Goal: Navigation & Orientation: Find specific page/section

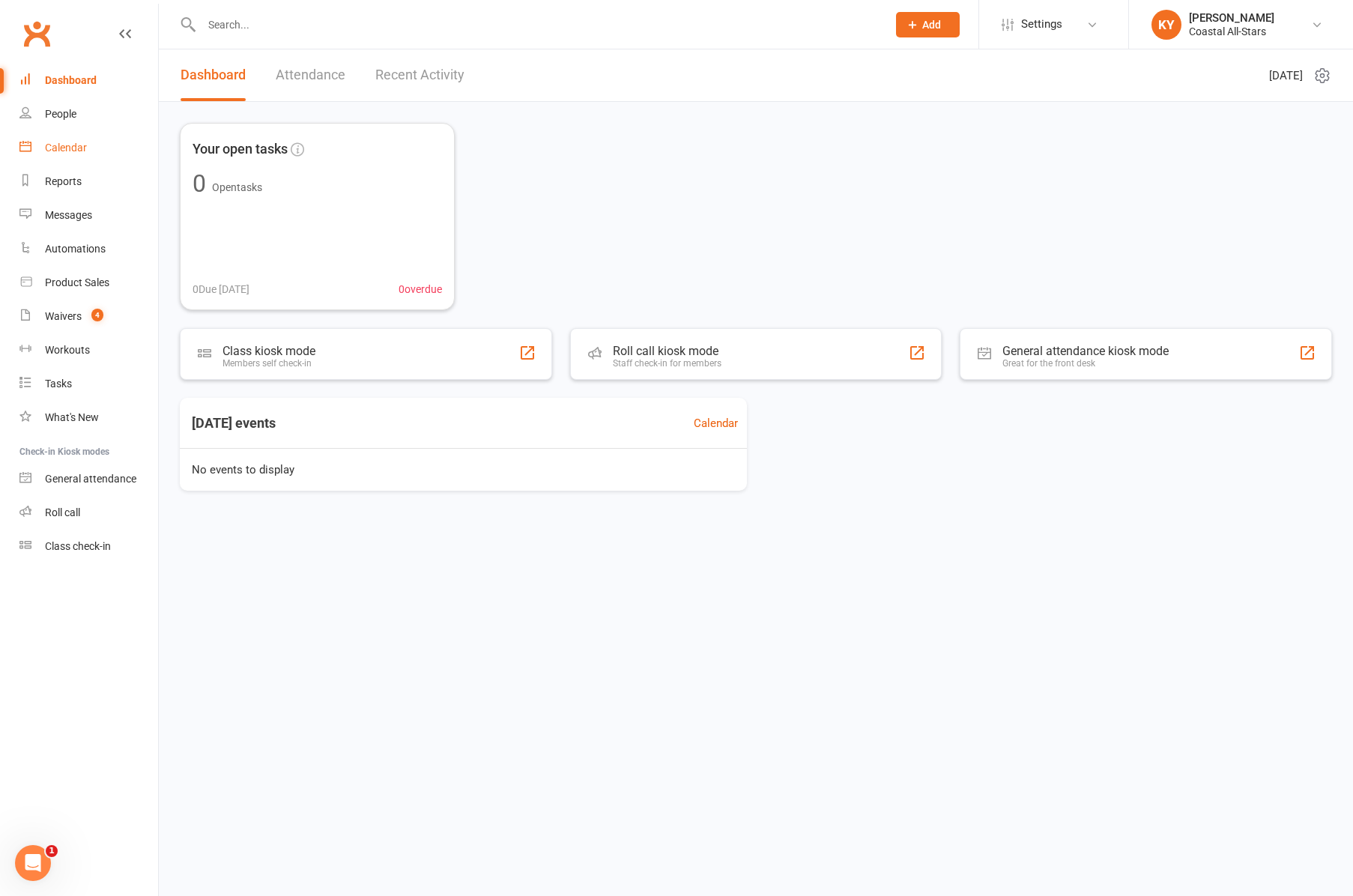
click at [65, 145] on div "Calendar" at bounding box center [66, 148] width 42 height 12
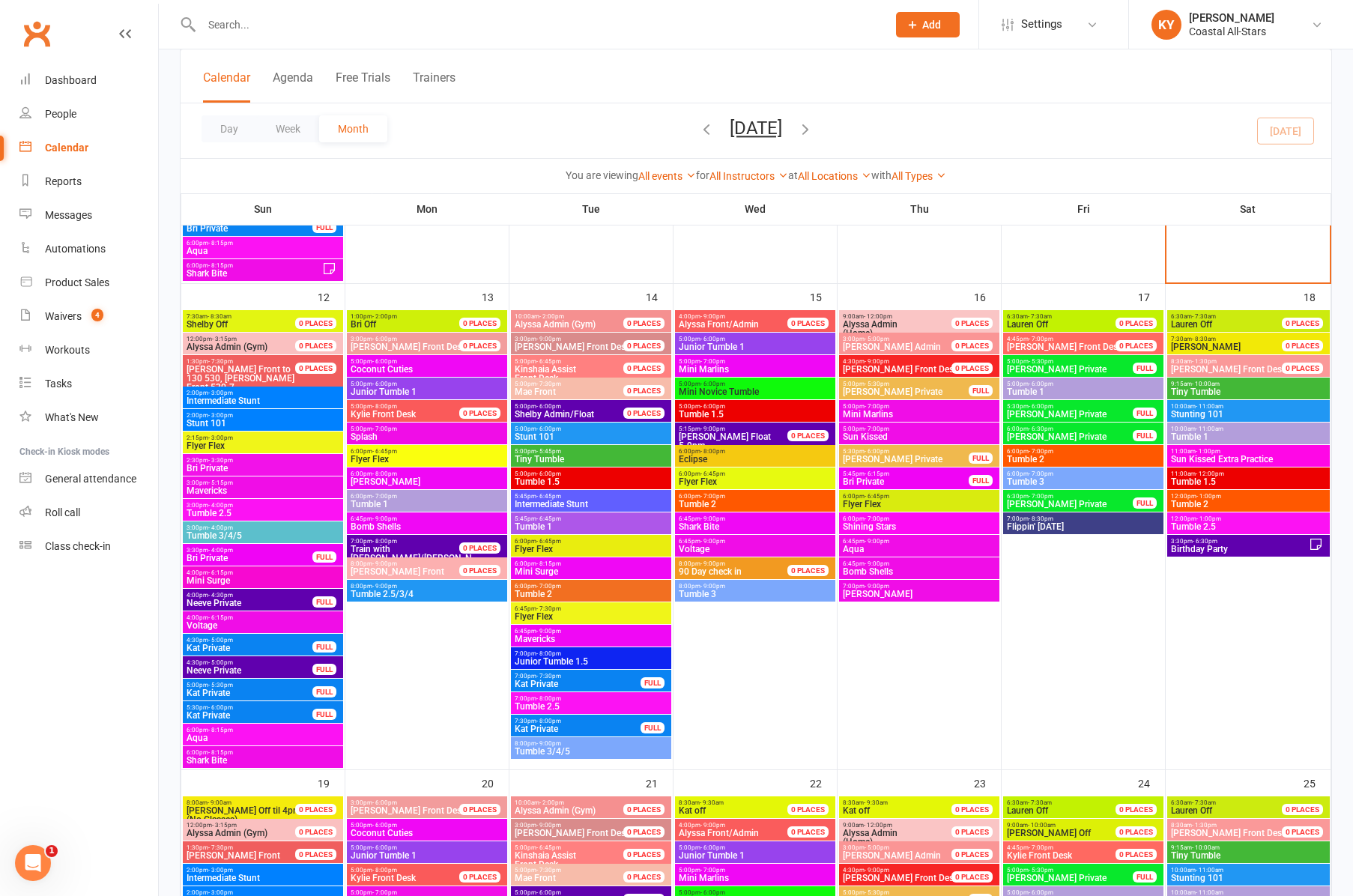
scroll to position [1155, 0]
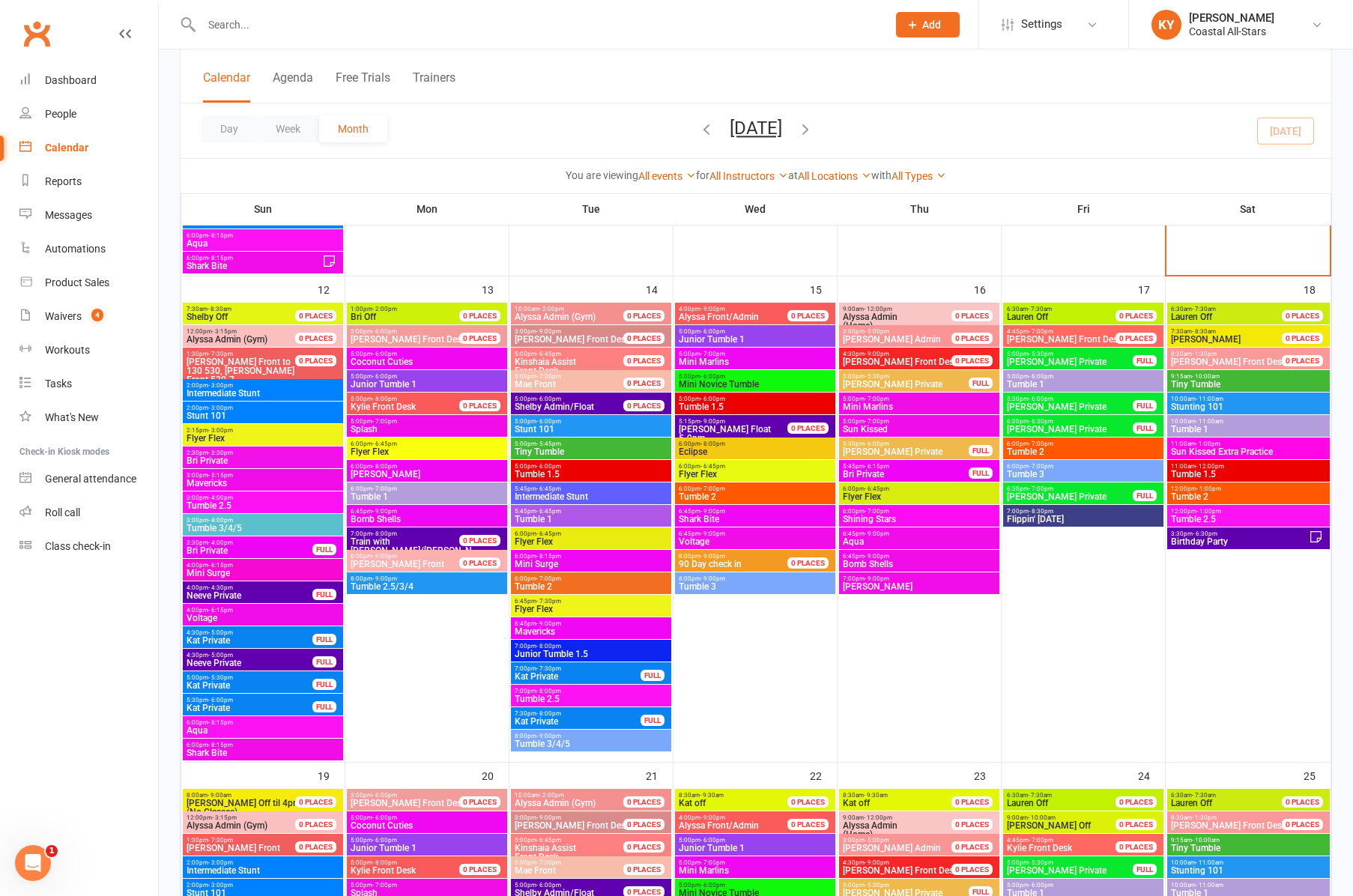
click at [272, 386] on span "2:00pm - 3:00pm" at bounding box center [263, 385] width 155 height 7
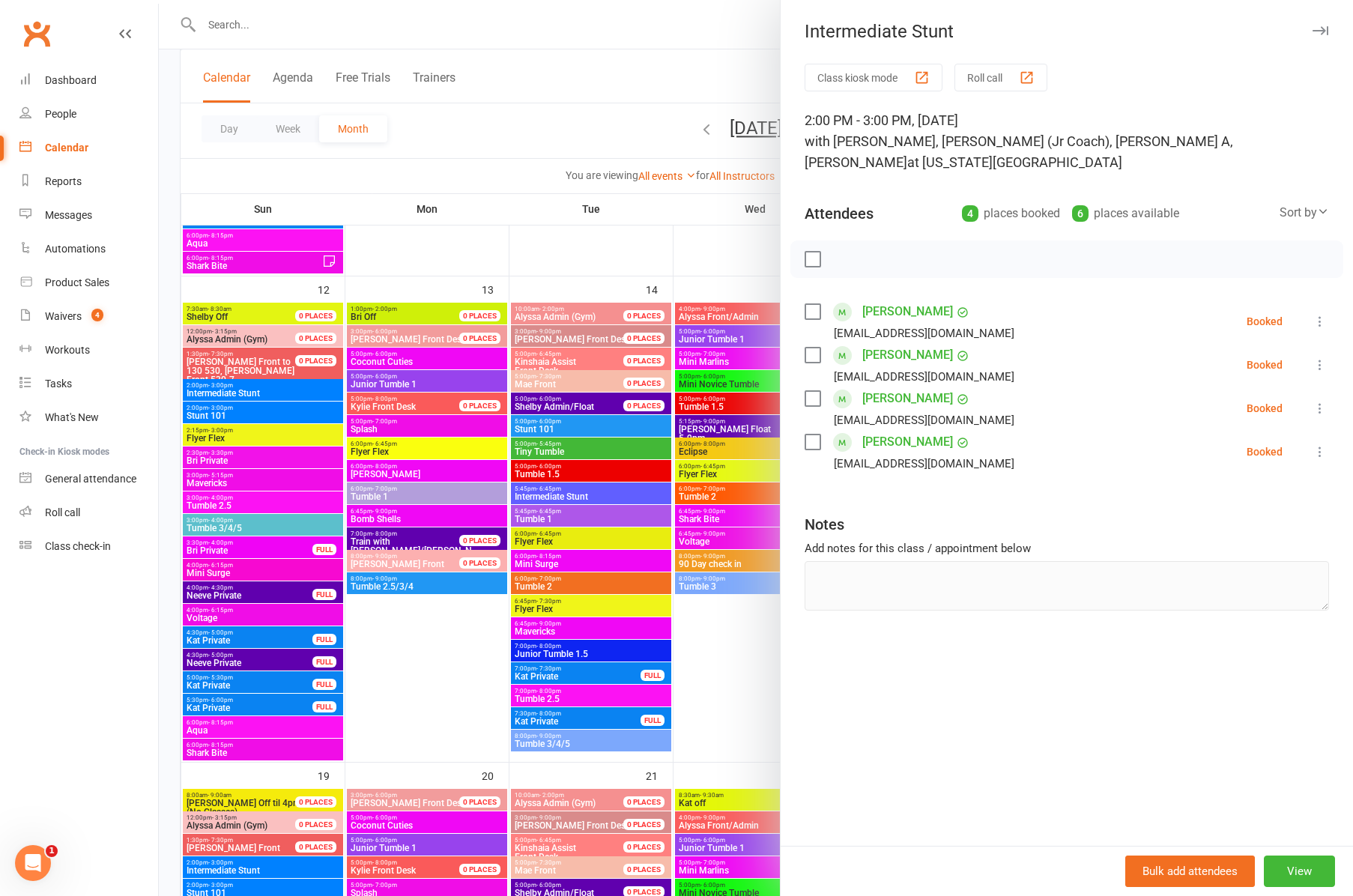
click at [220, 415] on div at bounding box center [755, 448] width 1194 height 896
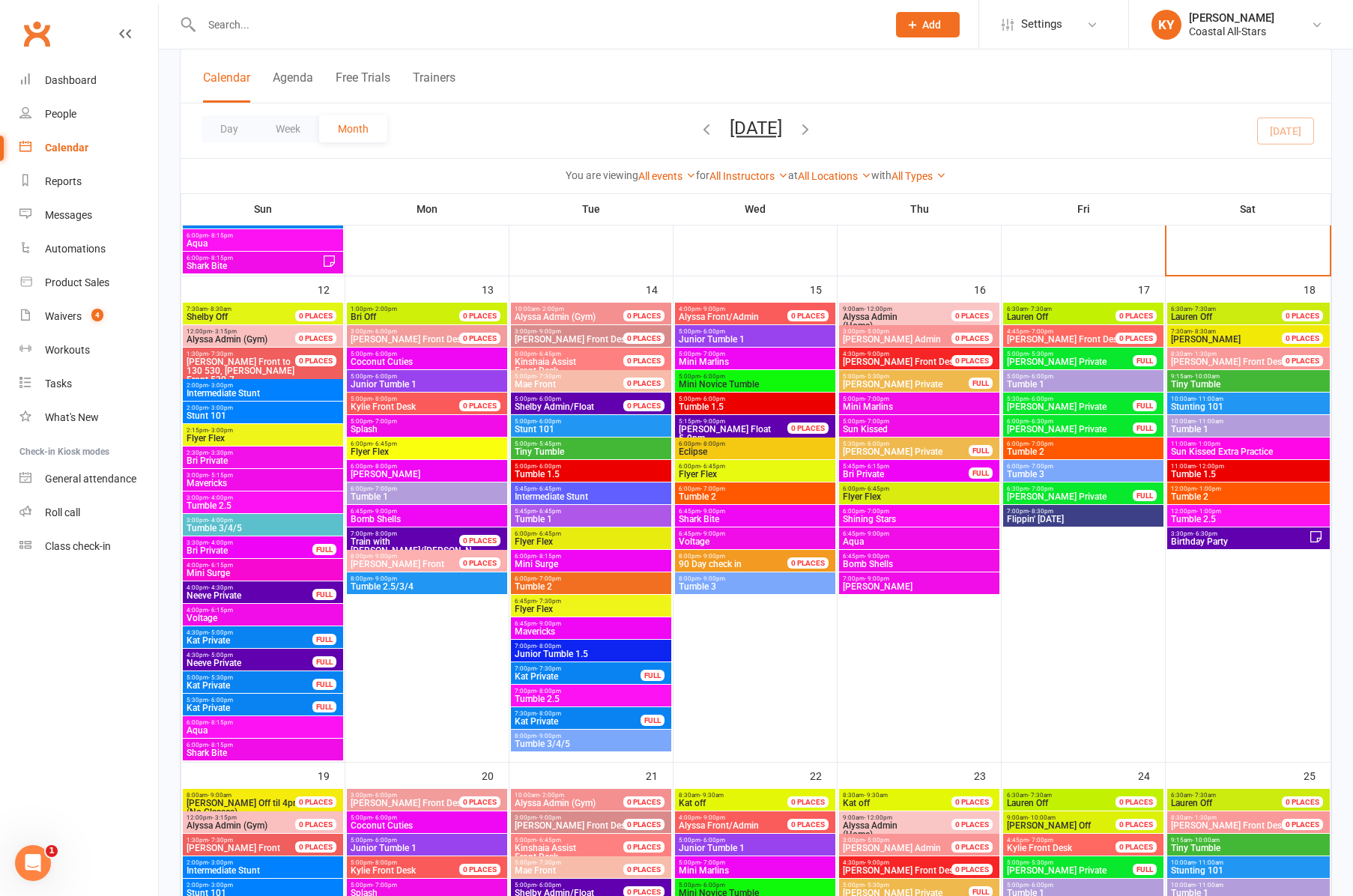
click at [220, 415] on span "Stunt 101" at bounding box center [263, 416] width 155 height 9
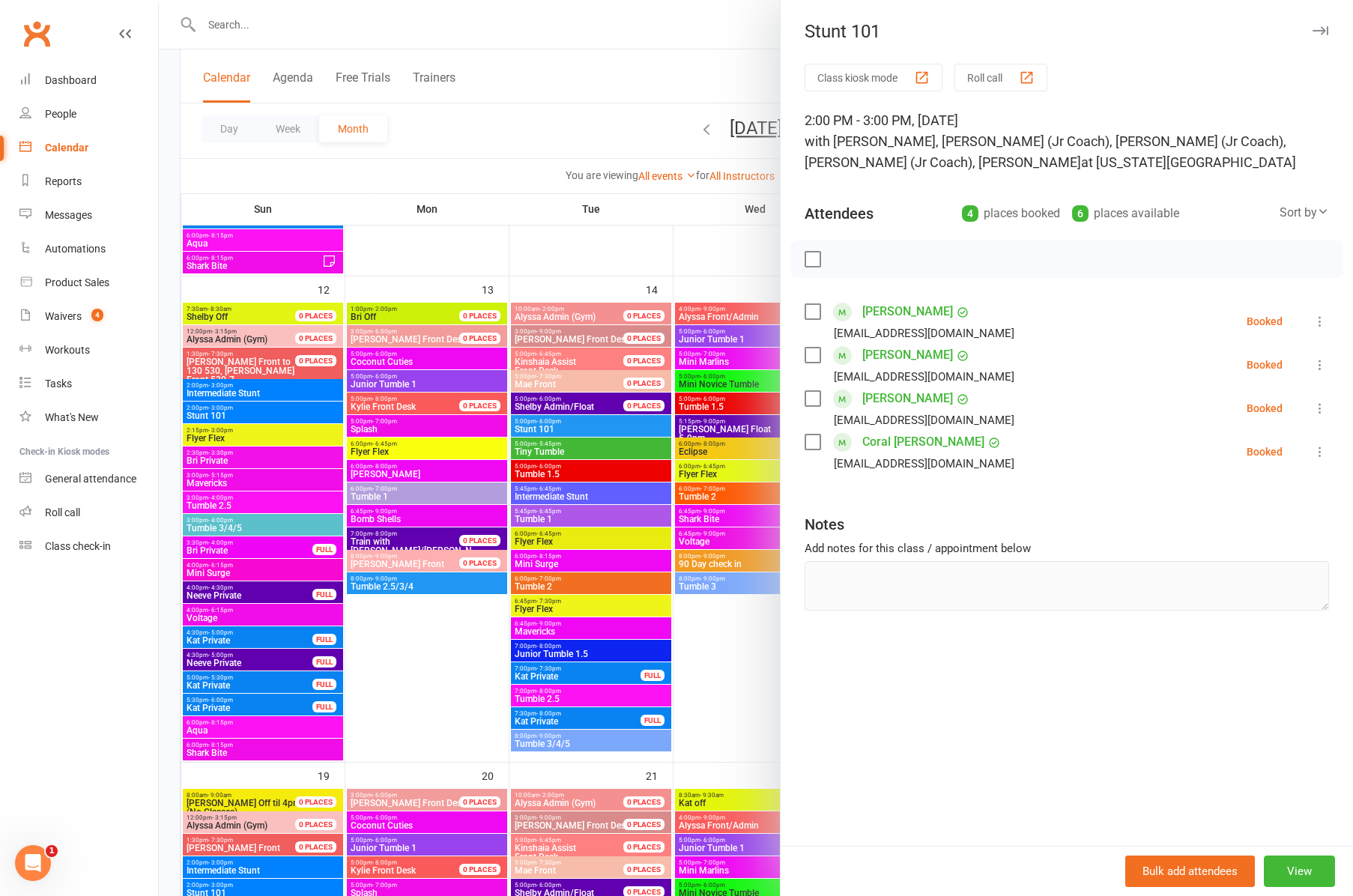
click at [205, 436] on div at bounding box center [755, 448] width 1194 height 896
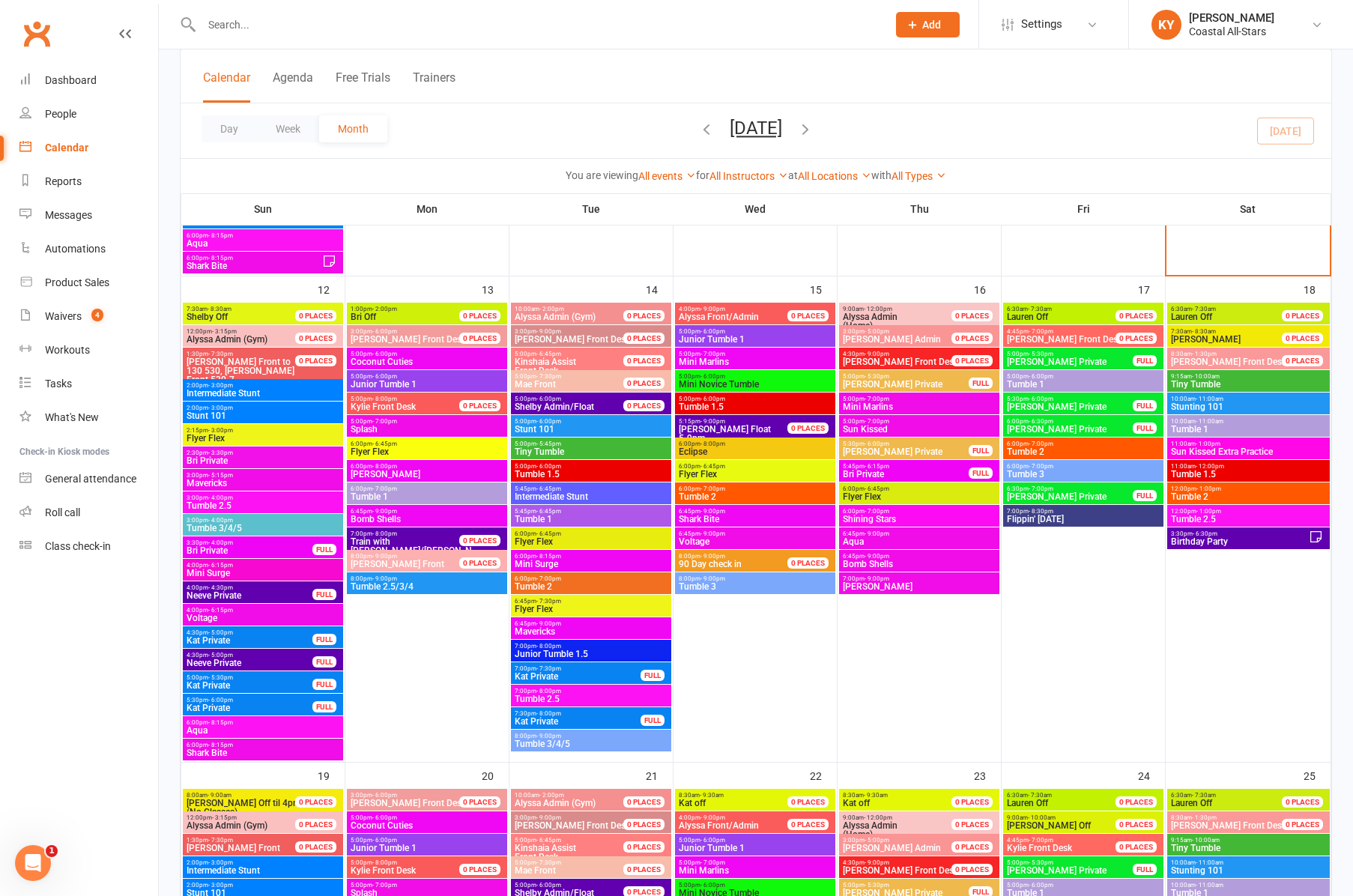
click at [205, 436] on span "Flyer Flex" at bounding box center [263, 438] width 155 height 9
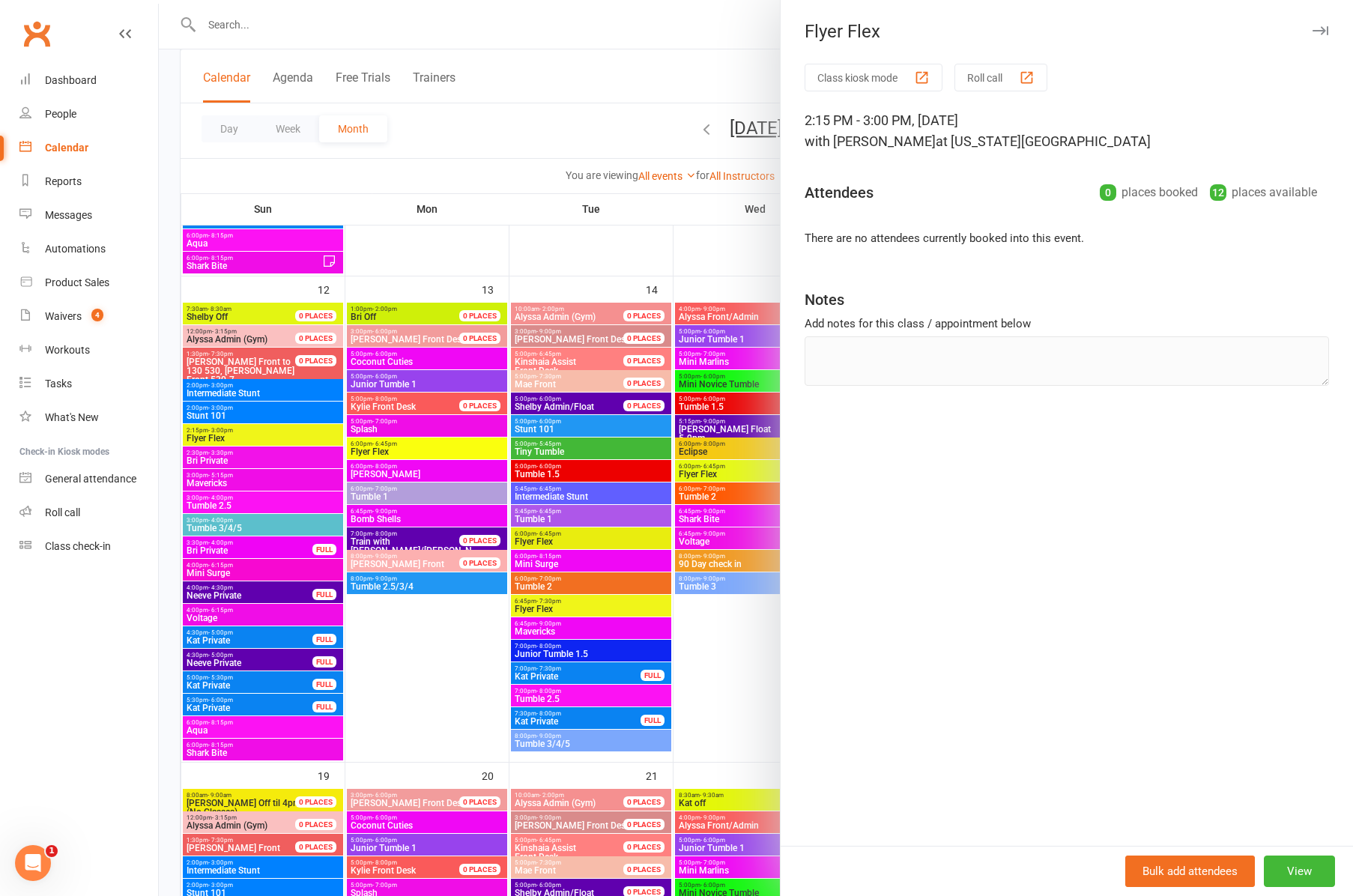
click at [201, 480] on div at bounding box center [755, 448] width 1194 height 896
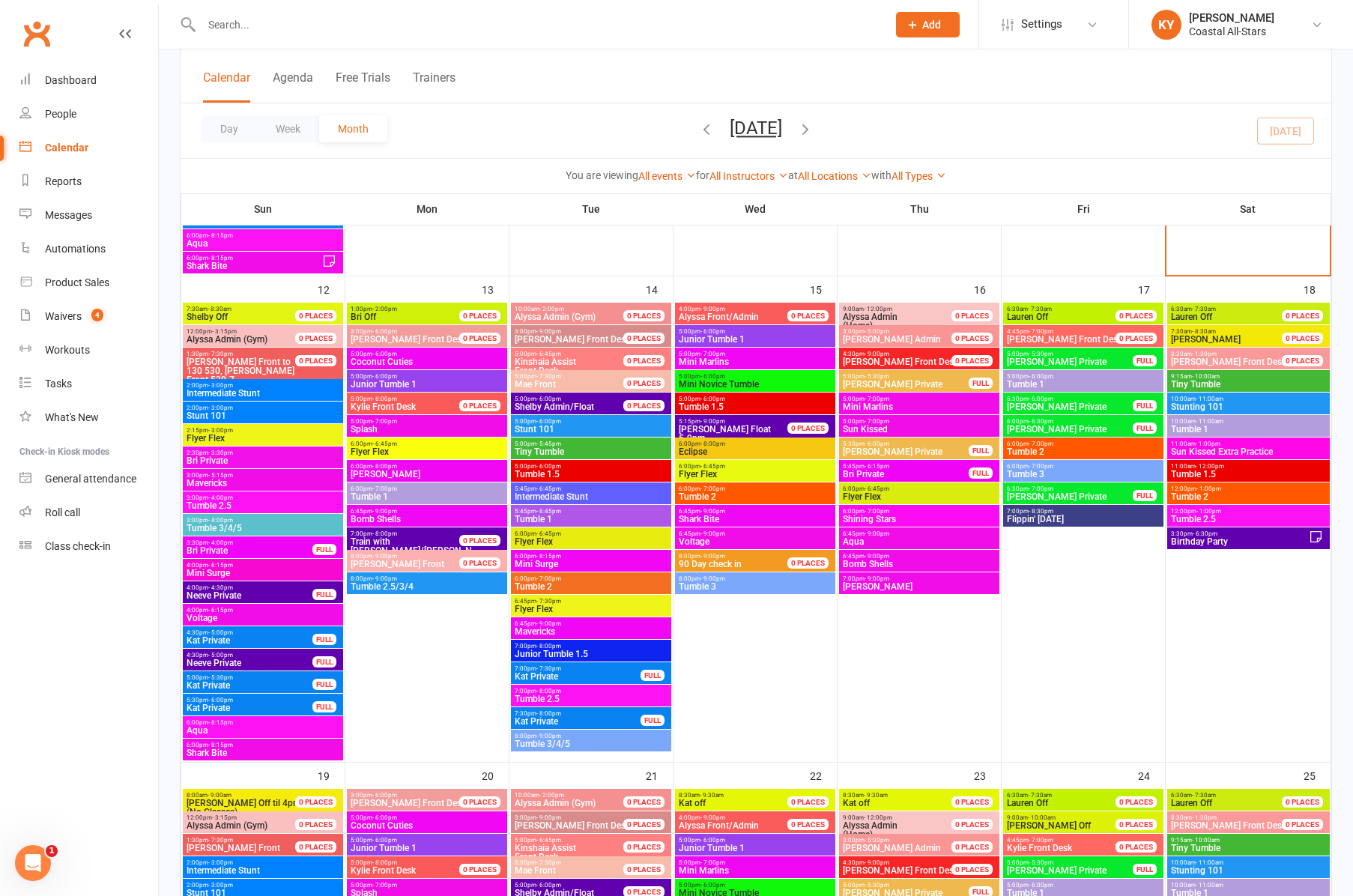
click at [201, 480] on span "Mavericks" at bounding box center [263, 482] width 155 height 9
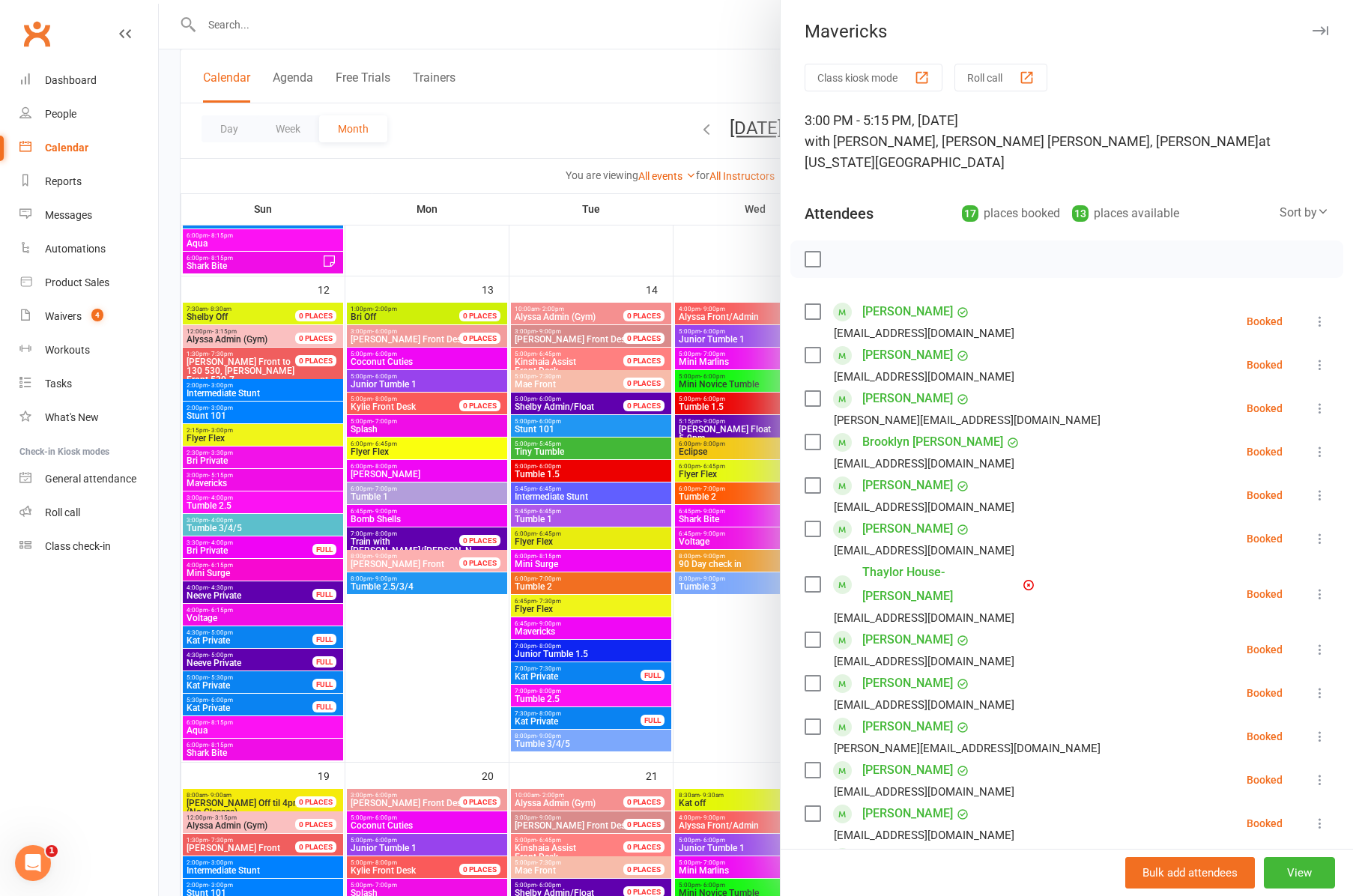
click at [212, 500] on div at bounding box center [755, 448] width 1194 height 896
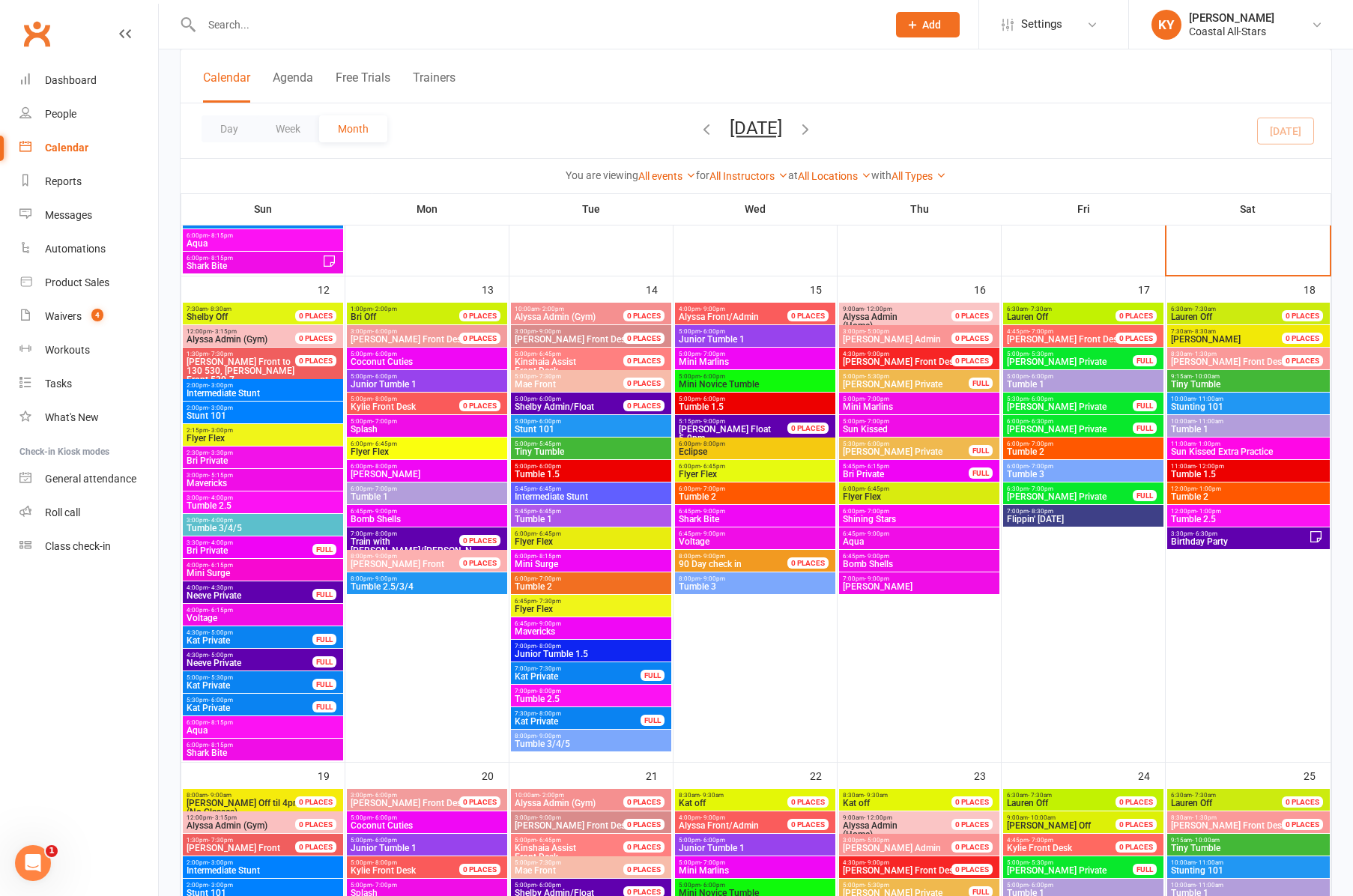
click at [212, 500] on div at bounding box center [755, 448] width 1194 height 896
click at [212, 501] on span "Tumble 2.5" at bounding box center [263, 505] width 155 height 9
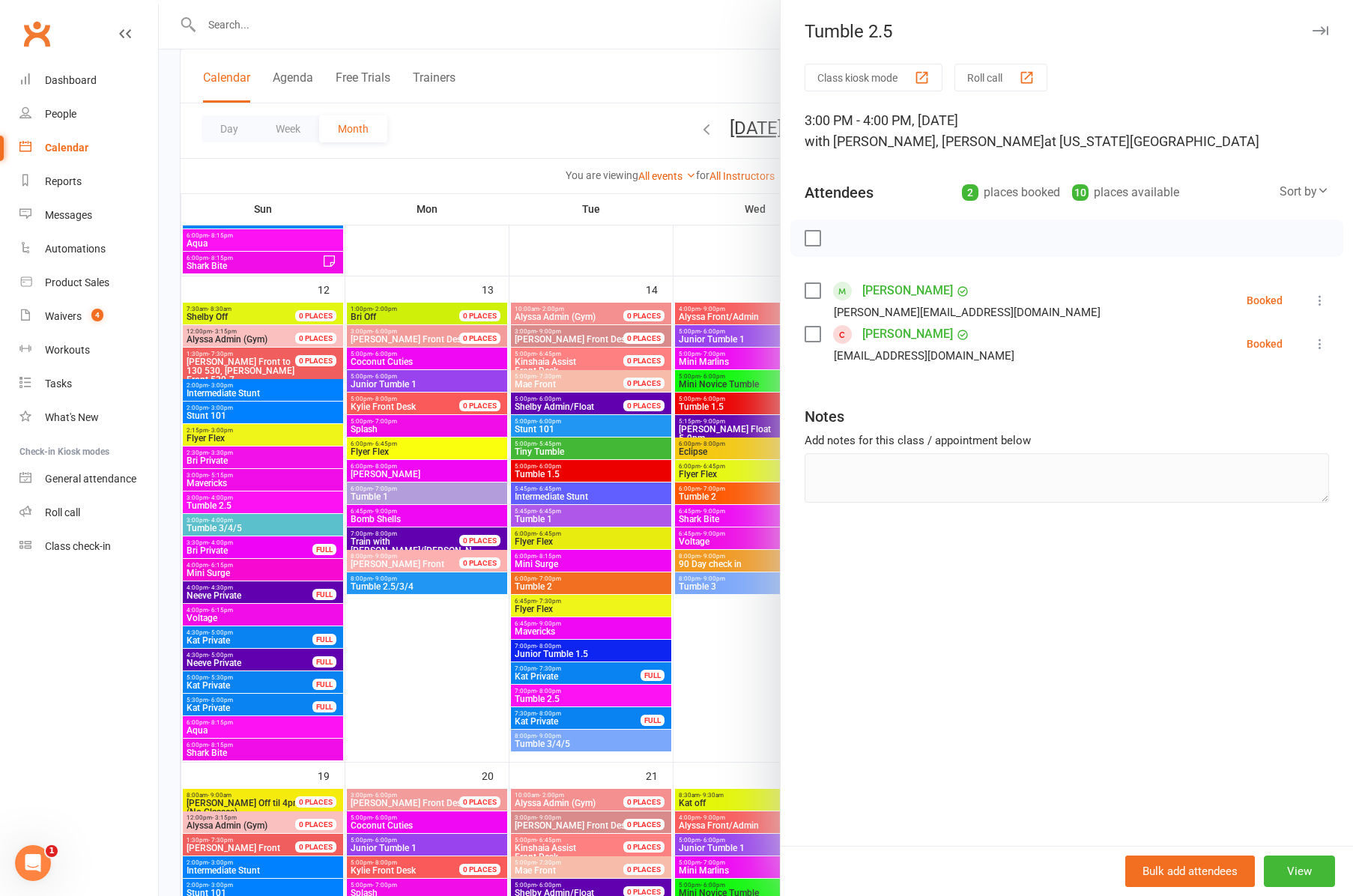
click at [205, 523] on div at bounding box center [755, 448] width 1194 height 896
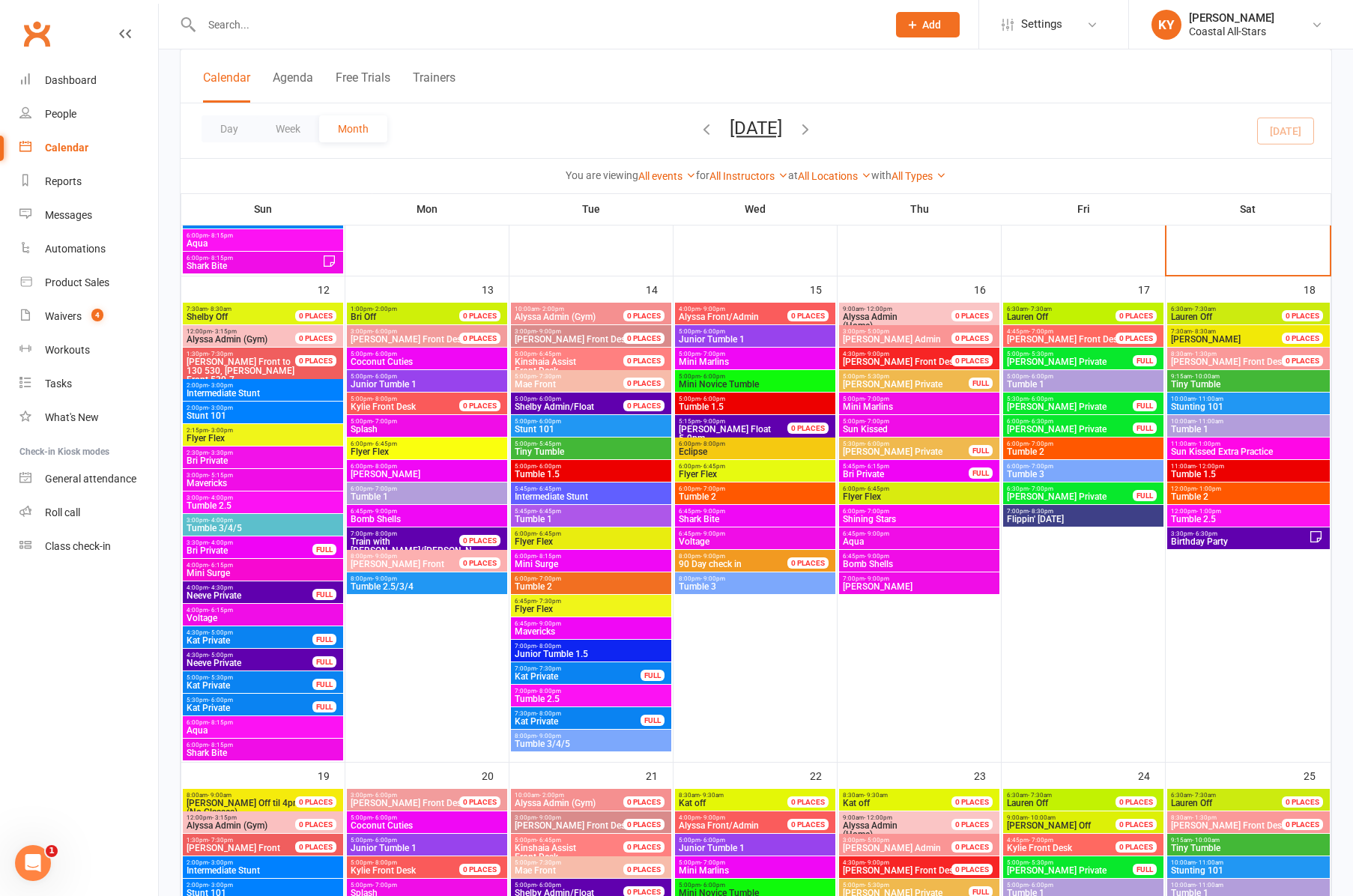
click at [205, 524] on span "Tumble 3/4/5" at bounding box center [263, 528] width 155 height 9
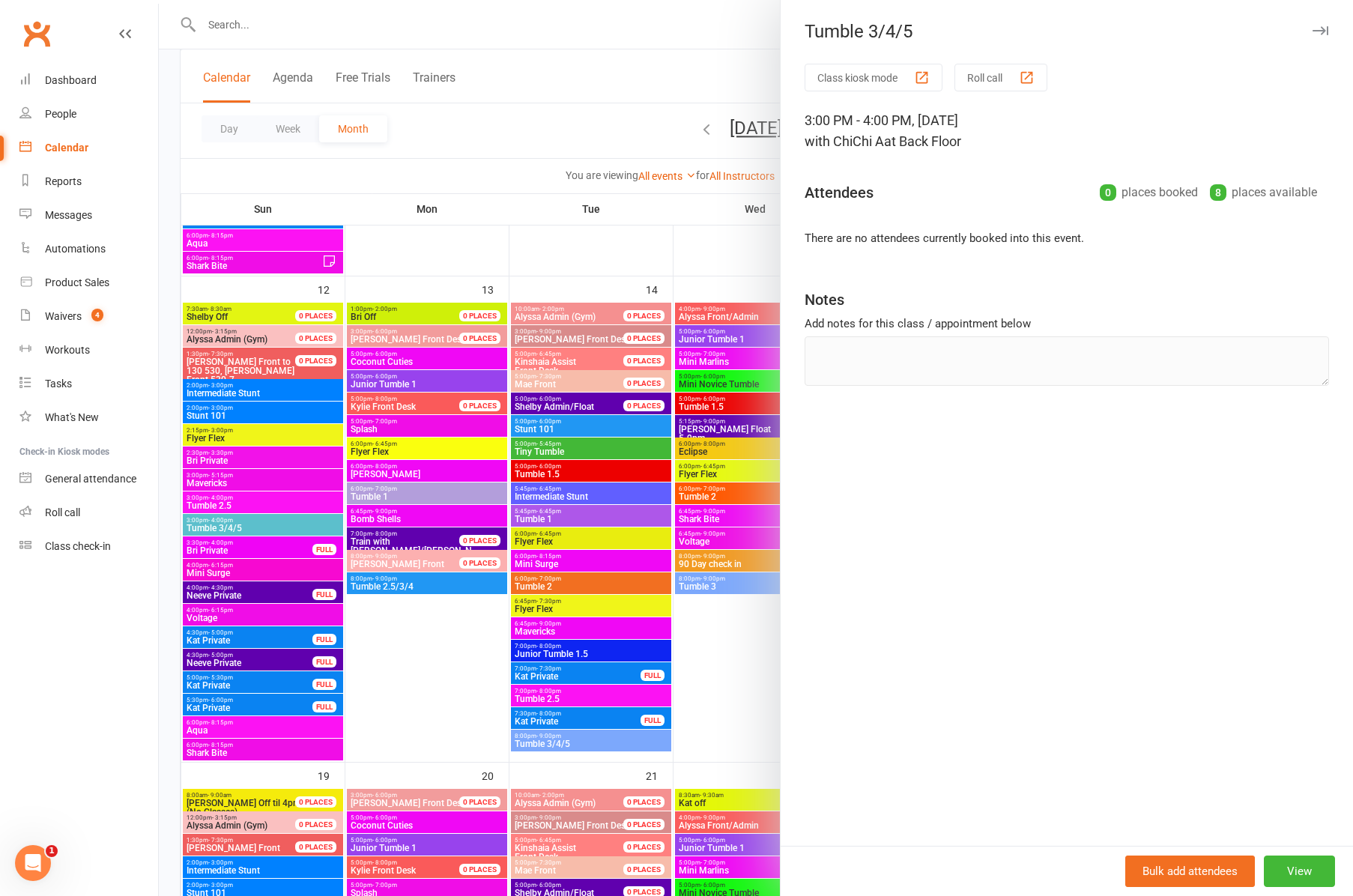
click at [219, 572] on div at bounding box center [755, 448] width 1194 height 896
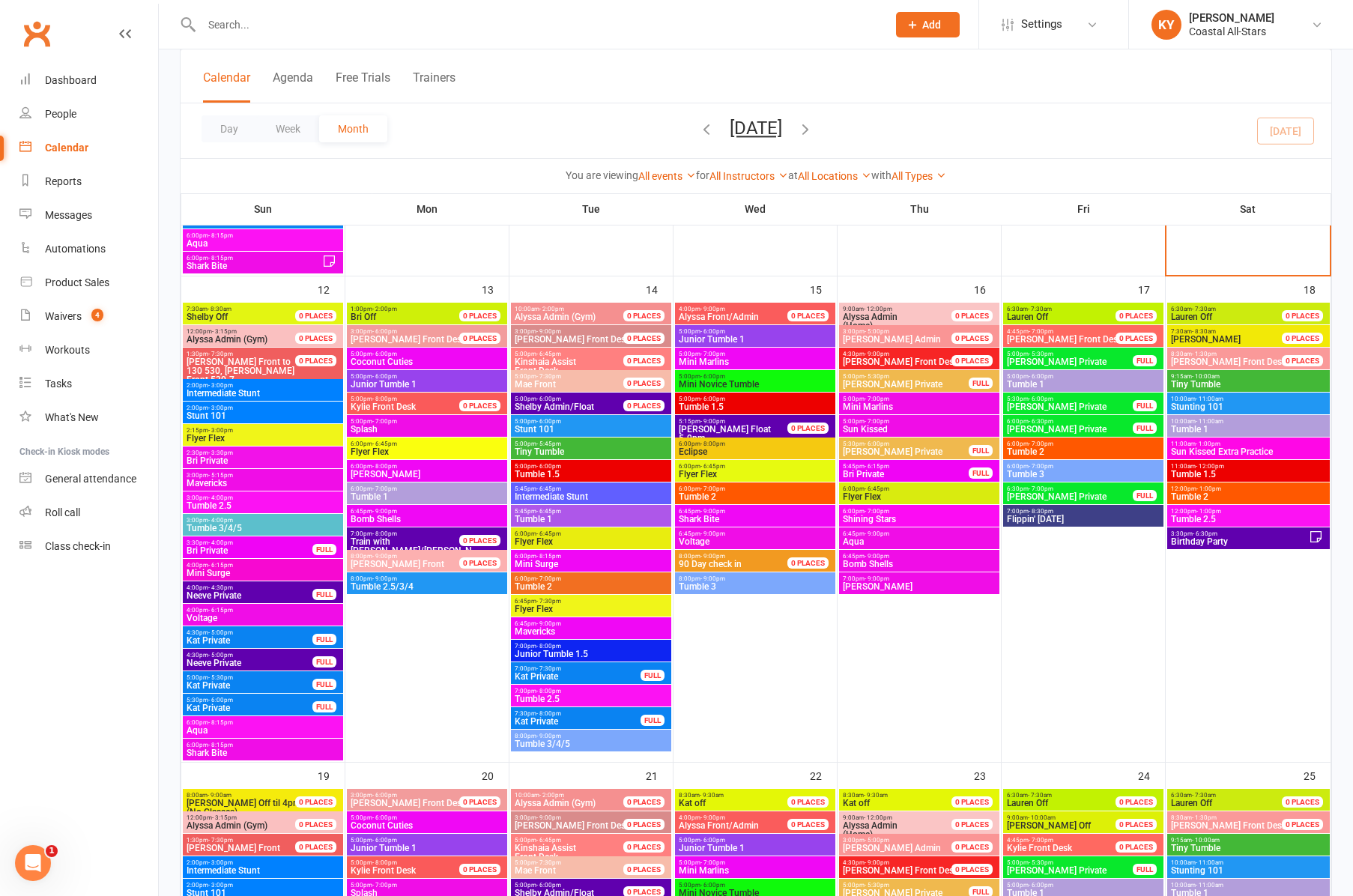
click at [219, 572] on span "Mini Surge" at bounding box center [263, 573] width 155 height 9
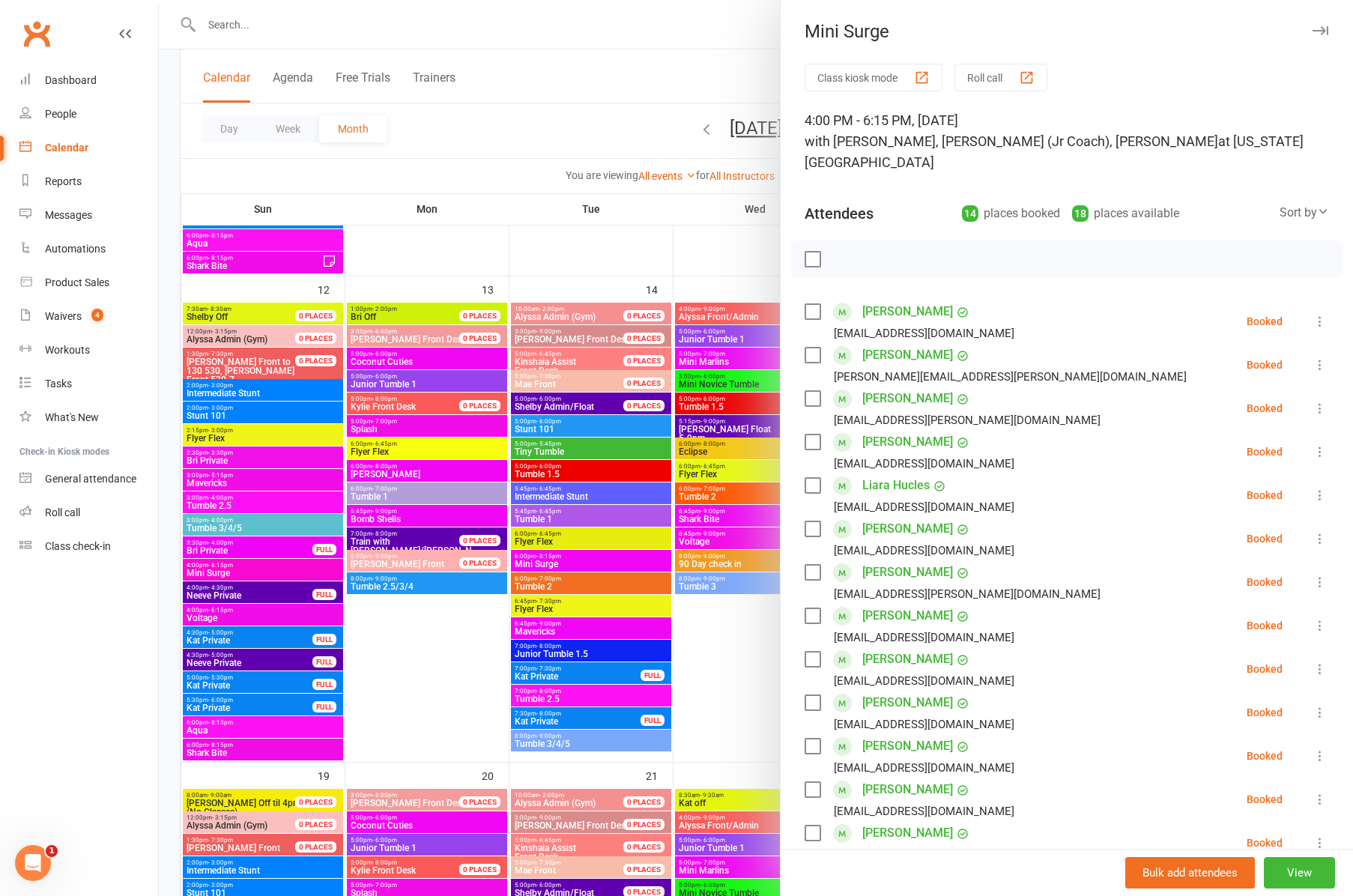
click at [207, 615] on div at bounding box center [755, 448] width 1194 height 896
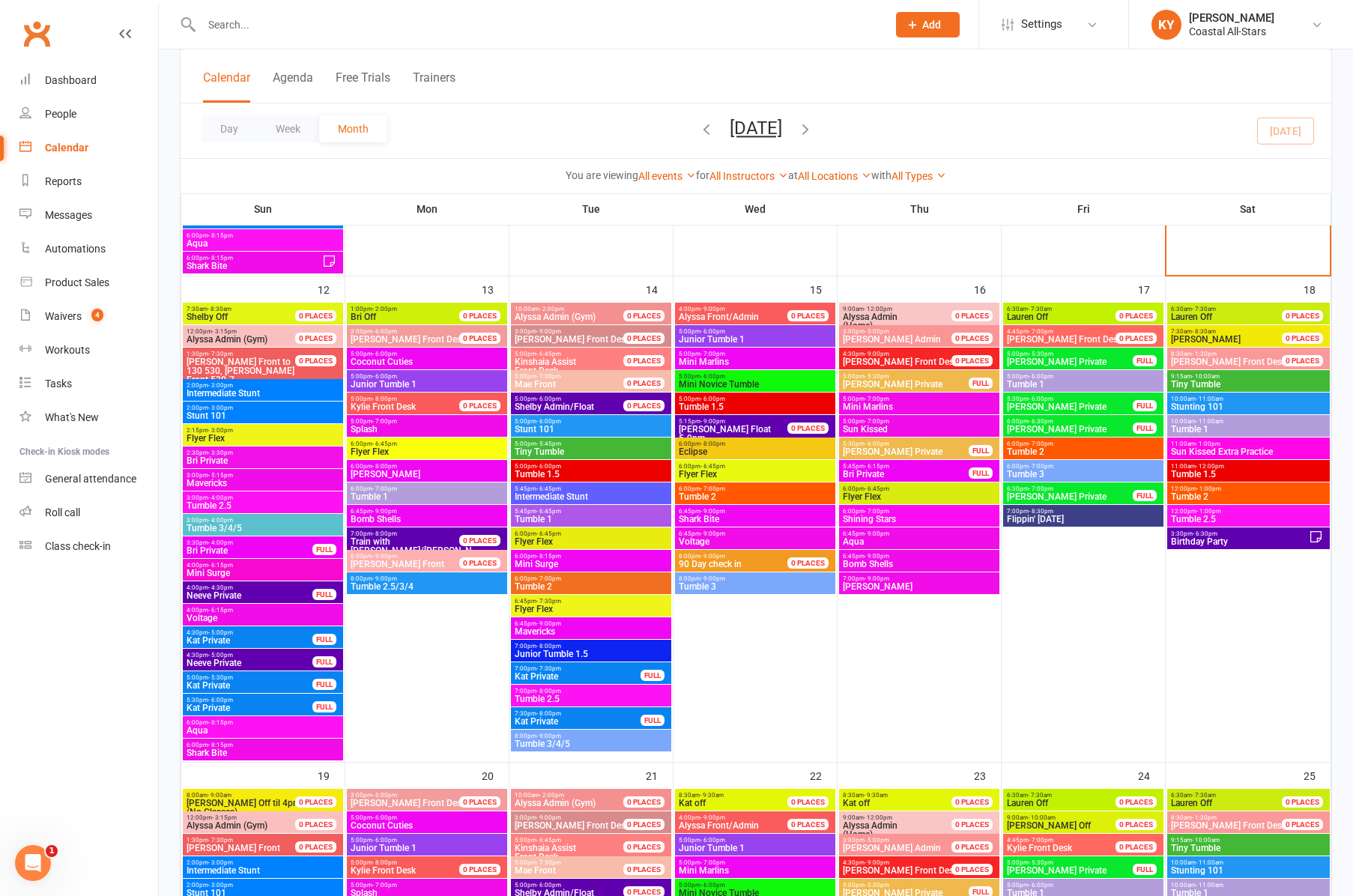
click at [207, 615] on span "Voltage" at bounding box center [263, 617] width 155 height 9
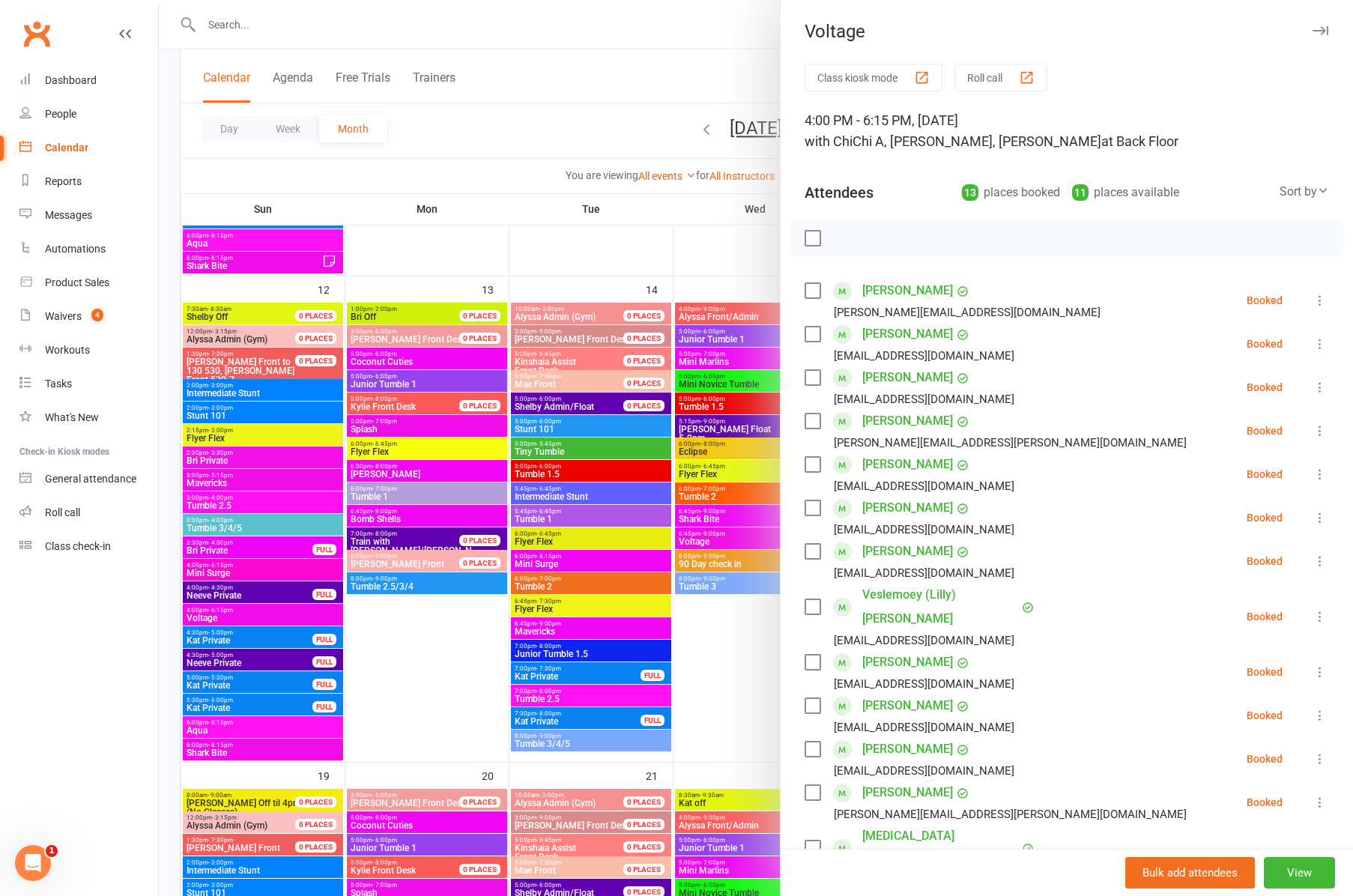
click at [243, 729] on div at bounding box center [755, 448] width 1194 height 896
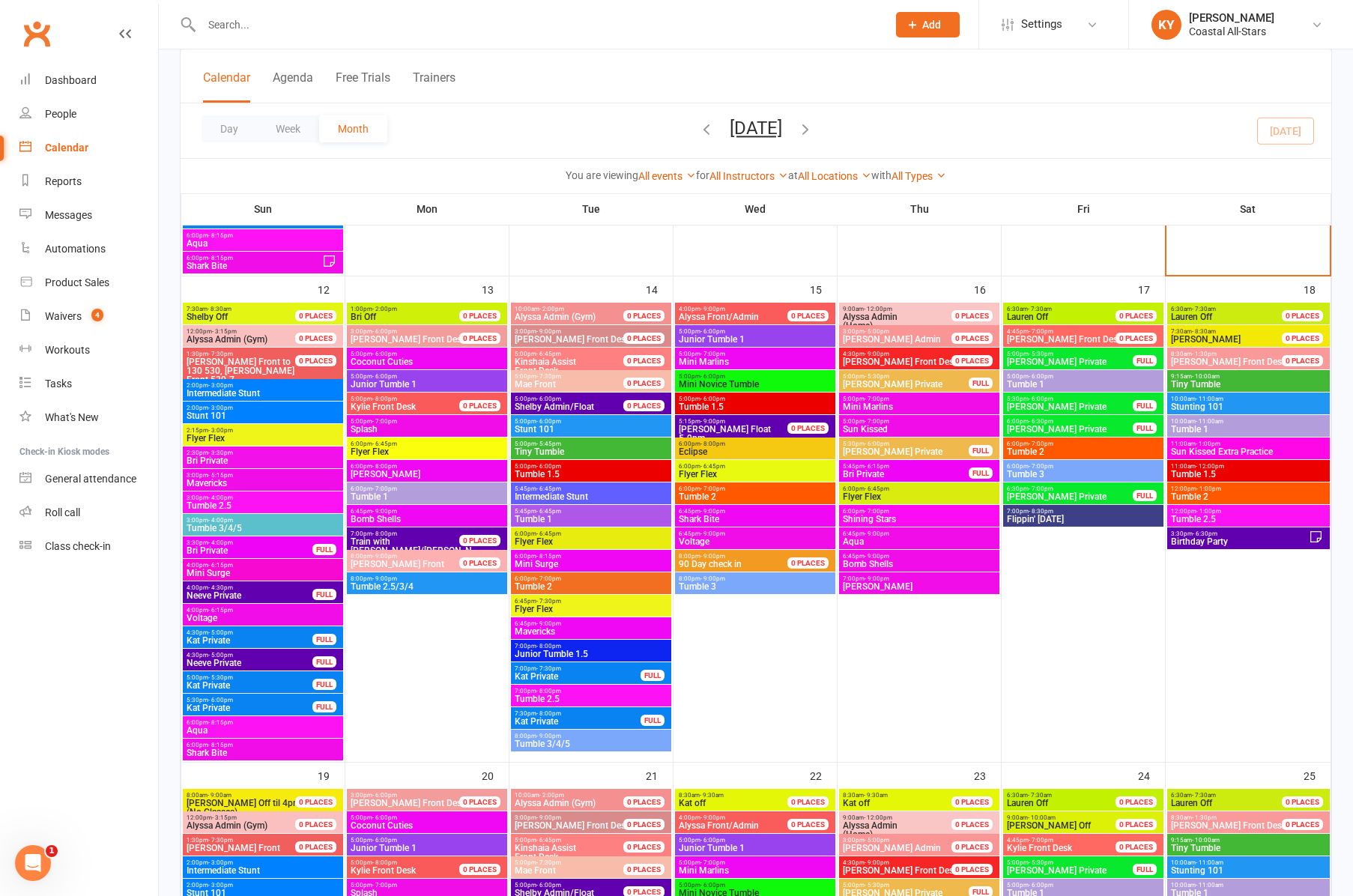
click at [243, 729] on span "Aqua" at bounding box center [263, 730] width 155 height 9
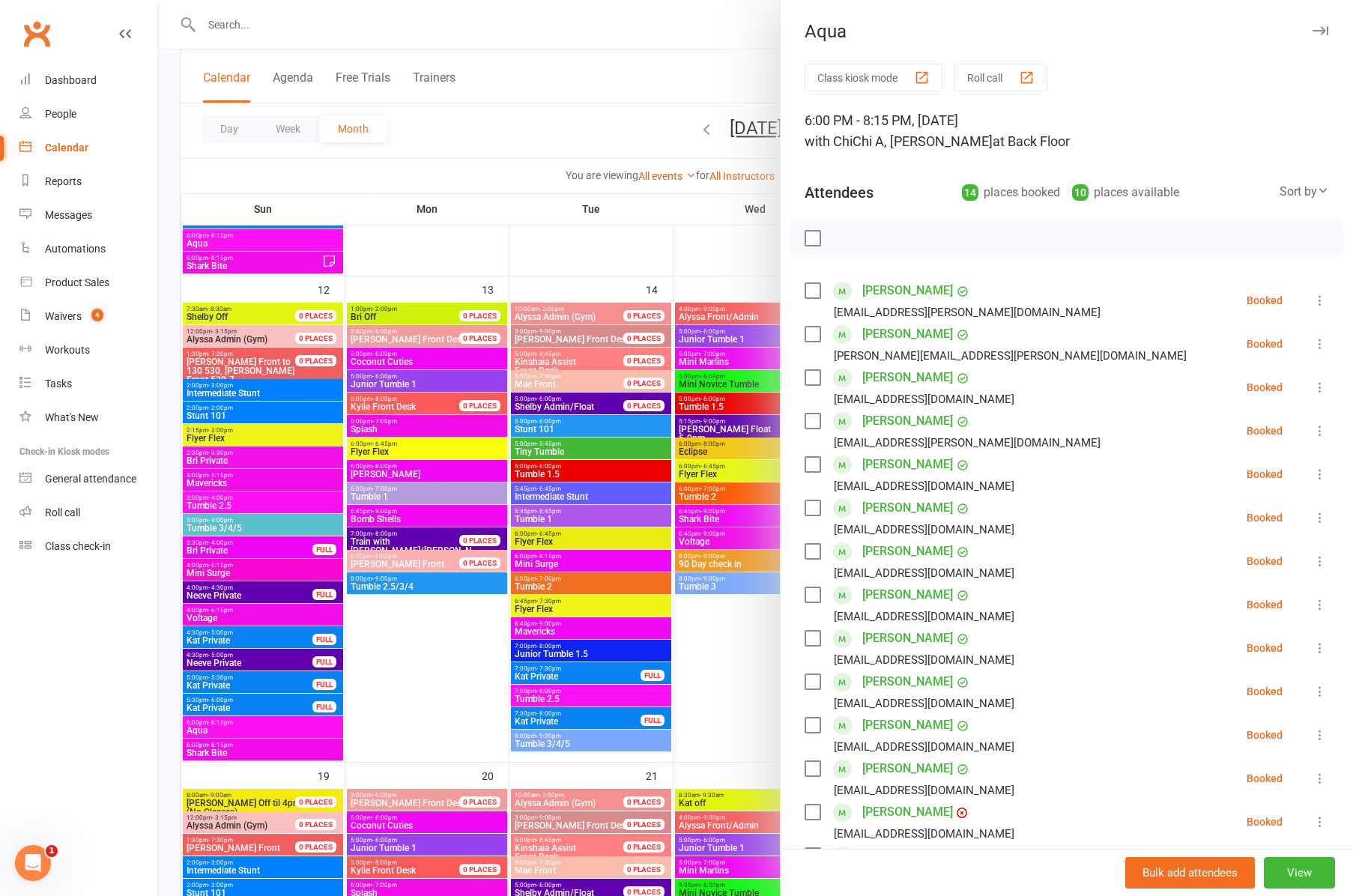
click at [239, 749] on div at bounding box center [755, 448] width 1194 height 896
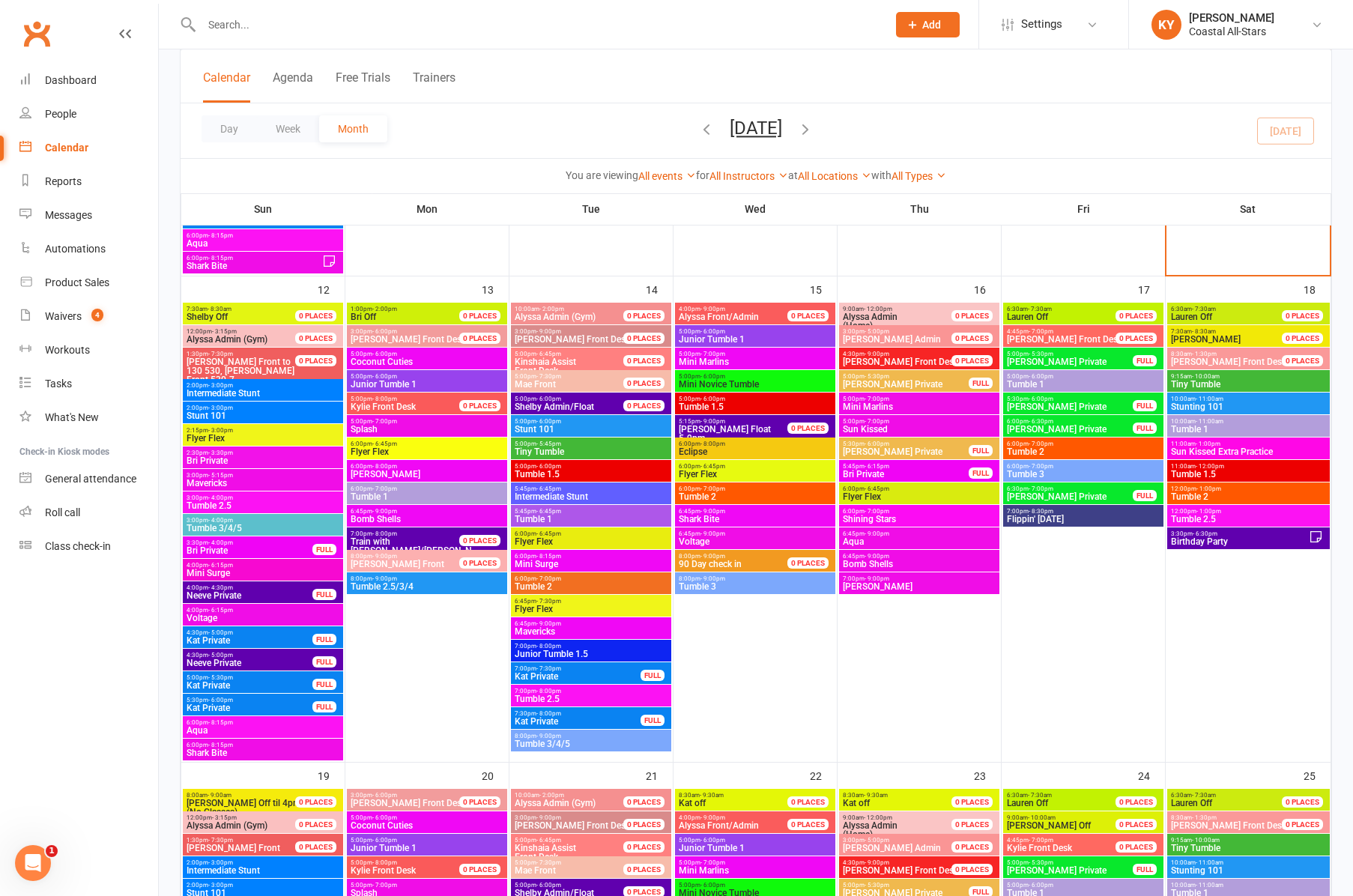
click at [239, 749] on span "Shark Bite" at bounding box center [263, 752] width 155 height 9
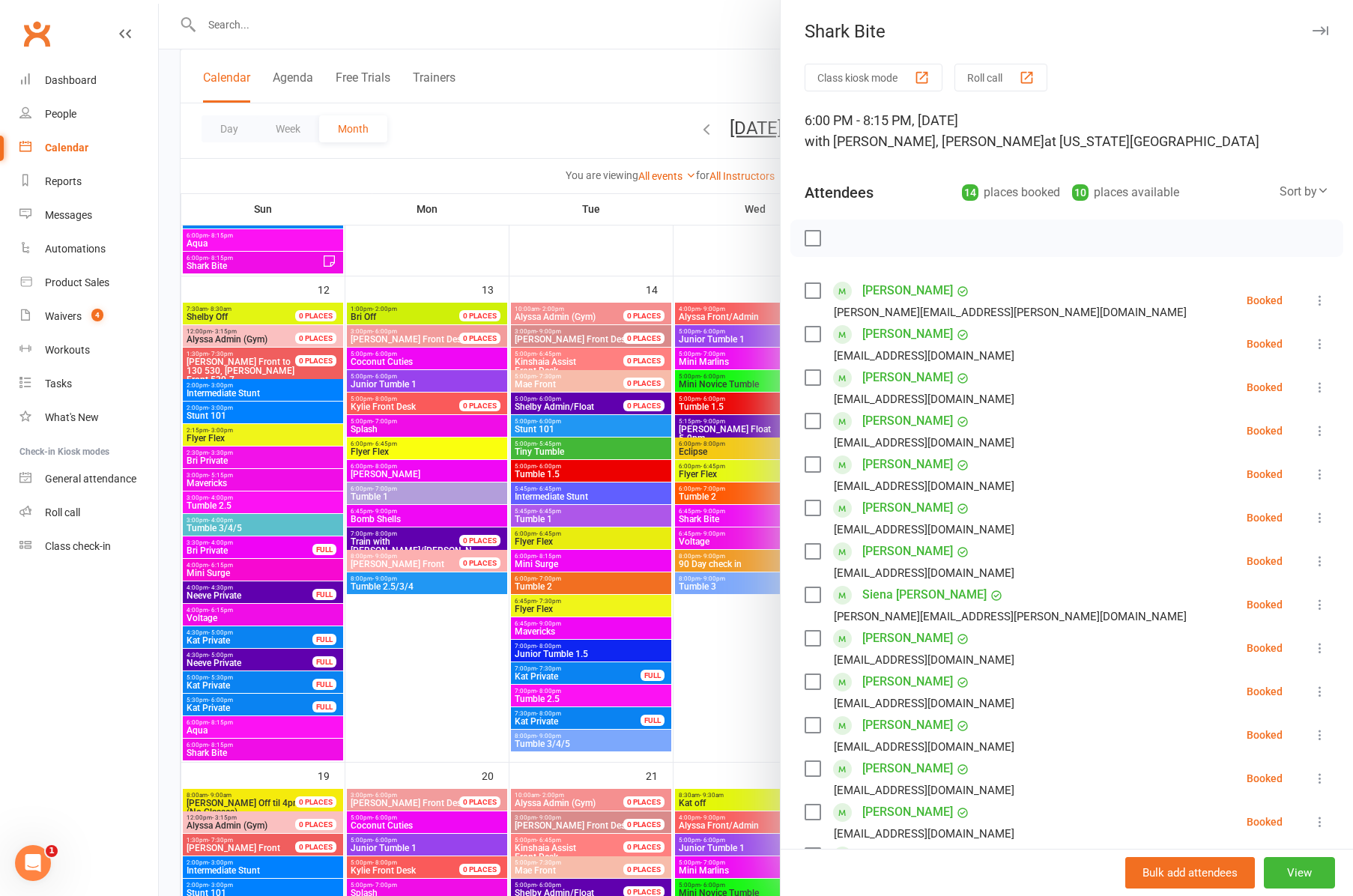
click at [402, 354] on div at bounding box center [755, 448] width 1194 height 896
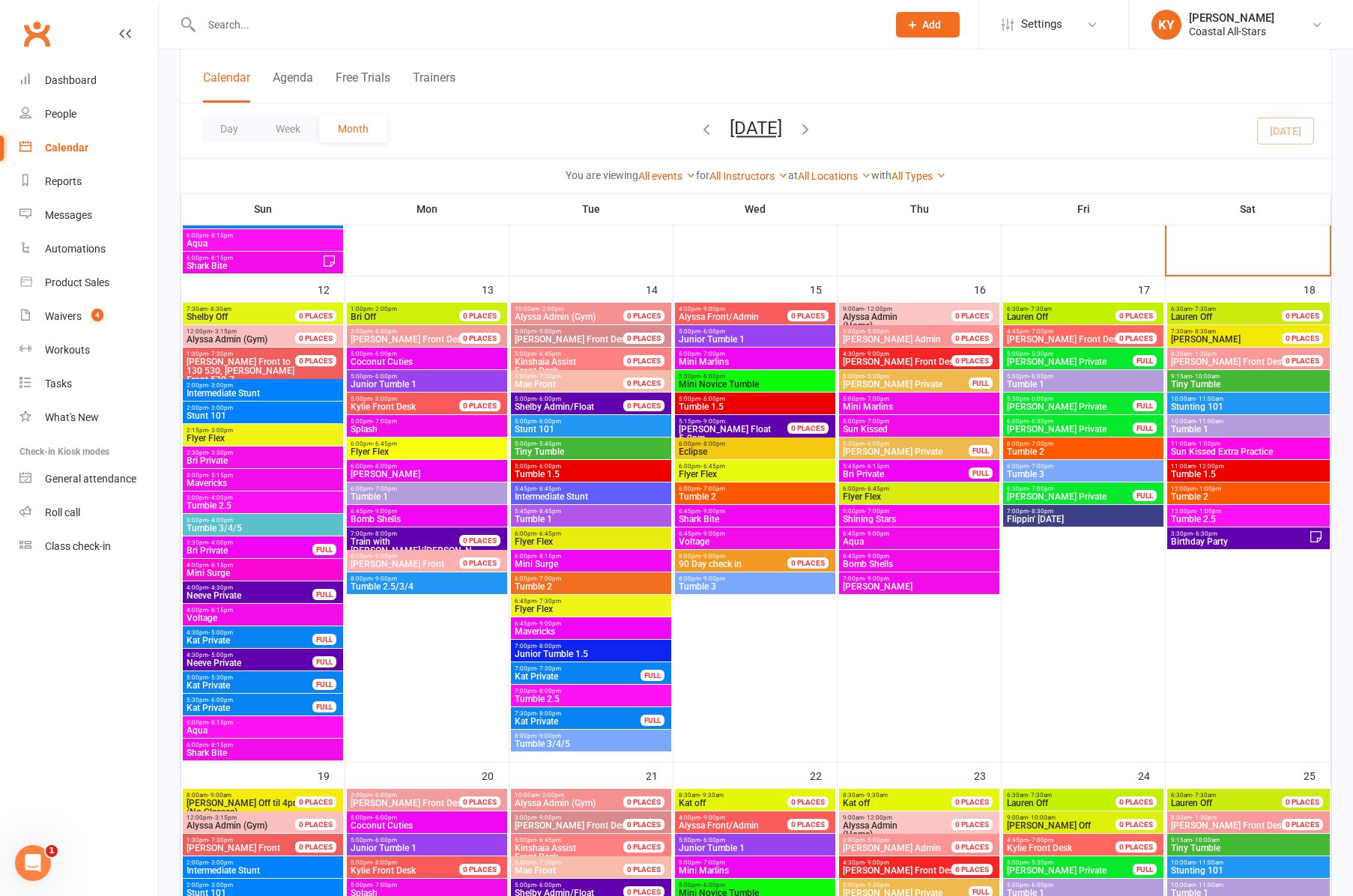
click at [402, 357] on span "Coconut Cuties" at bounding box center [426, 361] width 155 height 9
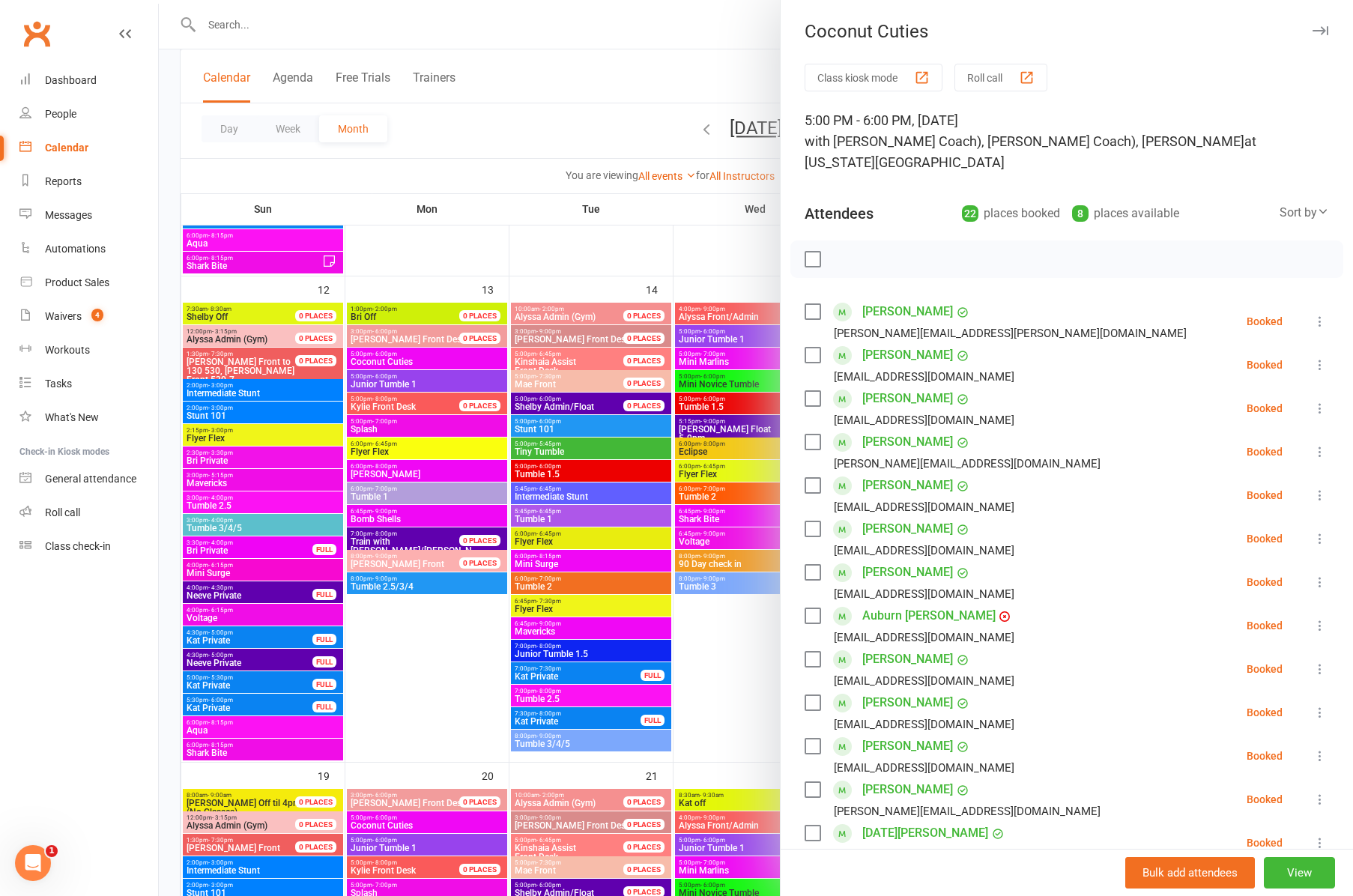
click at [384, 381] on div at bounding box center [755, 448] width 1194 height 896
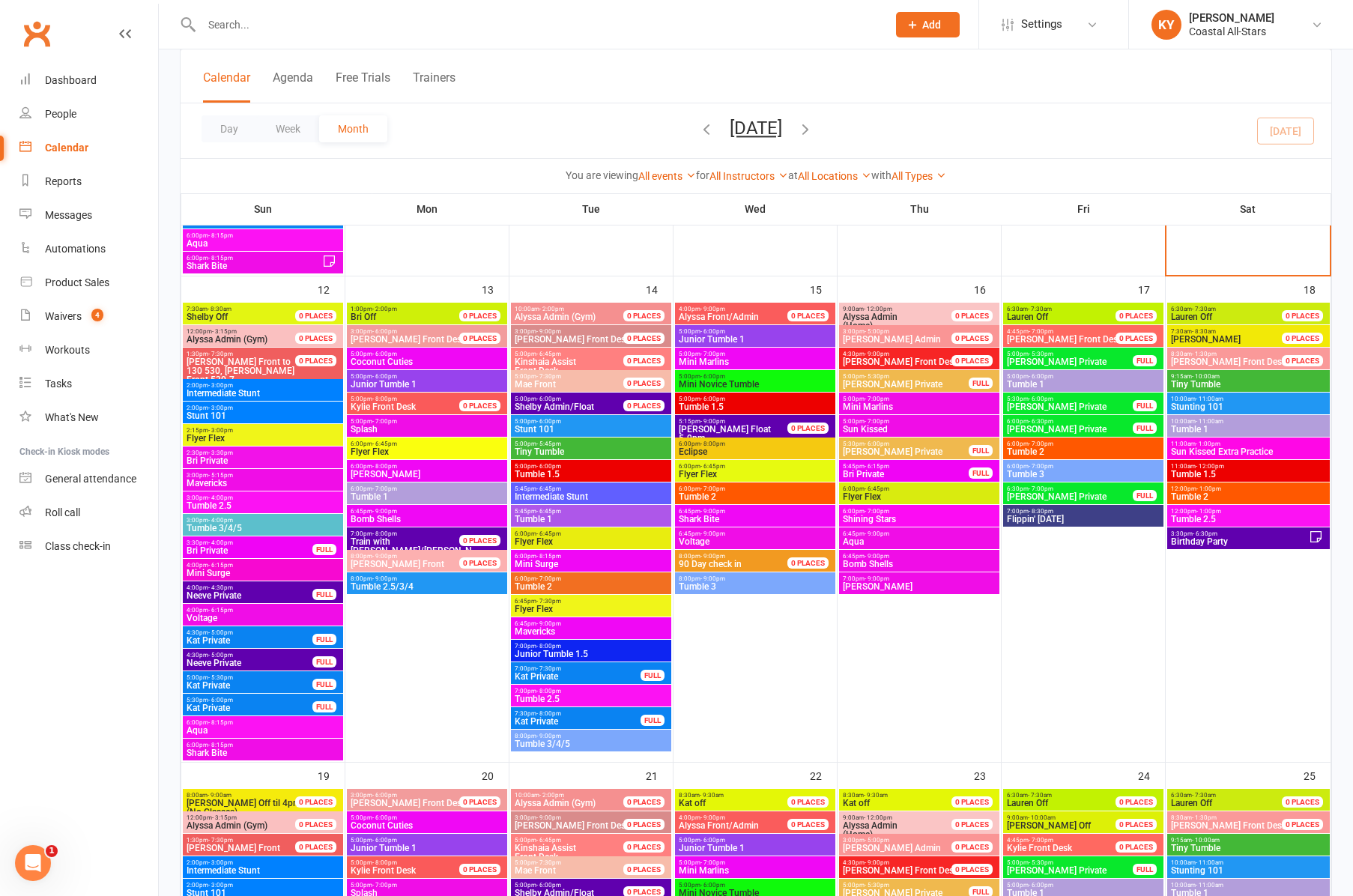
click at [385, 381] on span "Junior Tumble 1" at bounding box center [426, 384] width 155 height 9
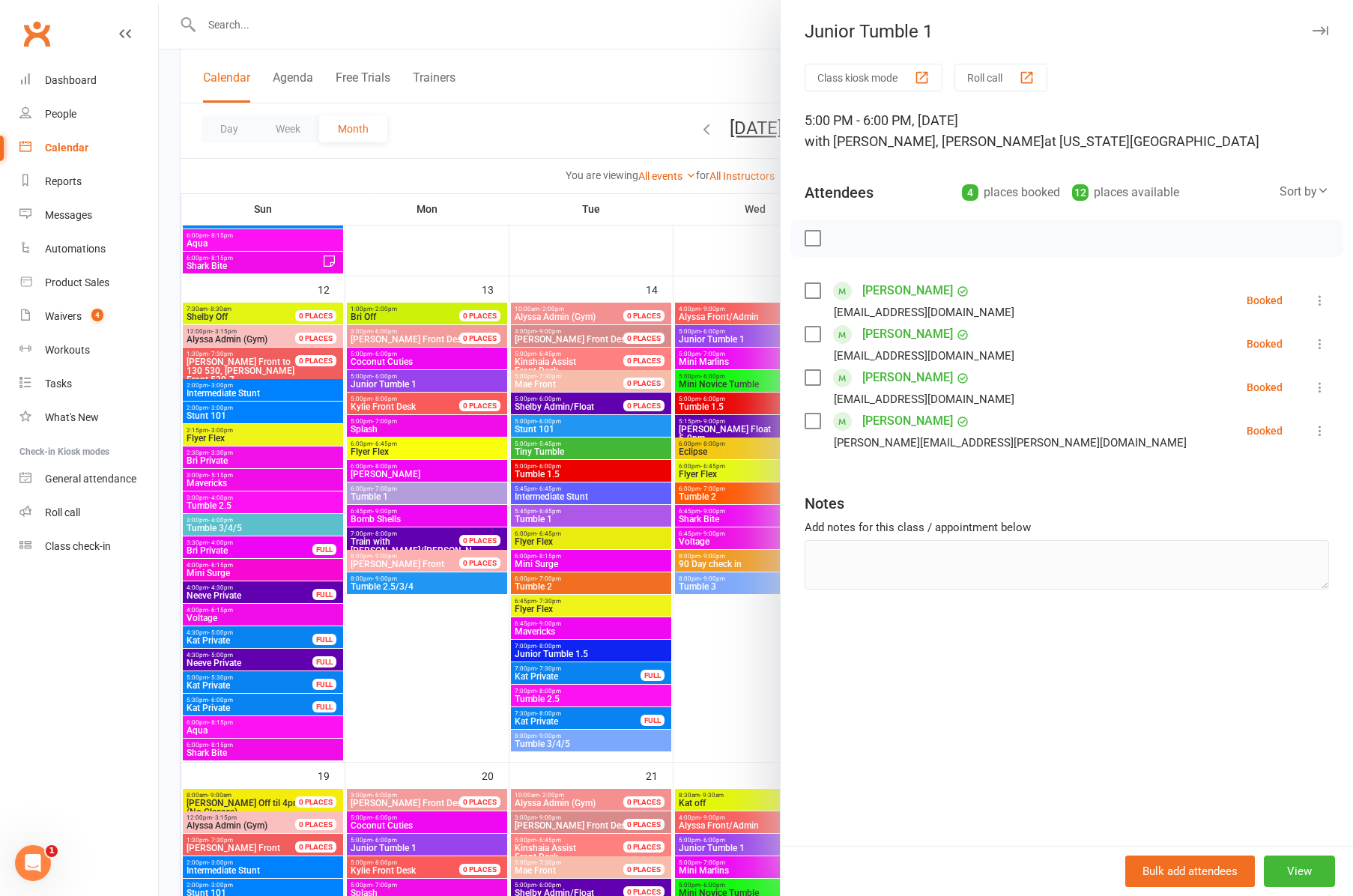
click at [371, 425] on div at bounding box center [755, 448] width 1194 height 896
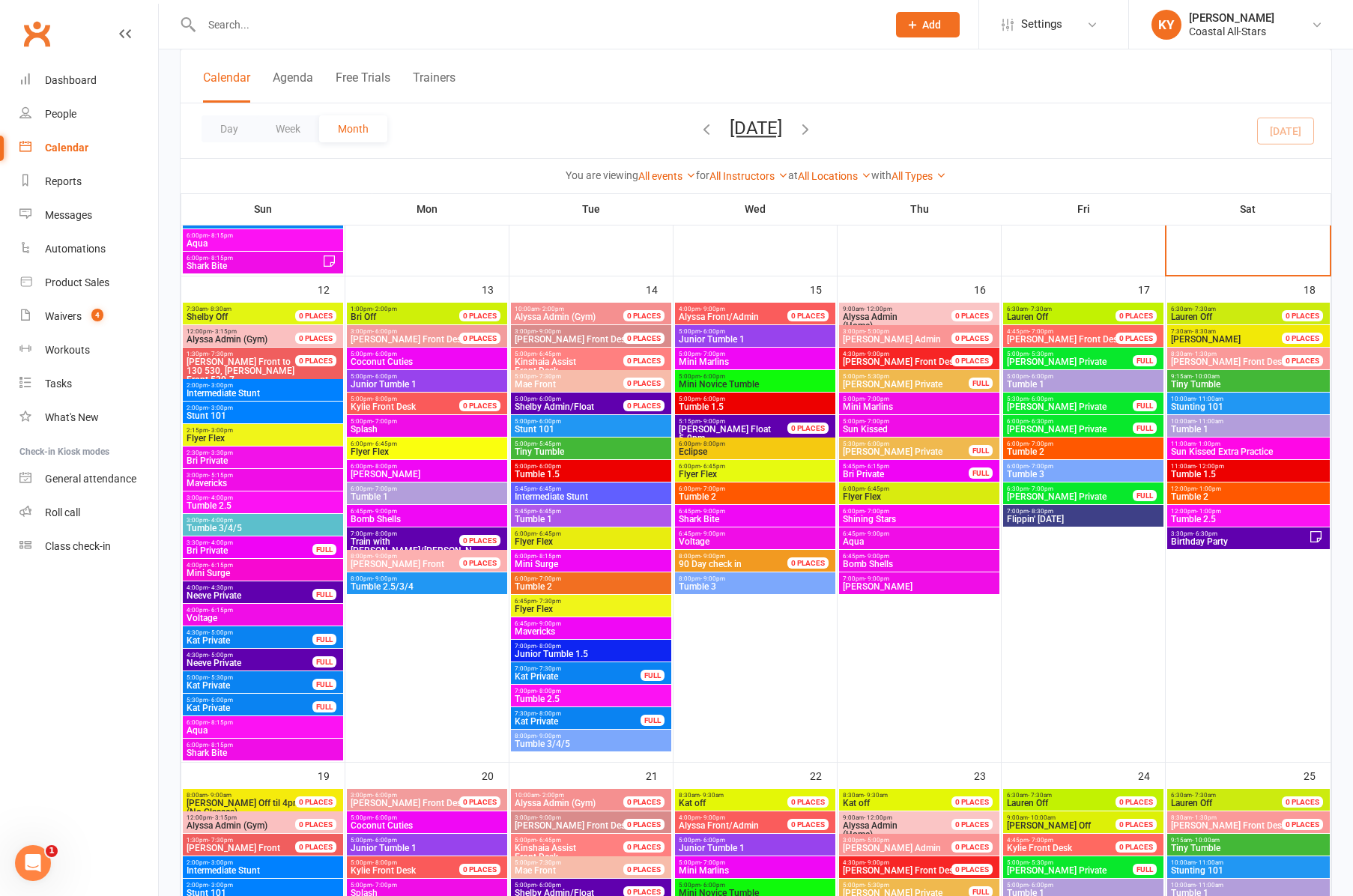
click at [371, 425] on span "Splash" at bounding box center [426, 428] width 155 height 9
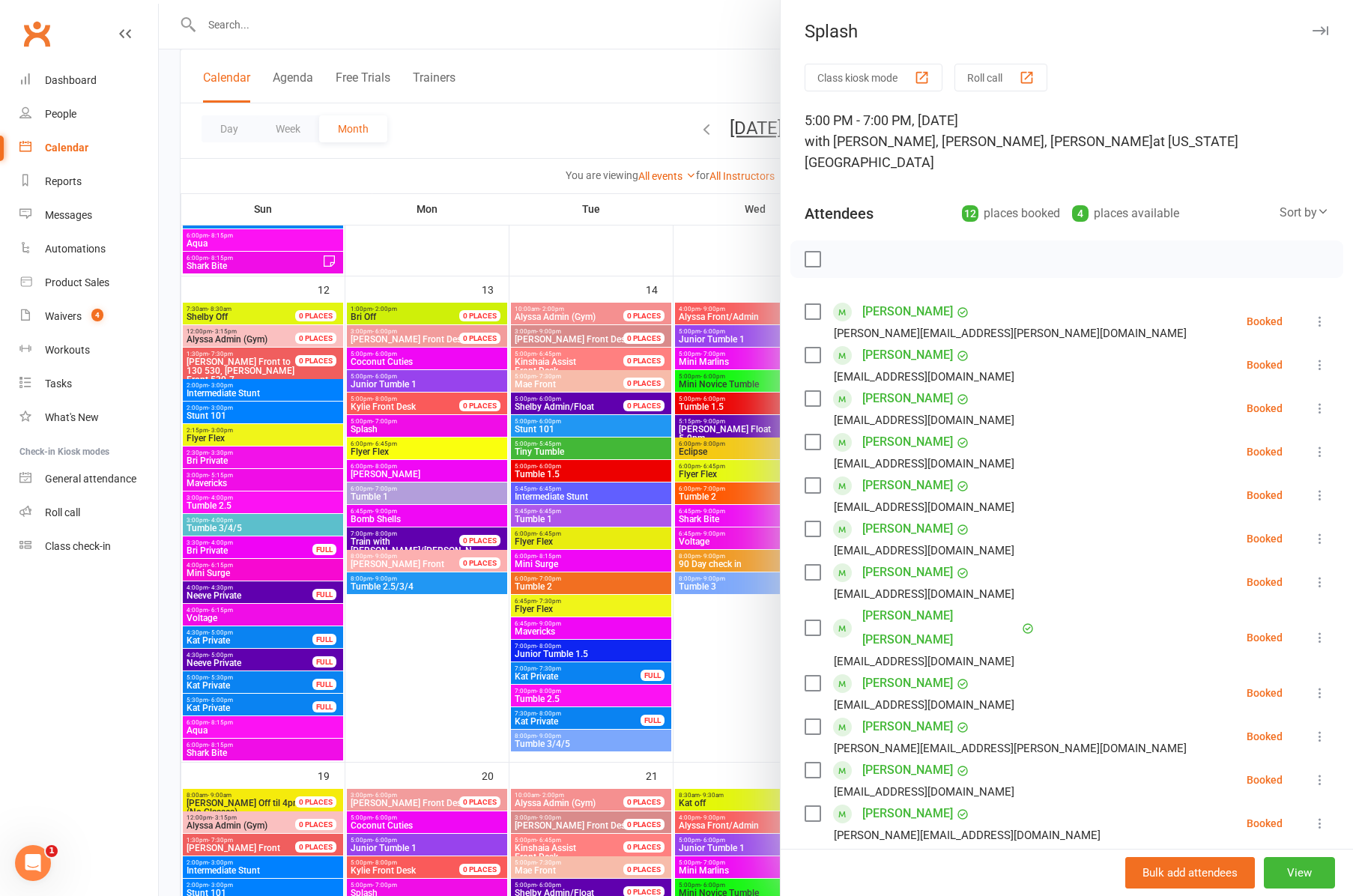
click at [384, 449] on div at bounding box center [755, 448] width 1194 height 896
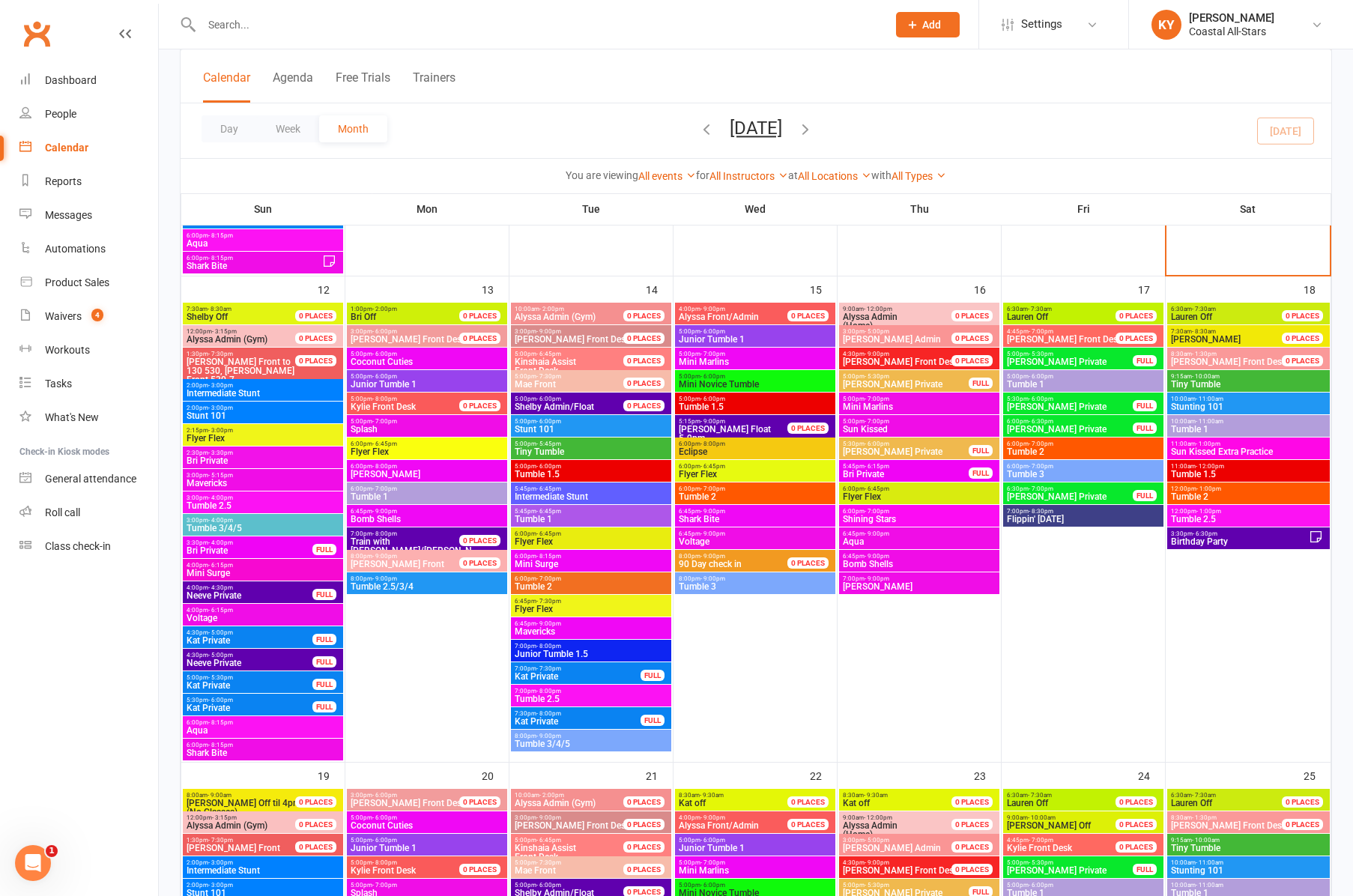
click at [384, 449] on span "Flyer Flex" at bounding box center [426, 451] width 155 height 9
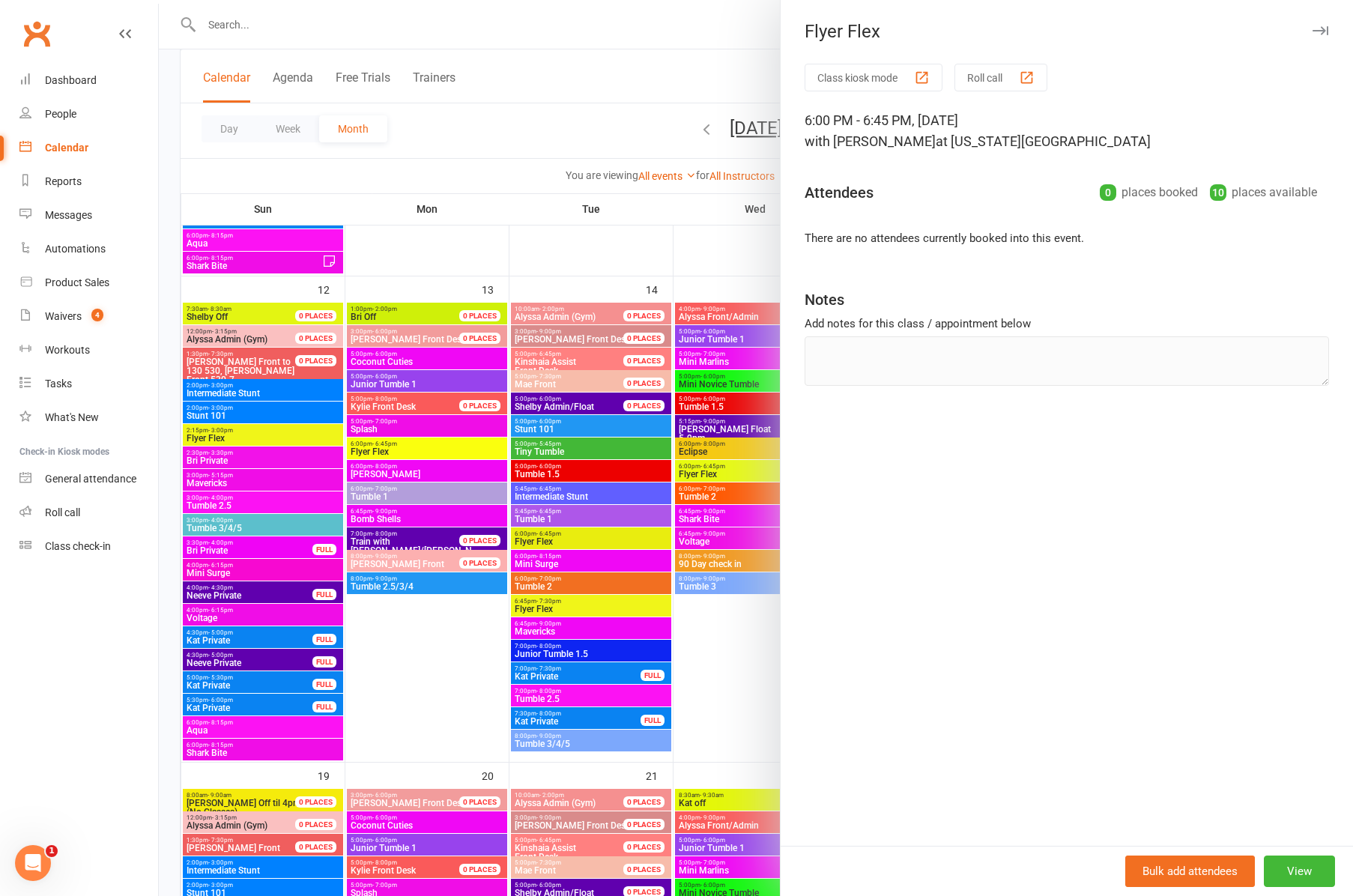
click at [384, 475] on div at bounding box center [755, 448] width 1194 height 896
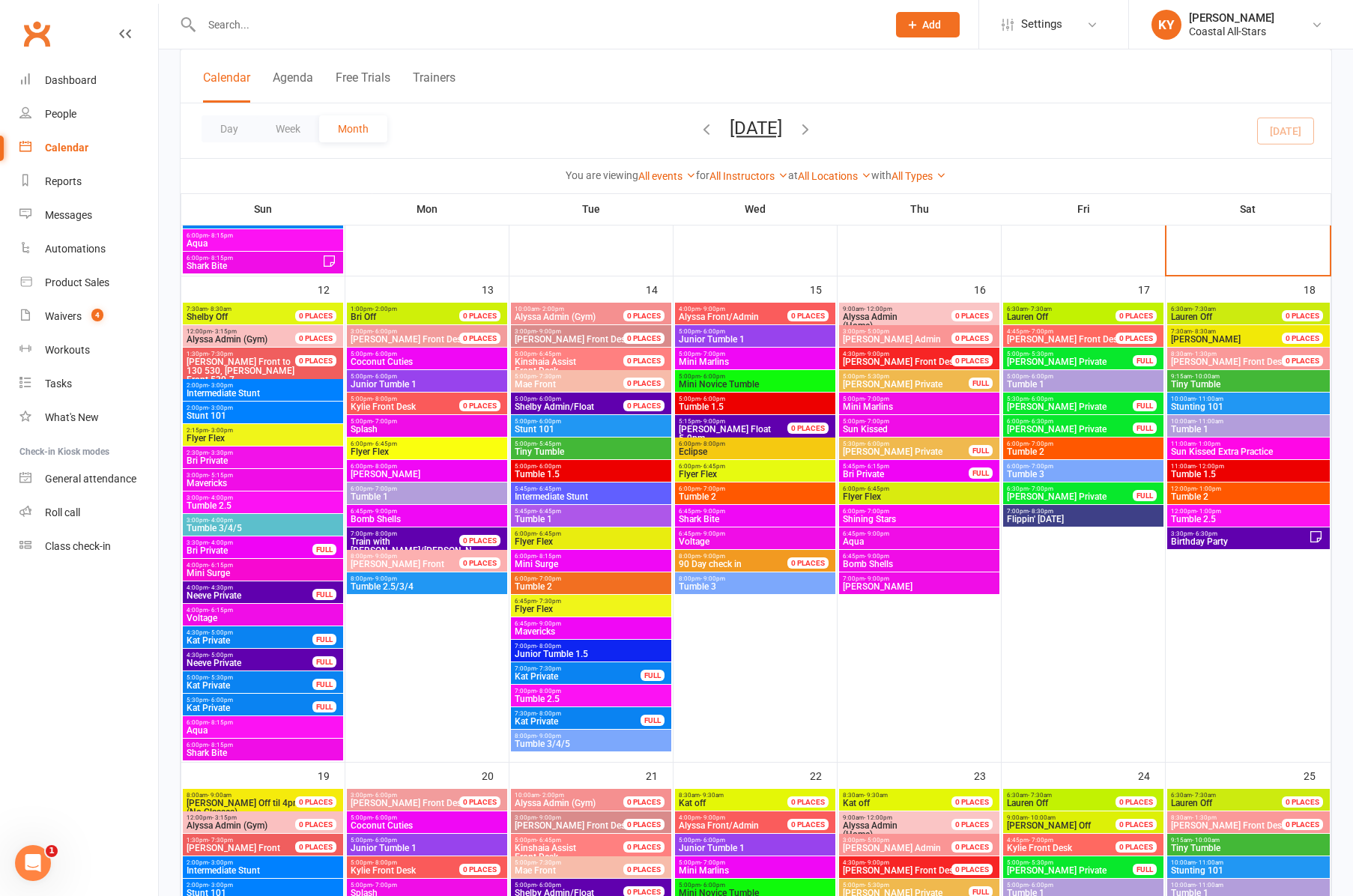
click at [384, 475] on span "[PERSON_NAME]" at bounding box center [426, 474] width 155 height 9
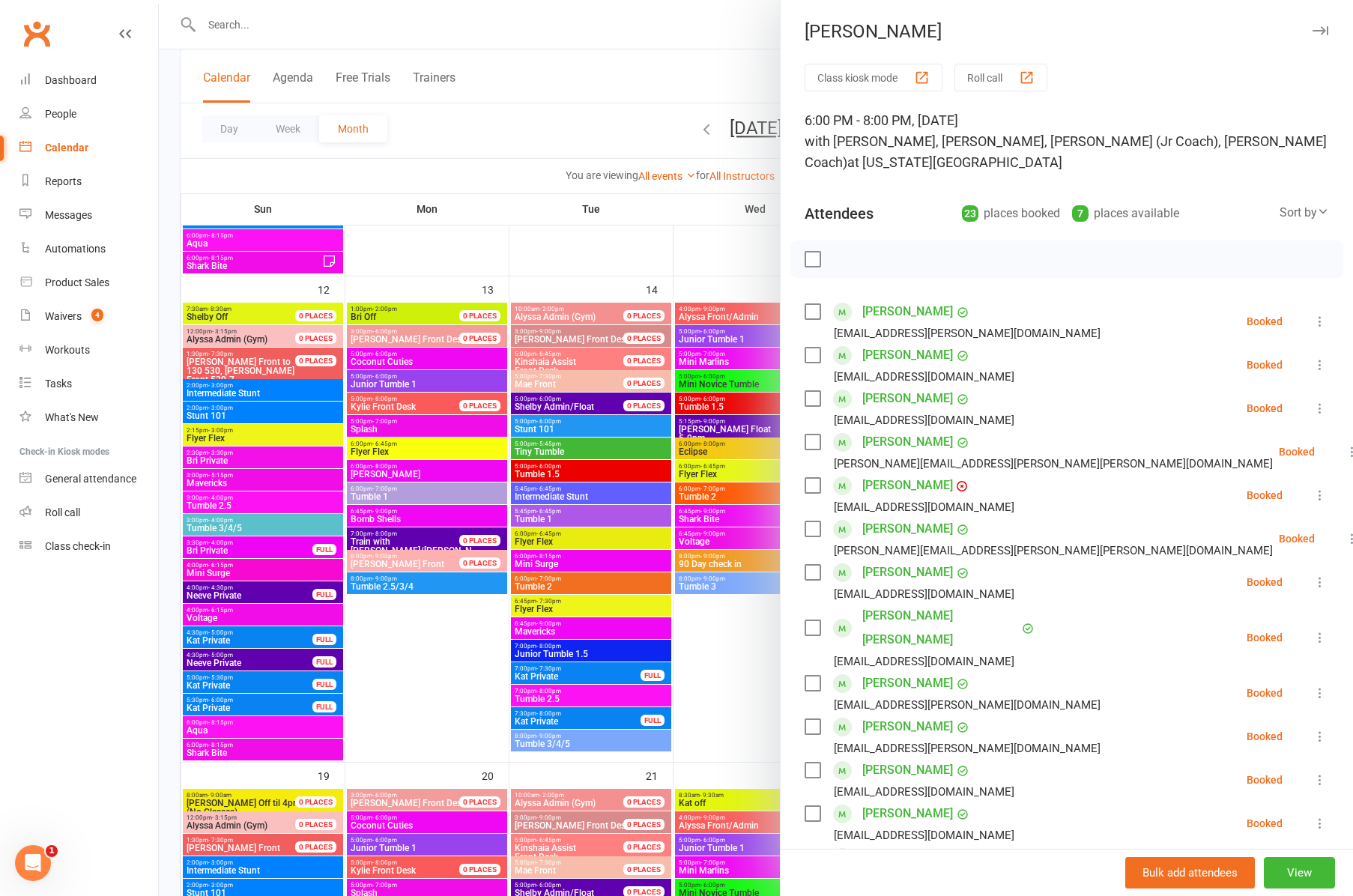
click at [383, 493] on div at bounding box center [755, 448] width 1194 height 896
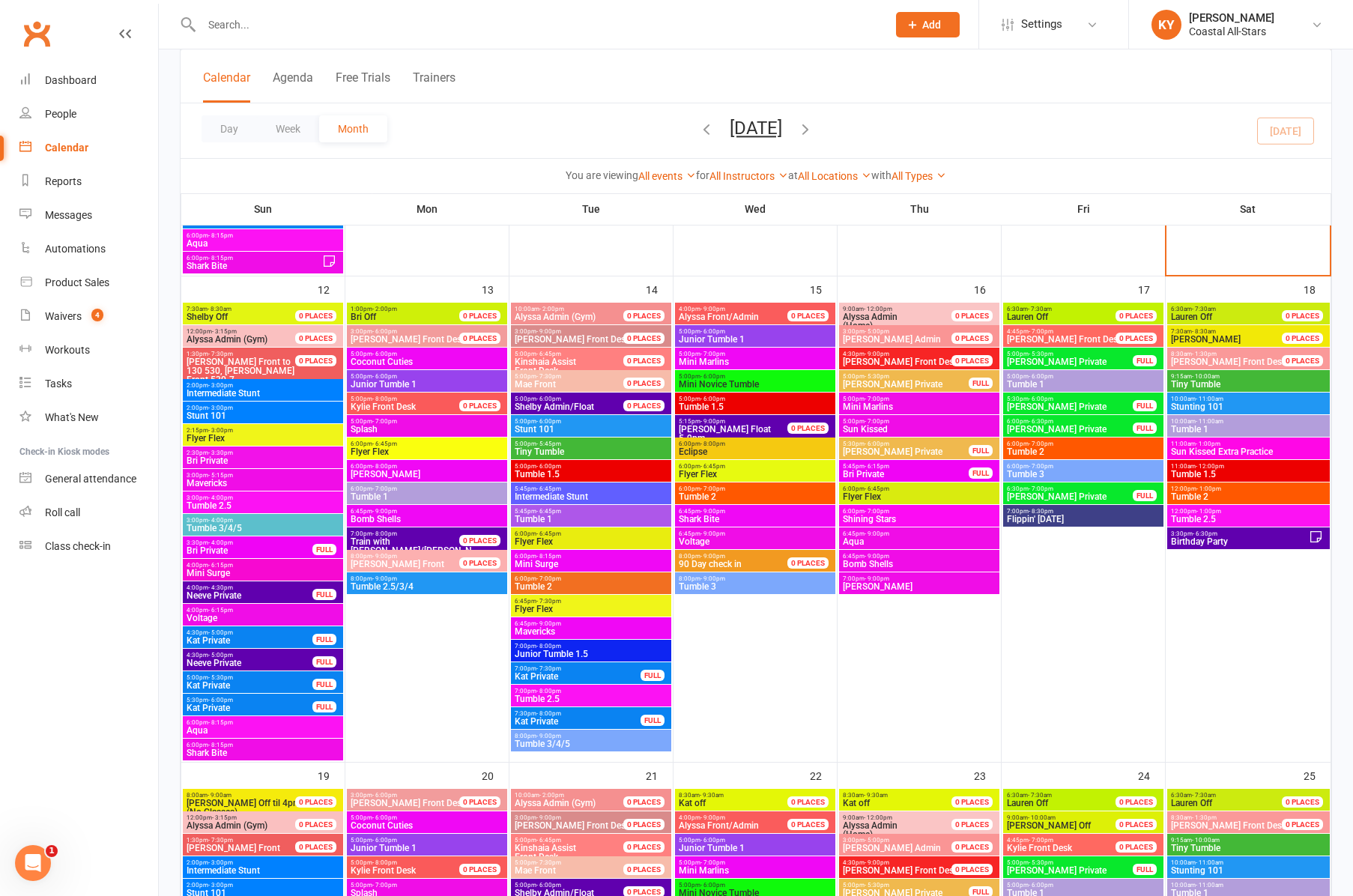
click at [383, 493] on span "Tumble 1" at bounding box center [426, 496] width 155 height 9
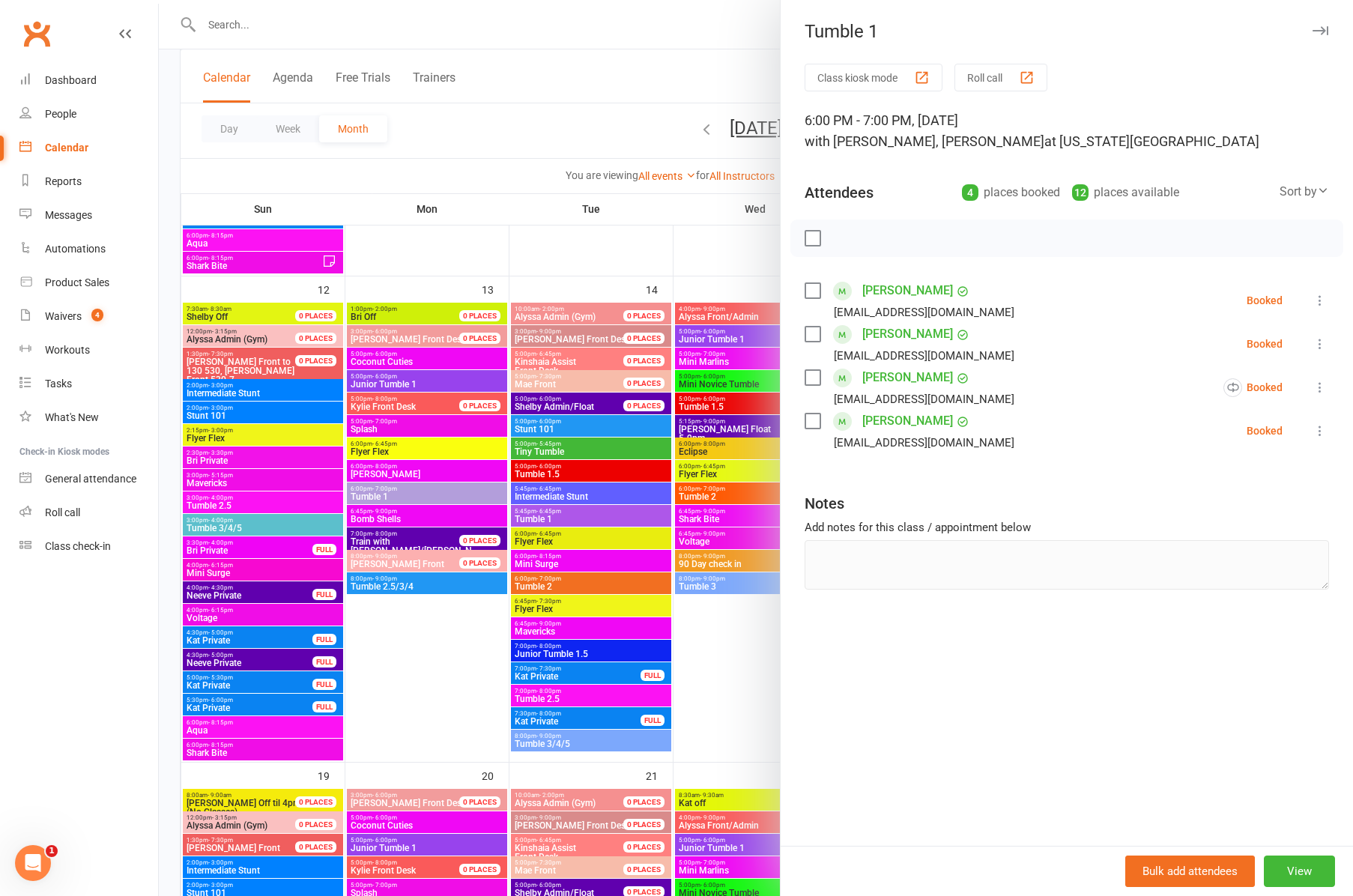
click at [384, 514] on div at bounding box center [755, 448] width 1194 height 896
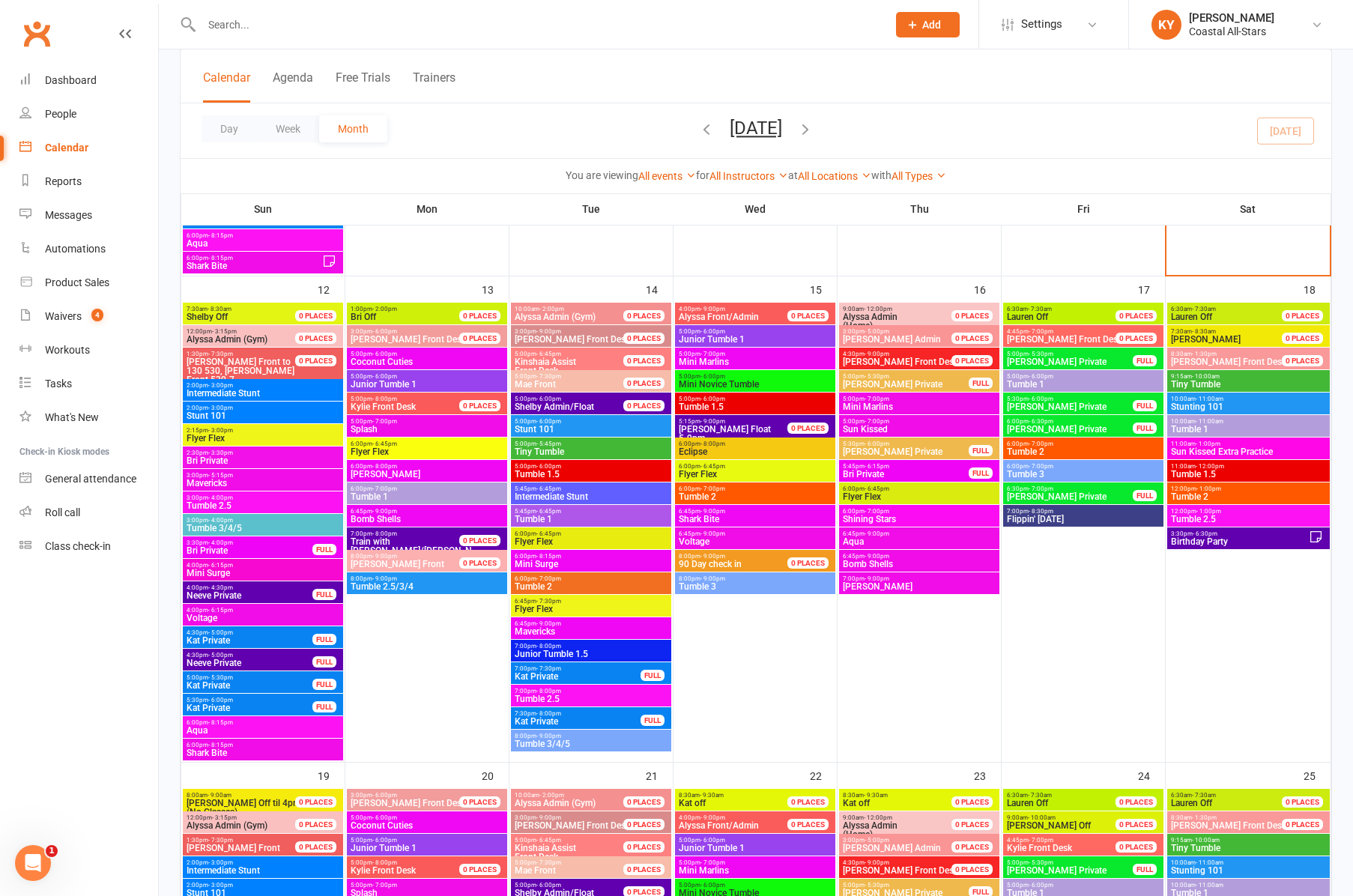
click at [384, 515] on span "Bomb Shells" at bounding box center [426, 519] width 155 height 9
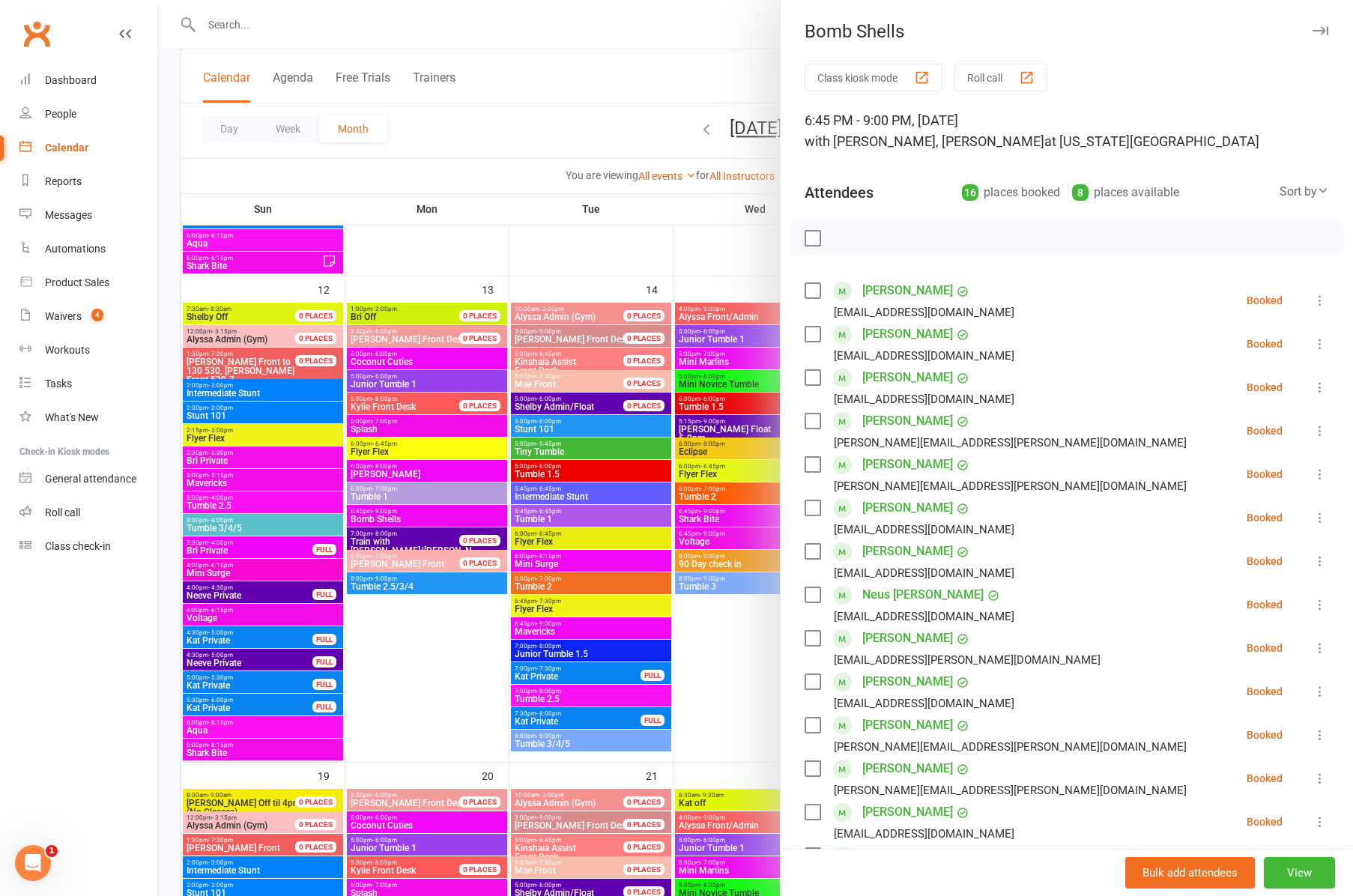
click at [376, 585] on div at bounding box center [755, 448] width 1194 height 896
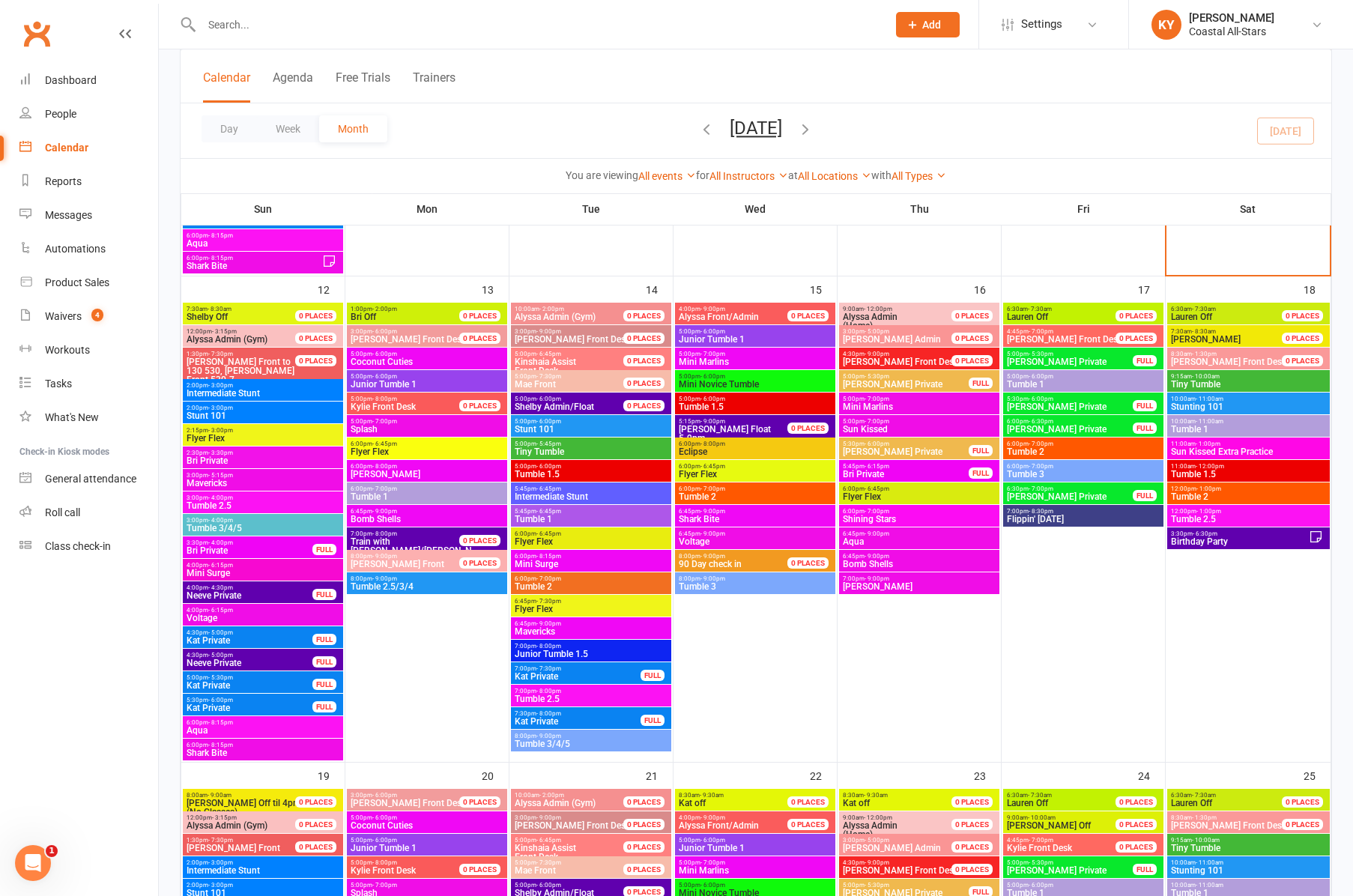
click at [376, 585] on span "Tumble 2.5/3/4" at bounding box center [426, 586] width 155 height 9
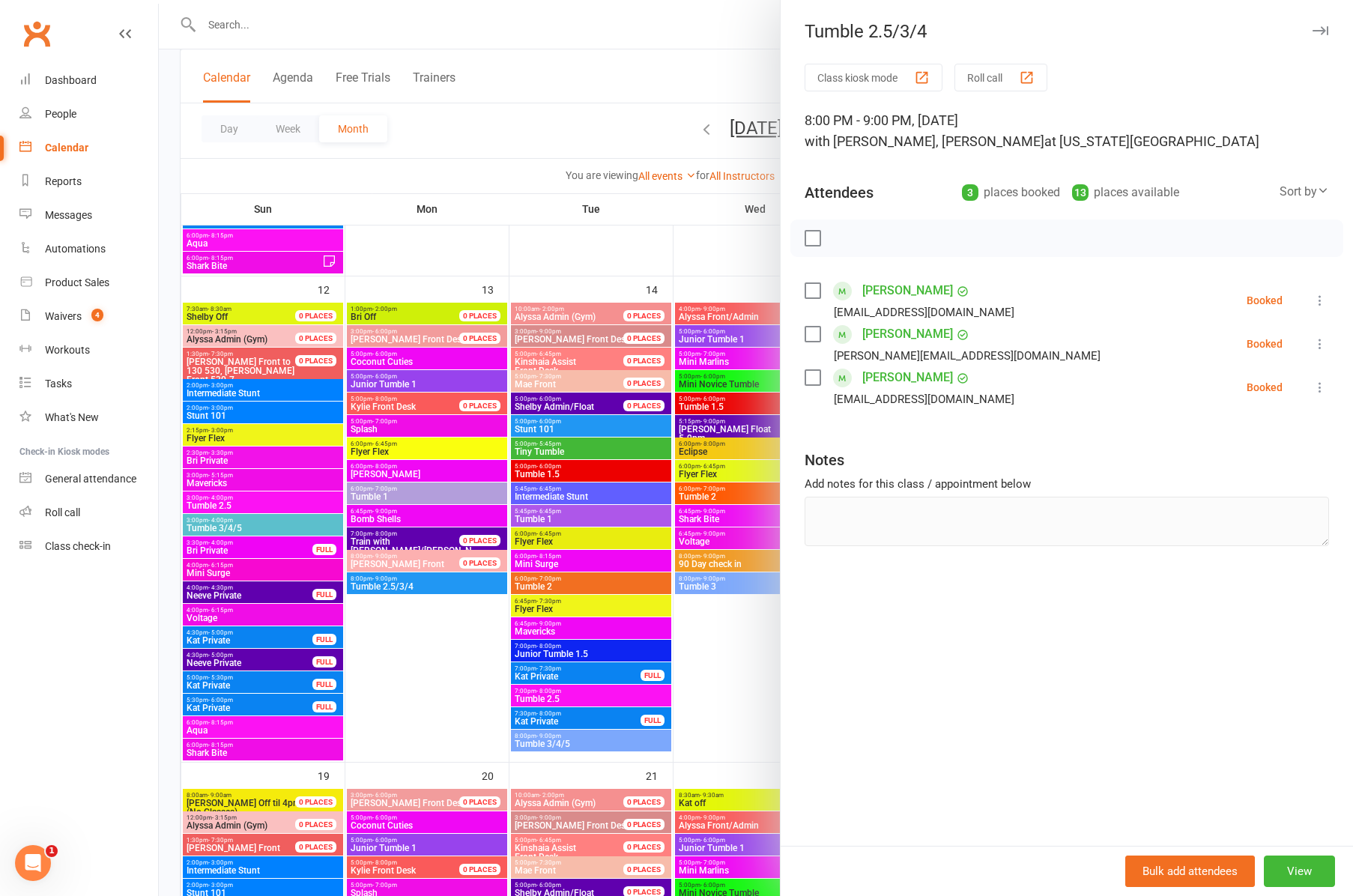
click at [569, 425] on div at bounding box center [755, 448] width 1194 height 896
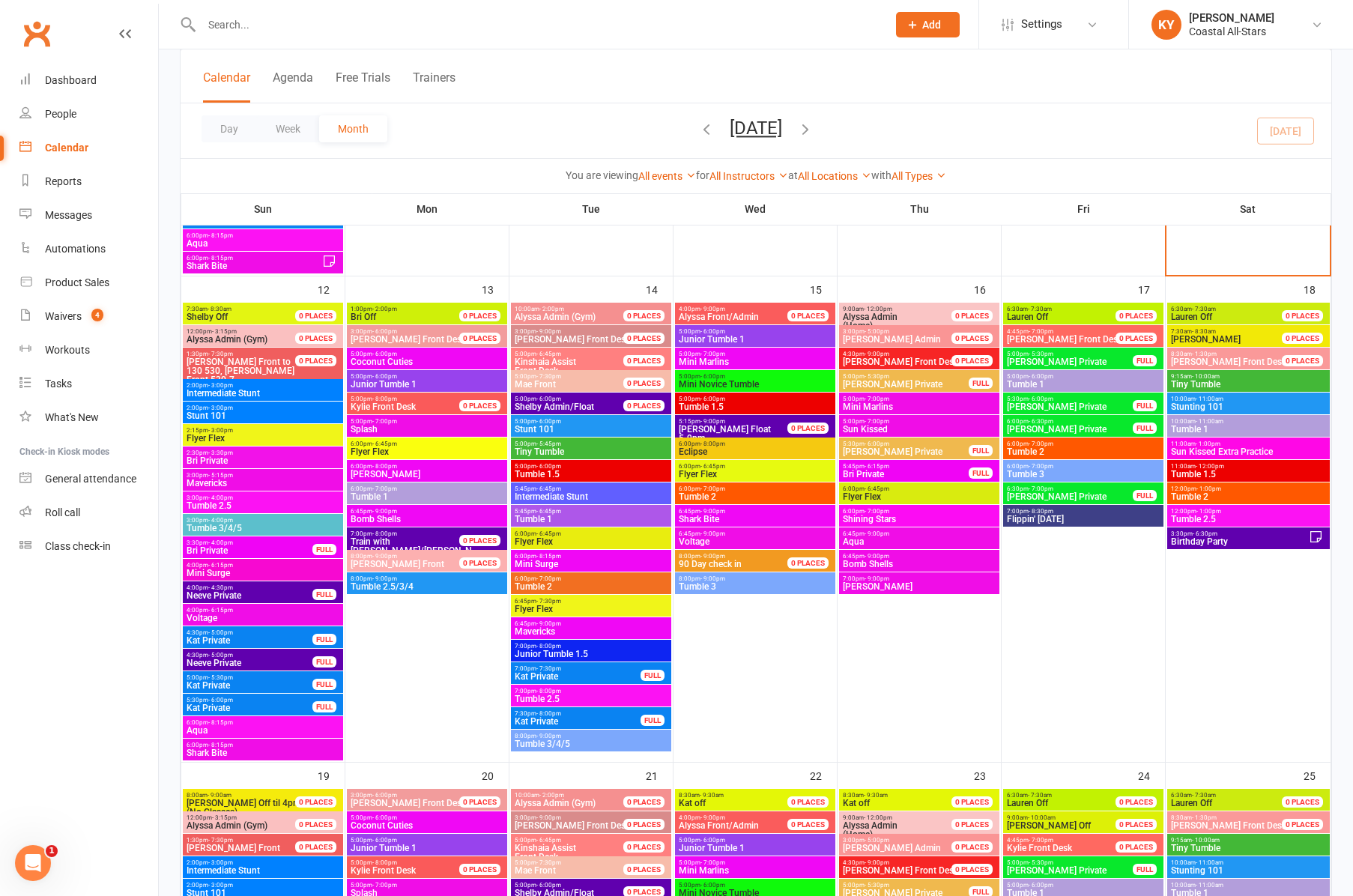
click at [569, 425] on span "Stunt 101" at bounding box center [591, 428] width 155 height 9
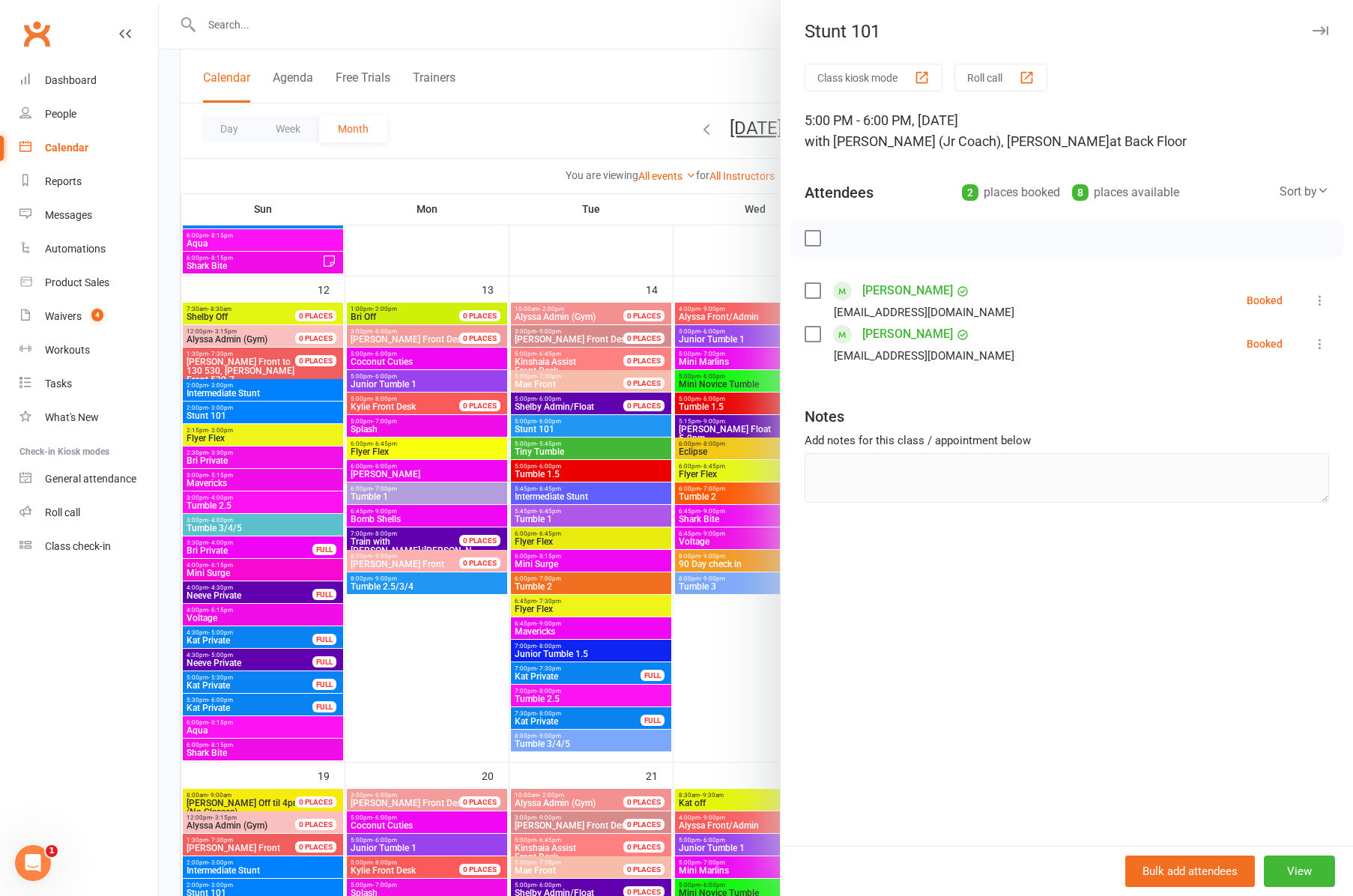
click at [531, 445] on div at bounding box center [755, 448] width 1194 height 896
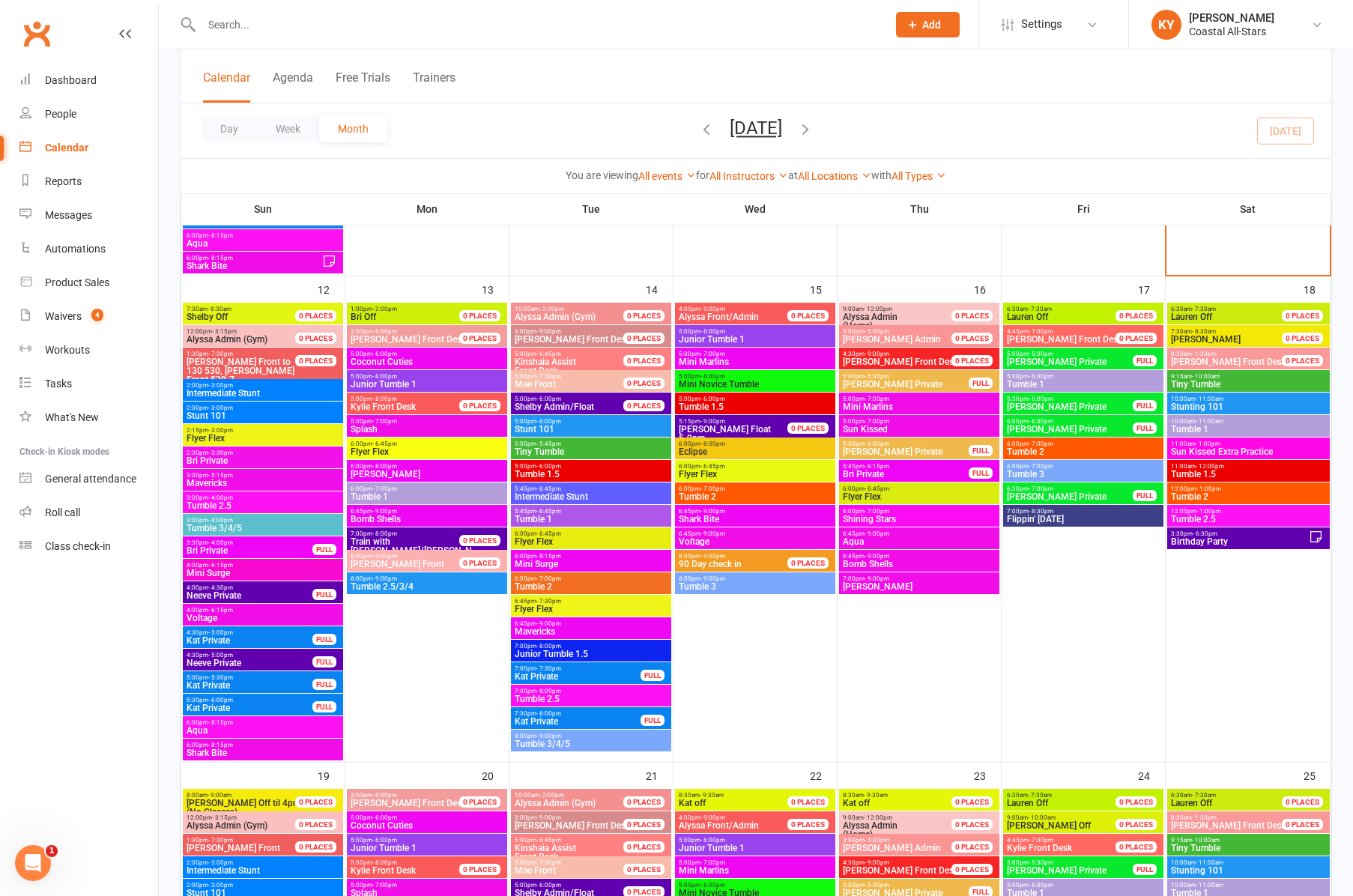
click at [531, 445] on span "5:00pm - 5:45pm" at bounding box center [591, 443] width 155 height 7
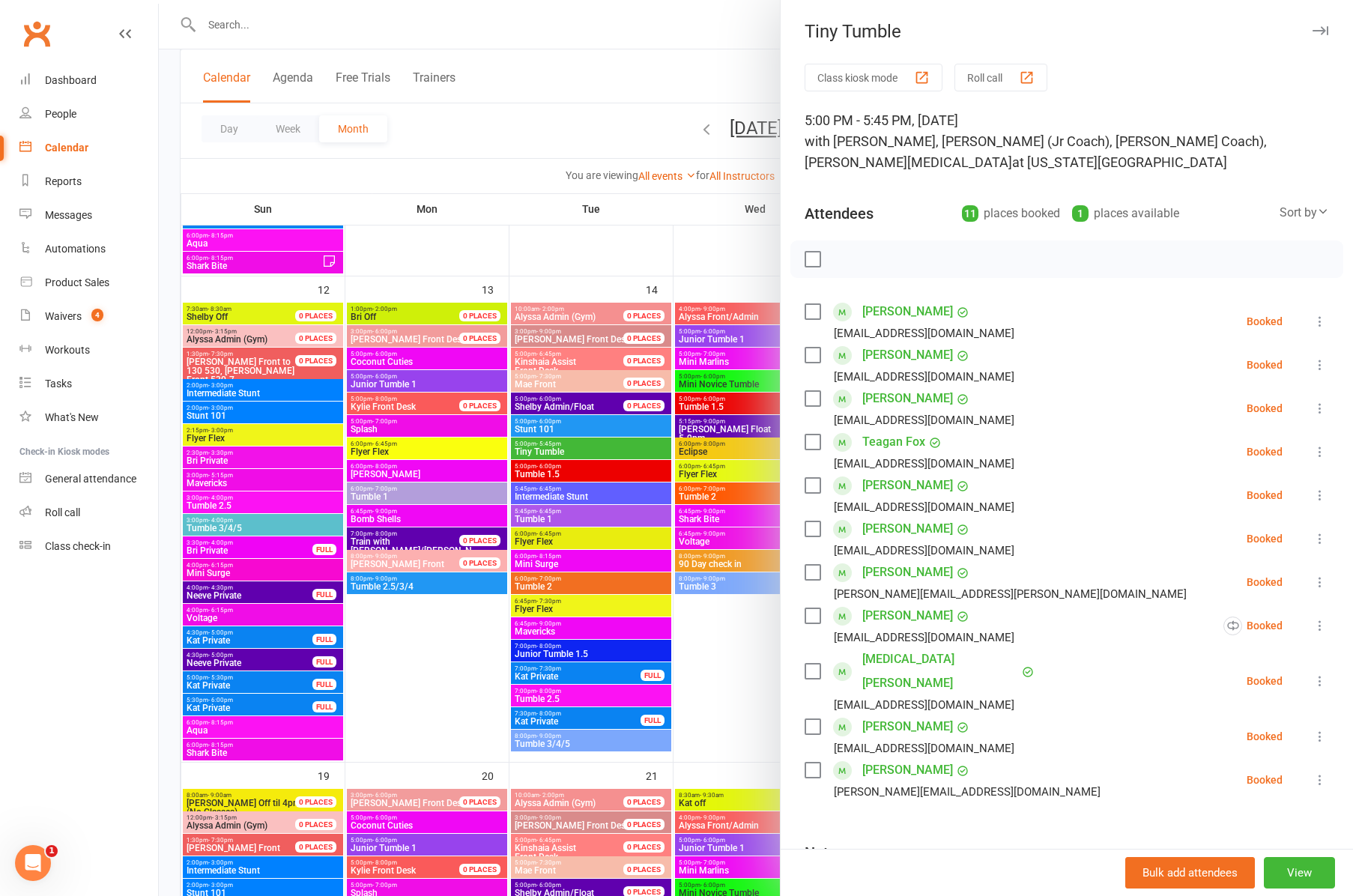
click at [594, 475] on div at bounding box center [755, 448] width 1194 height 896
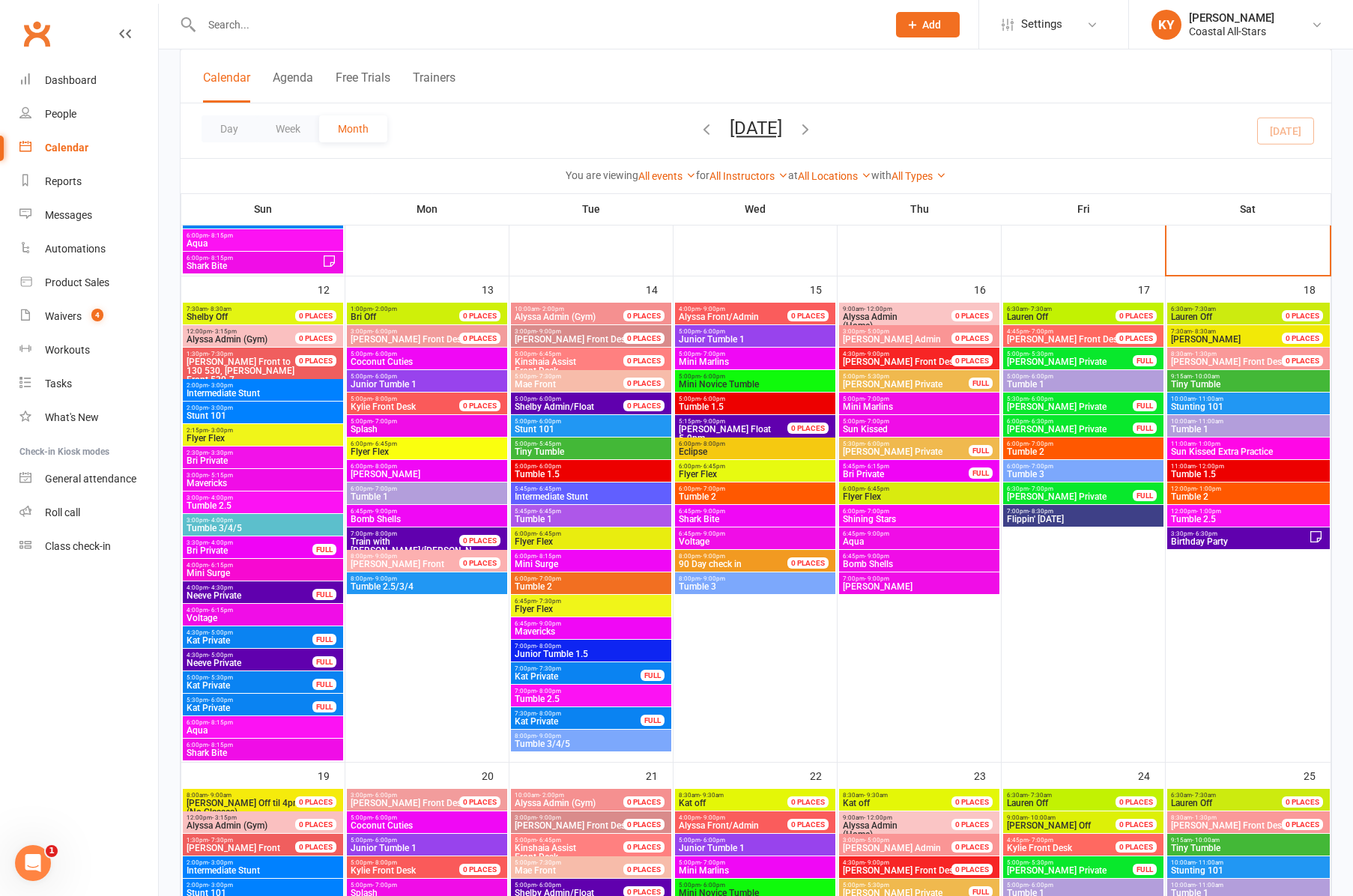
click at [594, 475] on span "Tumble 1.5" at bounding box center [591, 474] width 155 height 9
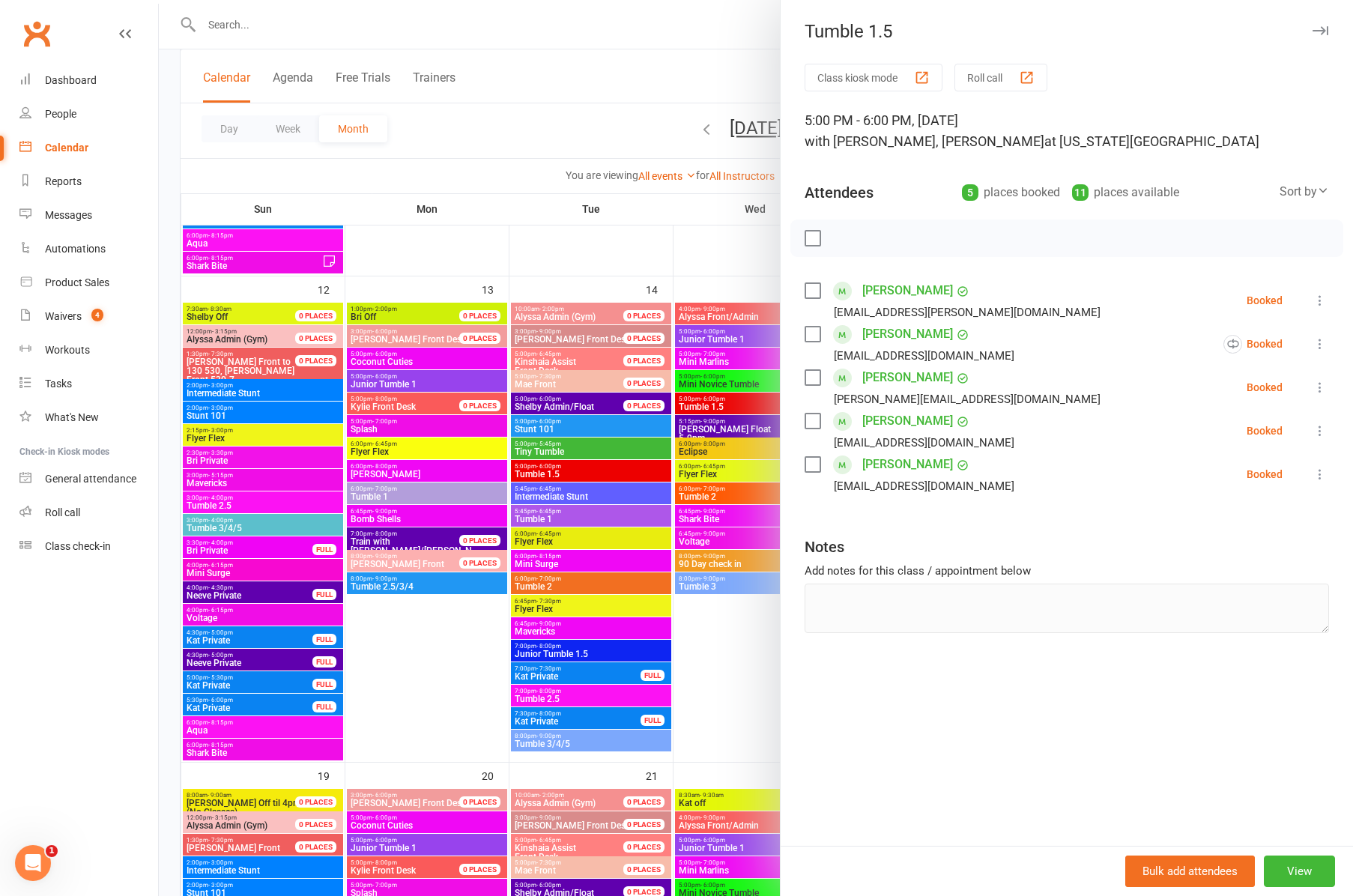
click at [593, 496] on div at bounding box center [755, 448] width 1194 height 896
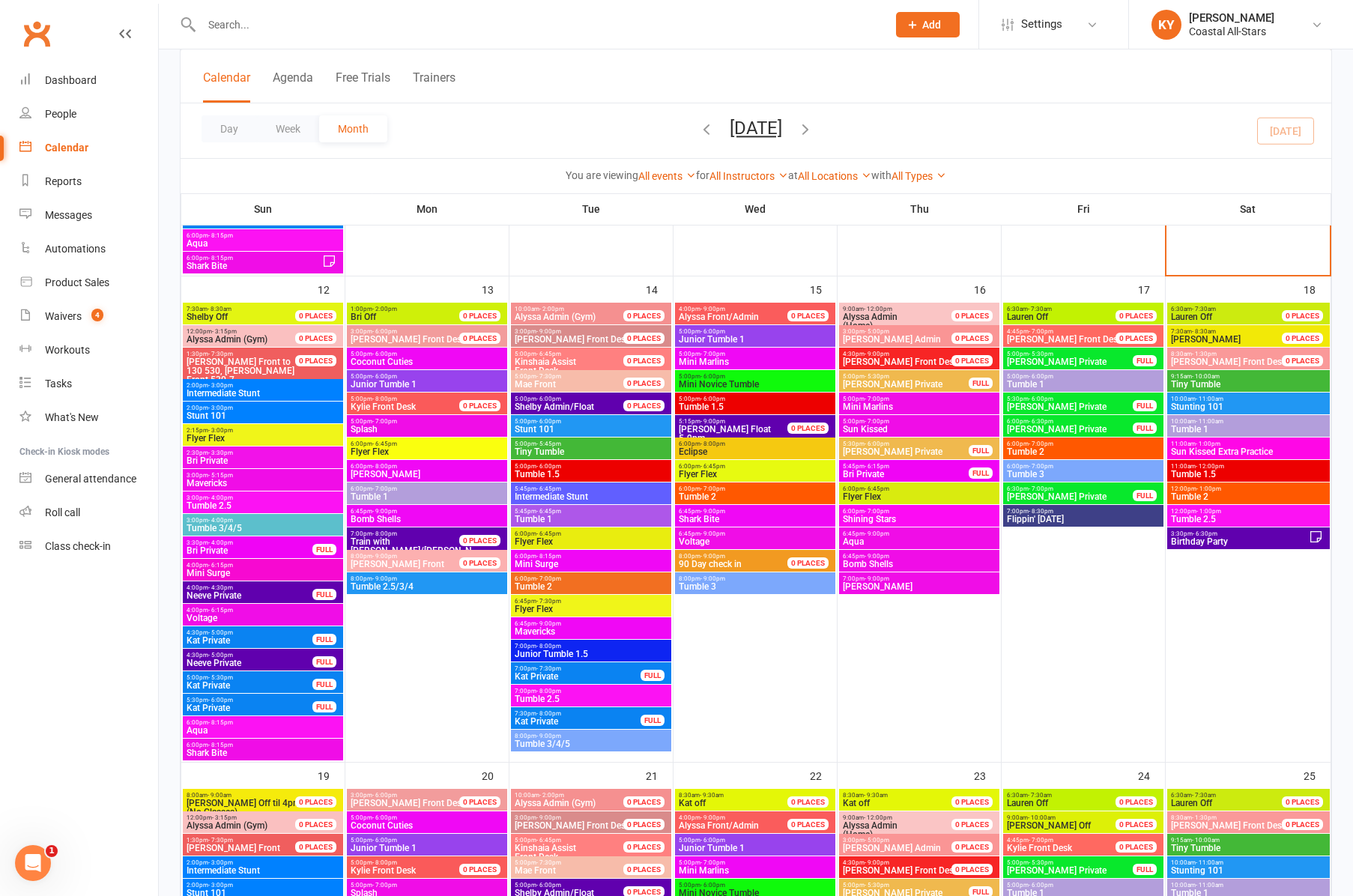
click at [607, 496] on span "Intermediate Stunt" at bounding box center [591, 496] width 155 height 9
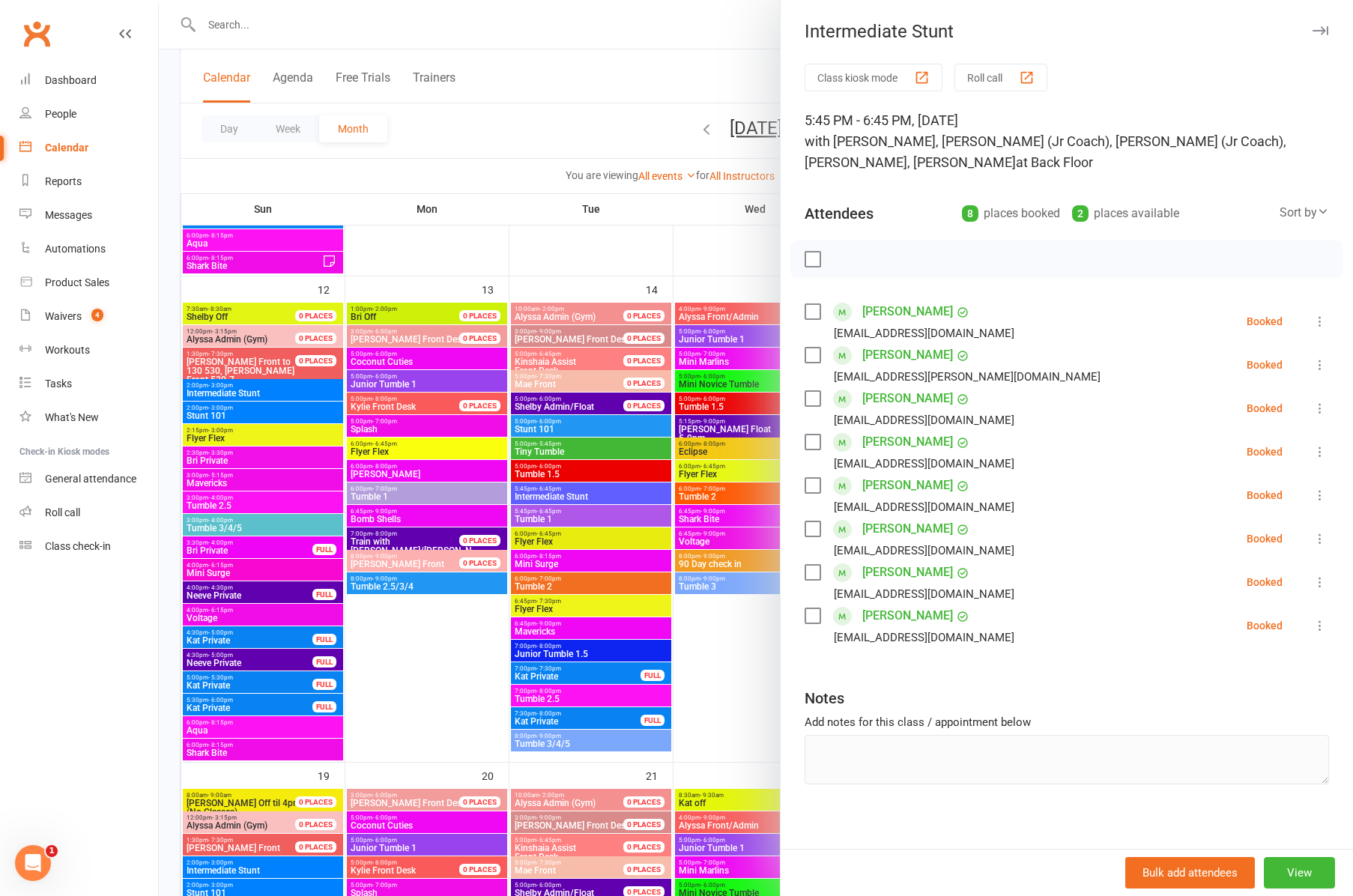
click at [1317, 32] on icon "button" at bounding box center [1321, 31] width 16 height 9
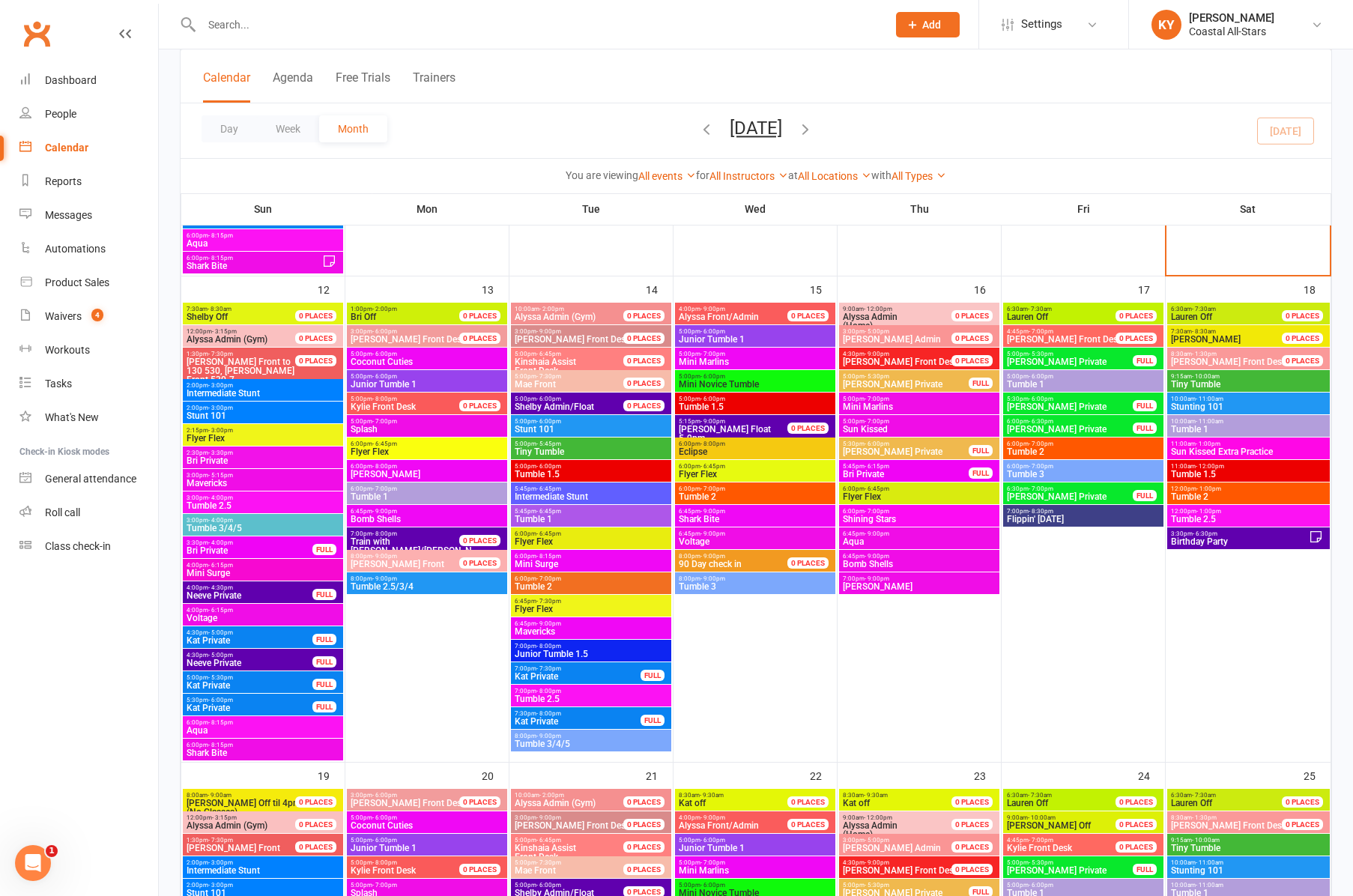
click at [550, 515] on span "Tumble 1" at bounding box center [591, 519] width 155 height 9
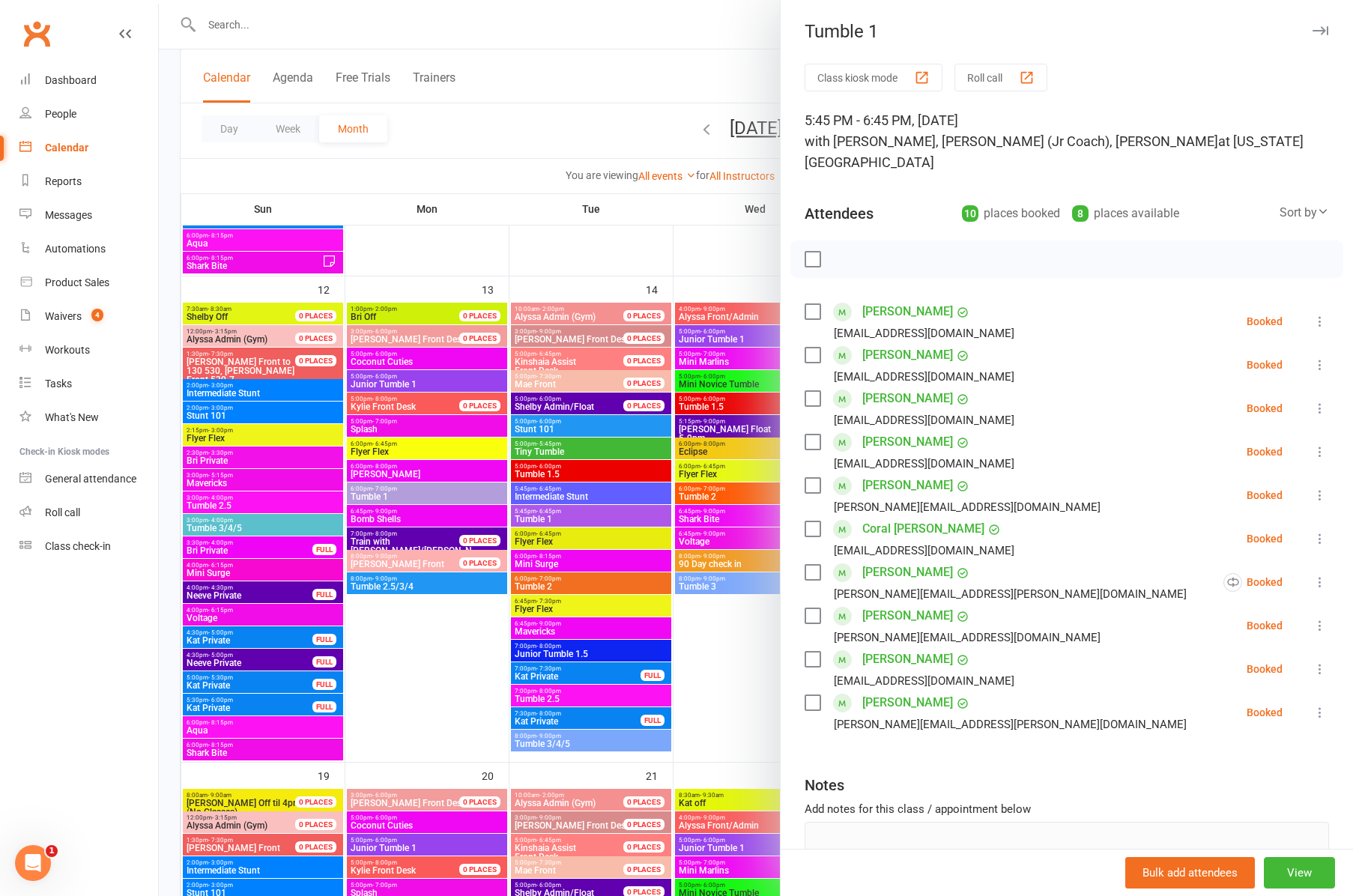
click at [559, 544] on div at bounding box center [755, 448] width 1194 height 896
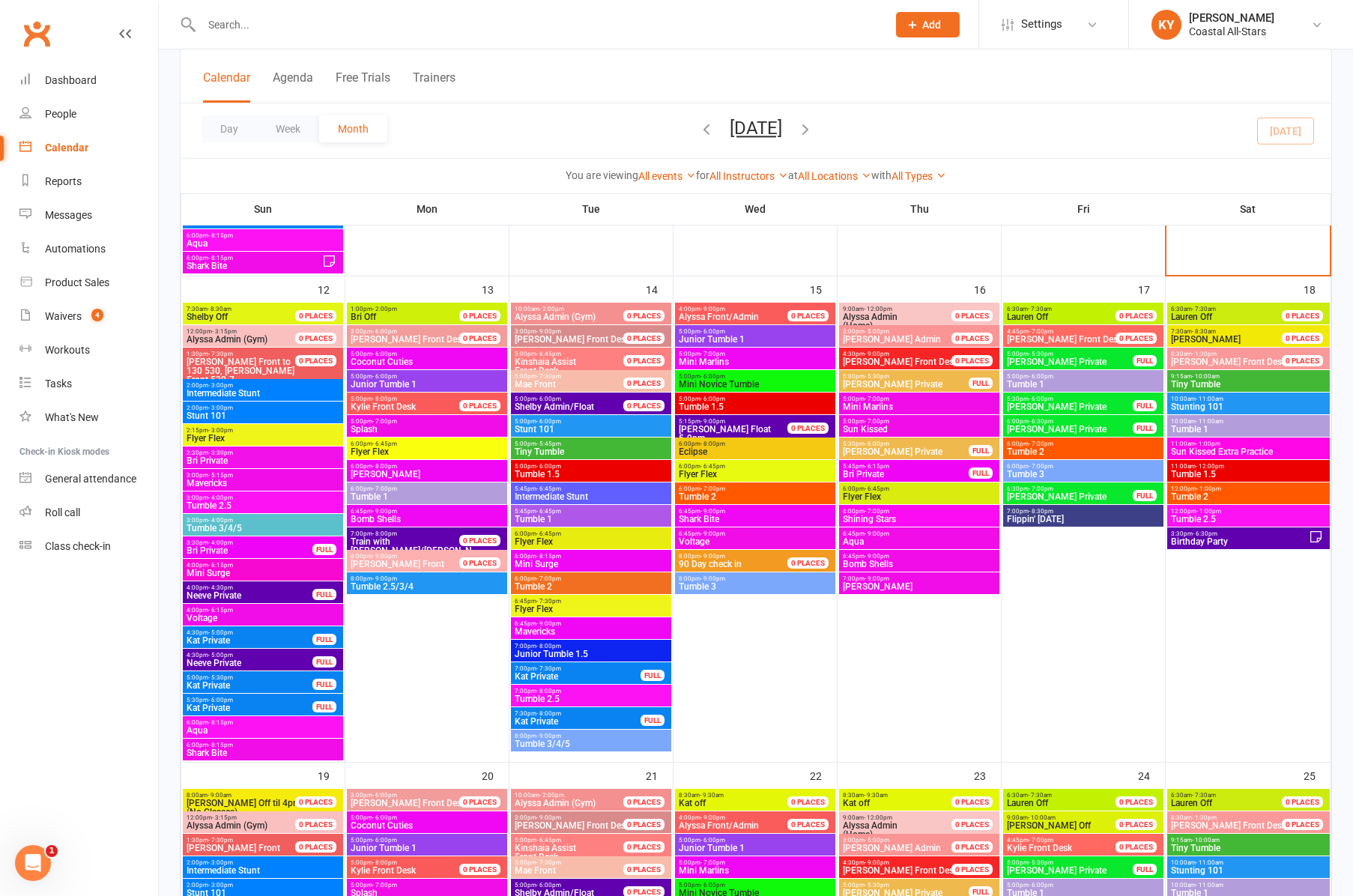
click at [559, 541] on span "Flyer Flex" at bounding box center [591, 542] width 155 height 9
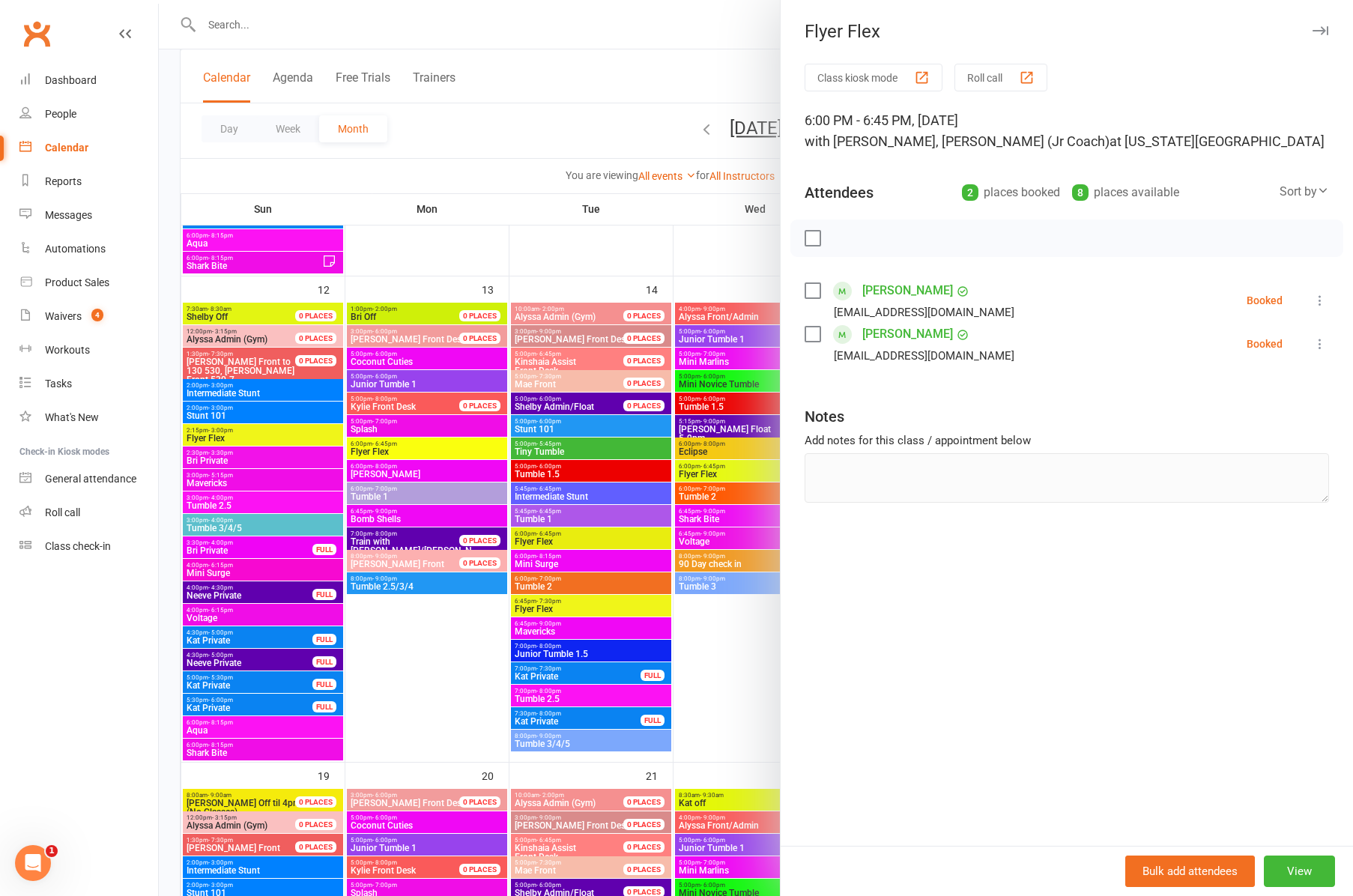
click at [553, 610] on div at bounding box center [755, 448] width 1194 height 896
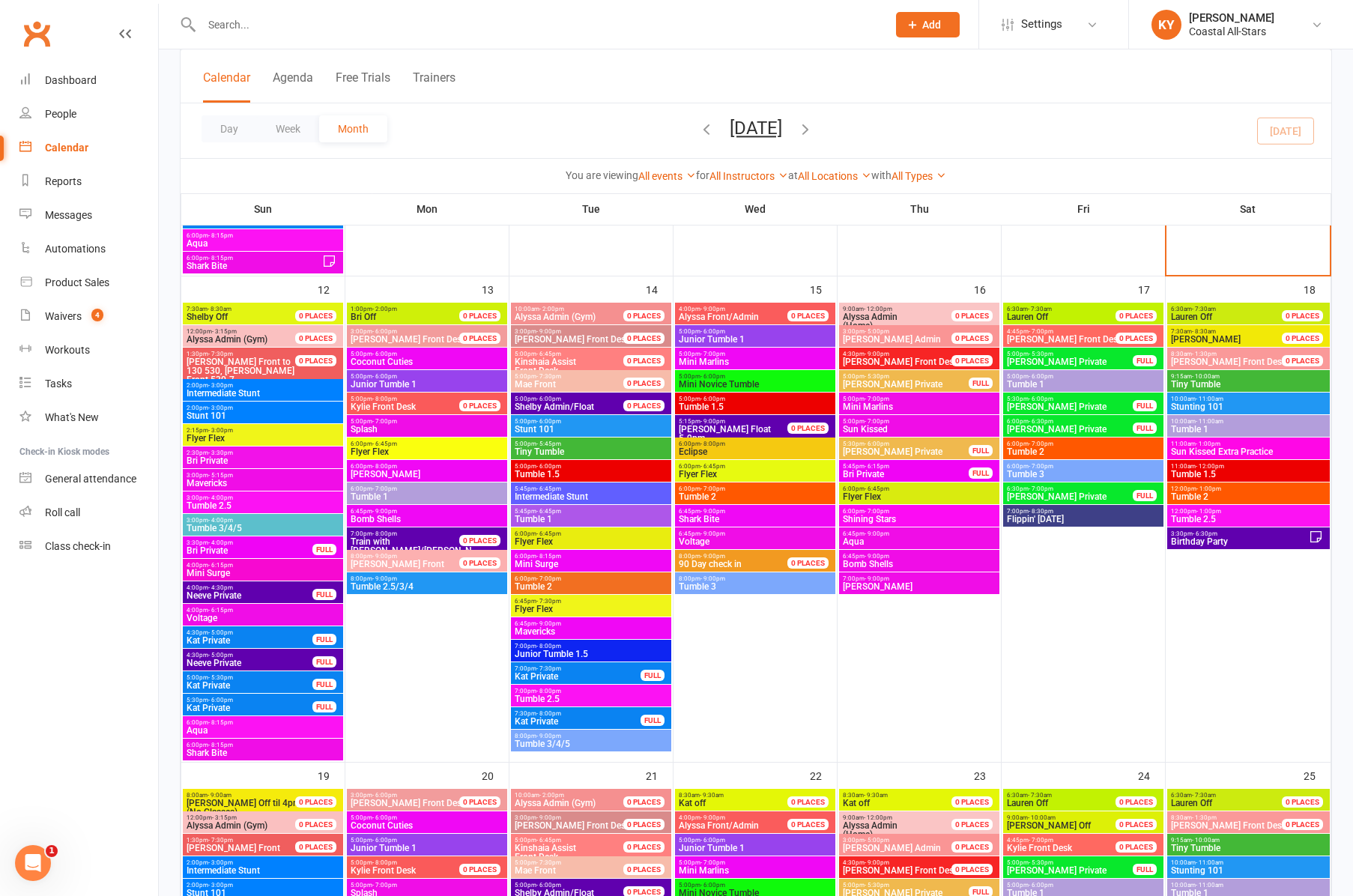
click at [553, 610] on span "Flyer Flex" at bounding box center [591, 608] width 155 height 9
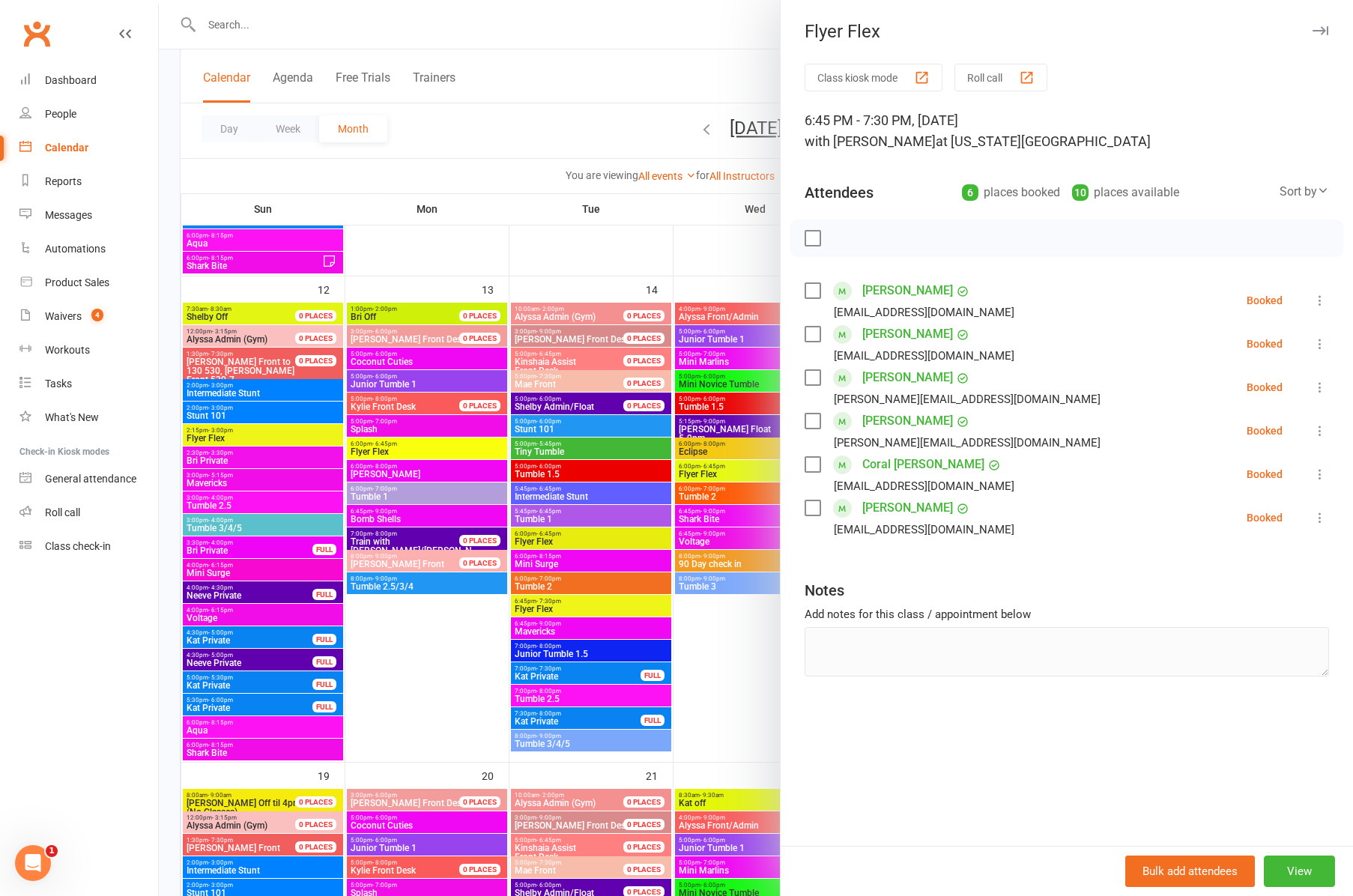
click at [541, 560] on div at bounding box center [755, 448] width 1194 height 896
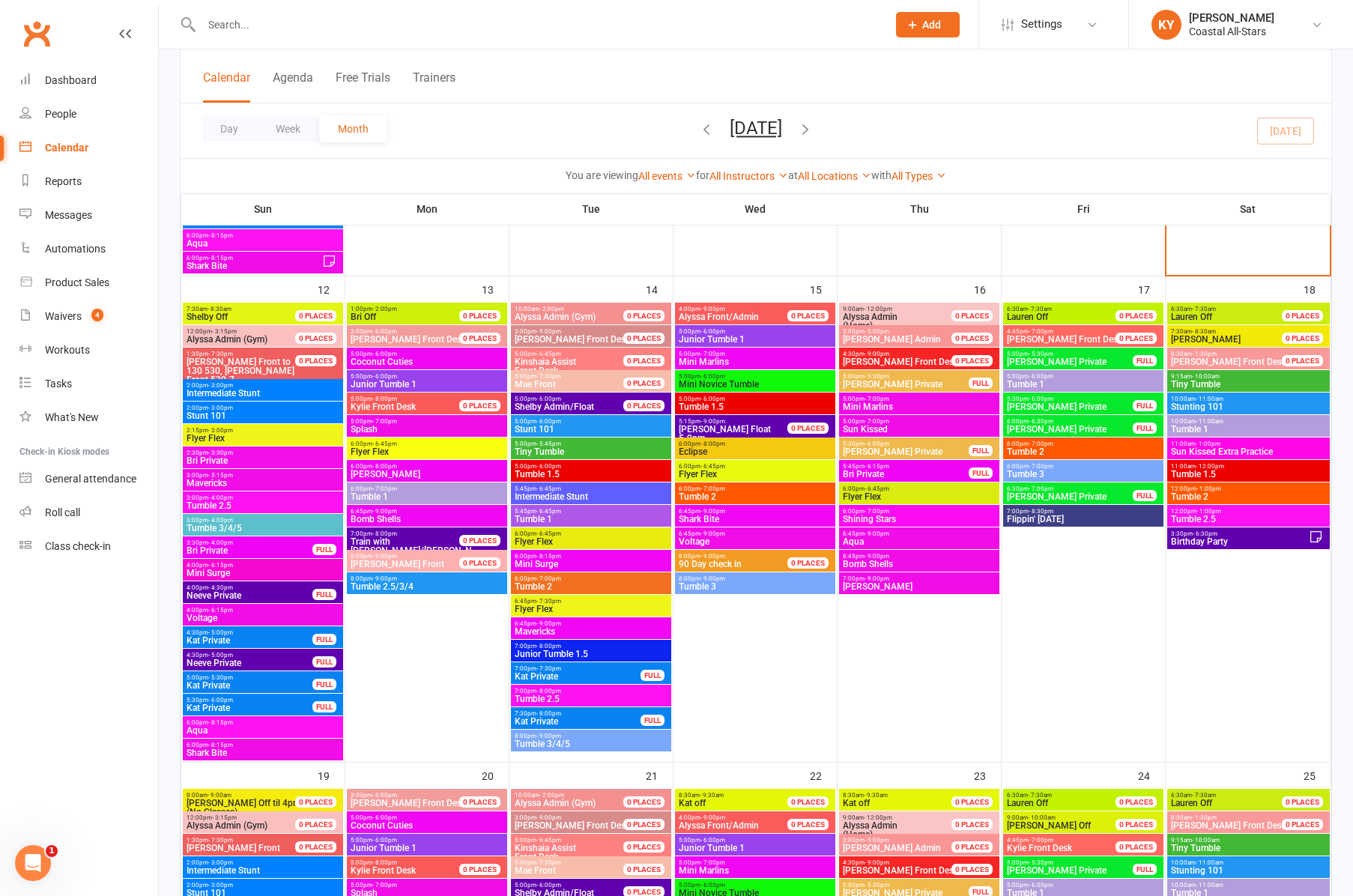
click at [541, 560] on span "Mini Surge" at bounding box center [591, 563] width 155 height 9
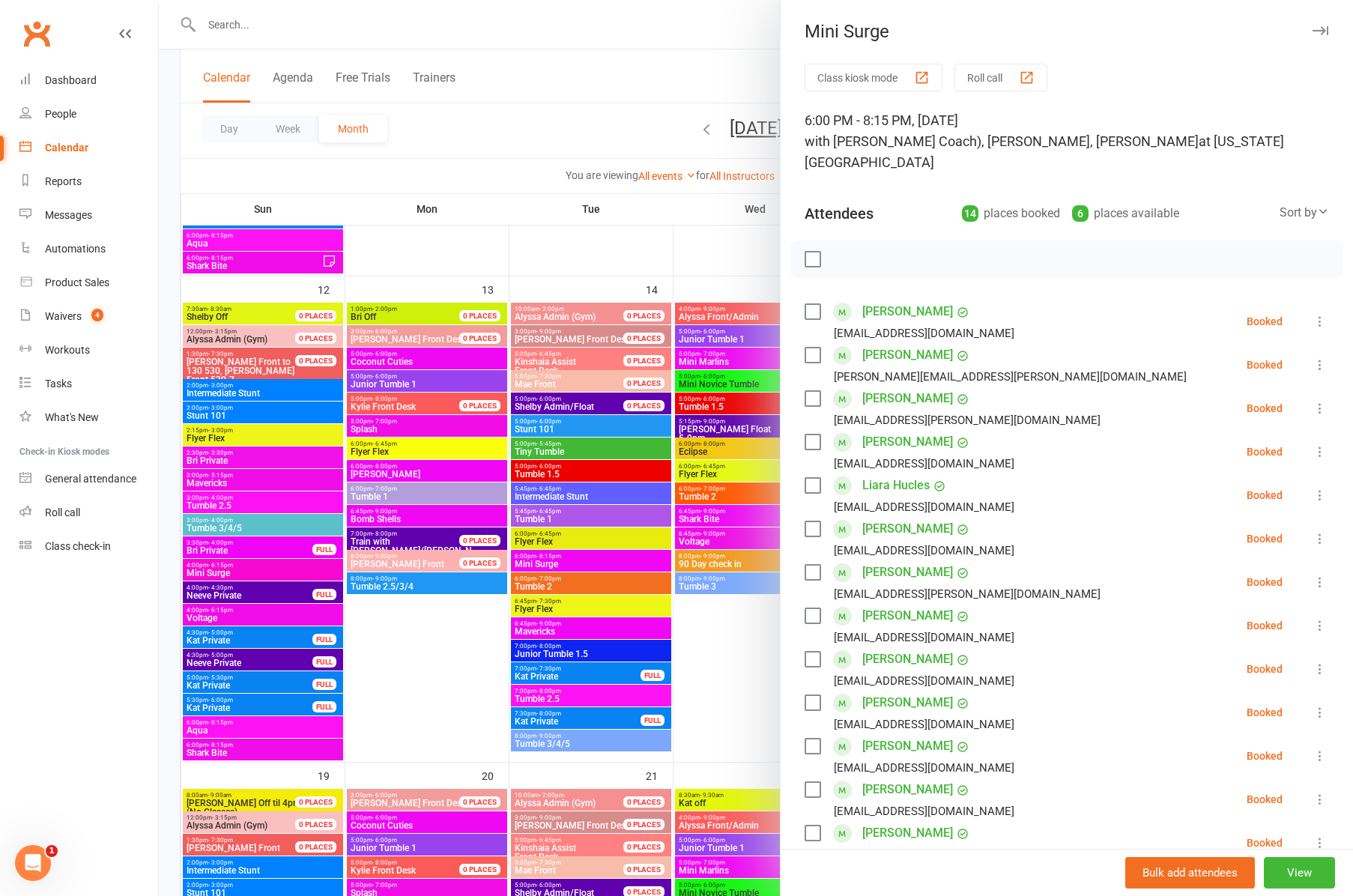
click at [545, 581] on div at bounding box center [755, 448] width 1194 height 896
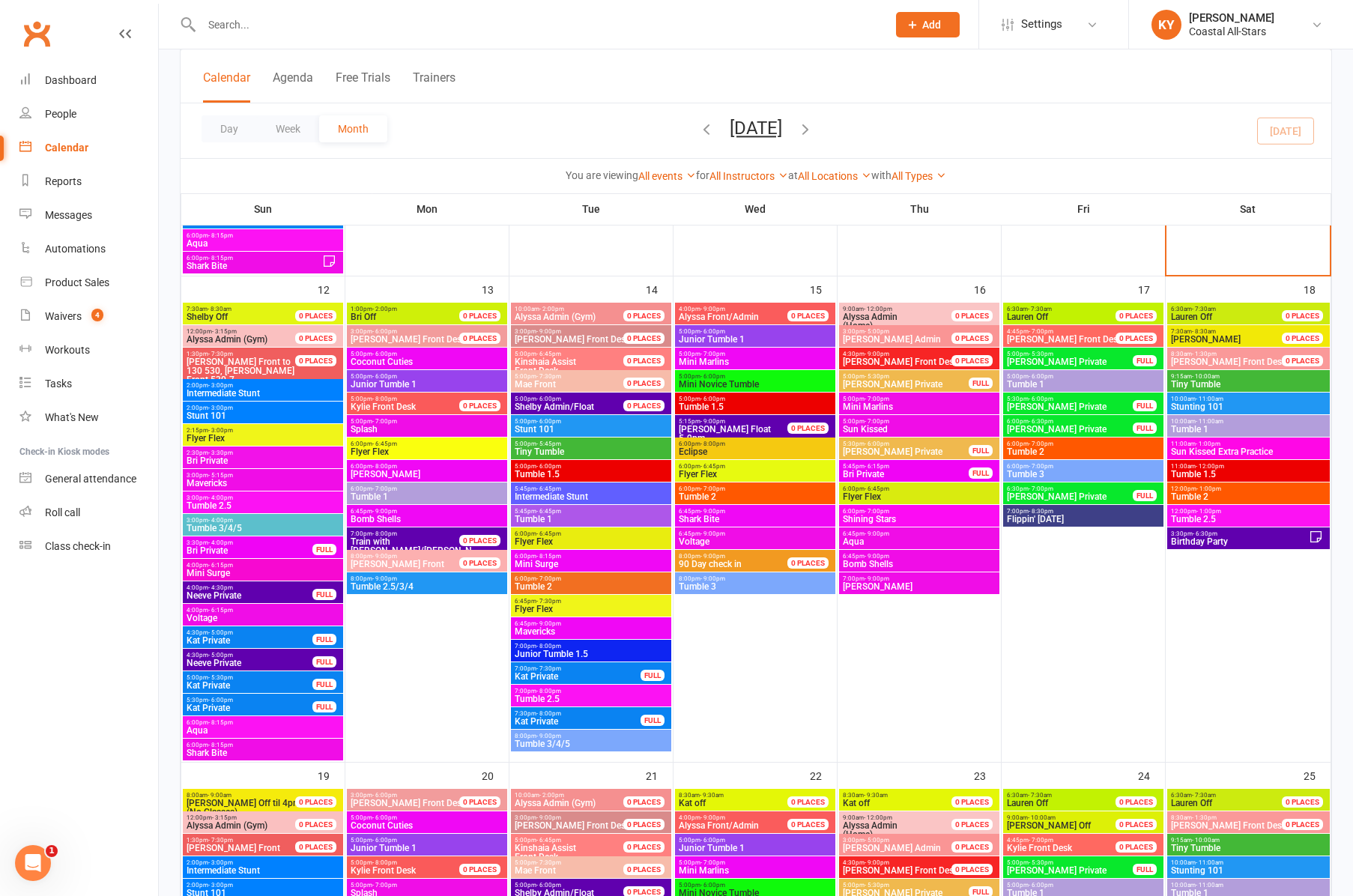
click at [545, 582] on span "Tumble 2" at bounding box center [591, 586] width 155 height 9
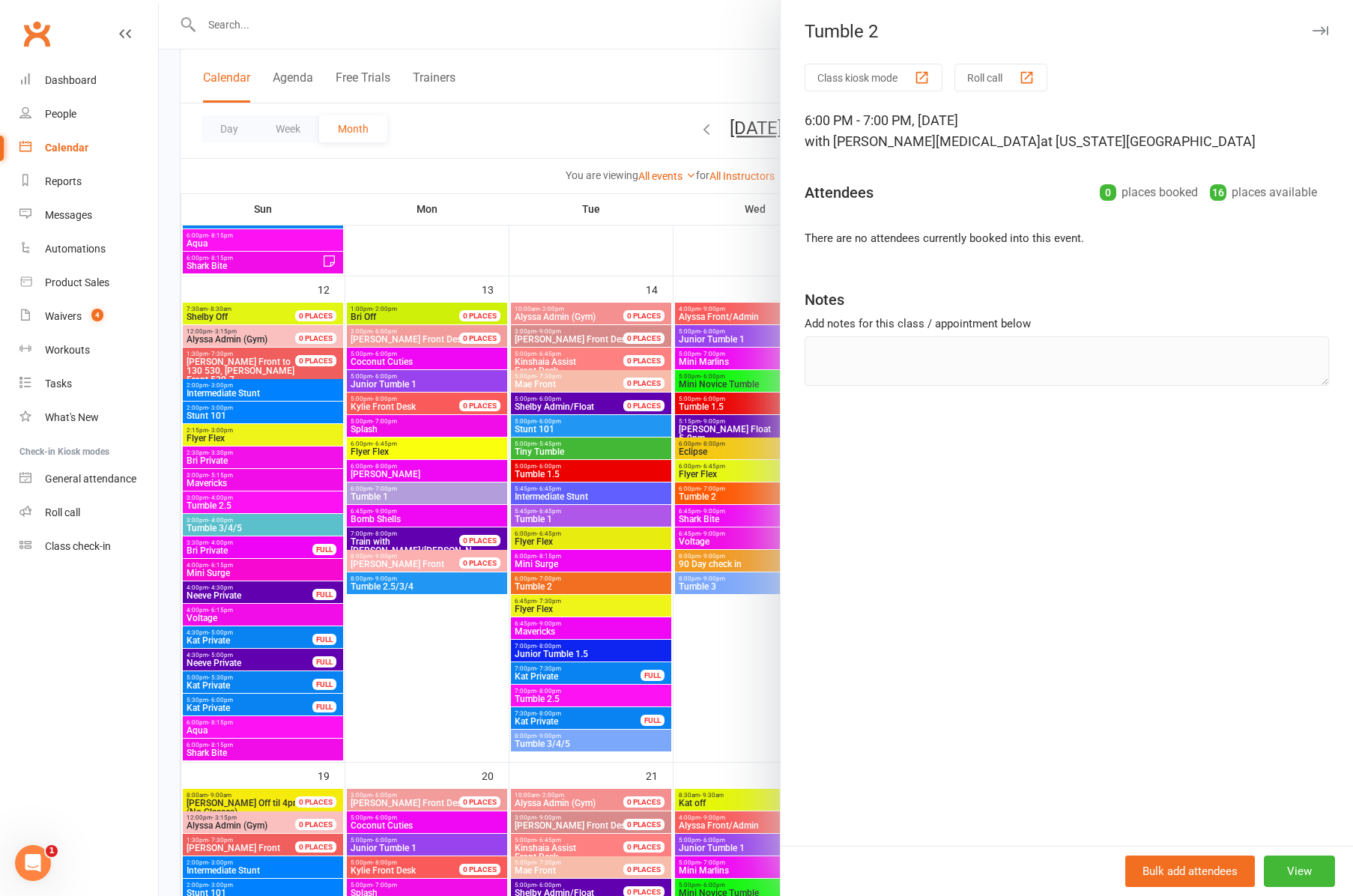
click at [541, 628] on div at bounding box center [755, 448] width 1194 height 896
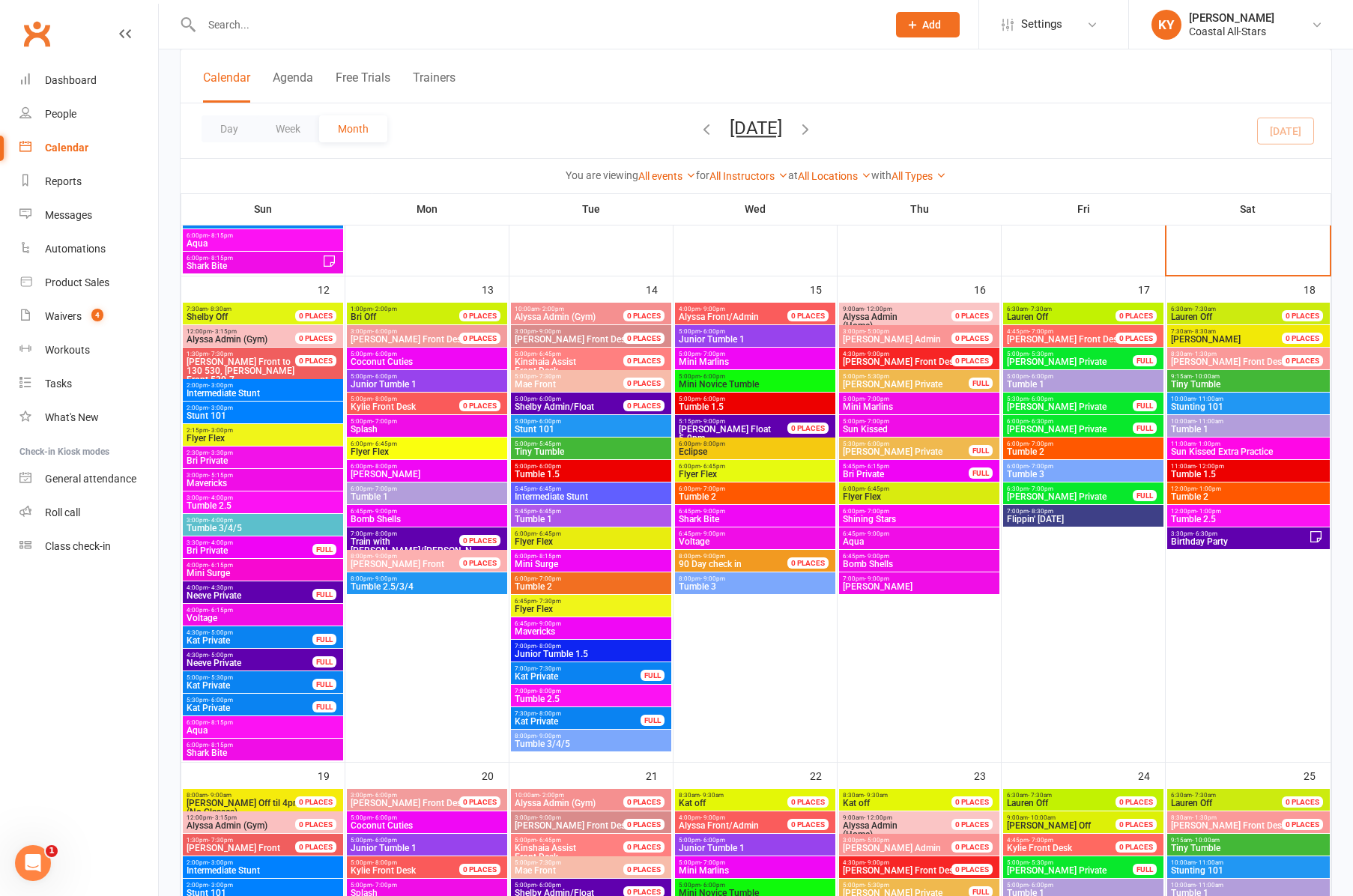
click at [541, 628] on span "Mavericks" at bounding box center [591, 631] width 155 height 9
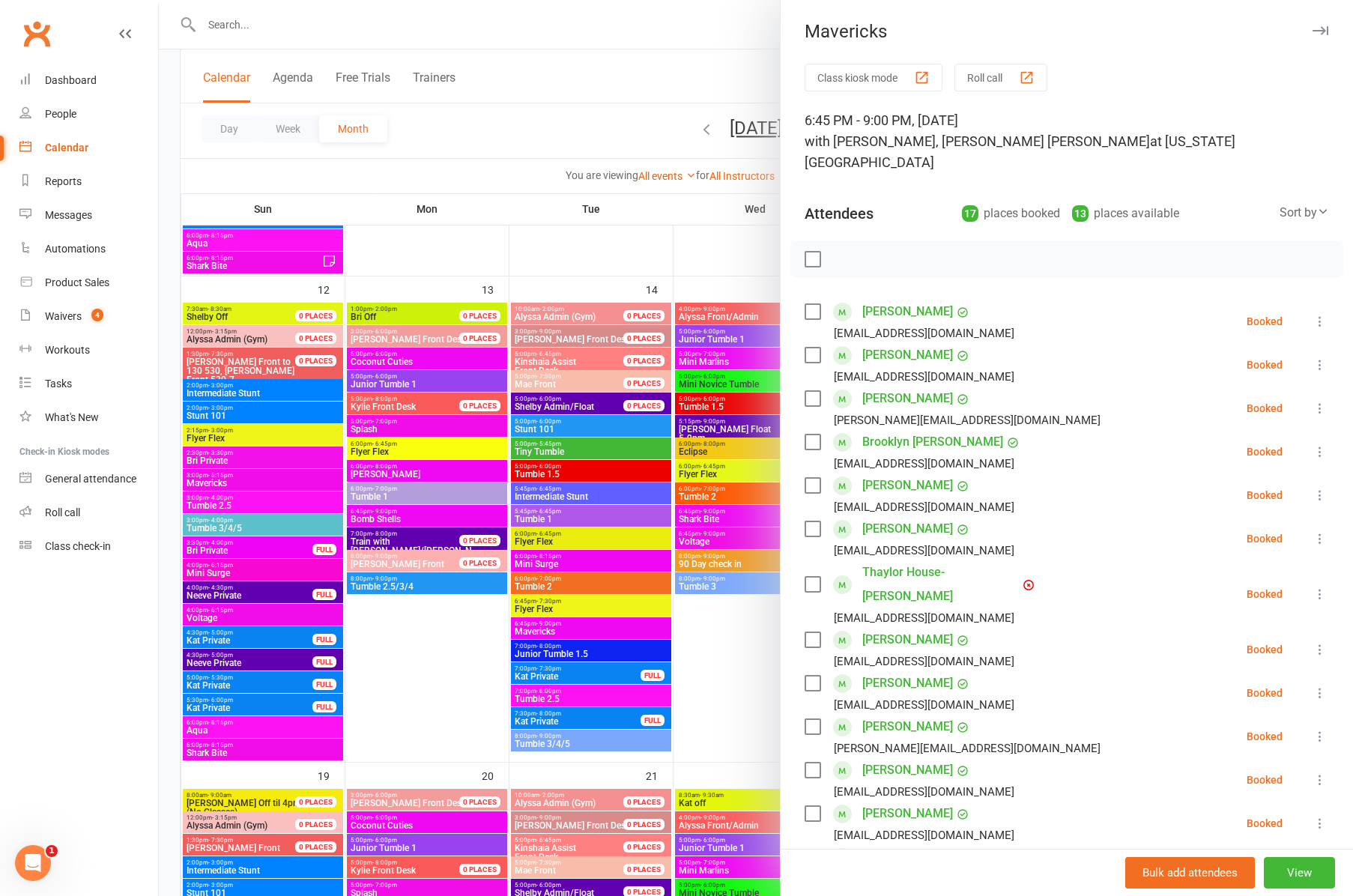
click at [567, 654] on div at bounding box center [755, 448] width 1194 height 896
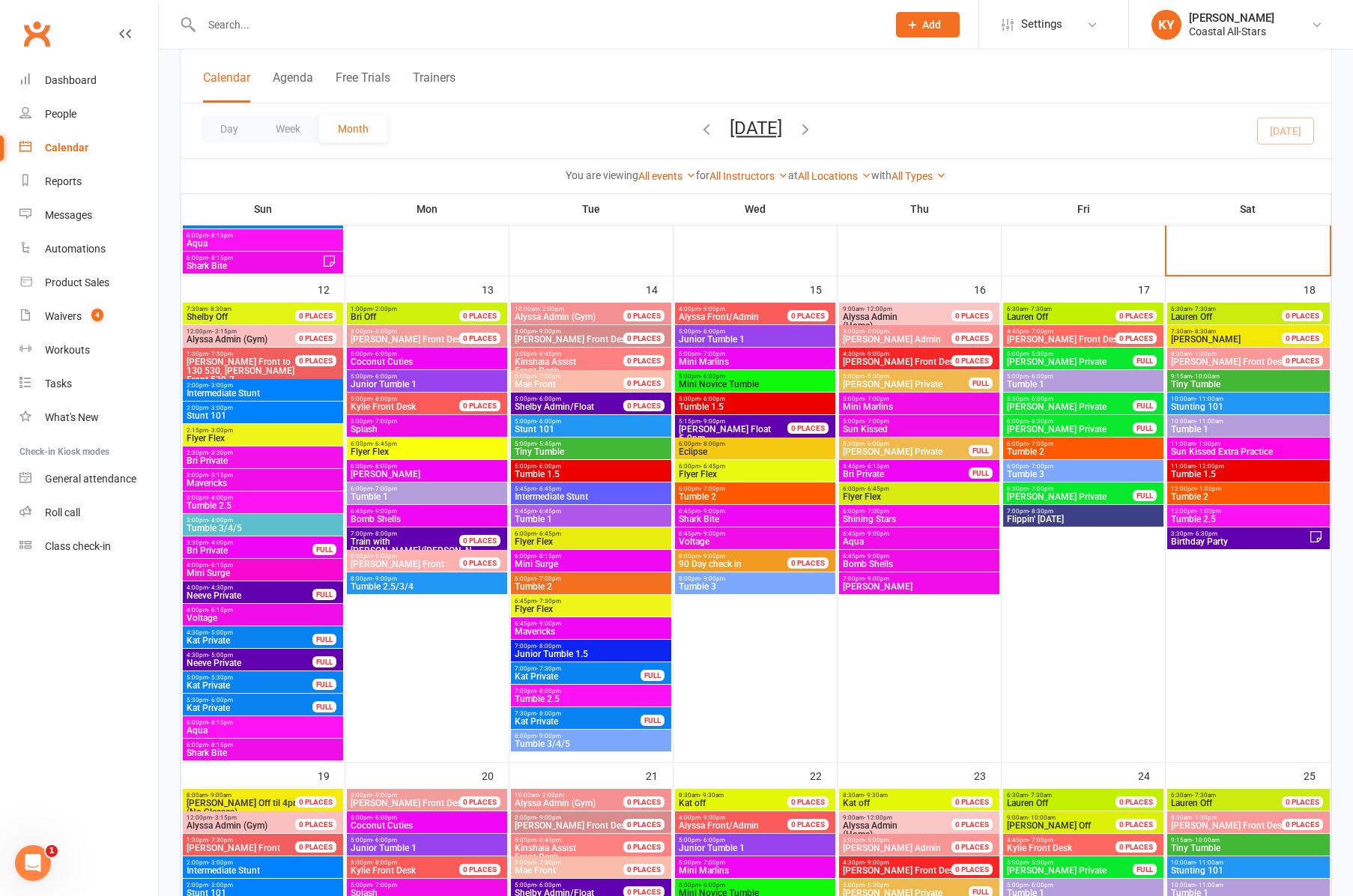
click at [567, 654] on span "Junior Tumble 1.5" at bounding box center [591, 654] width 155 height 9
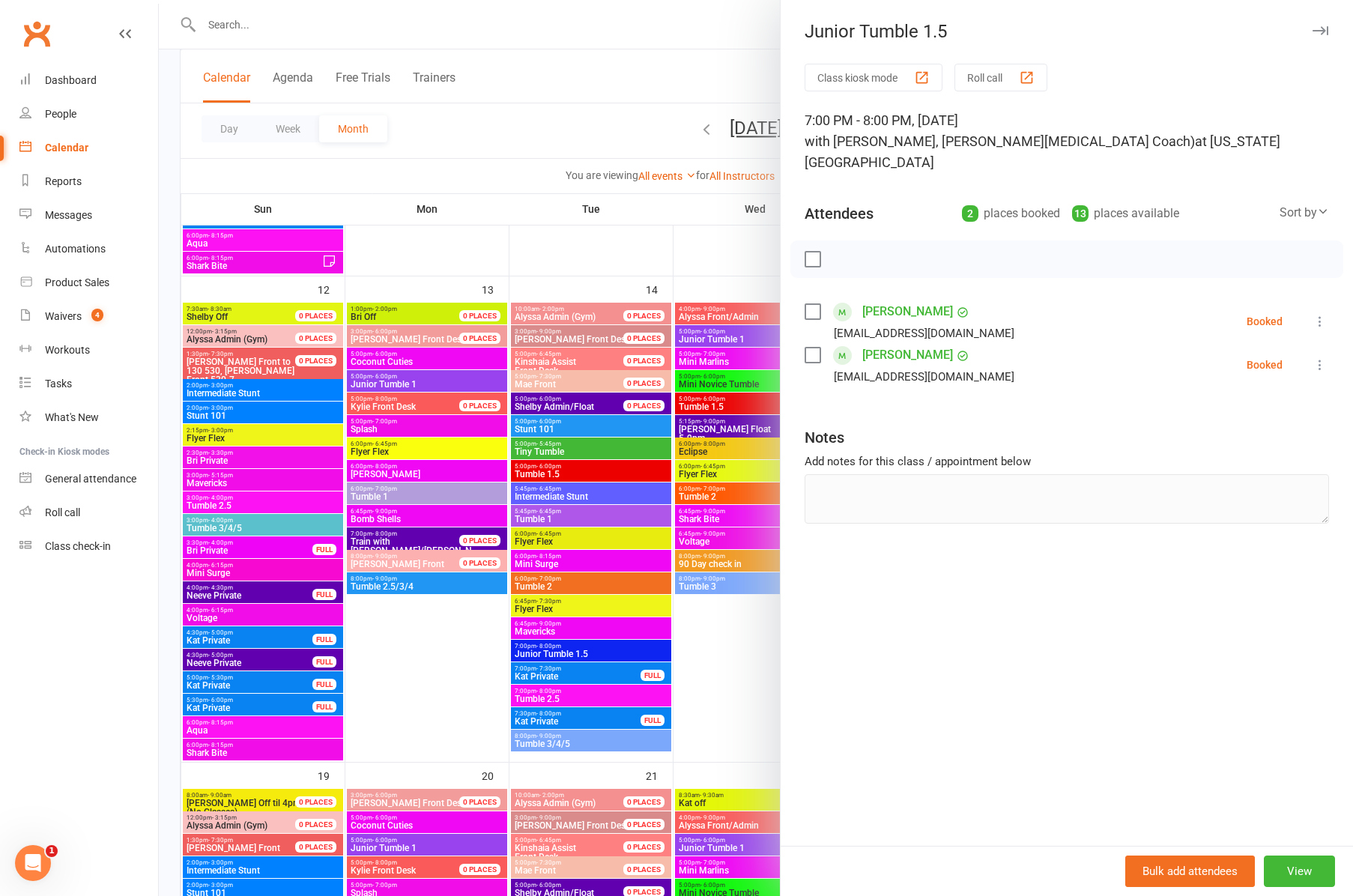
click at [549, 693] on div at bounding box center [755, 448] width 1194 height 896
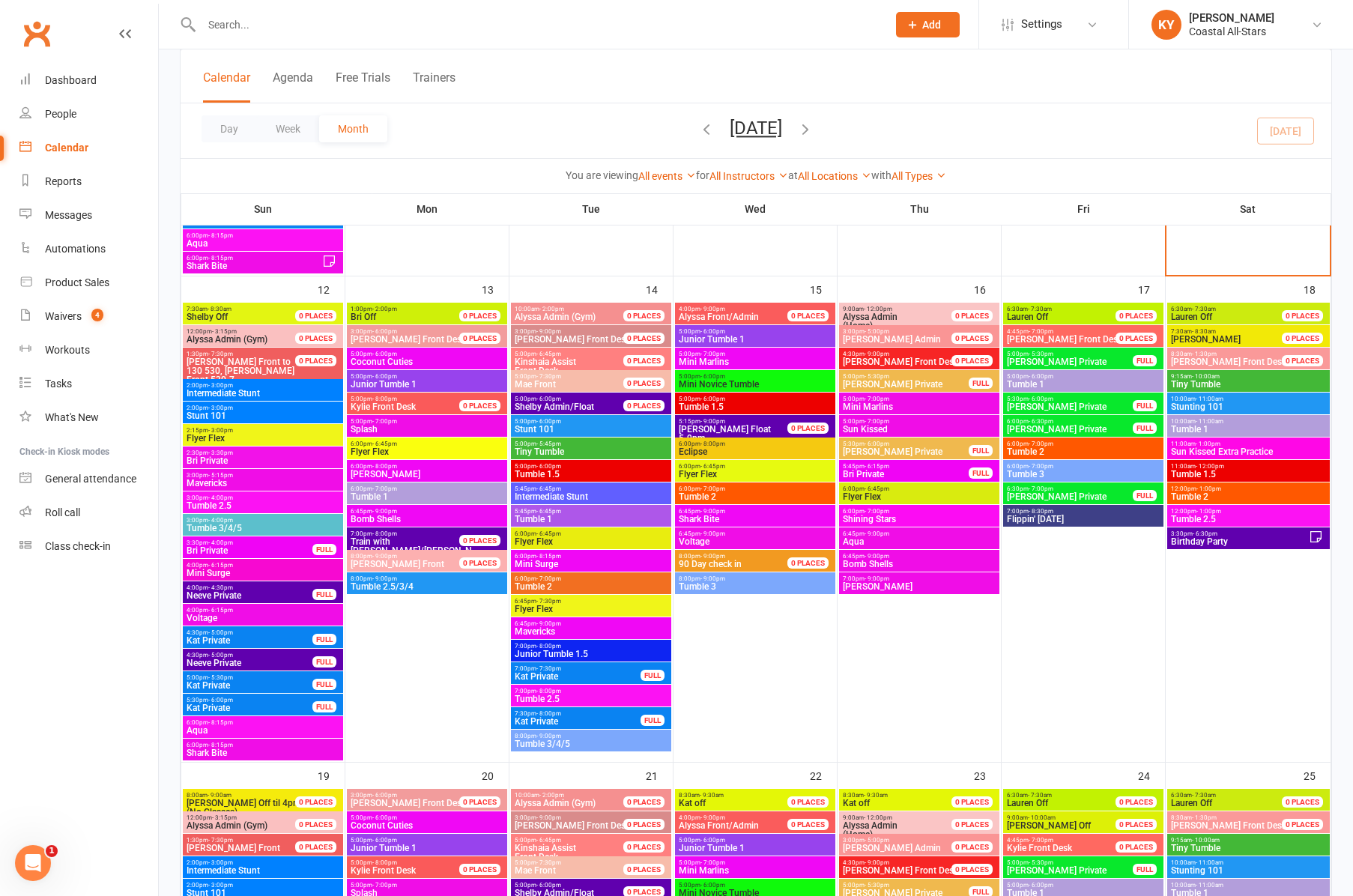
click at [549, 694] on span "Tumble 2.5" at bounding box center [591, 698] width 155 height 9
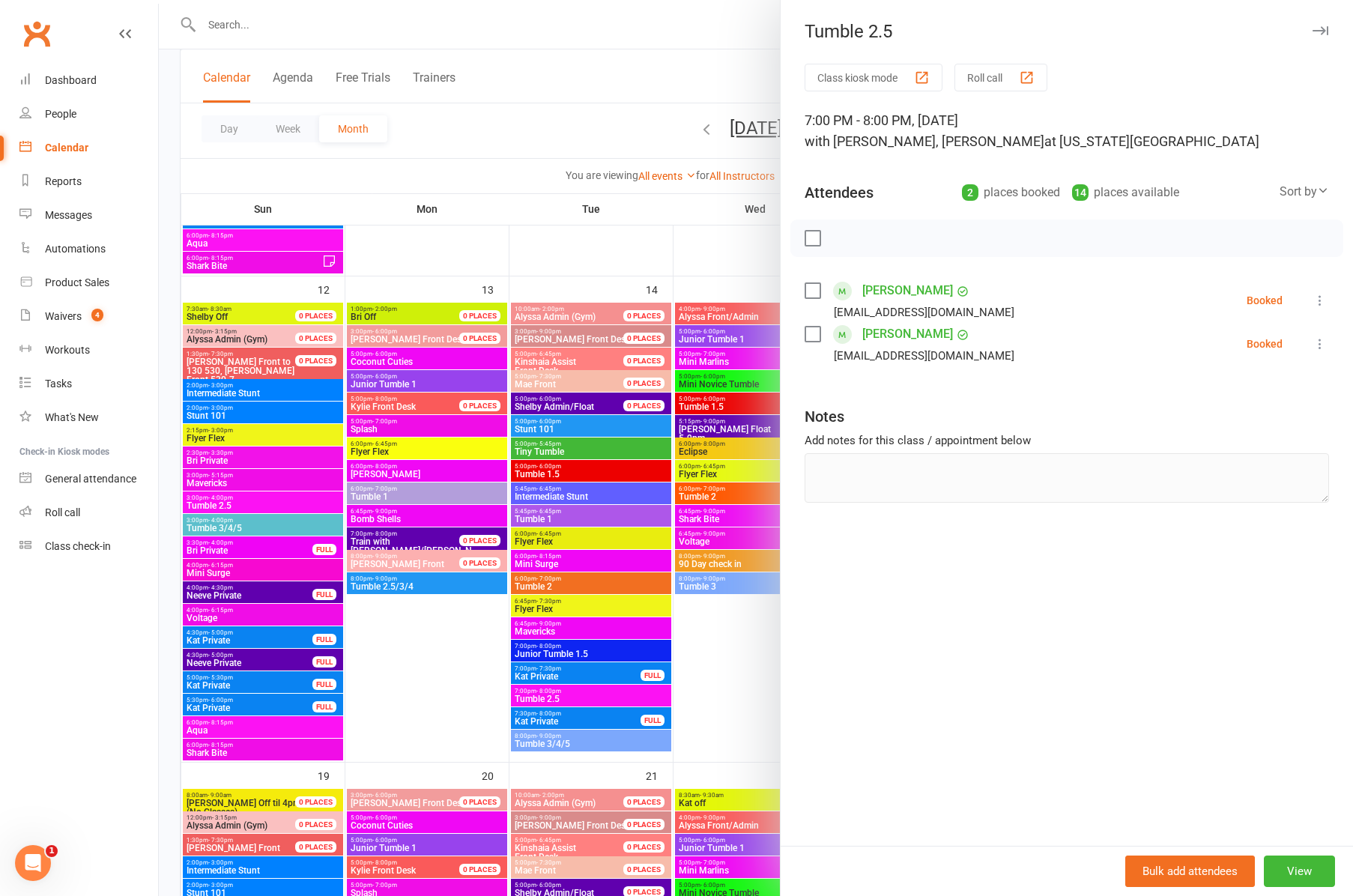
click at [539, 744] on div at bounding box center [755, 448] width 1194 height 896
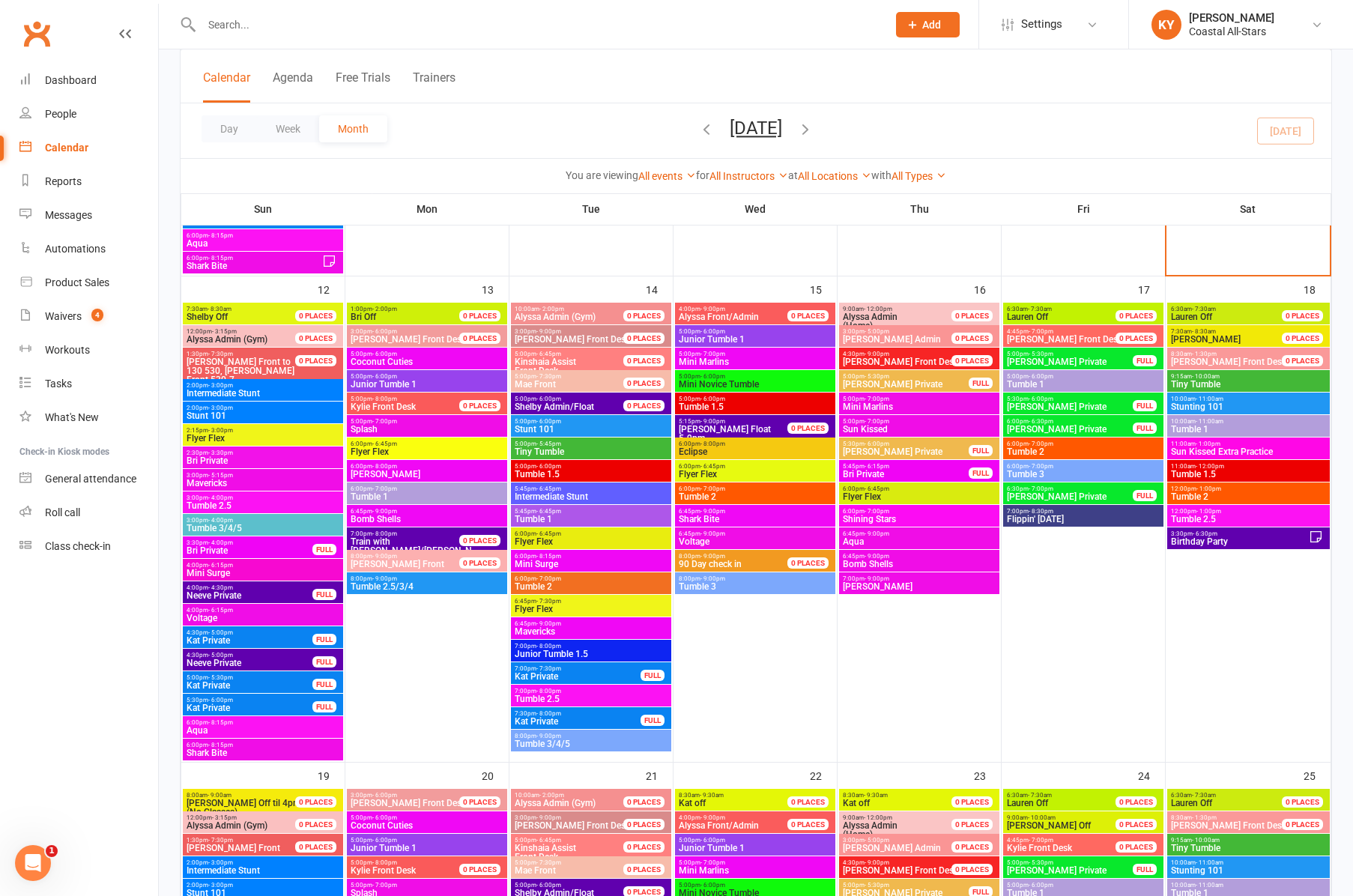
click at [539, 744] on span "Tumble 3/4/5" at bounding box center [591, 743] width 155 height 9
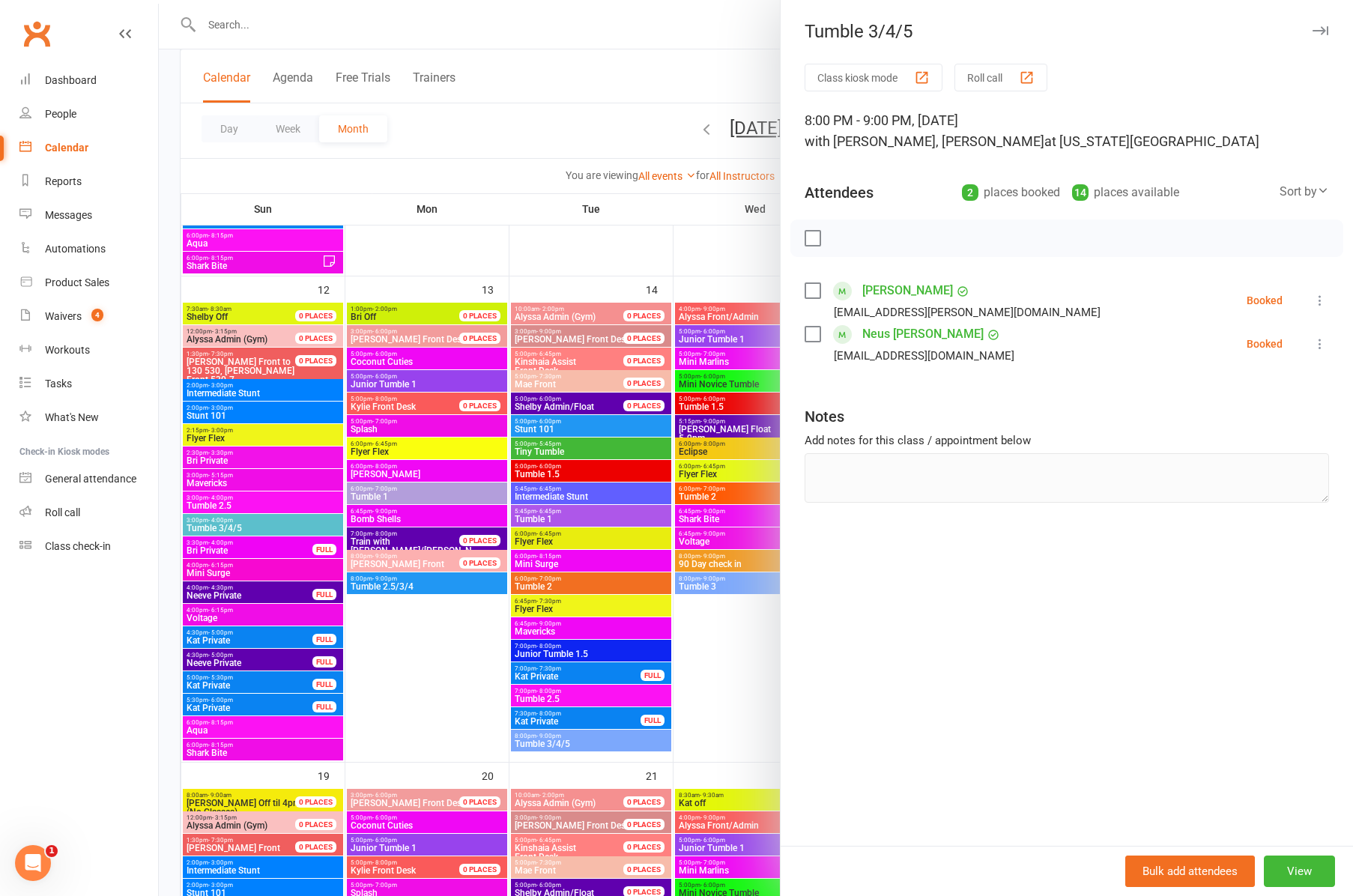
click at [698, 337] on div at bounding box center [755, 448] width 1194 height 896
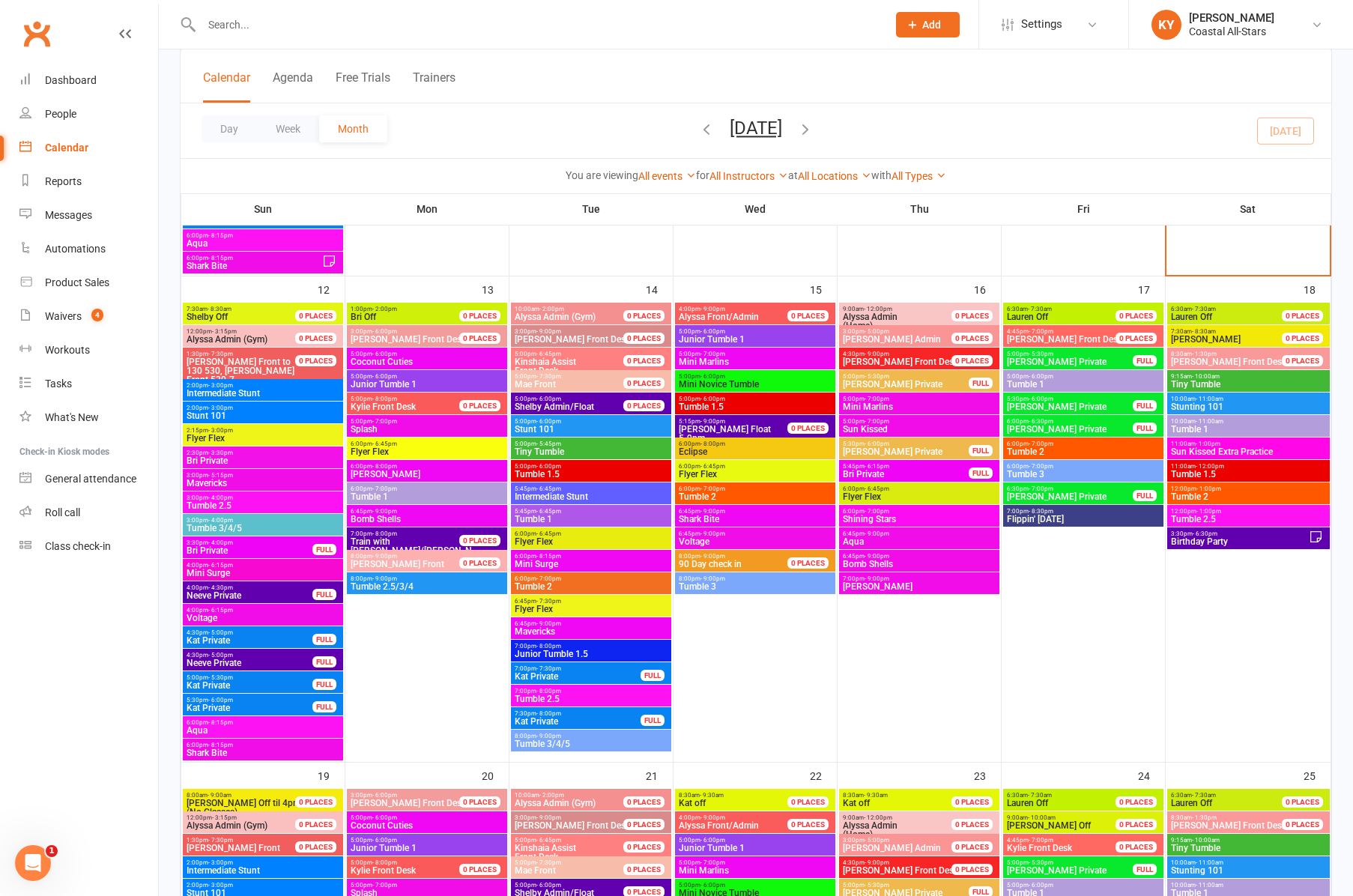
click at [698, 337] on span "Junior Tumble 1" at bounding box center [755, 339] width 155 height 9
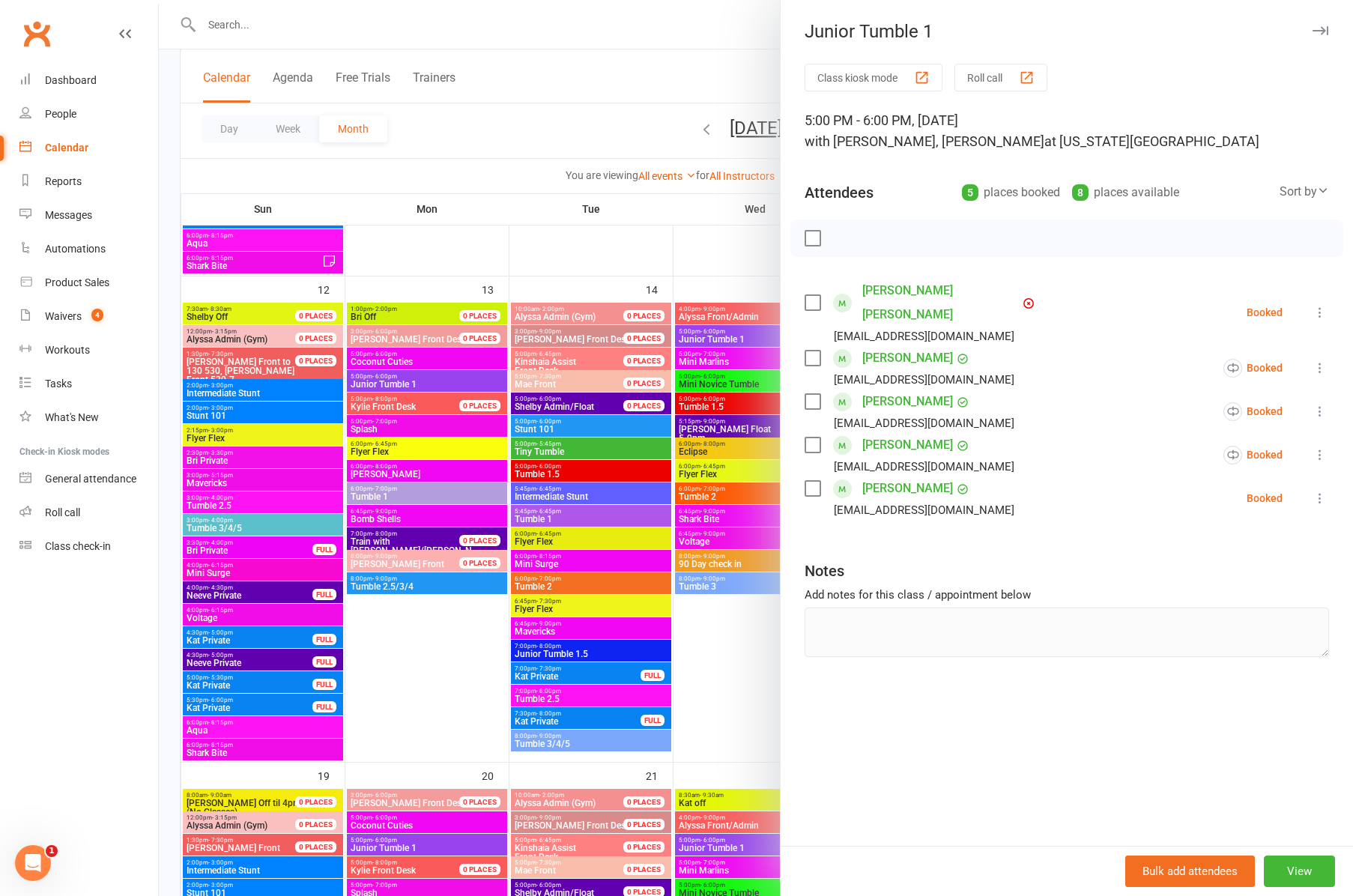
click at [701, 360] on div at bounding box center [755, 448] width 1194 height 896
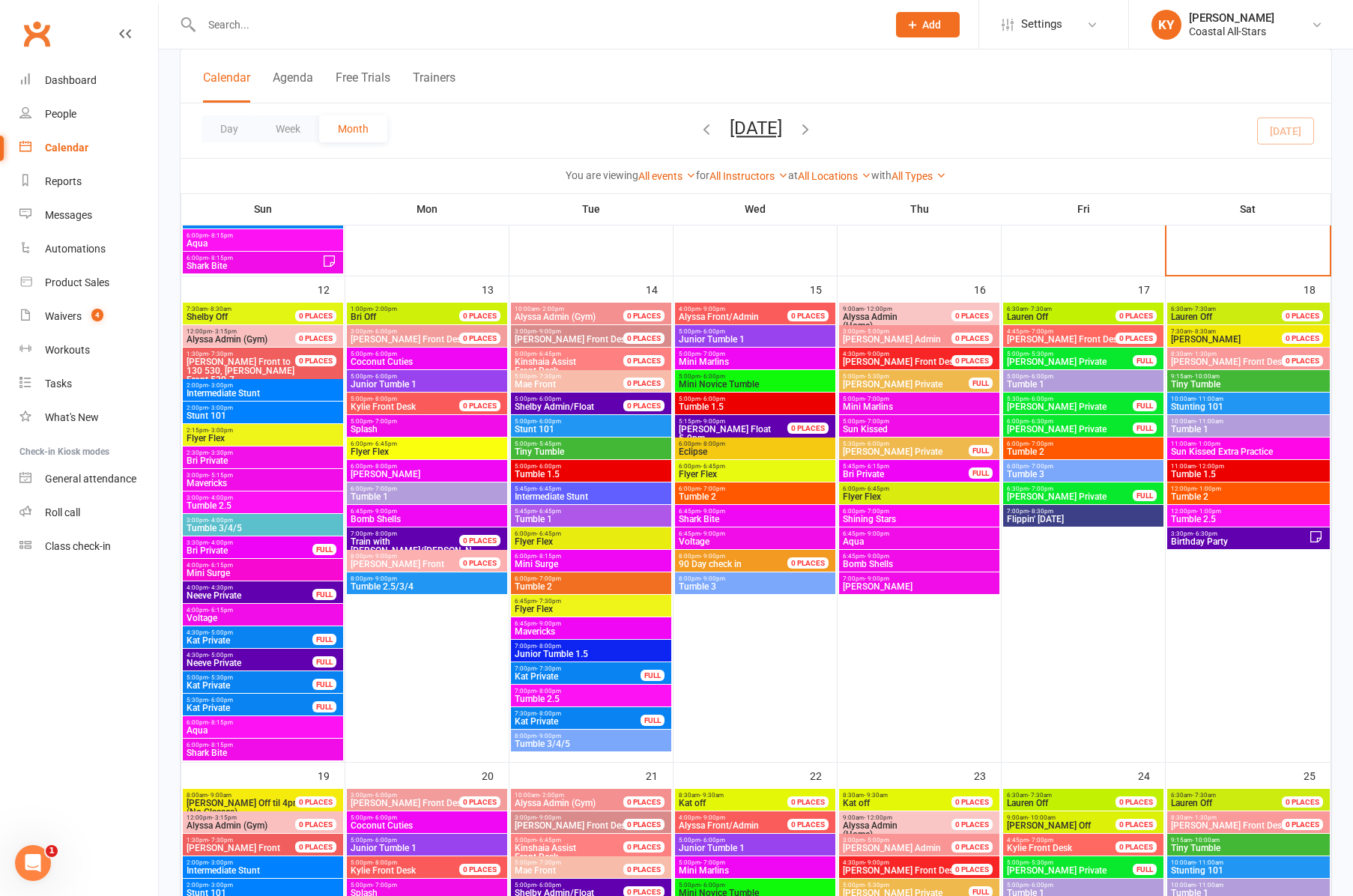
click at [701, 360] on span "Mini Marlins" at bounding box center [755, 361] width 155 height 9
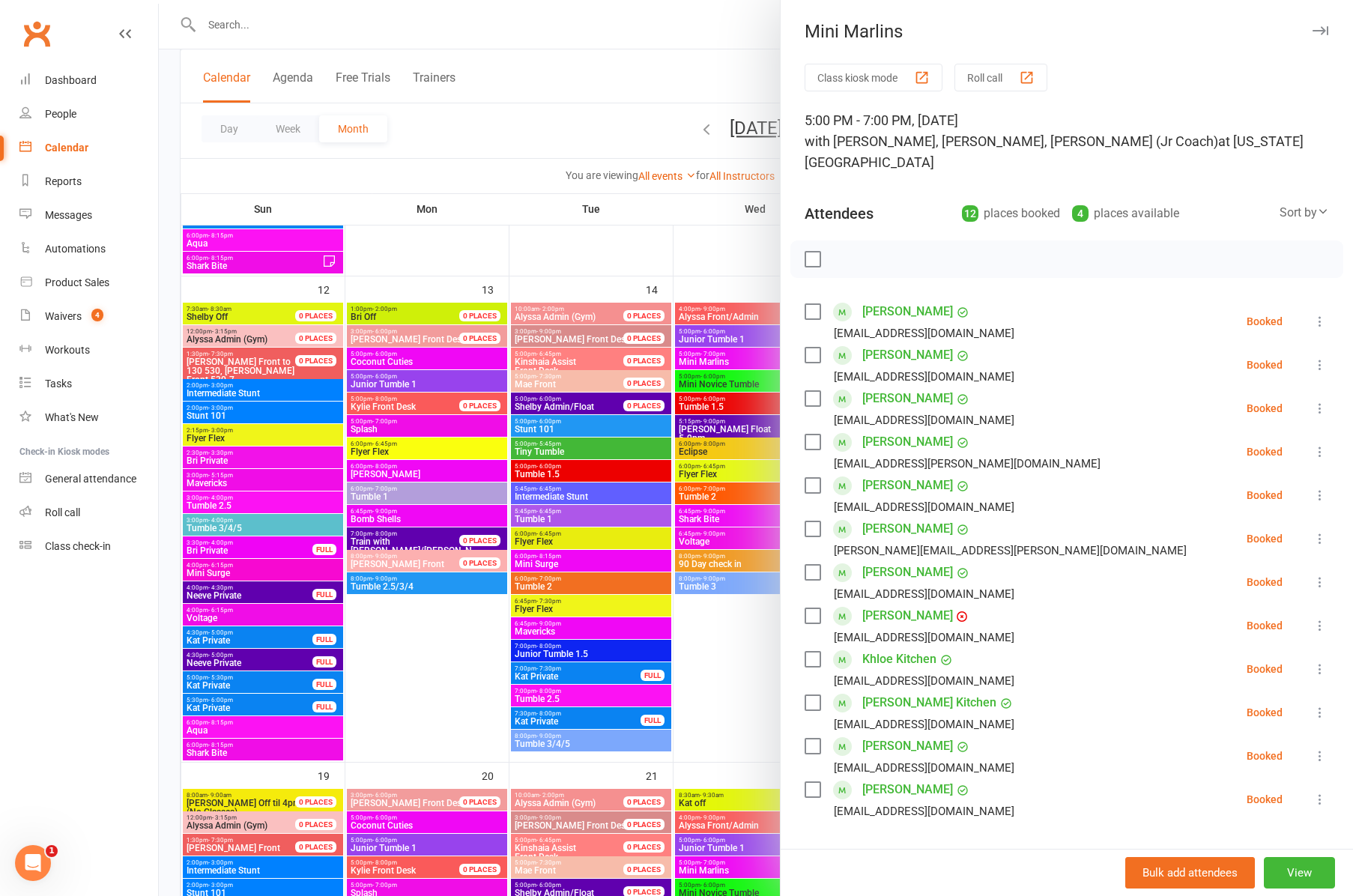
click at [710, 403] on div at bounding box center [755, 448] width 1194 height 896
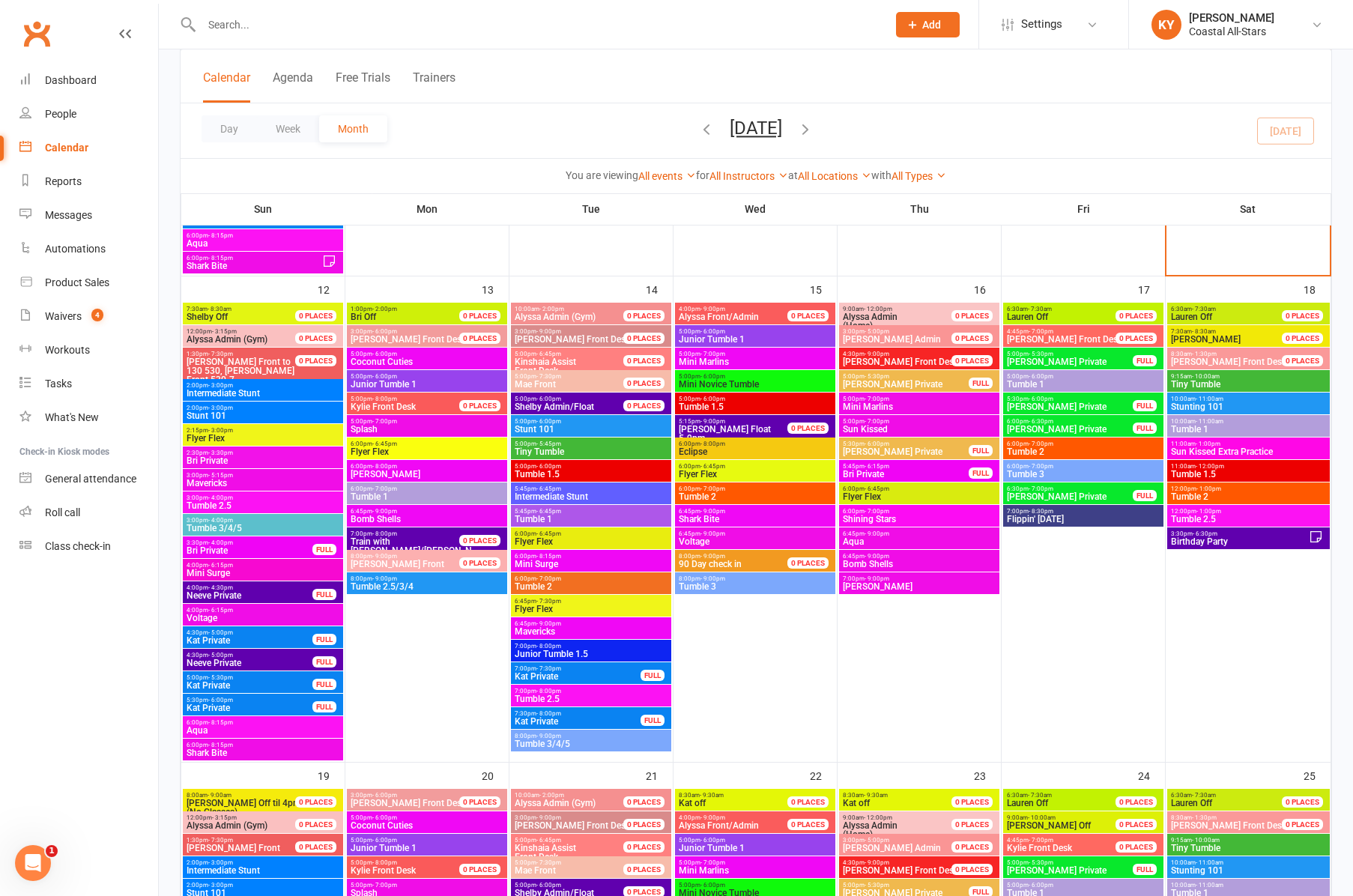
click at [710, 403] on span "Tumble 1.5" at bounding box center [755, 407] width 155 height 9
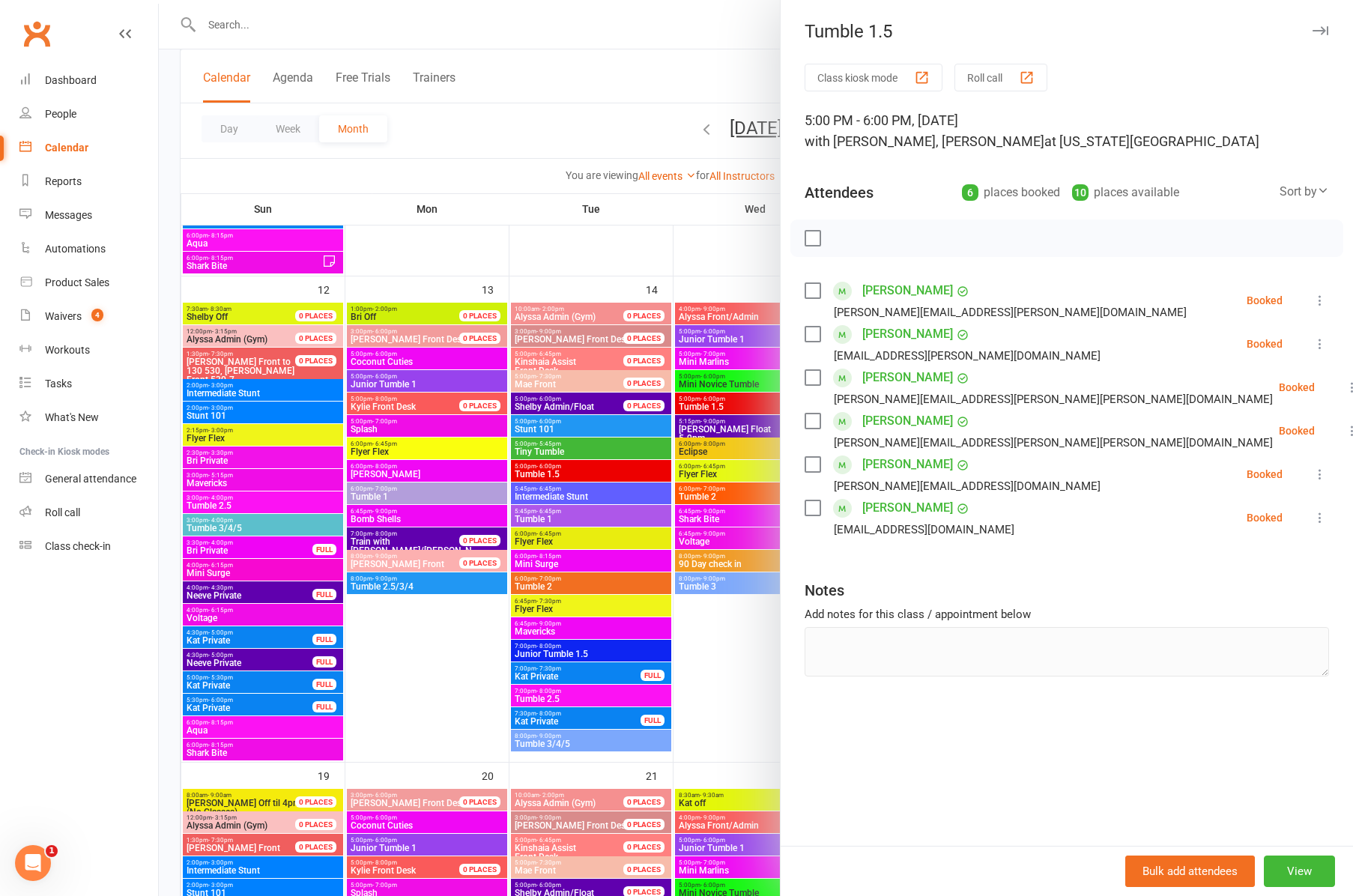
click at [706, 453] on div at bounding box center [755, 448] width 1194 height 896
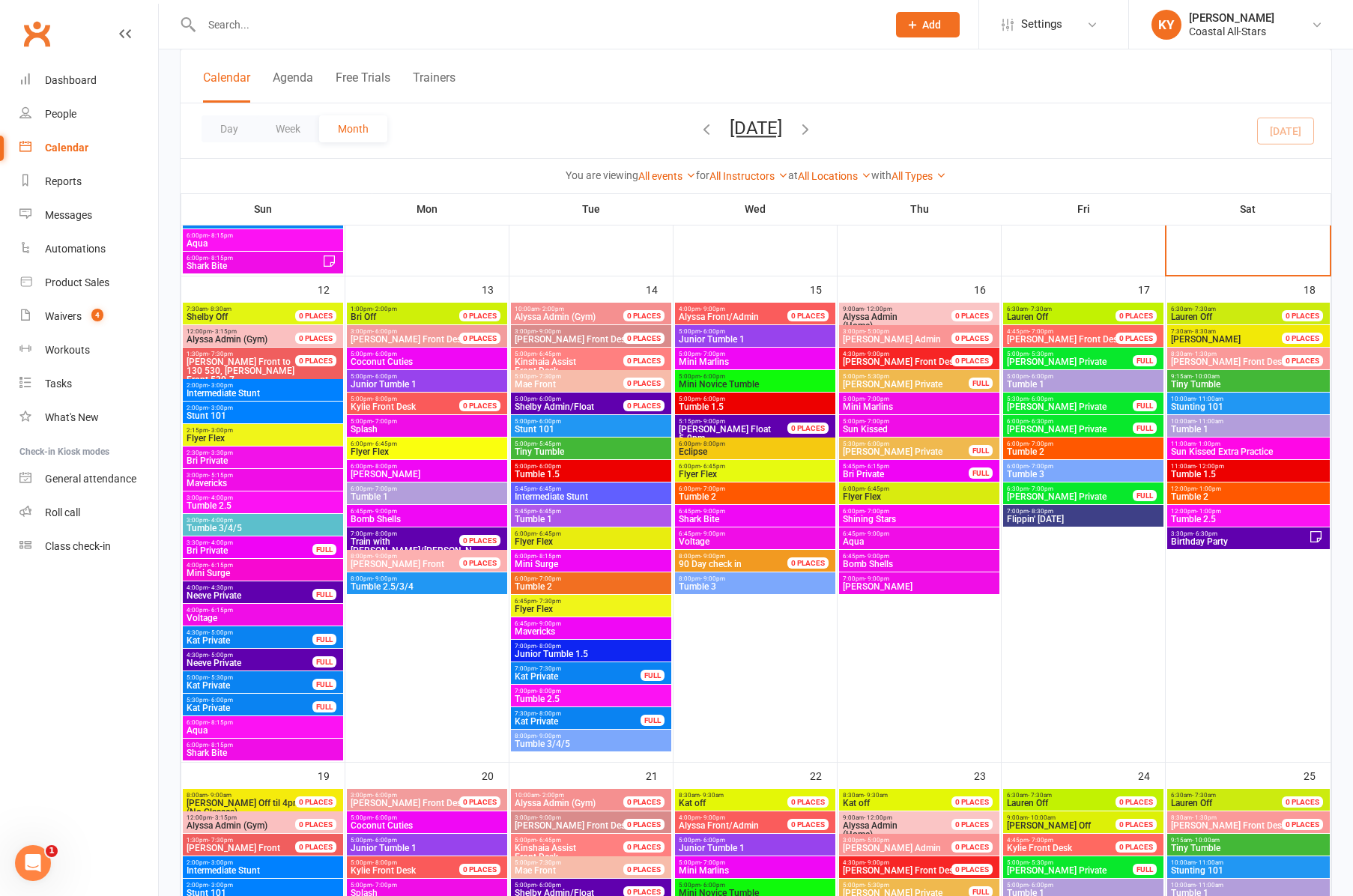
click at [706, 453] on span "Eclipse" at bounding box center [755, 451] width 155 height 9
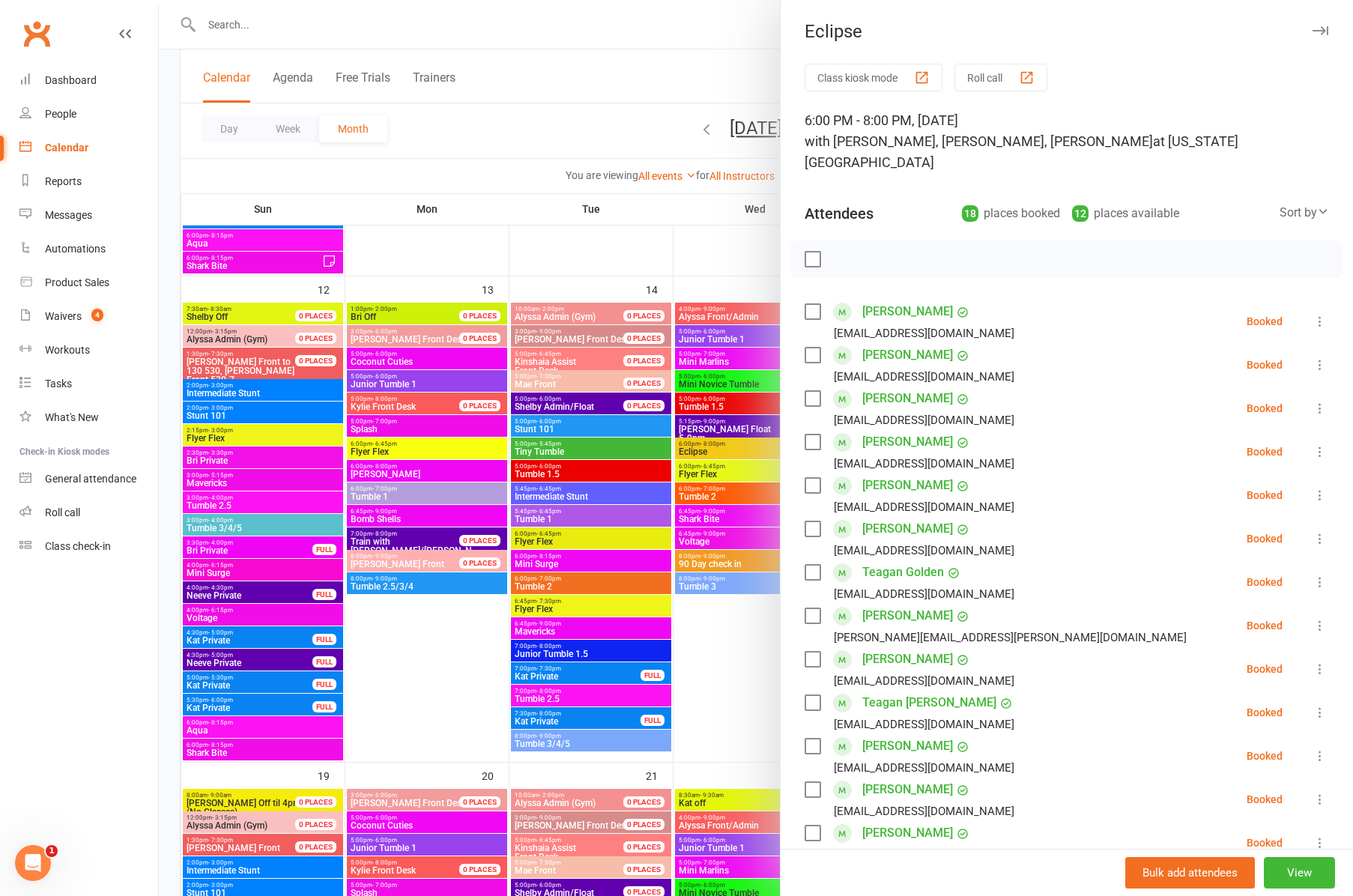
click at [701, 472] on div at bounding box center [755, 448] width 1194 height 896
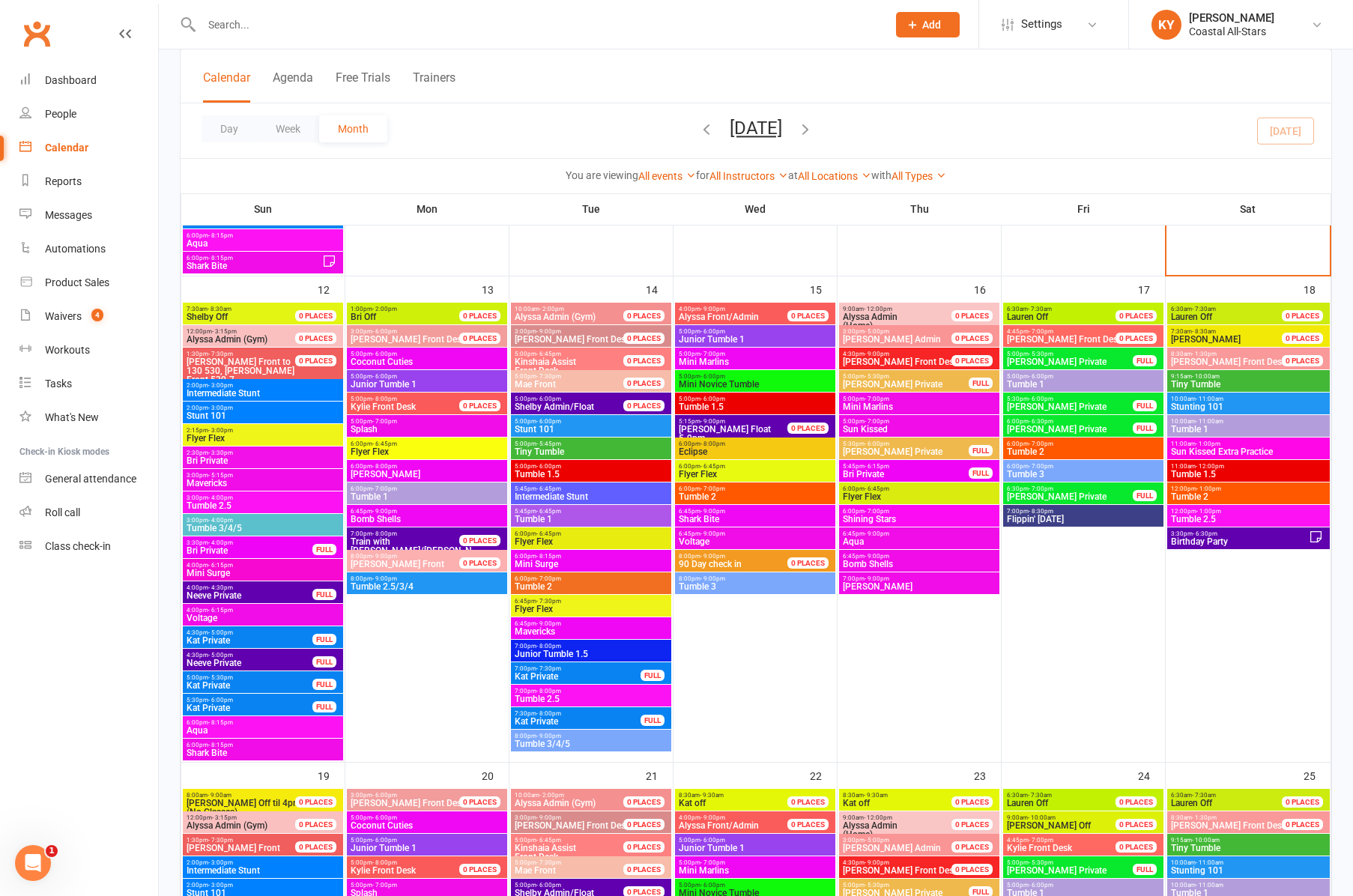
click at [701, 472] on span "Flyer Flex" at bounding box center [755, 474] width 155 height 9
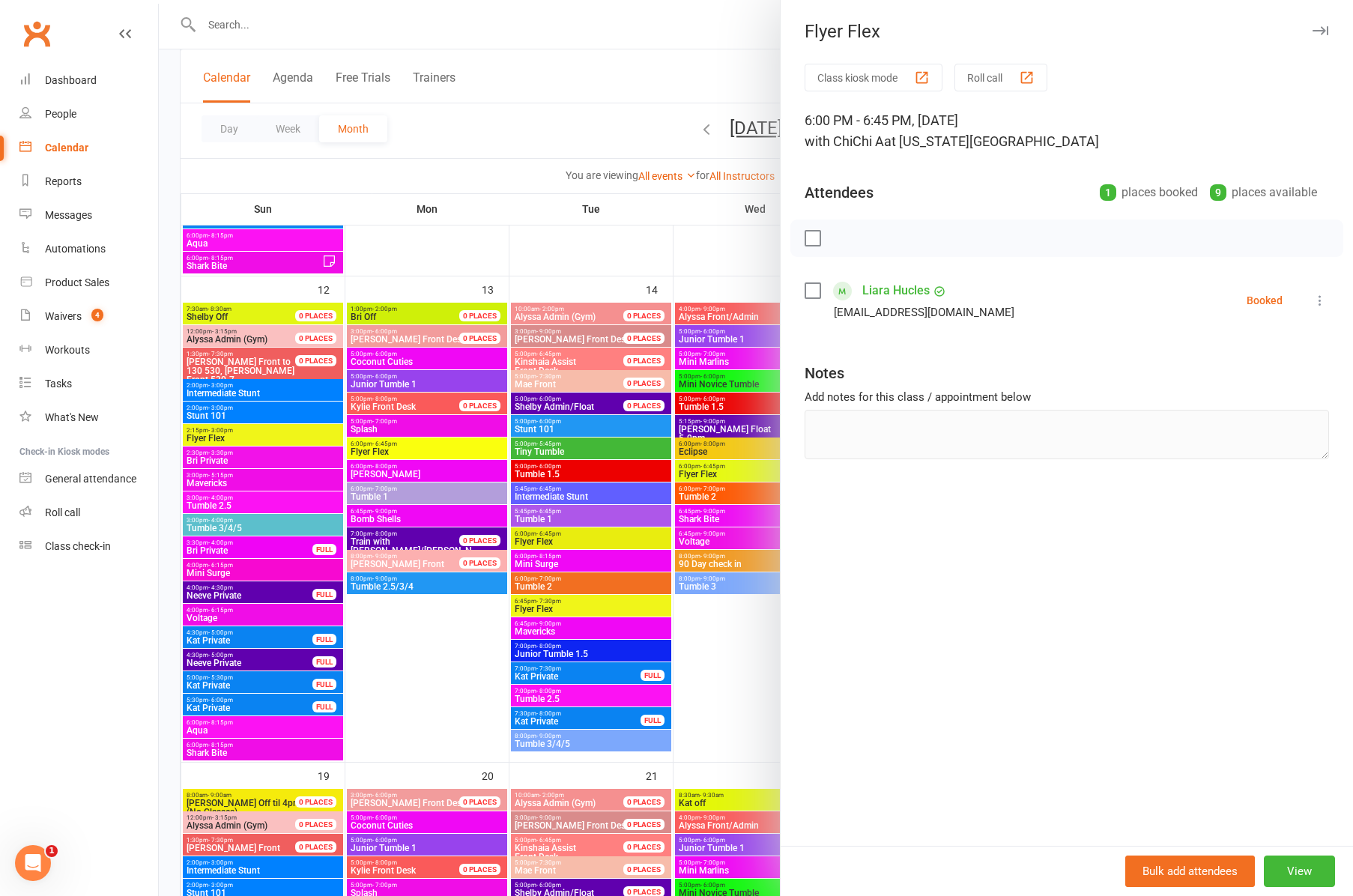
click at [699, 496] on div at bounding box center [755, 448] width 1194 height 896
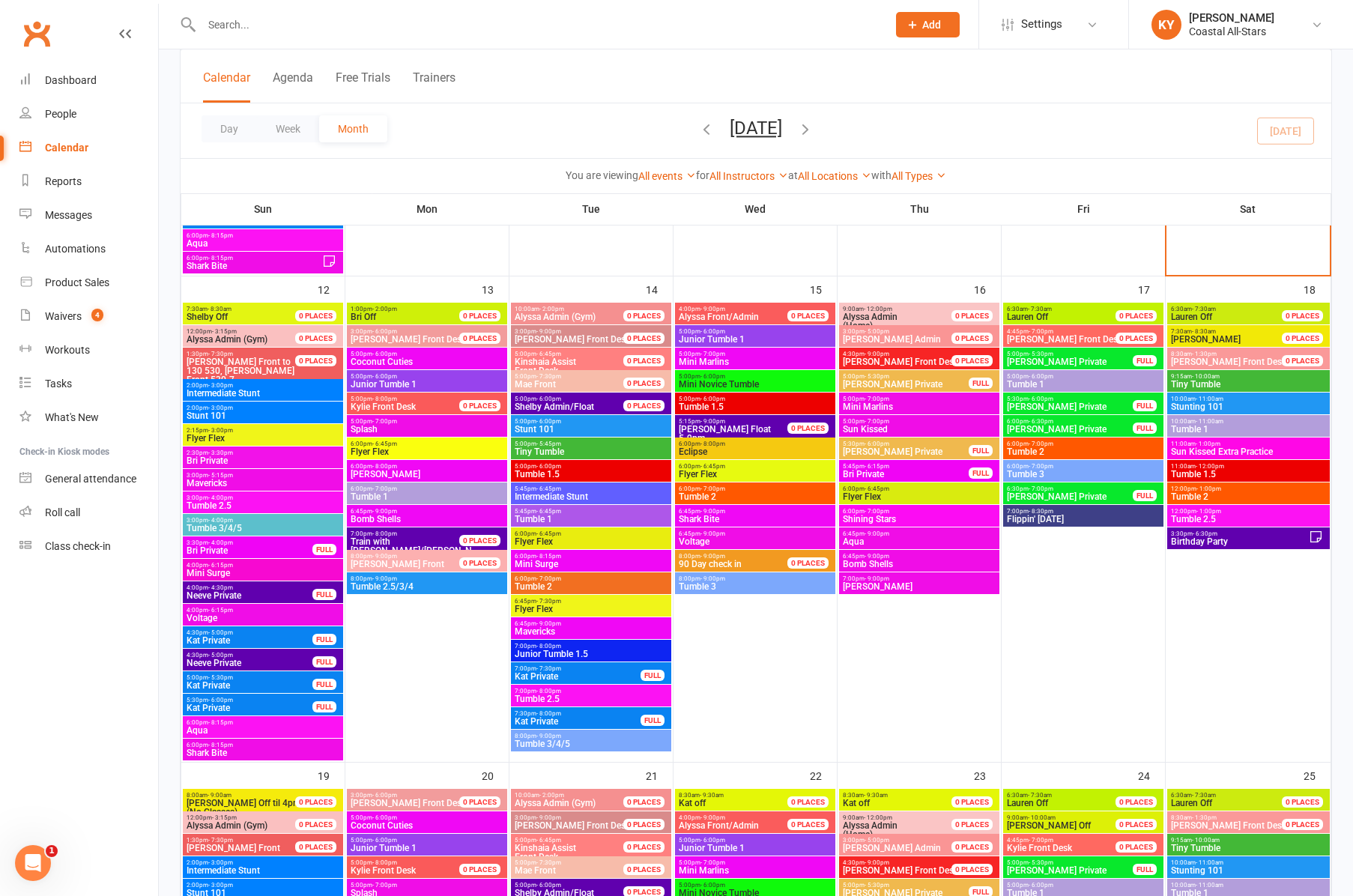
click at [699, 496] on span "Tumble 2" at bounding box center [755, 496] width 155 height 9
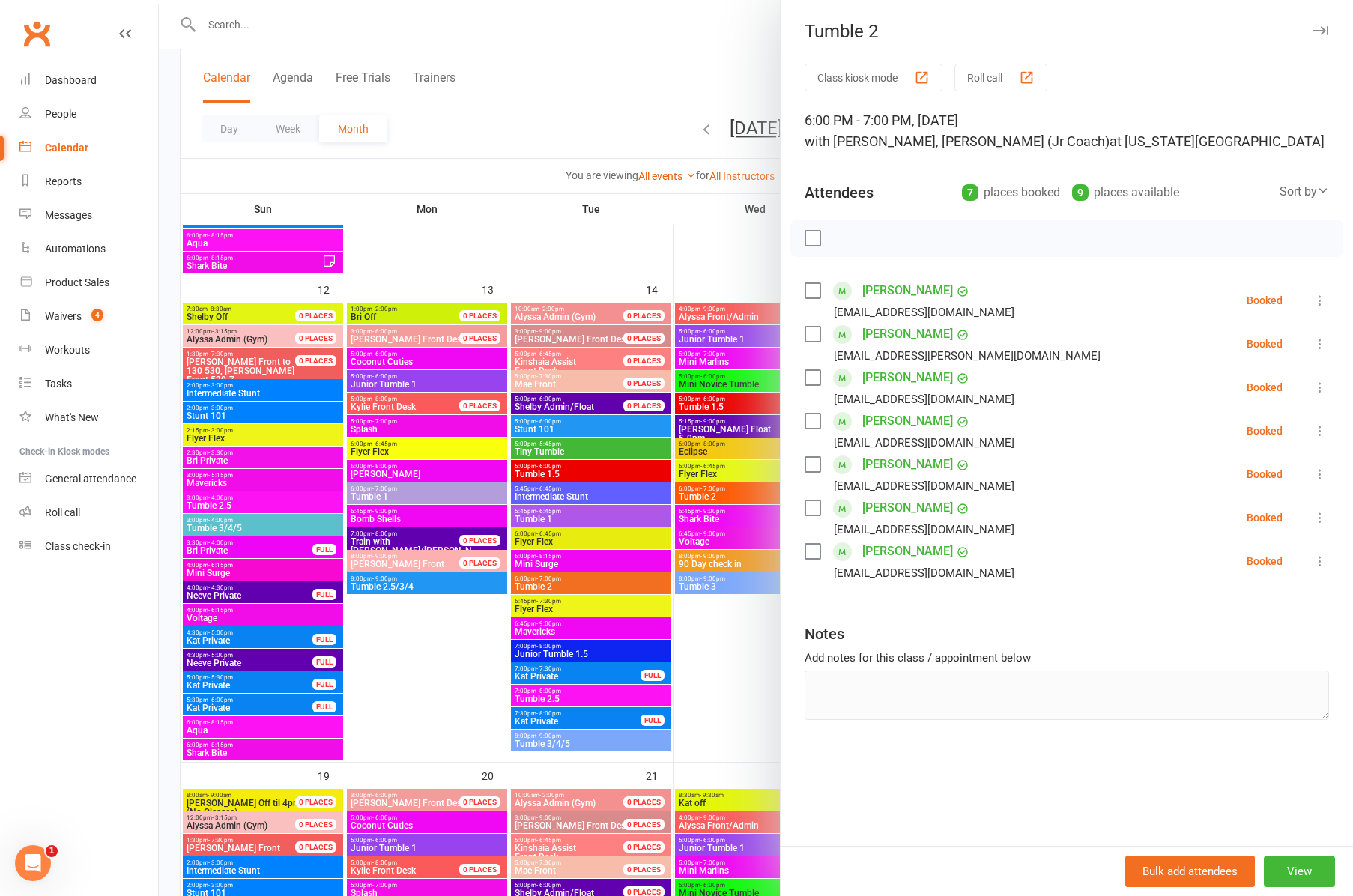
click at [701, 517] on div at bounding box center [755, 448] width 1194 height 896
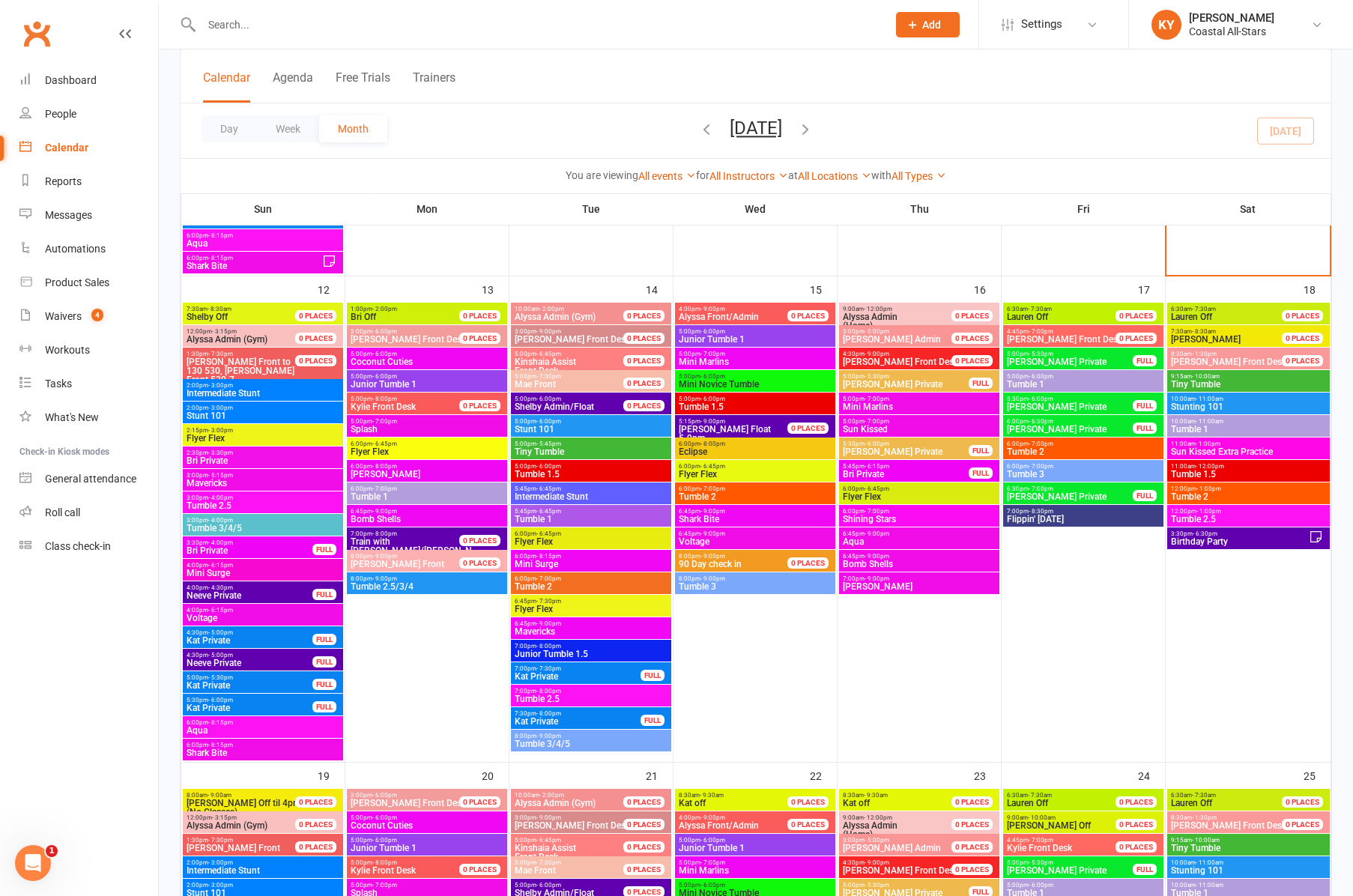
click at [701, 517] on span "Shark Bite" at bounding box center [755, 519] width 155 height 9
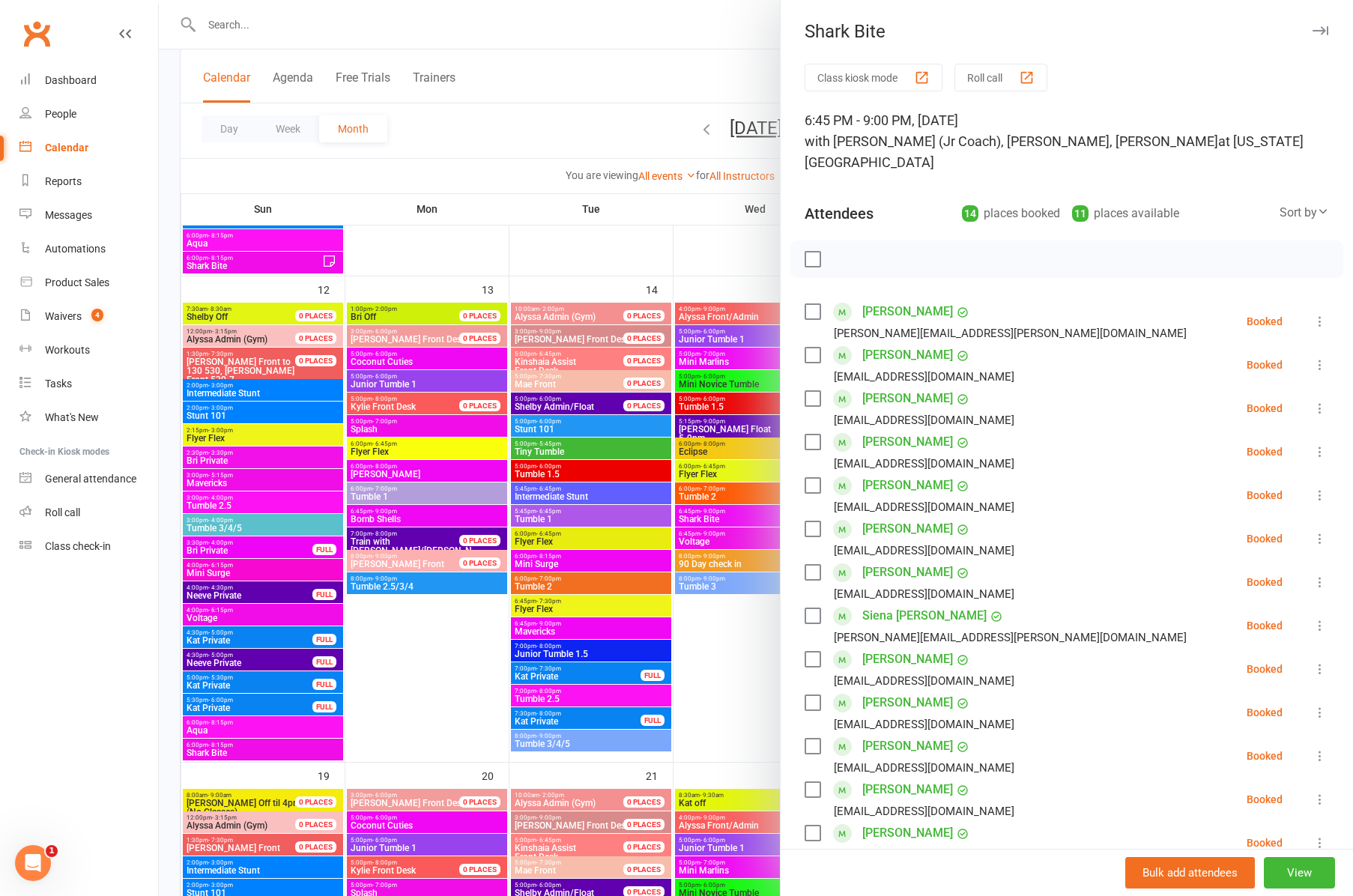
click at [700, 386] on div at bounding box center [755, 448] width 1194 height 896
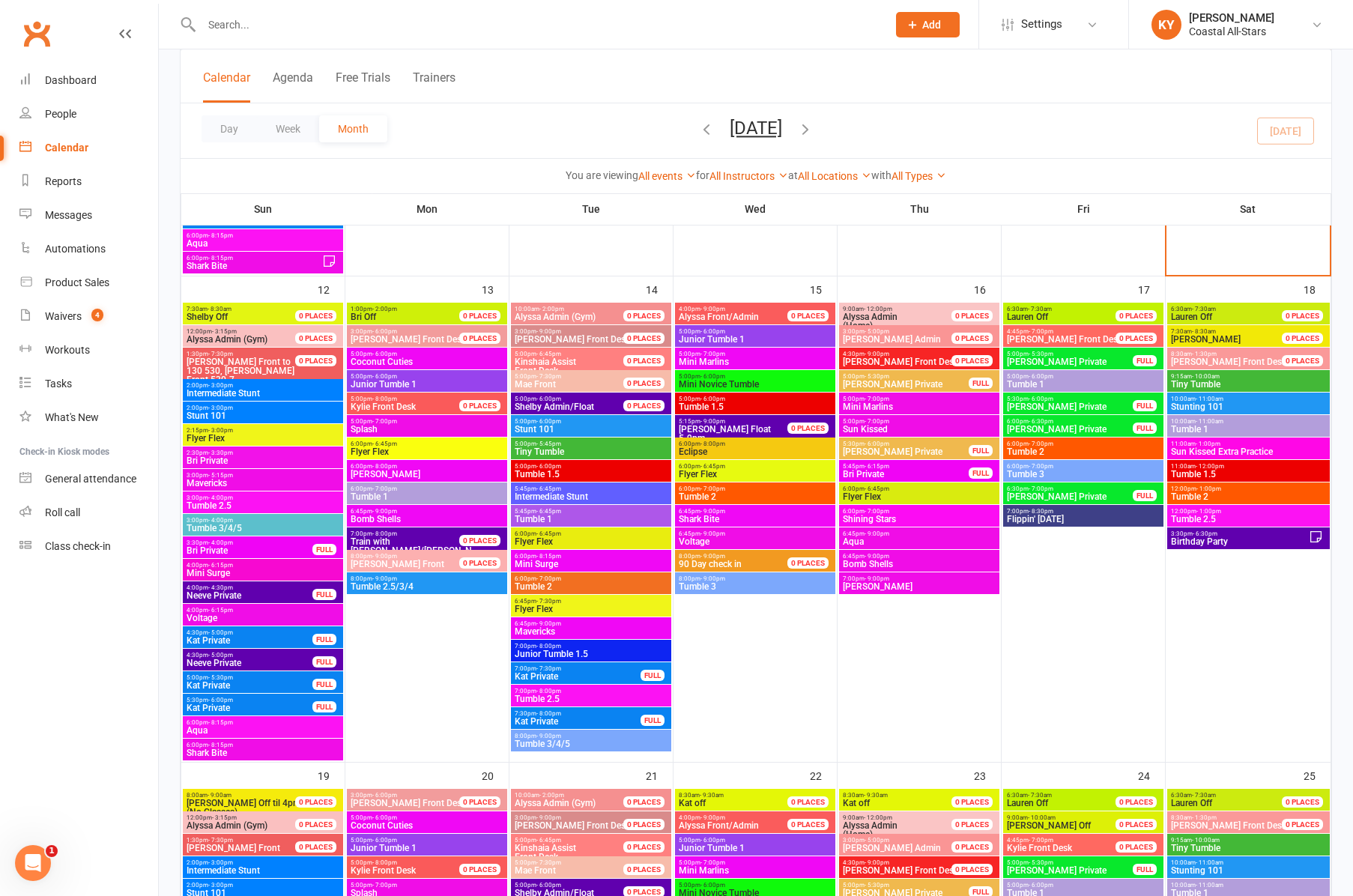
click at [700, 386] on span "Mini Novice Tumble" at bounding box center [755, 384] width 155 height 9
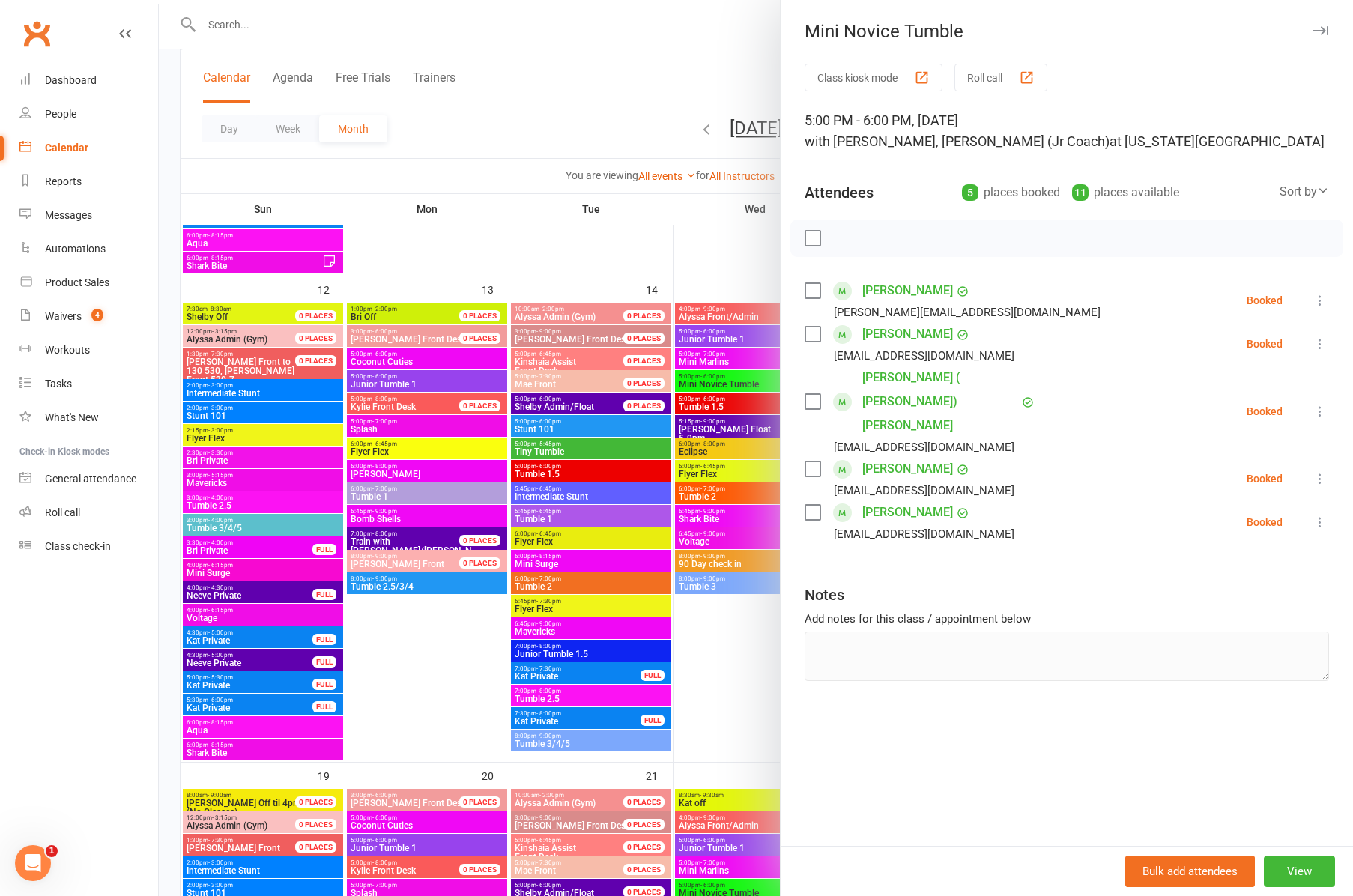
click at [703, 517] on div at bounding box center [755, 448] width 1194 height 896
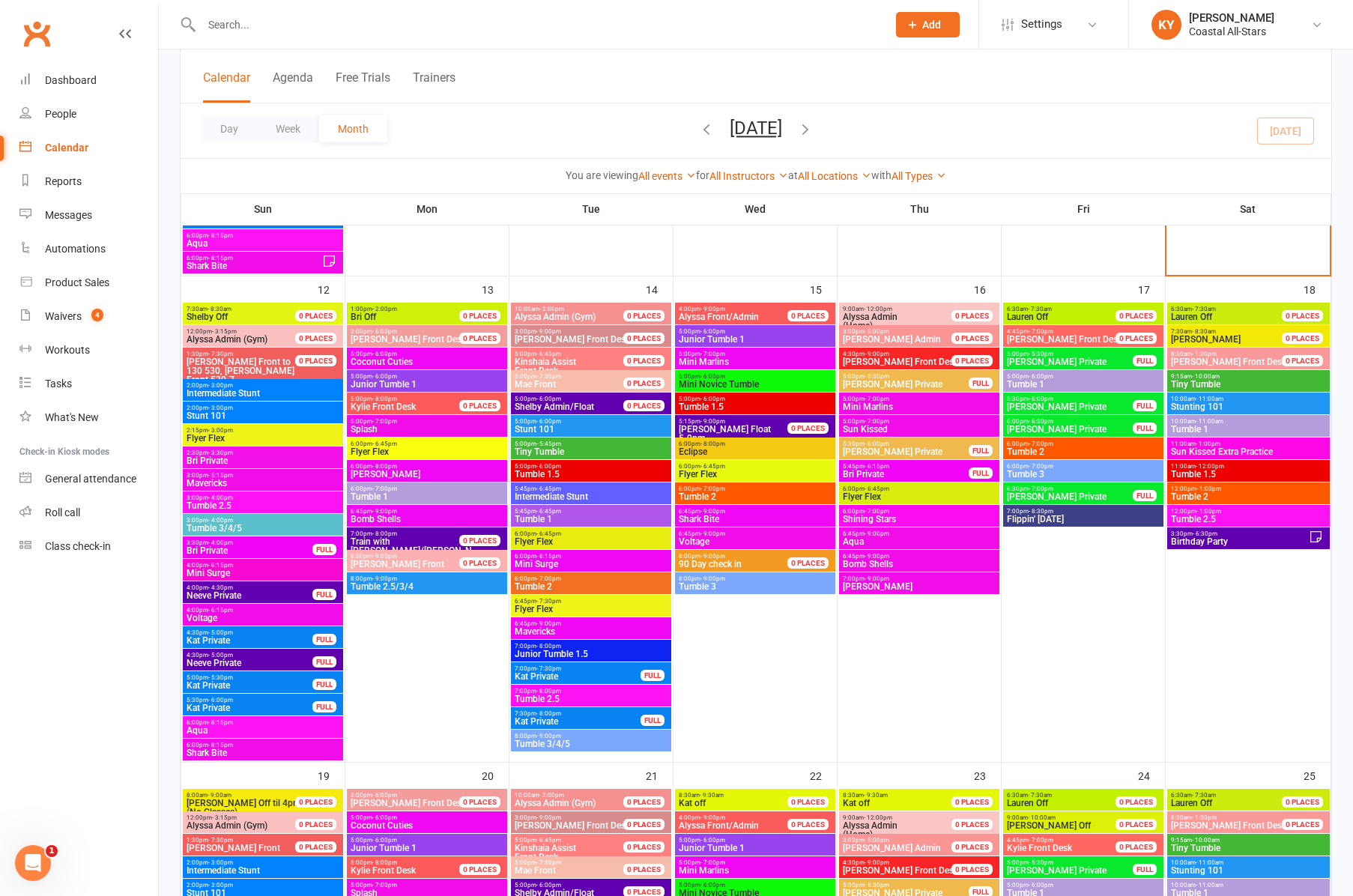
click at [699, 538] on span "Voltage" at bounding box center [755, 542] width 155 height 9
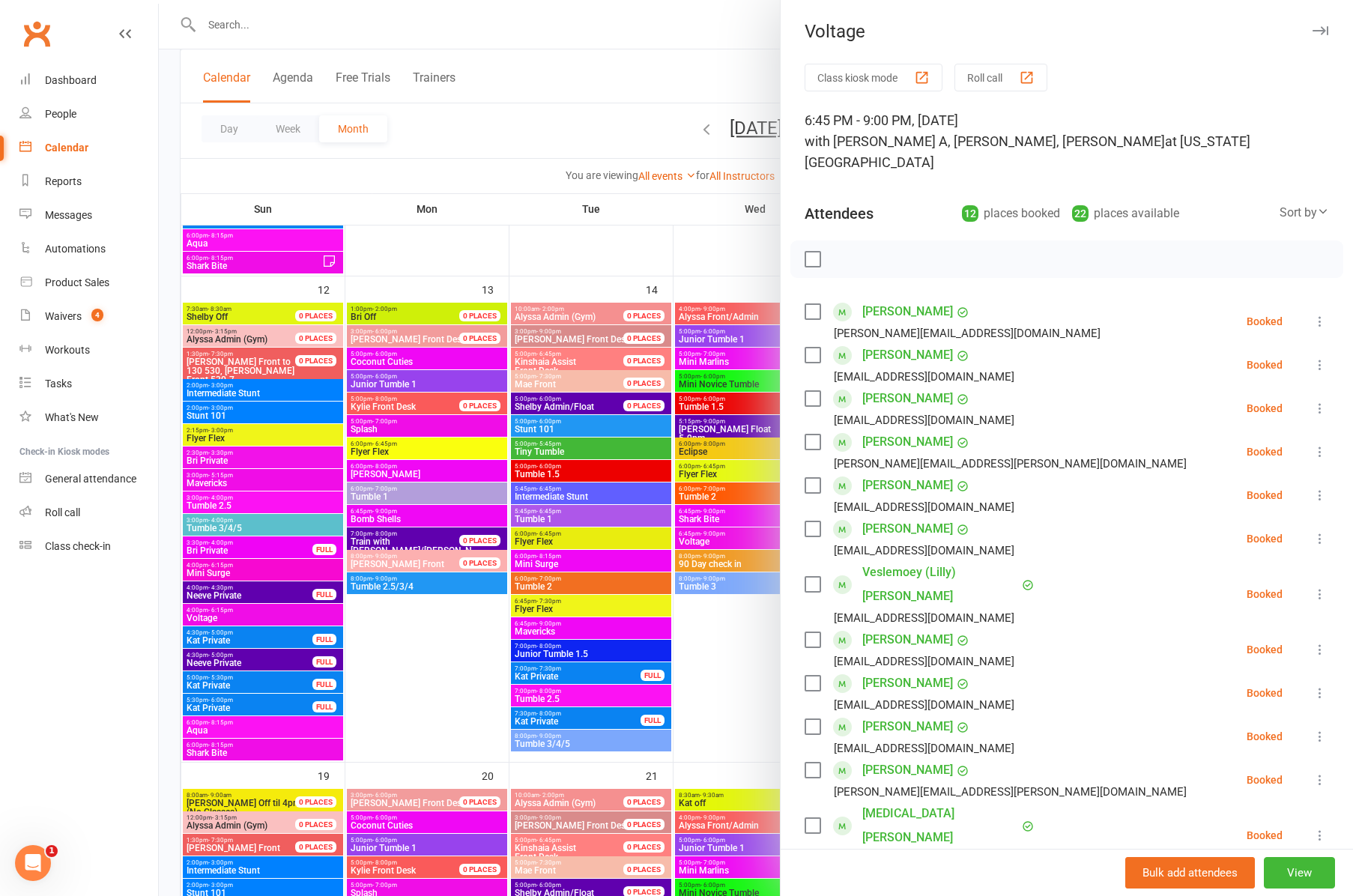
click at [702, 560] on div at bounding box center [755, 448] width 1194 height 896
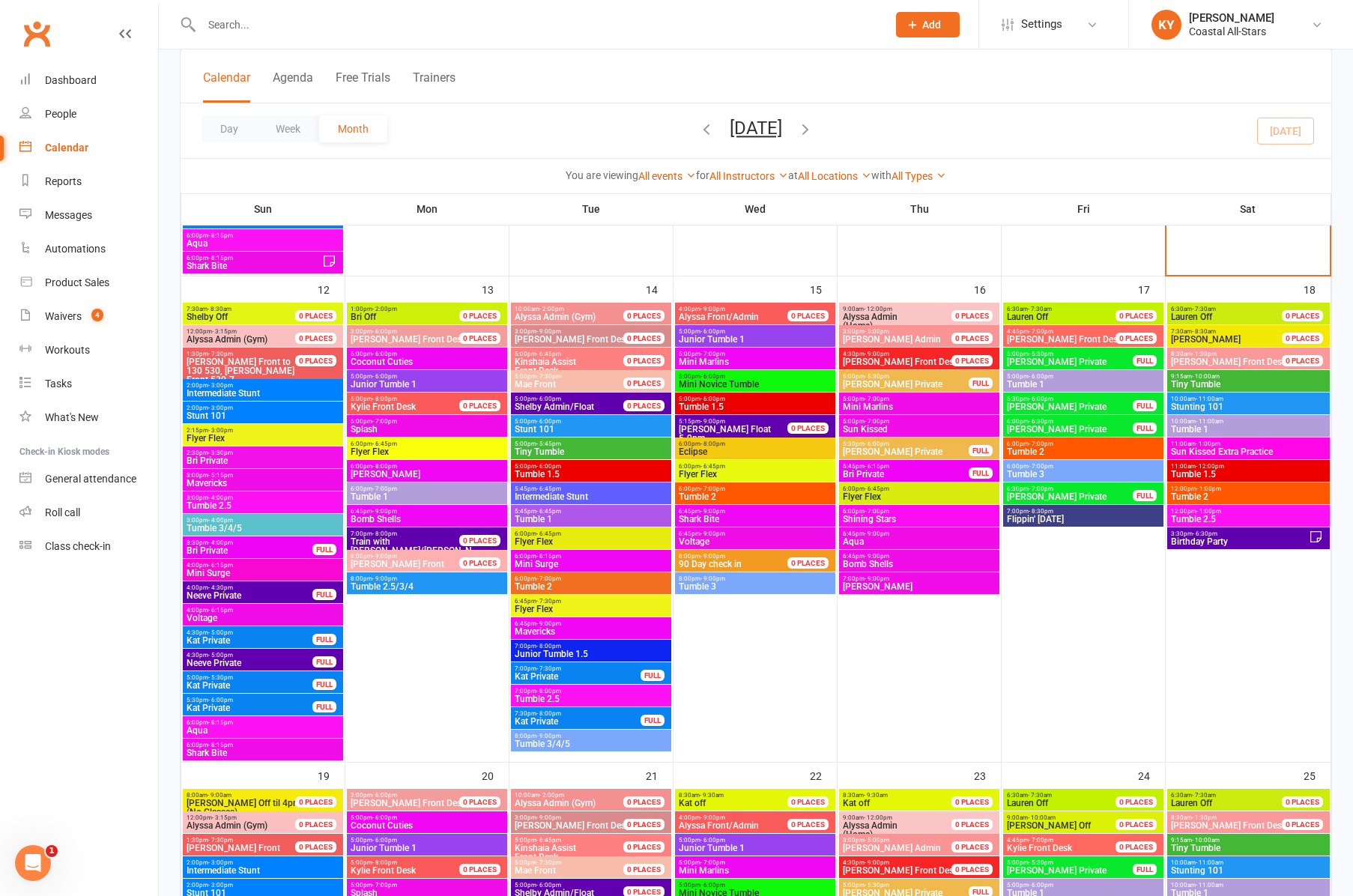
click at [702, 560] on span "90 Day check in" at bounding box center [710, 564] width 63 height 11
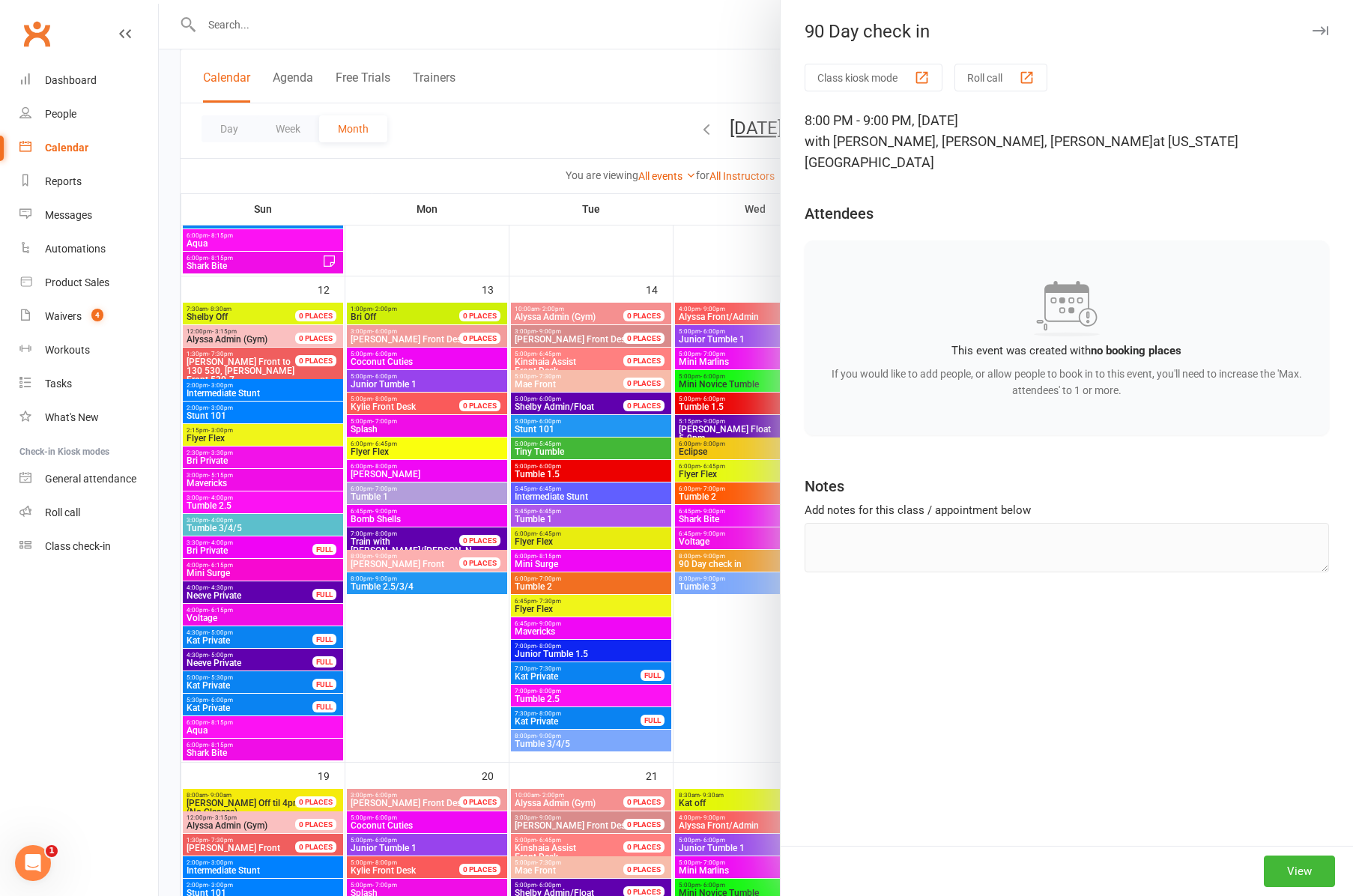
click at [707, 585] on div at bounding box center [755, 448] width 1194 height 896
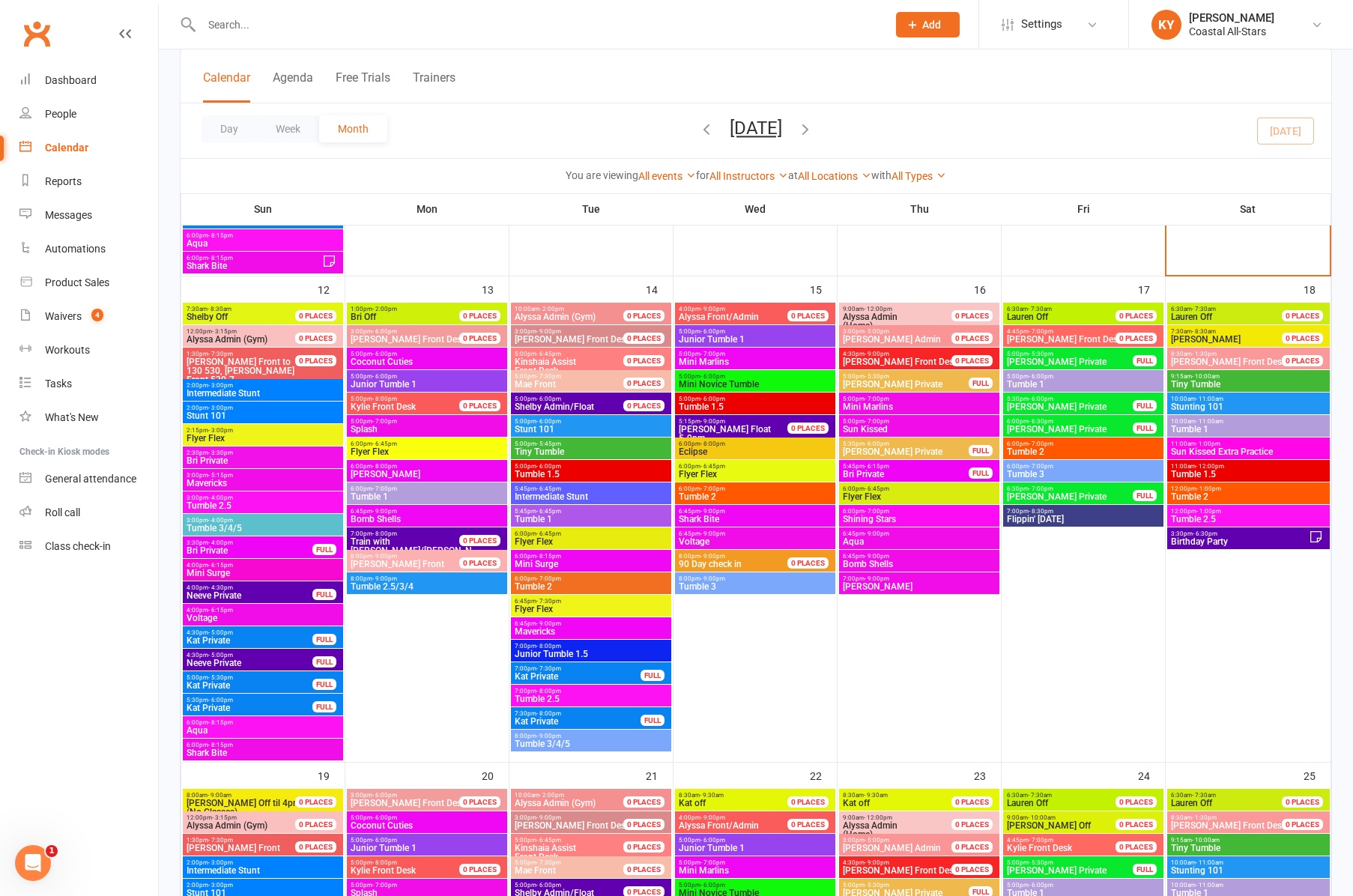
click at [707, 585] on span "Tumble 3" at bounding box center [755, 586] width 155 height 9
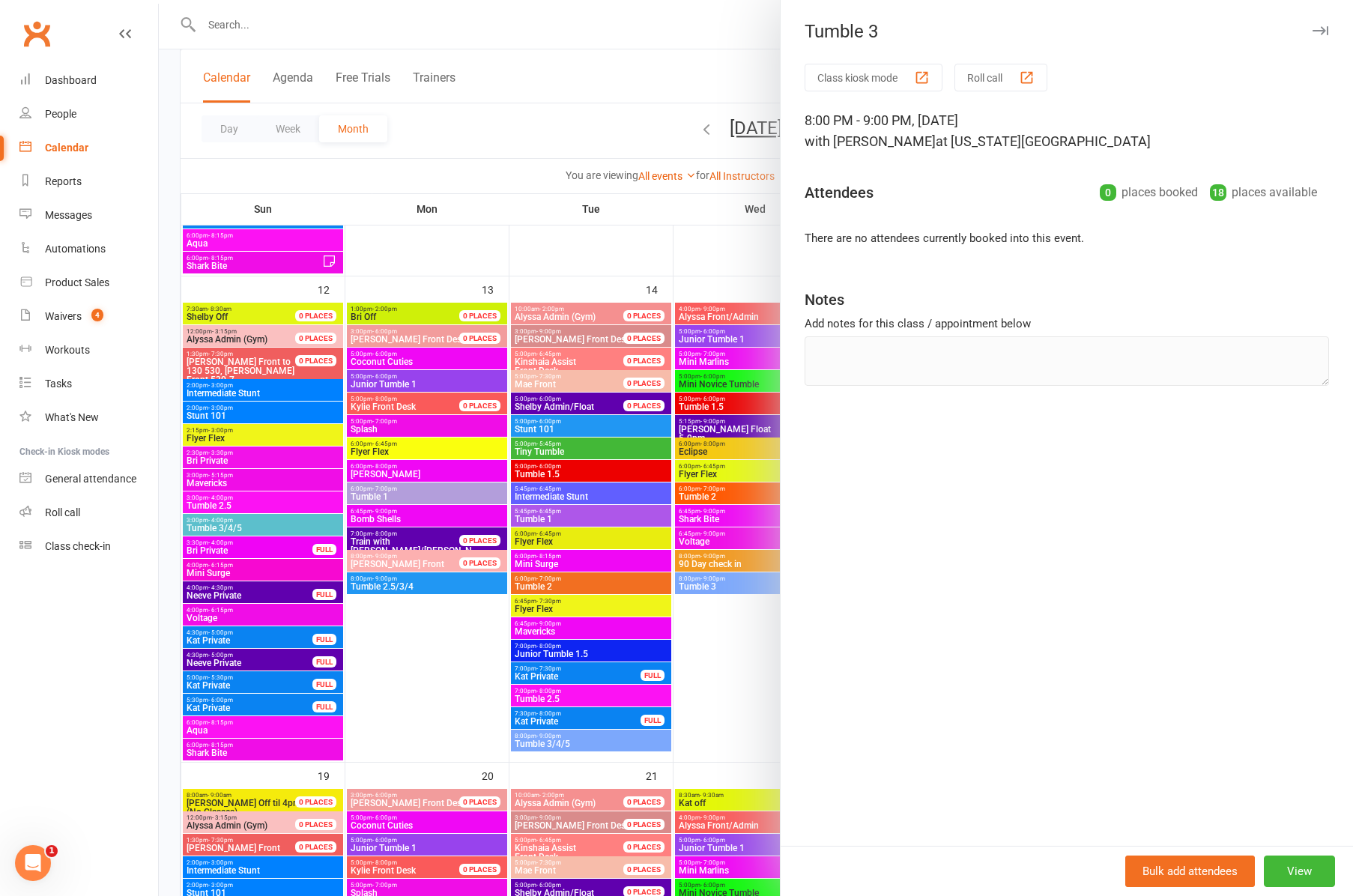
click at [1322, 32] on icon "button" at bounding box center [1321, 31] width 16 height 9
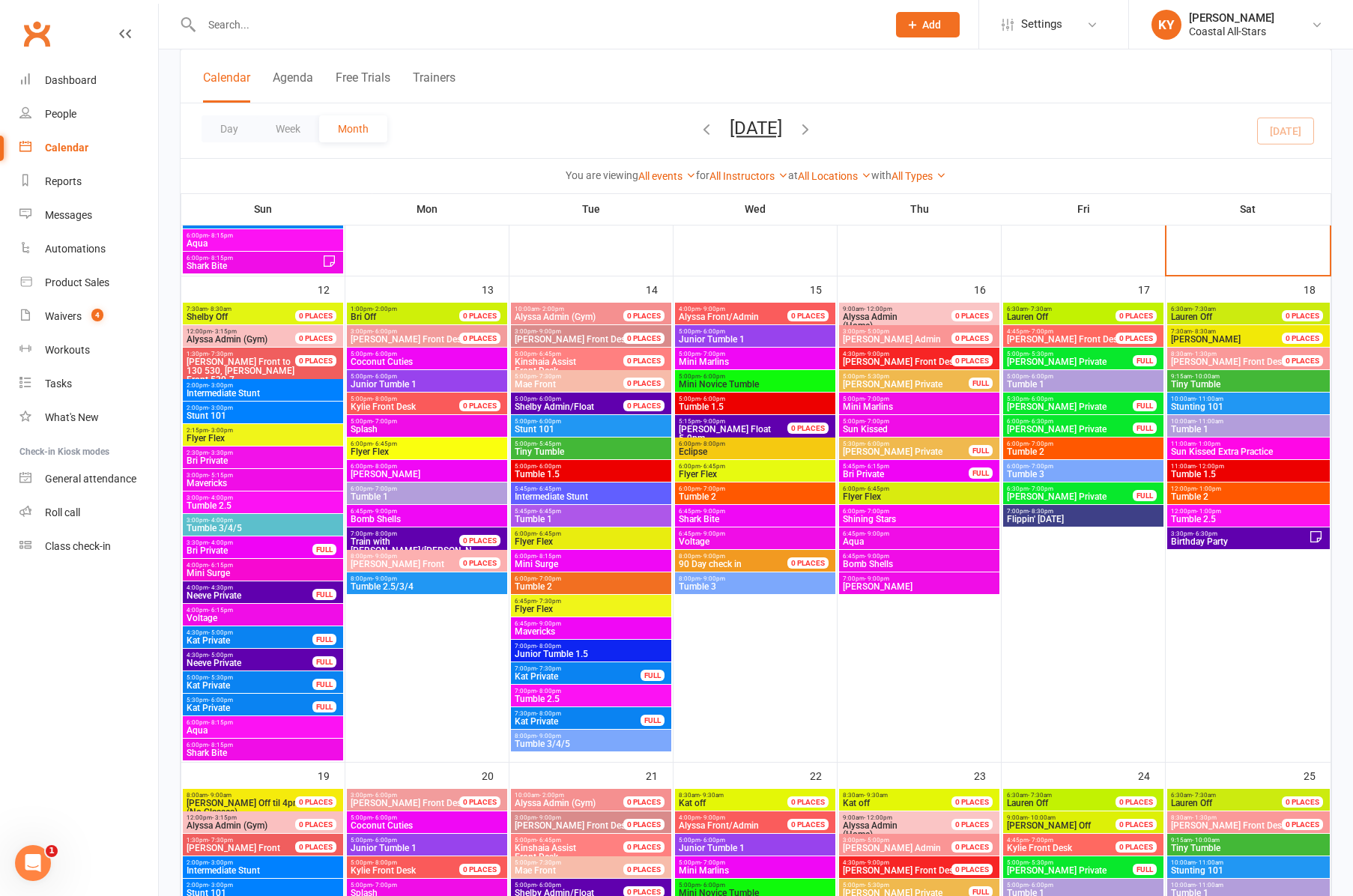
click at [868, 403] on span "Mini Marlins" at bounding box center [919, 407] width 155 height 9
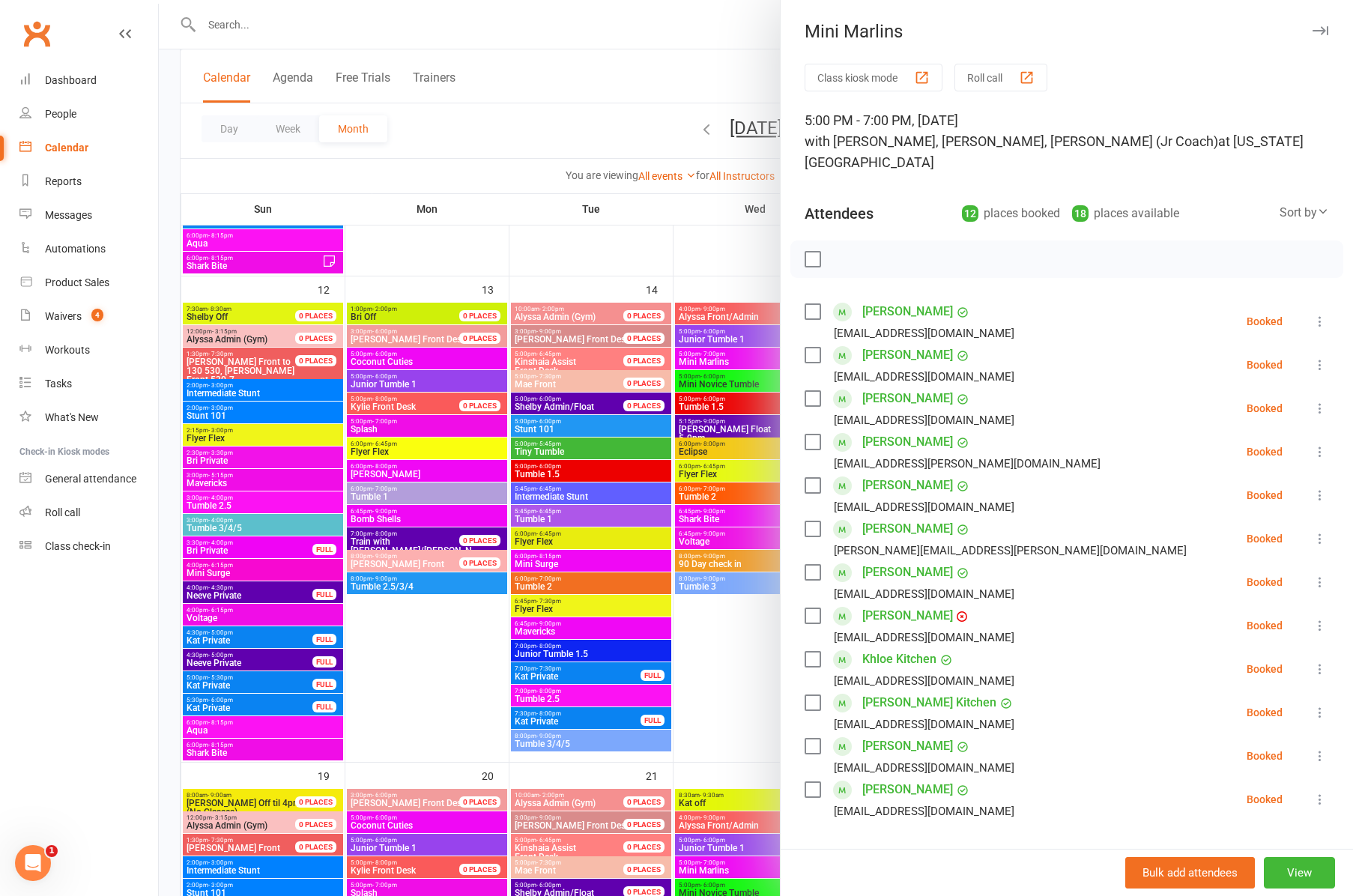
drag, startPoint x: 1319, startPoint y: 28, endPoint x: 1278, endPoint y: 50, distance: 46.5
click at [1319, 28] on icon "button" at bounding box center [1321, 31] width 16 height 9
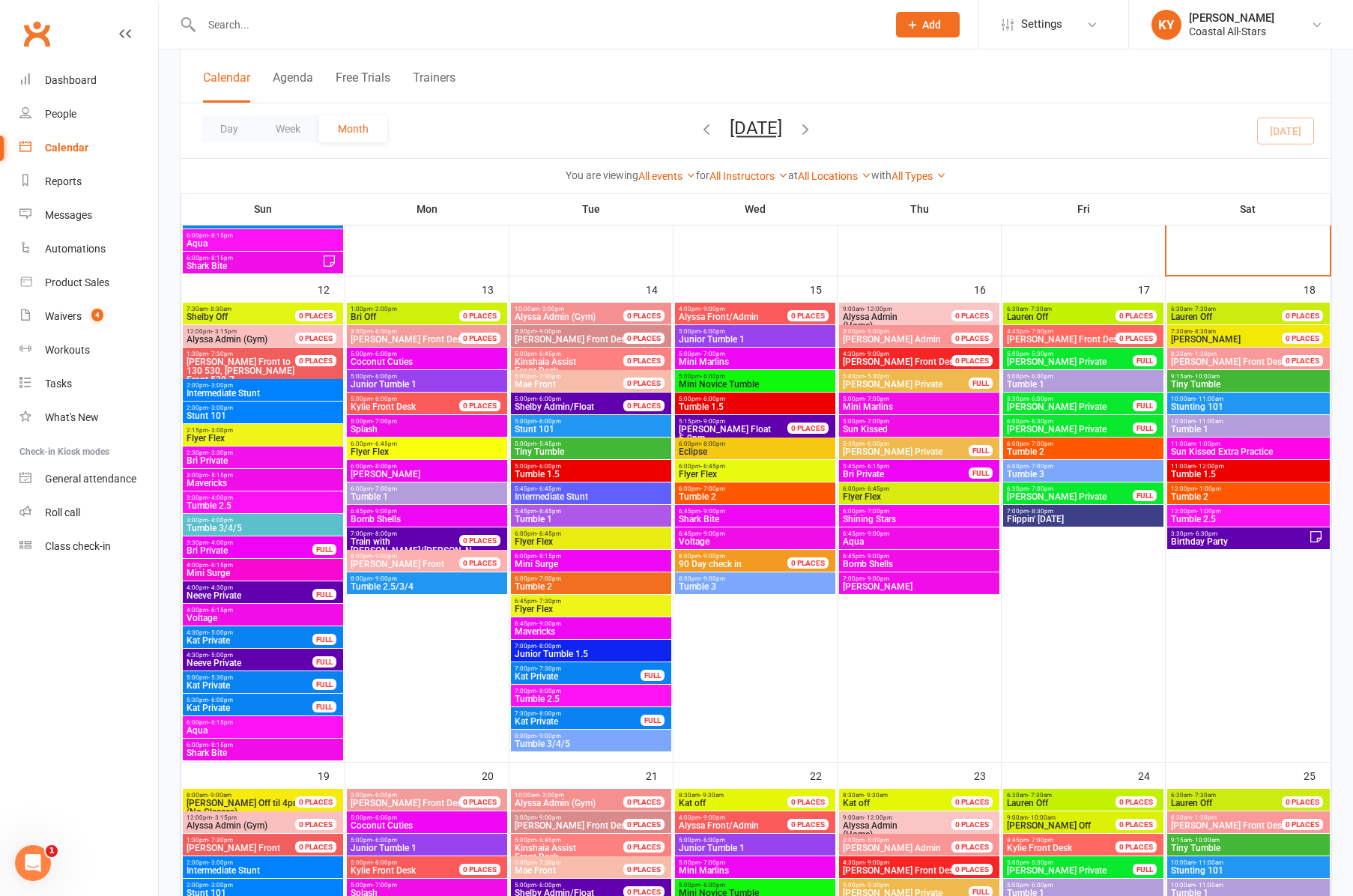
click at [874, 428] on span "Sun Kissed" at bounding box center [919, 428] width 155 height 9
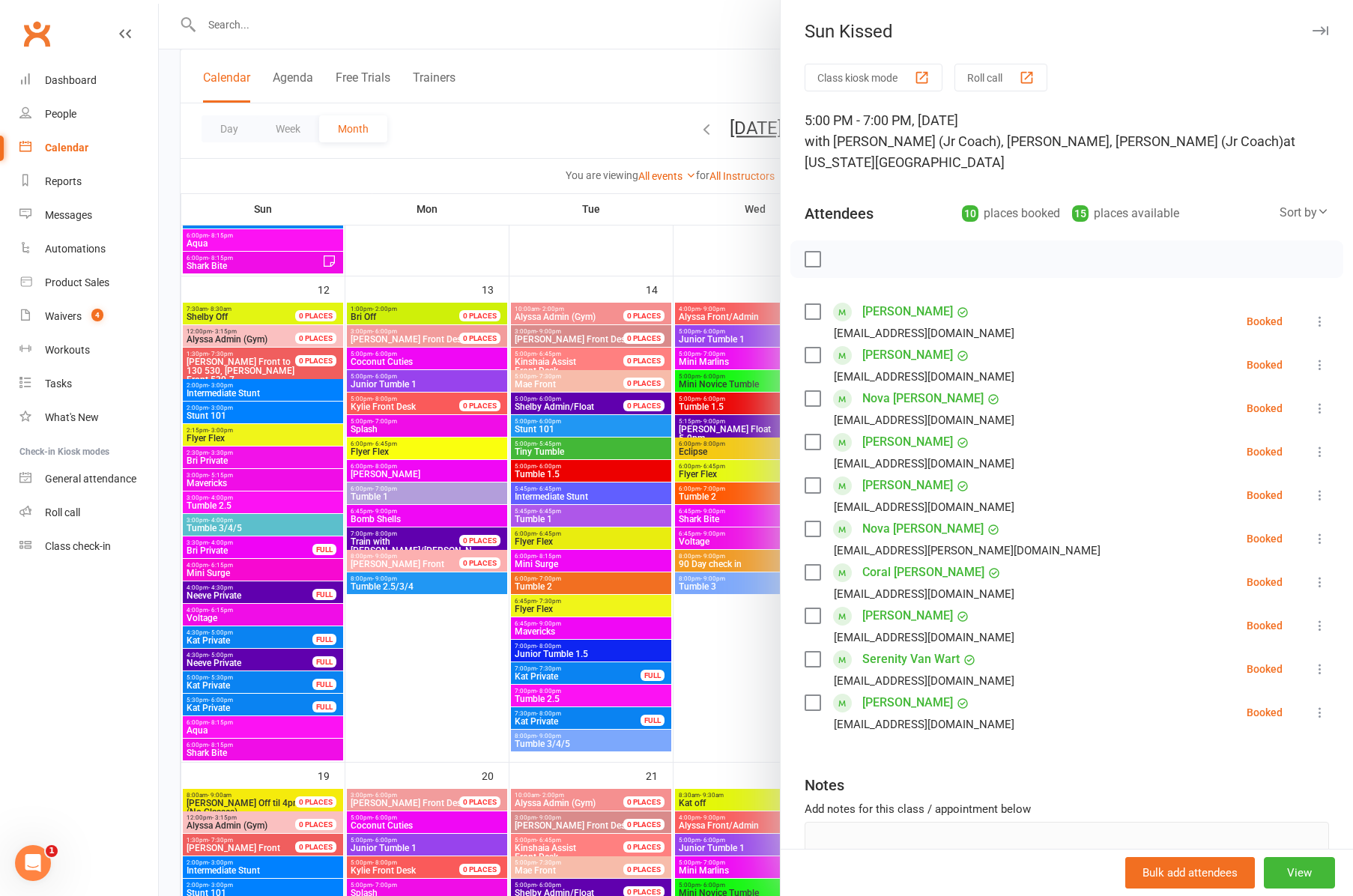
click at [1318, 30] on icon "button" at bounding box center [1321, 31] width 16 height 9
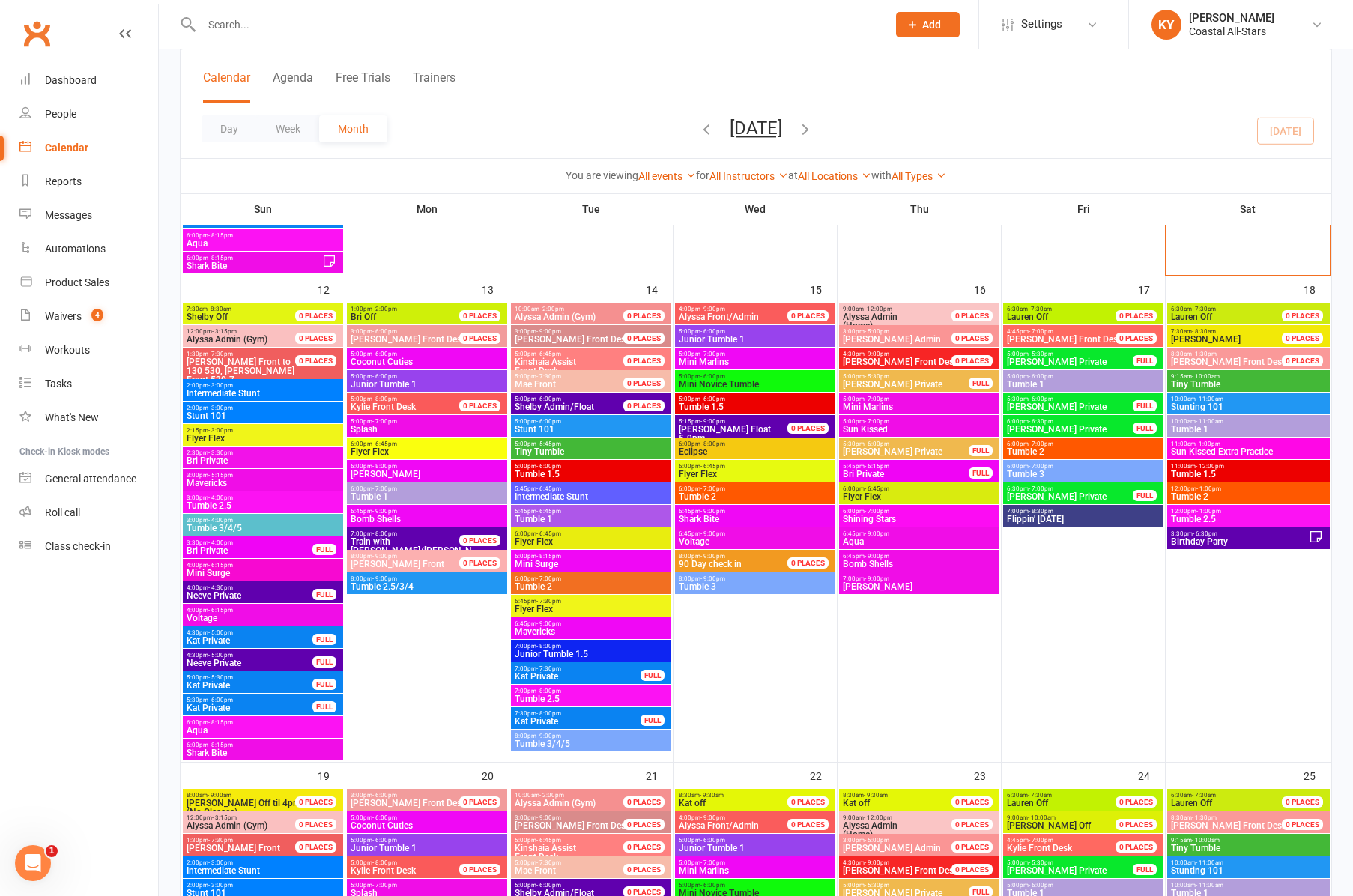
click at [884, 491] on span "- 6:45pm" at bounding box center [876, 488] width 25 height 7
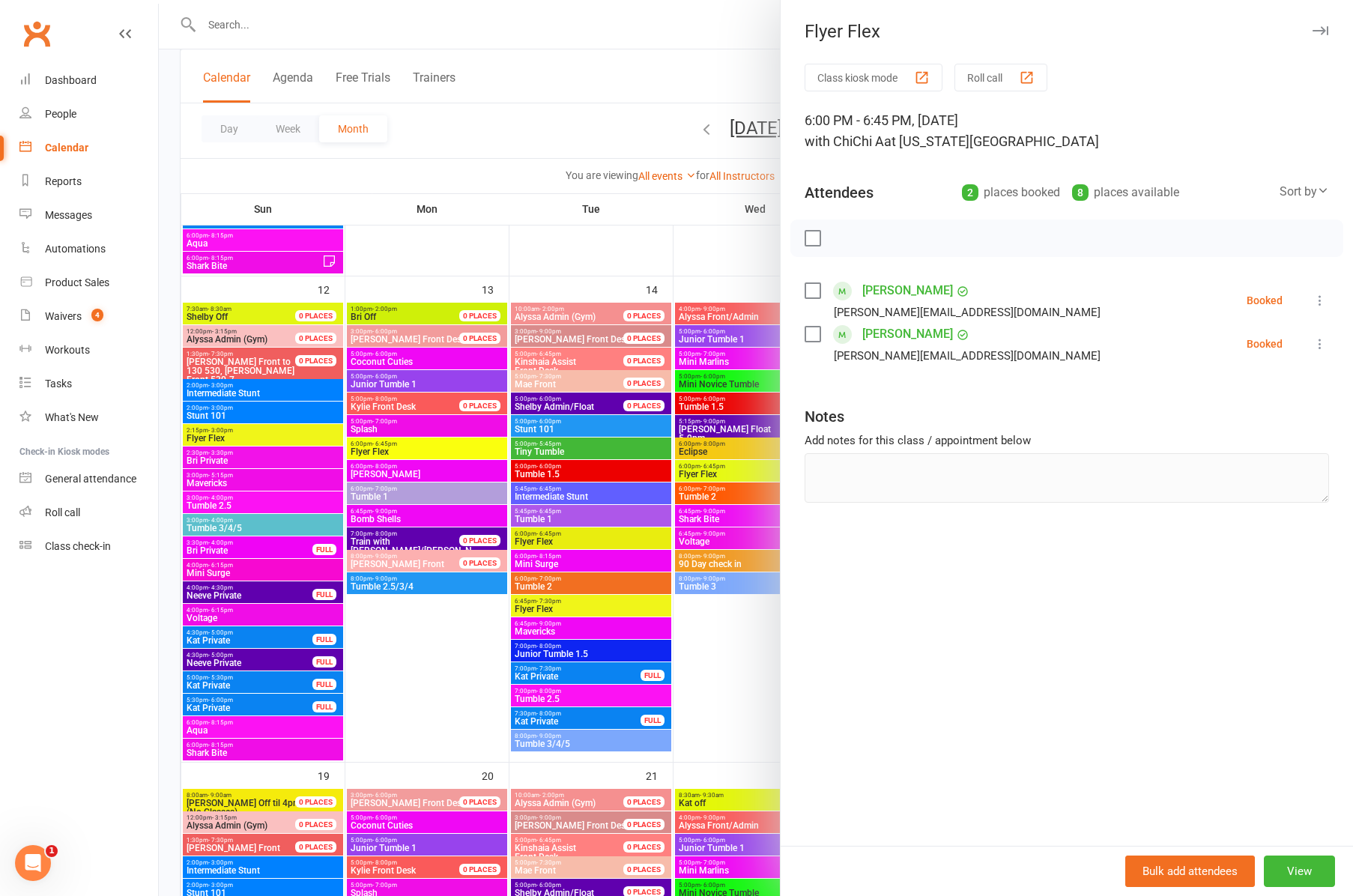
click at [1319, 31] on icon "button" at bounding box center [1321, 31] width 16 height 9
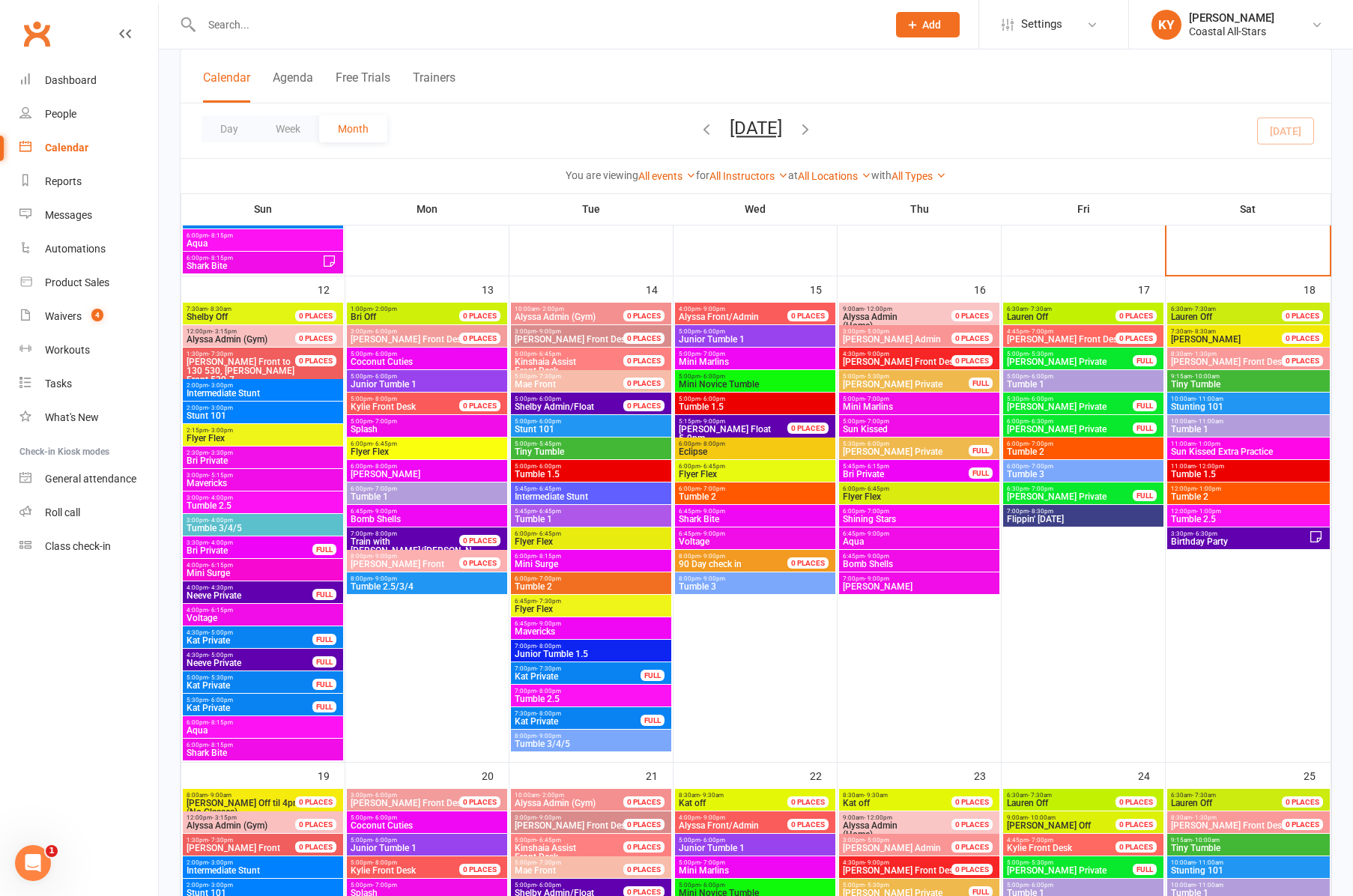
click at [888, 400] on span "5:00pm - 7:00pm" at bounding box center [919, 399] width 155 height 7
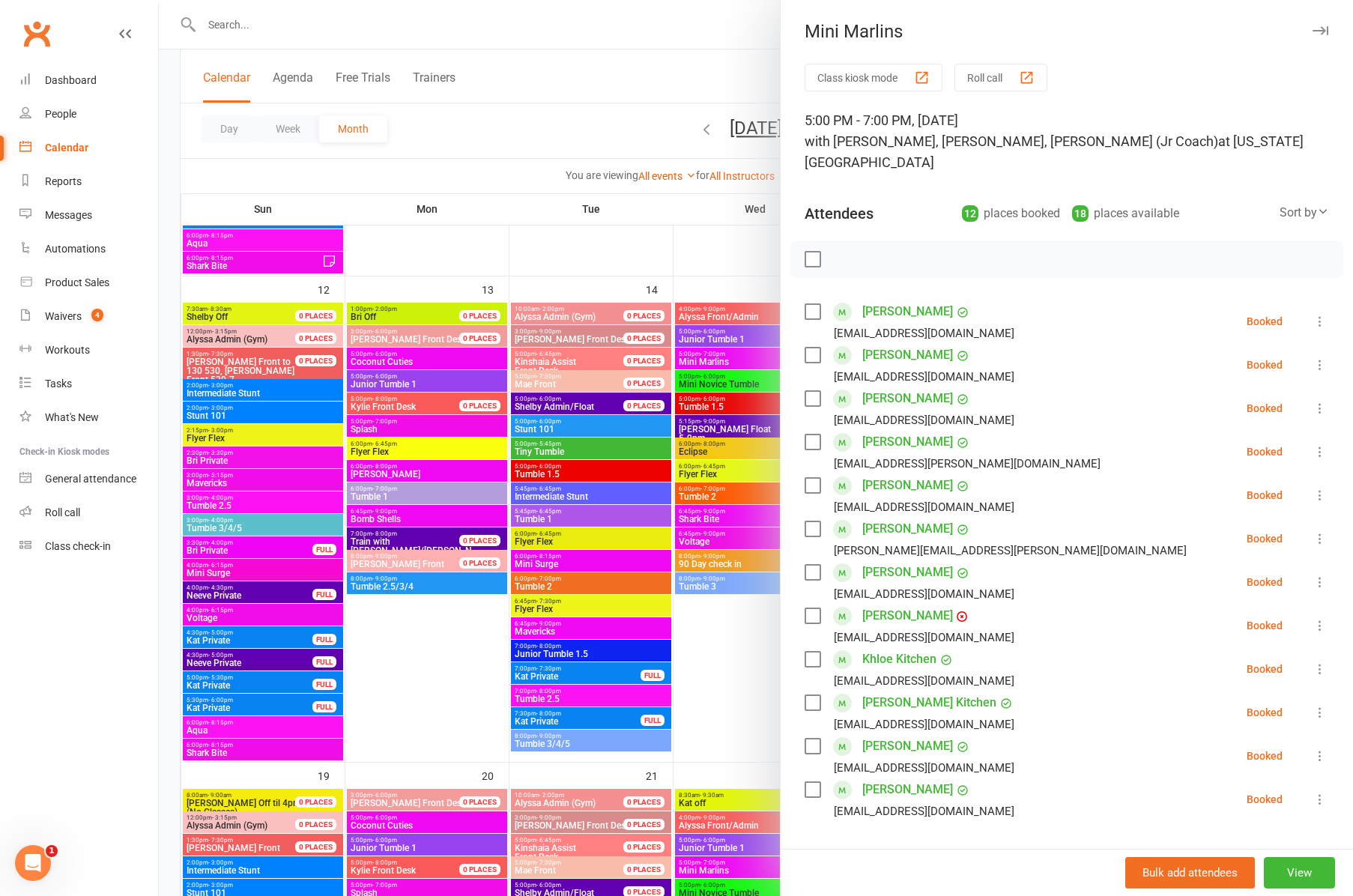
click at [729, 712] on div at bounding box center [755, 448] width 1194 height 896
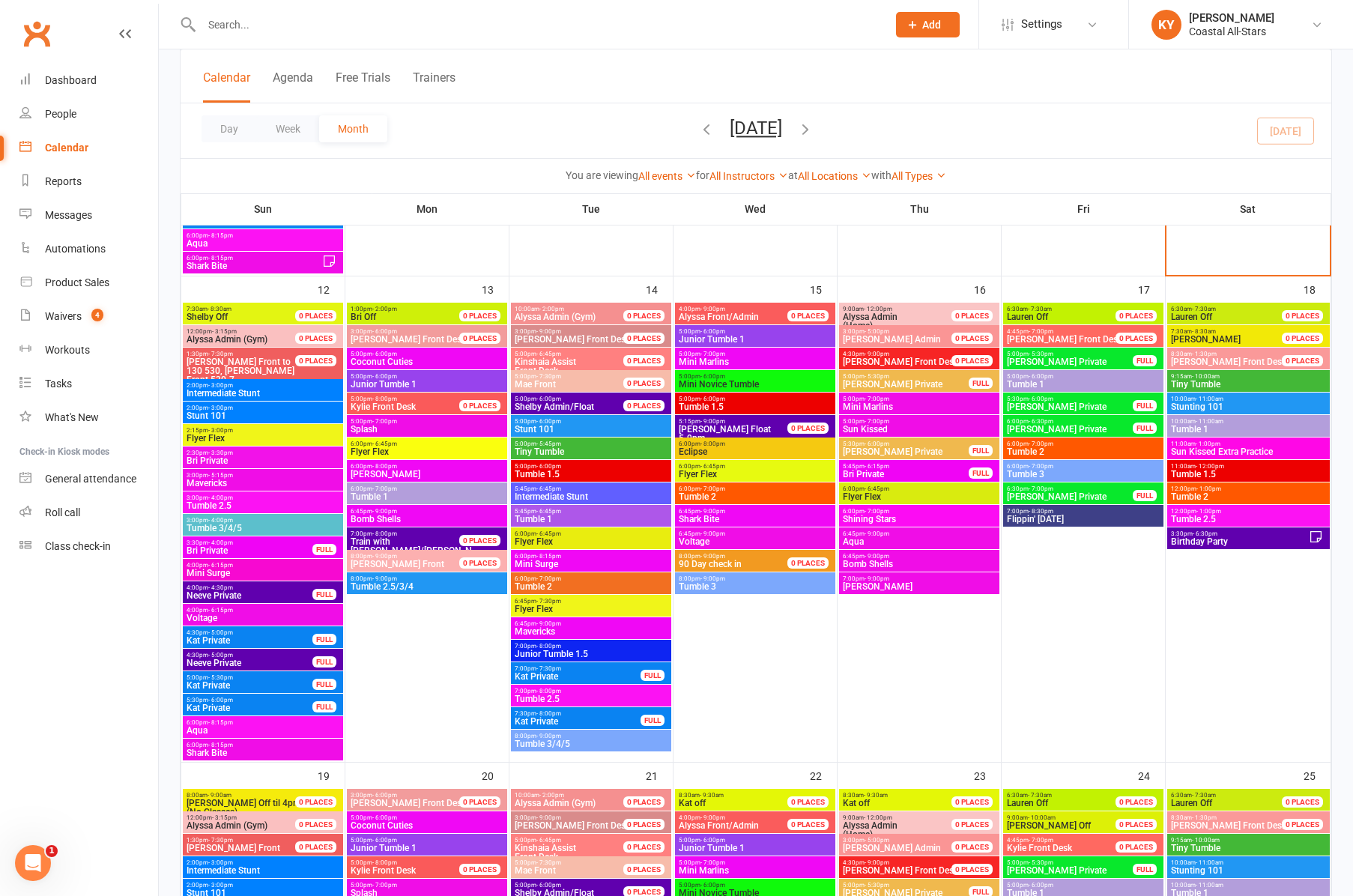
click at [890, 516] on span "Shining Stars" at bounding box center [919, 519] width 155 height 9
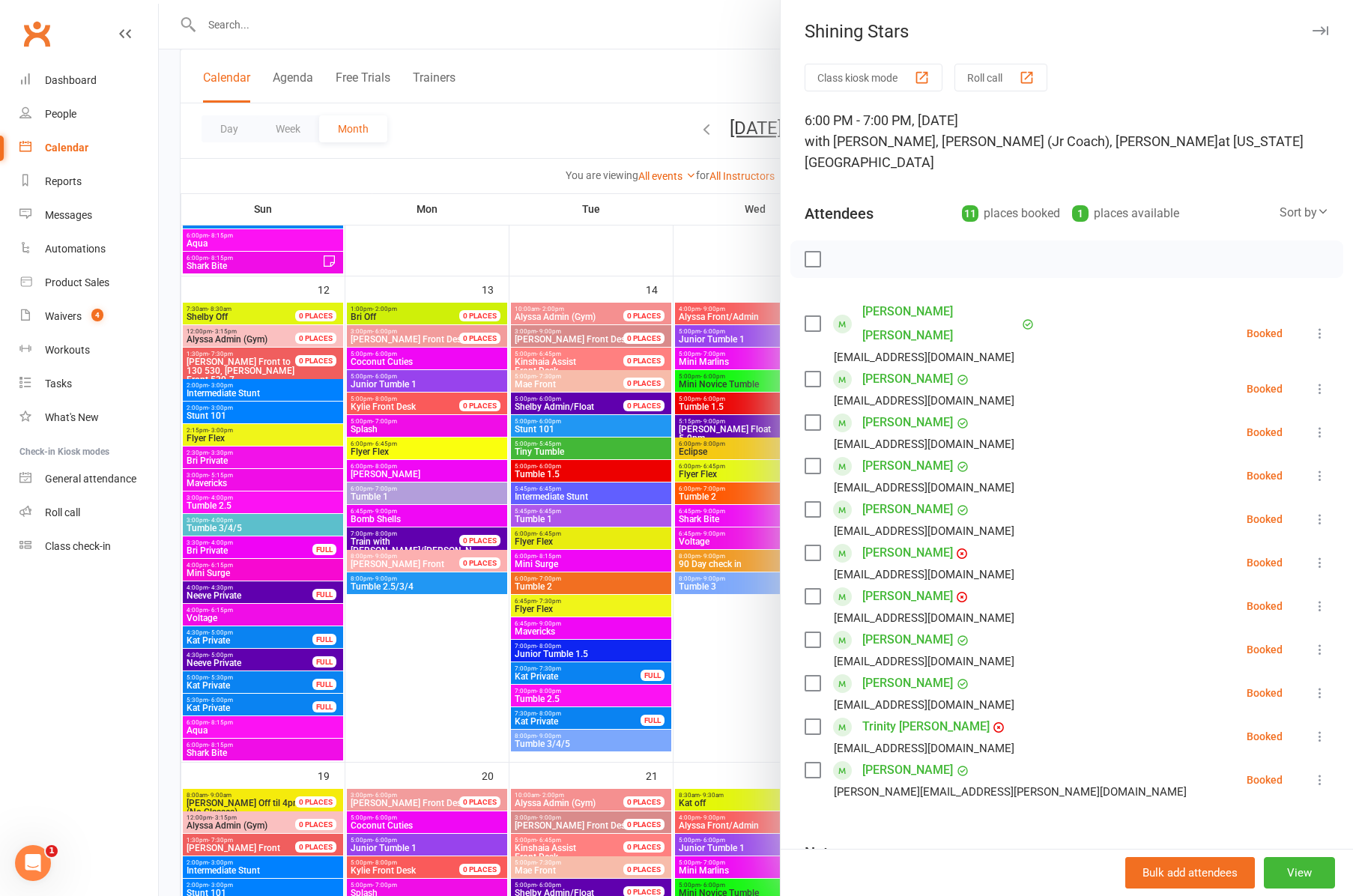
click at [1321, 28] on icon "button" at bounding box center [1321, 31] width 16 height 9
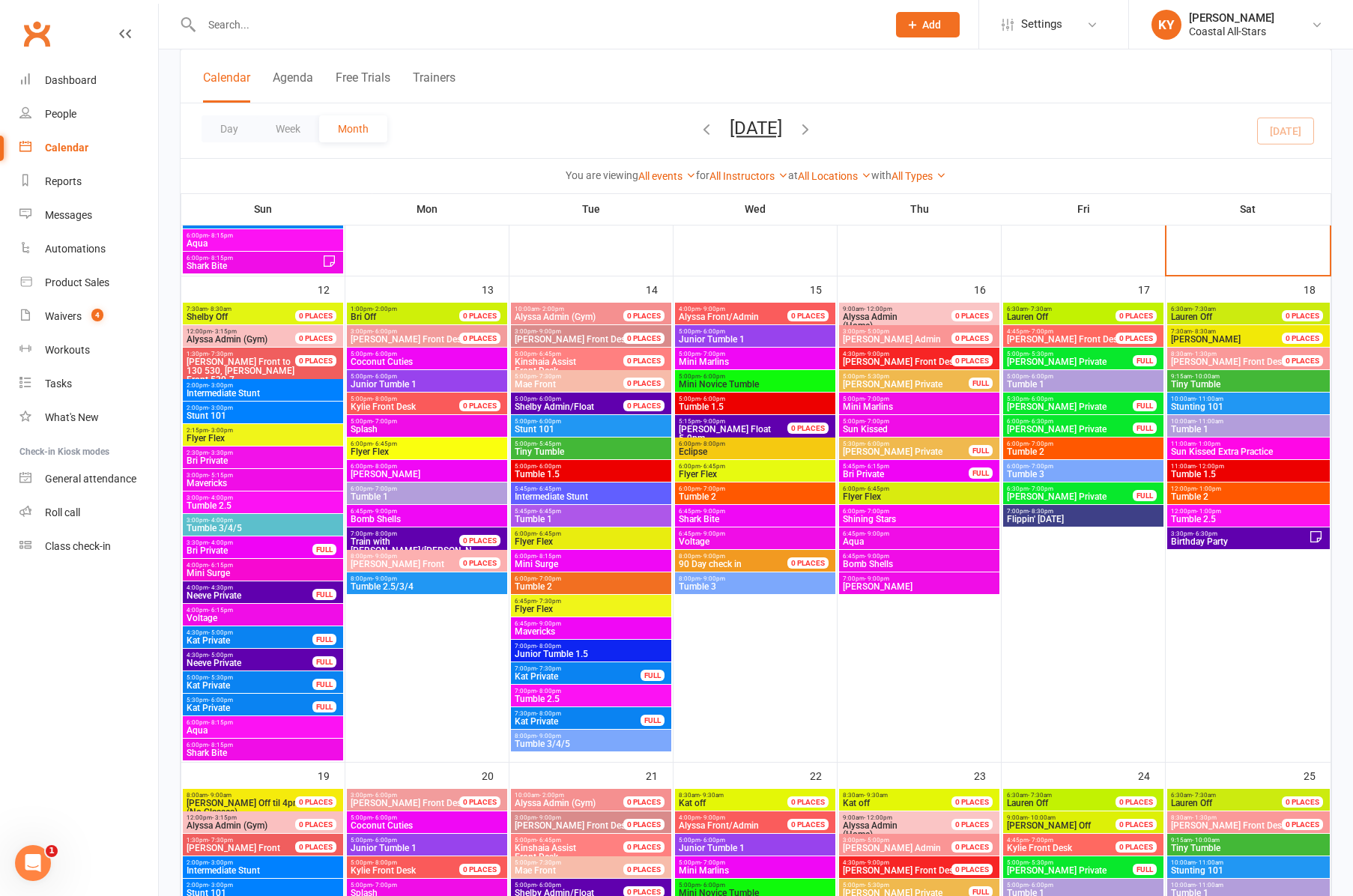
click at [874, 533] on span "- 9:00pm" at bounding box center [876, 534] width 25 height 7
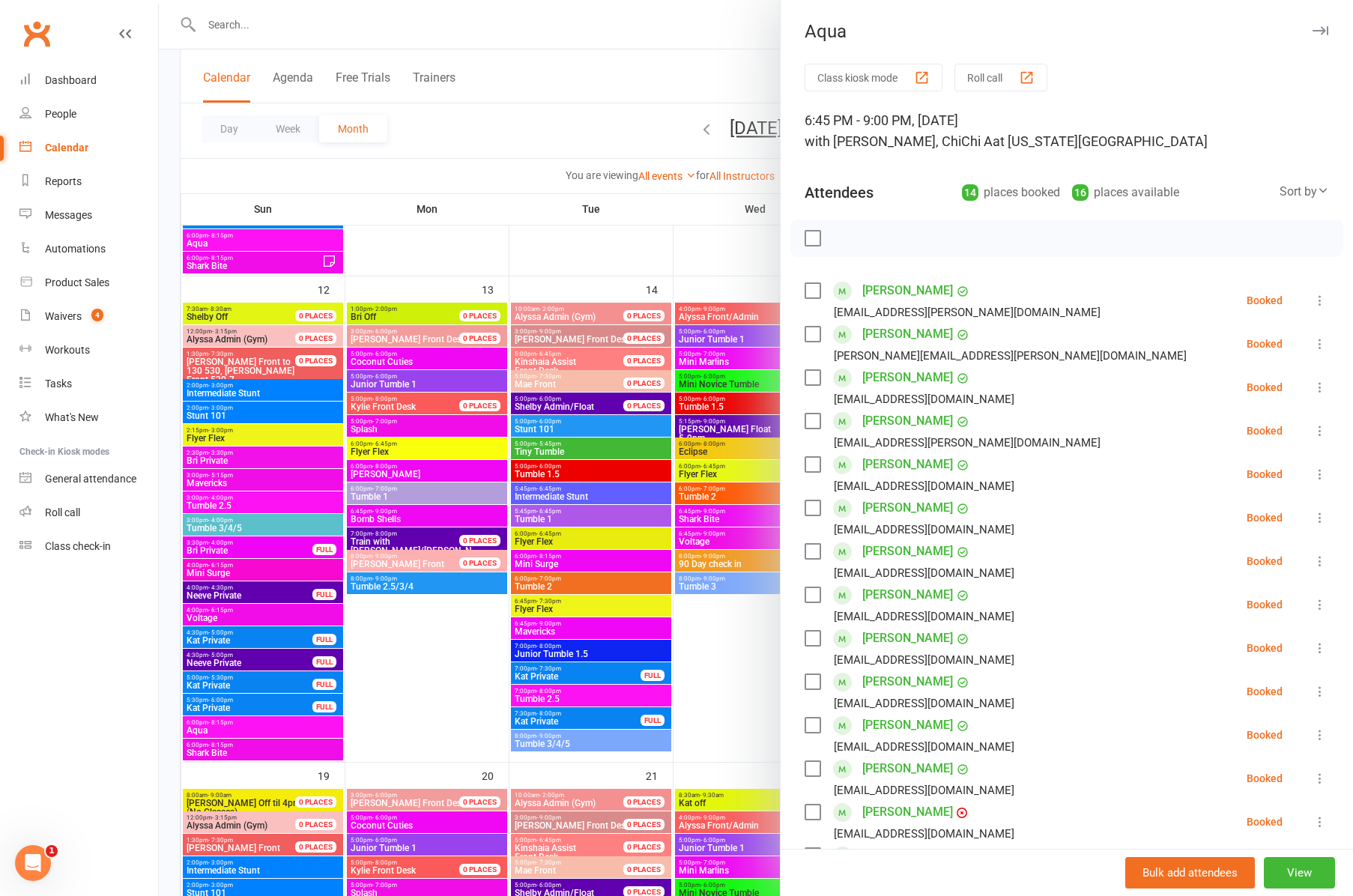
click at [1321, 30] on icon "button" at bounding box center [1321, 31] width 16 height 9
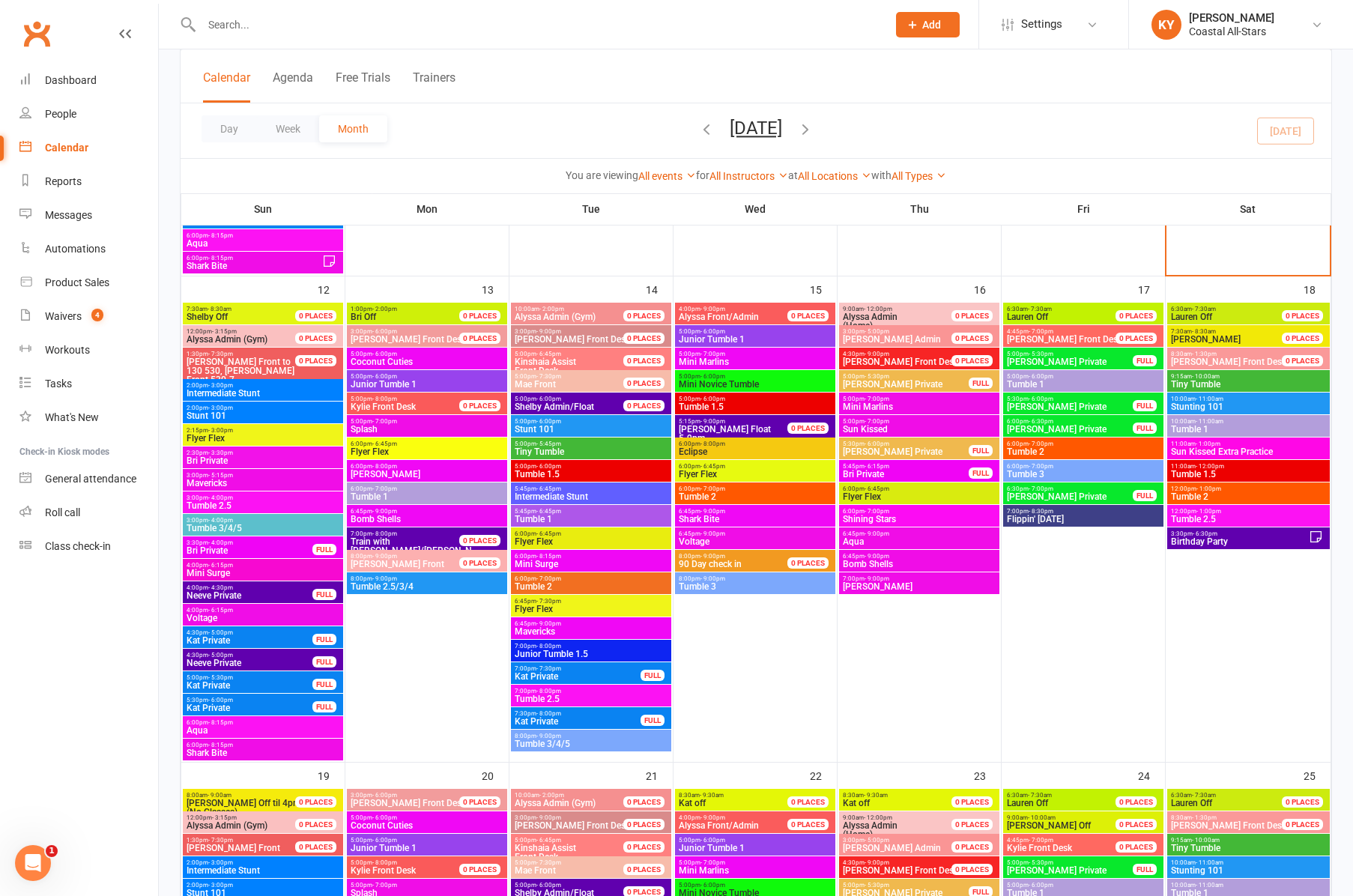
click at [865, 553] on span "- 9:00pm" at bounding box center [876, 556] width 25 height 7
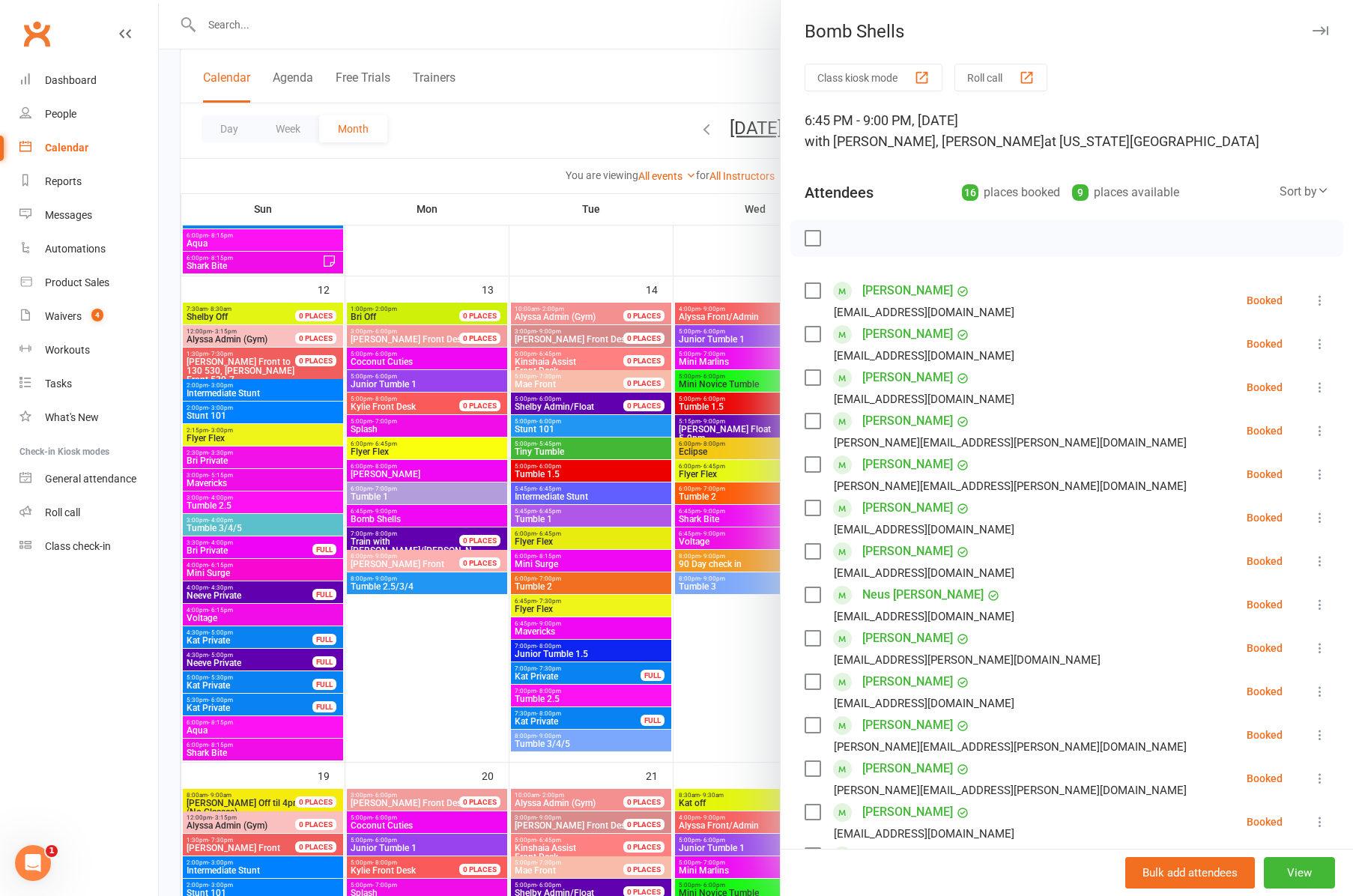
click at [1317, 30] on icon "button" at bounding box center [1321, 31] width 16 height 9
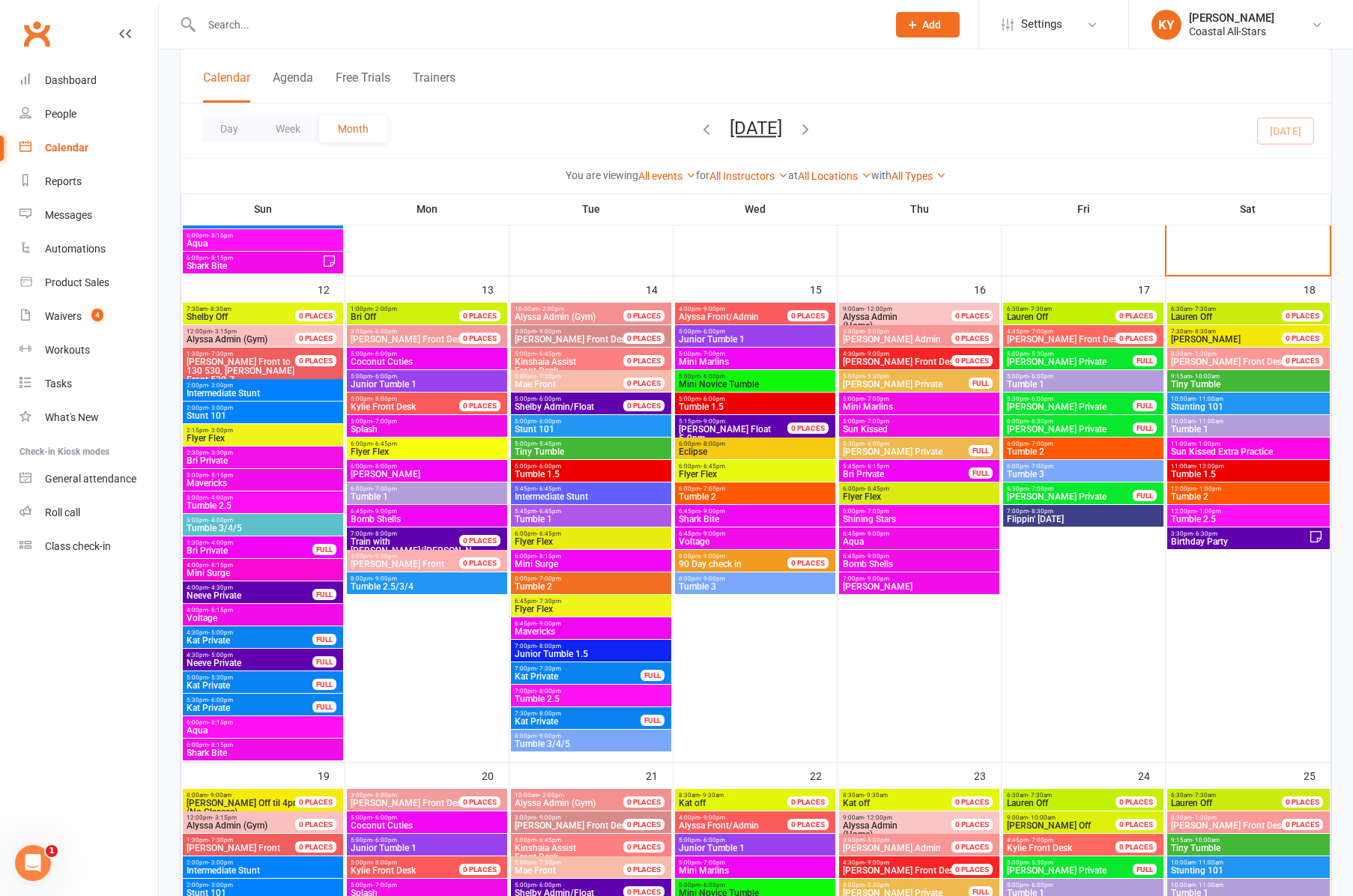
click at [865, 580] on span "- 9:00pm" at bounding box center [876, 578] width 25 height 7
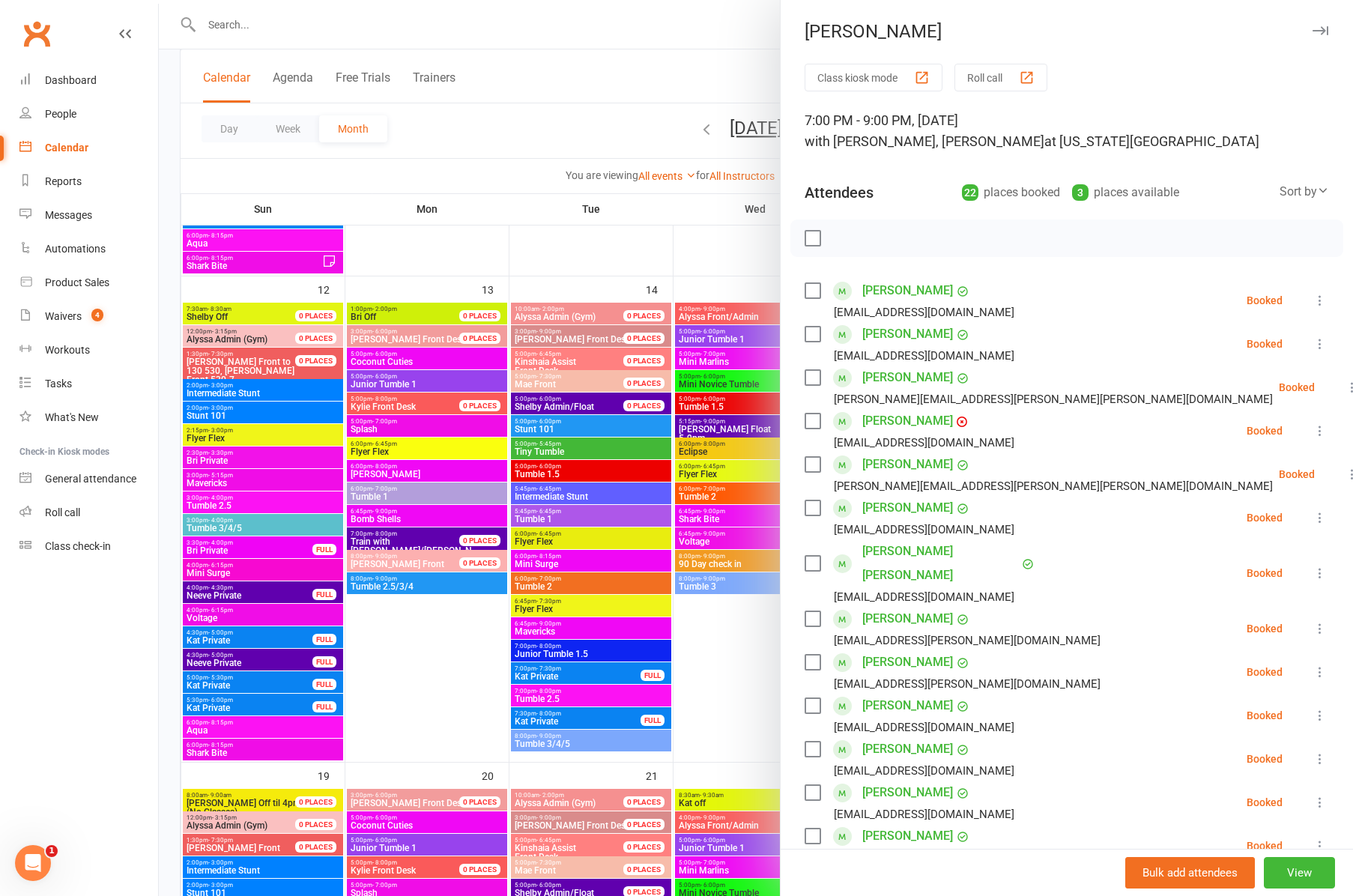
click at [728, 738] on div at bounding box center [755, 448] width 1194 height 896
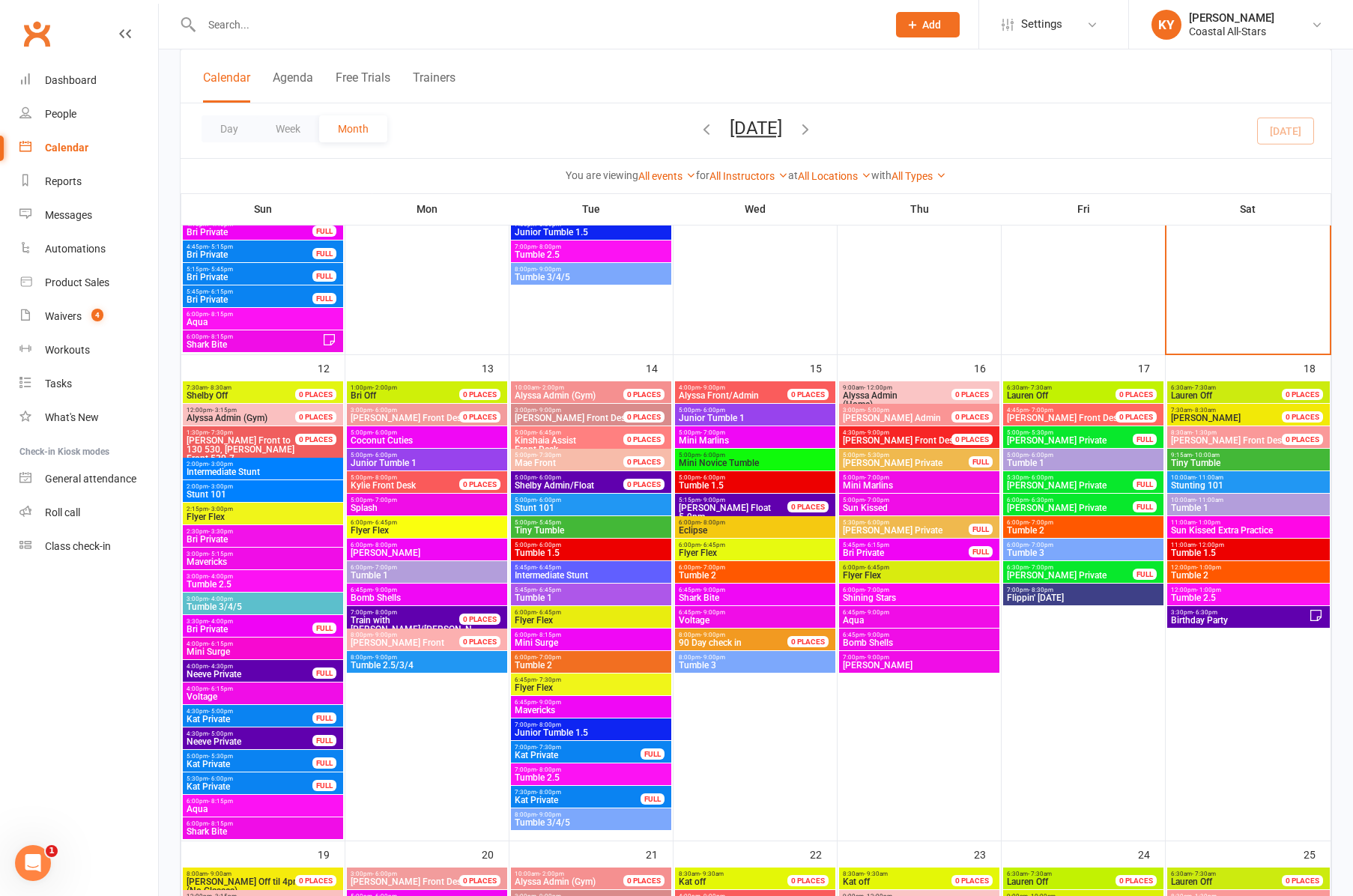
scroll to position [1076, 0]
click at [1036, 460] on span "Tumble 1" at bounding box center [1083, 463] width 155 height 9
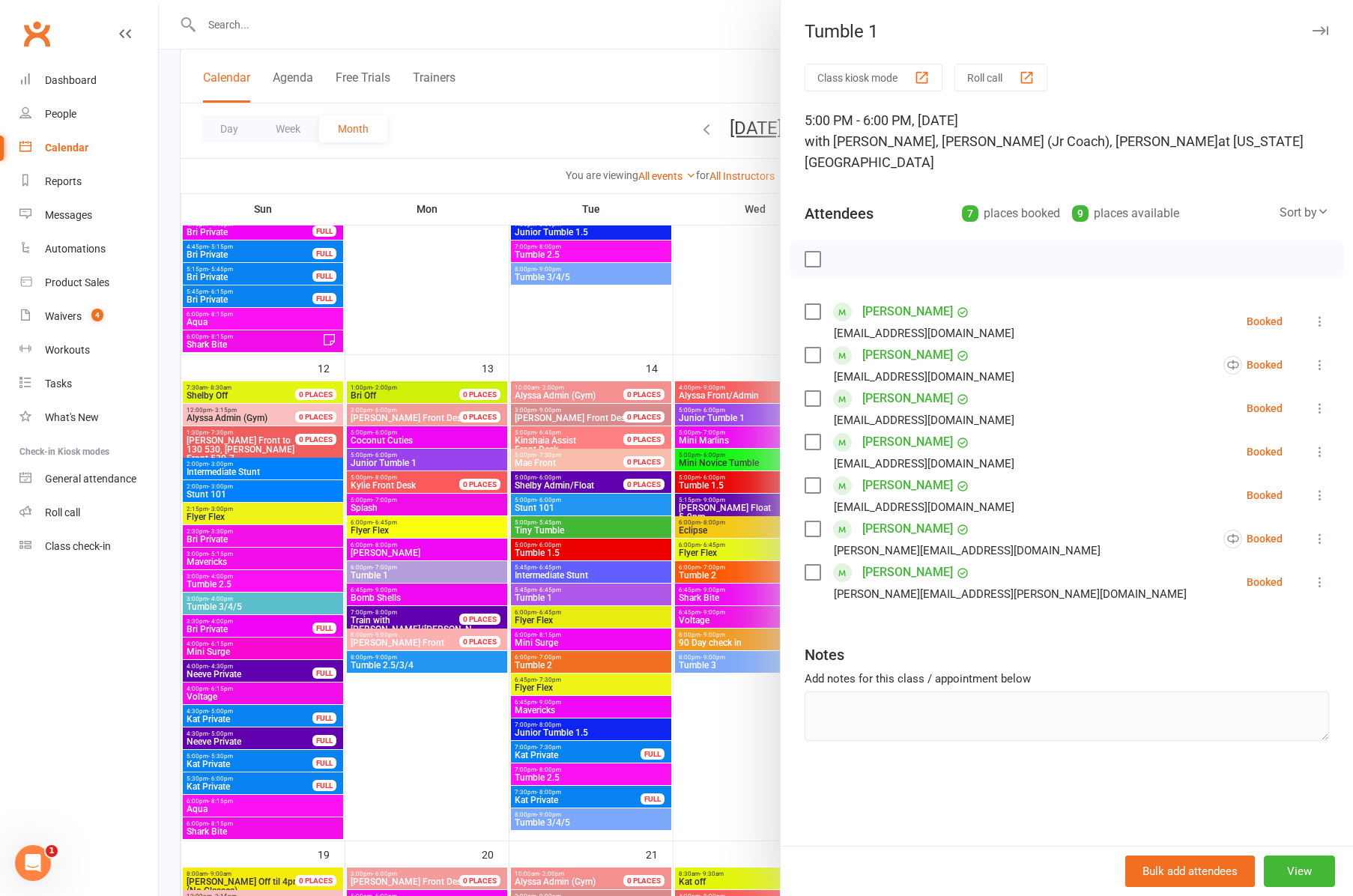
click at [741, 318] on div at bounding box center [755, 448] width 1194 height 896
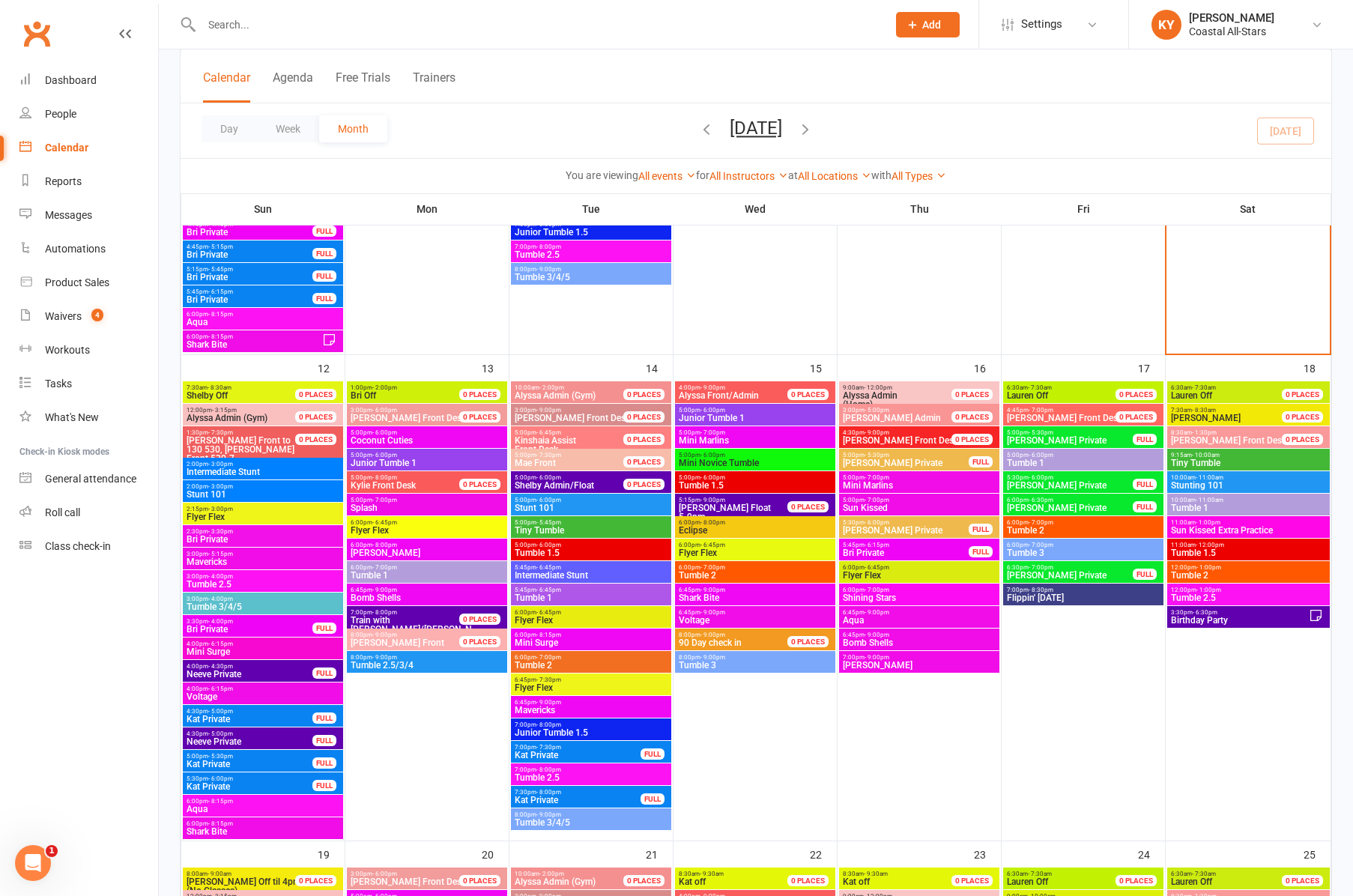
click at [1049, 522] on span "- 7:00pm" at bounding box center [1041, 522] width 25 height 7
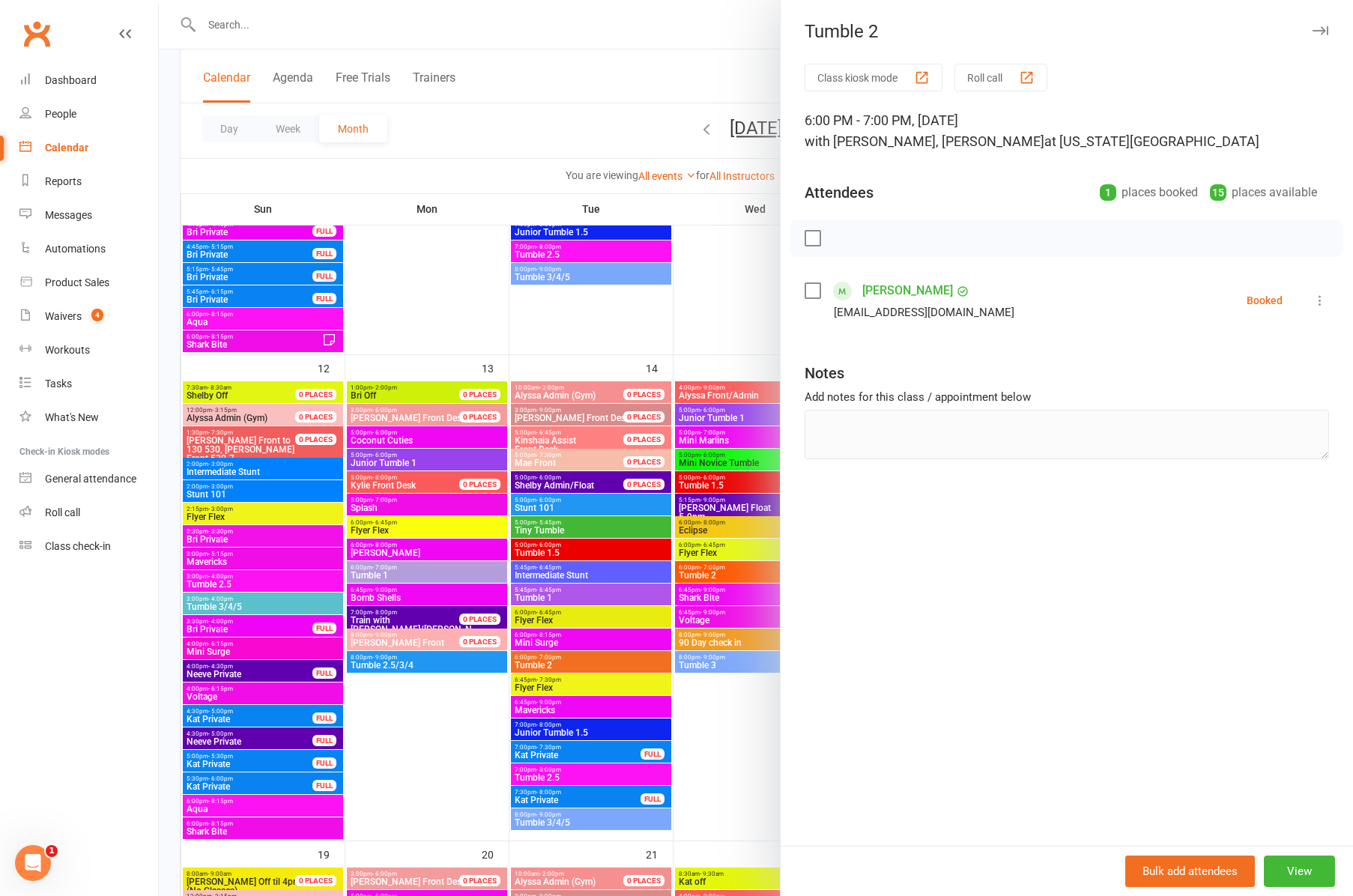
click at [1318, 33] on icon "button" at bounding box center [1321, 31] width 16 height 9
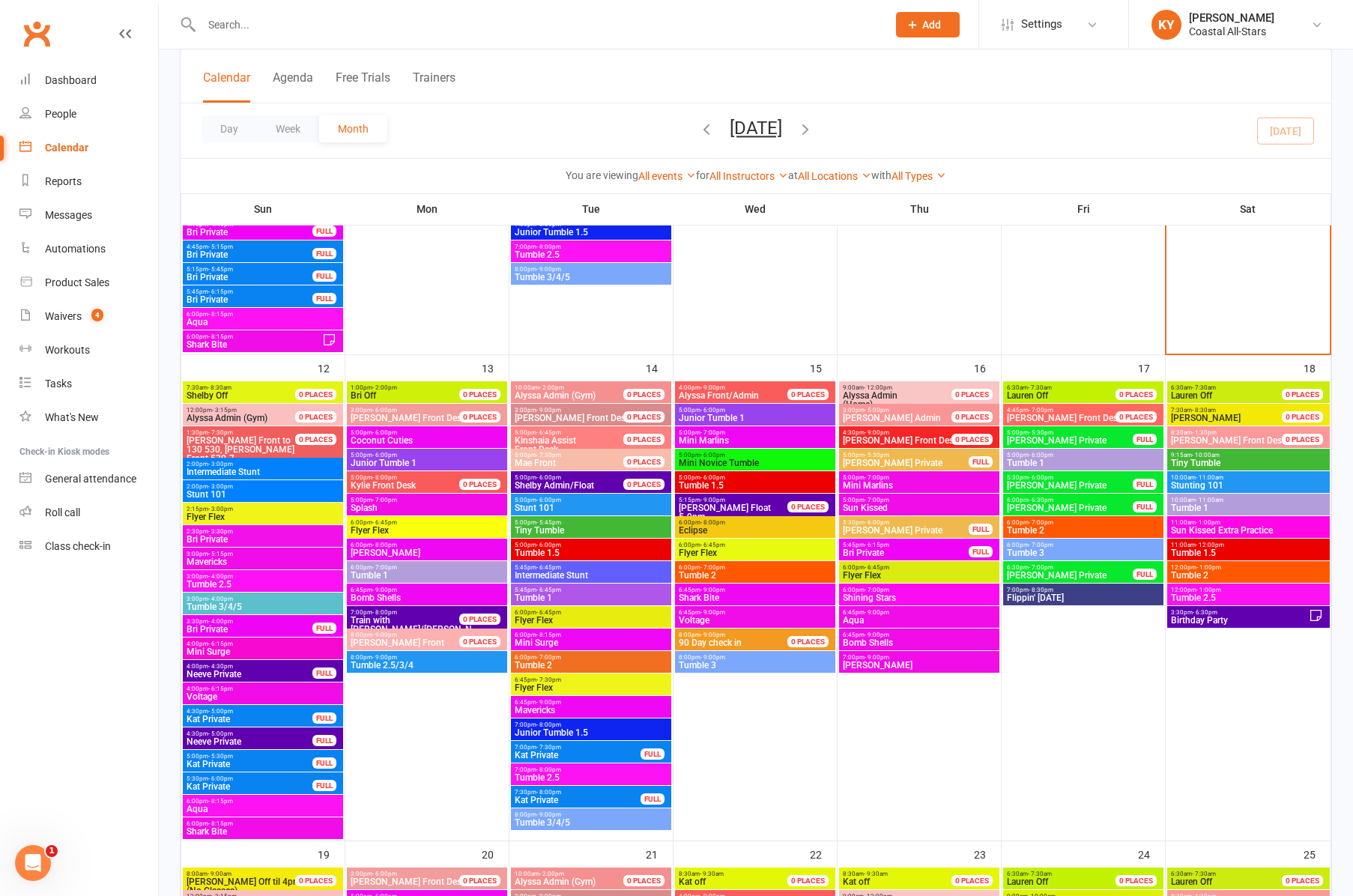
click at [1060, 544] on span "6:00pm - 7:00pm" at bounding box center [1083, 544] width 155 height 7
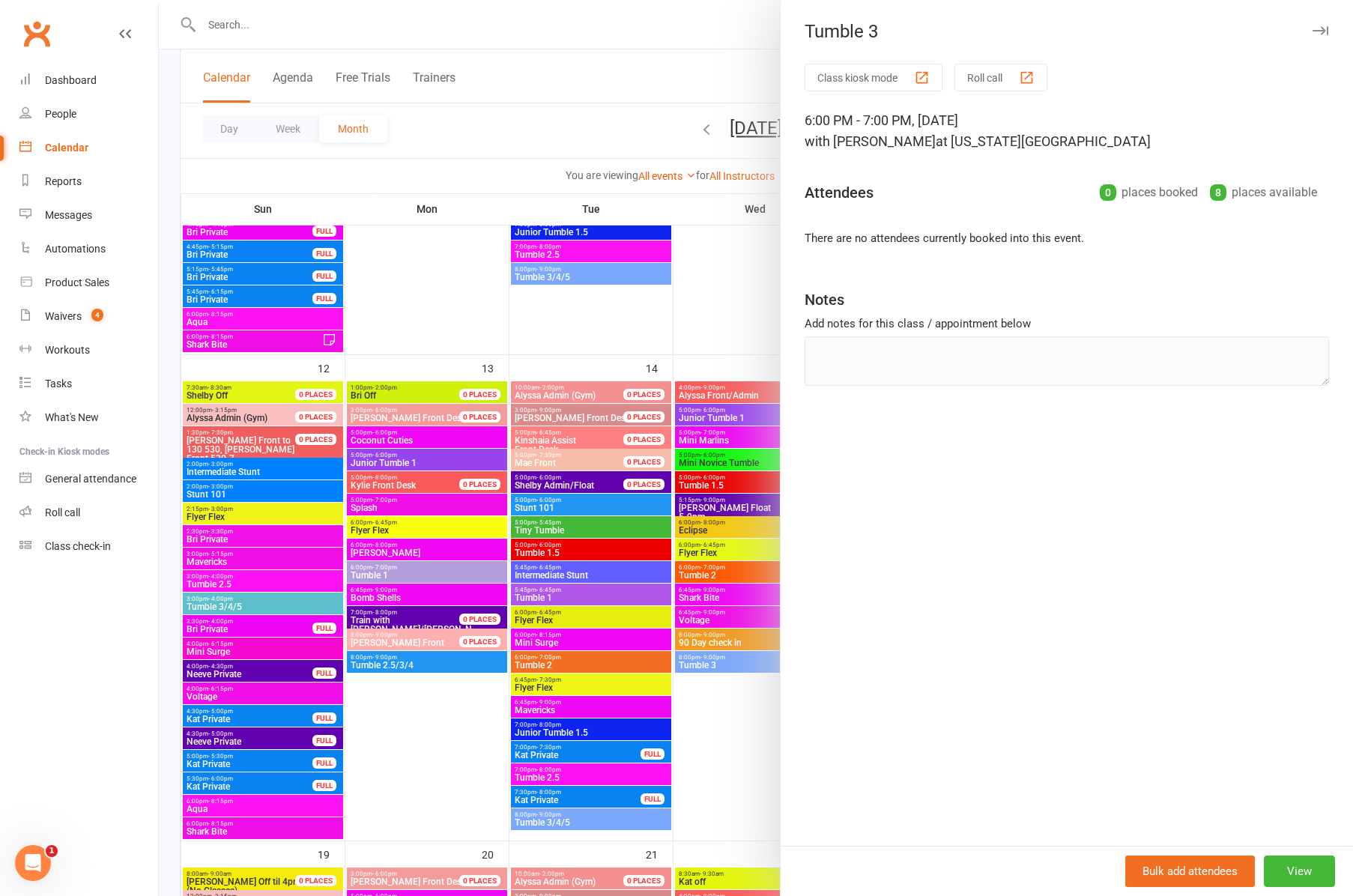
click at [707, 785] on div at bounding box center [755, 448] width 1194 height 896
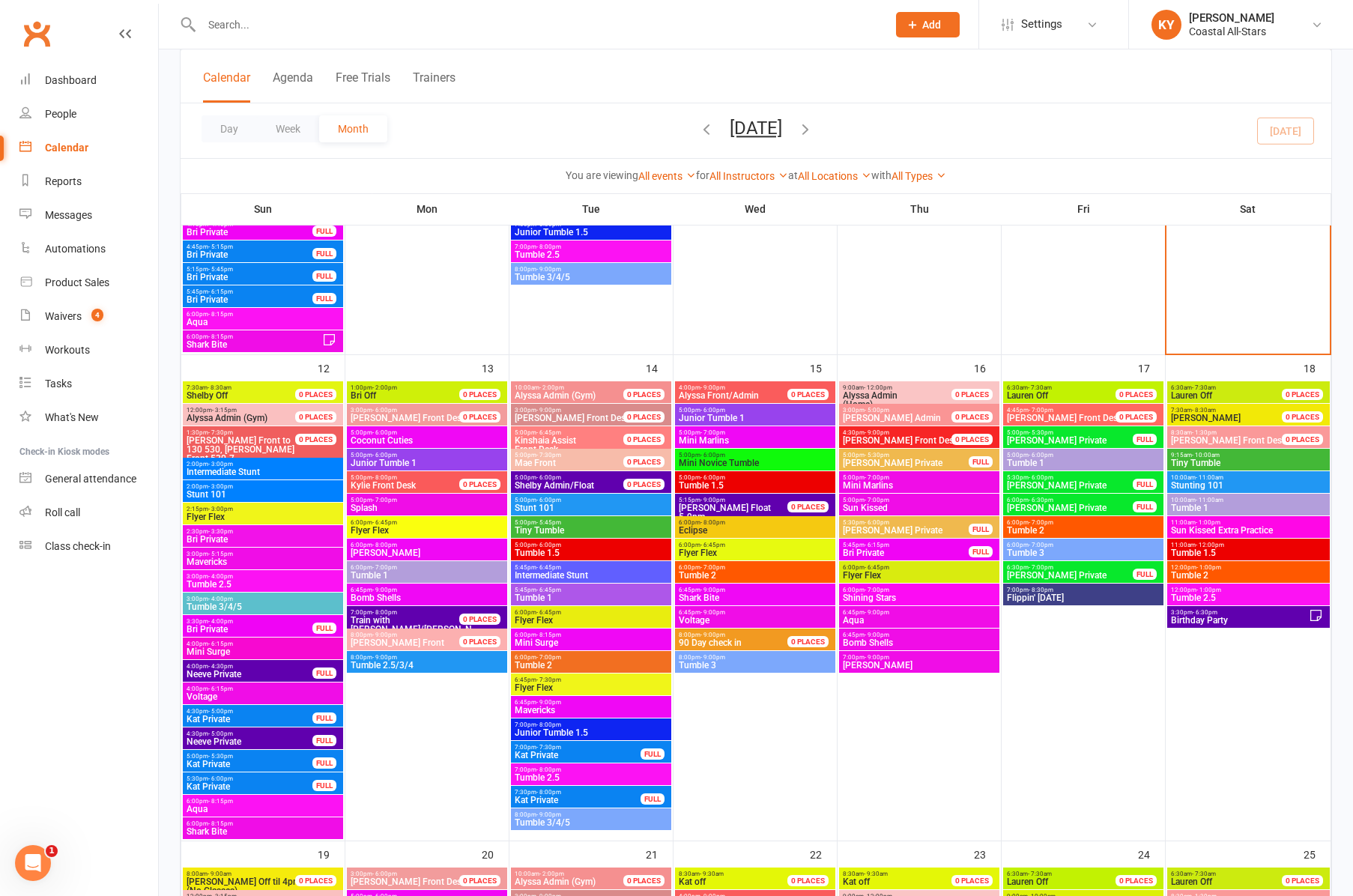
click at [1061, 590] on span "7:00pm - 8:30pm" at bounding box center [1083, 590] width 155 height 7
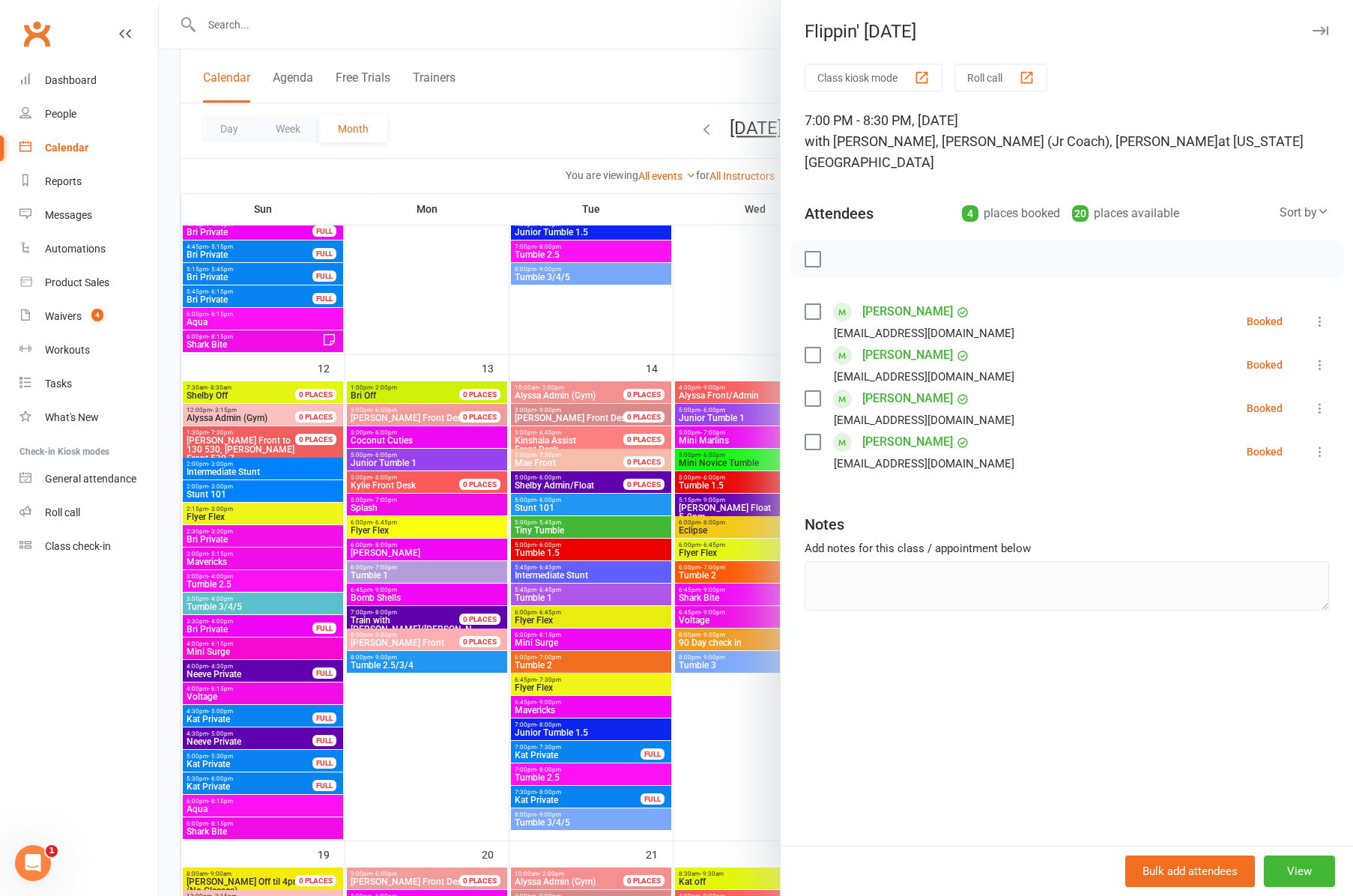
click at [736, 697] on div at bounding box center [755, 448] width 1194 height 896
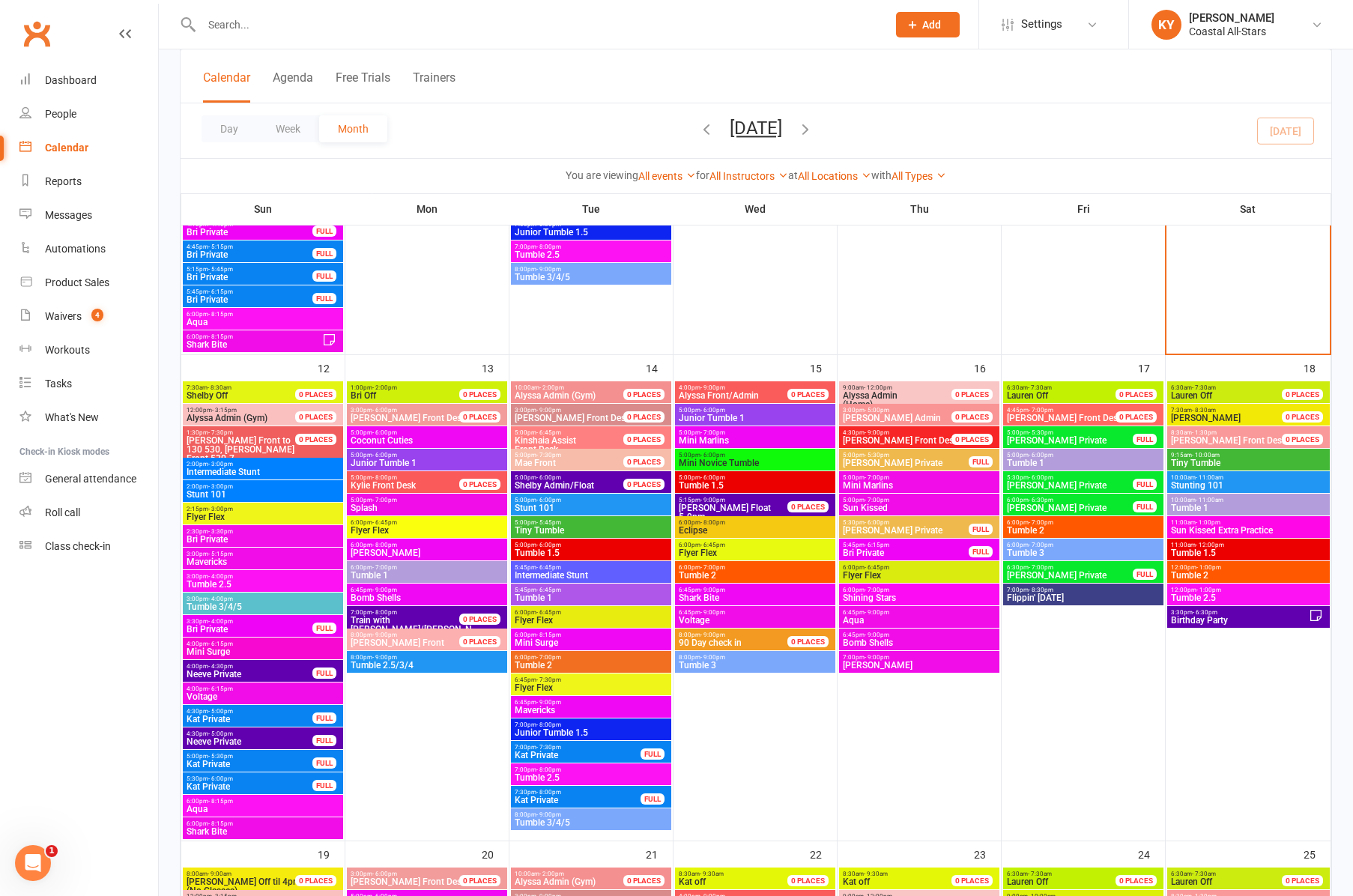
click at [1204, 462] on span "Tiny Tumble" at bounding box center [1249, 463] width 157 height 9
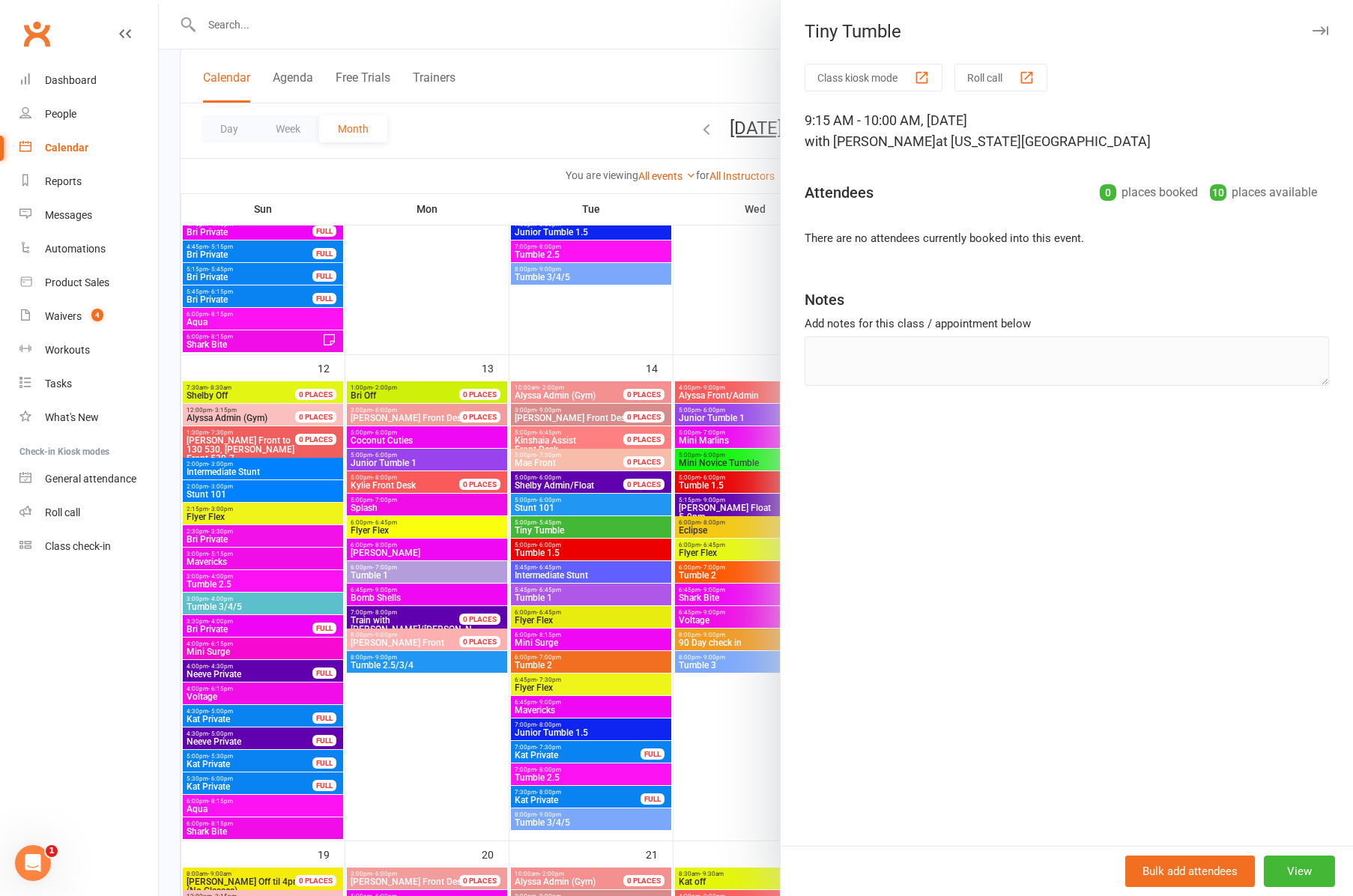
click at [771, 291] on div at bounding box center [755, 448] width 1194 height 896
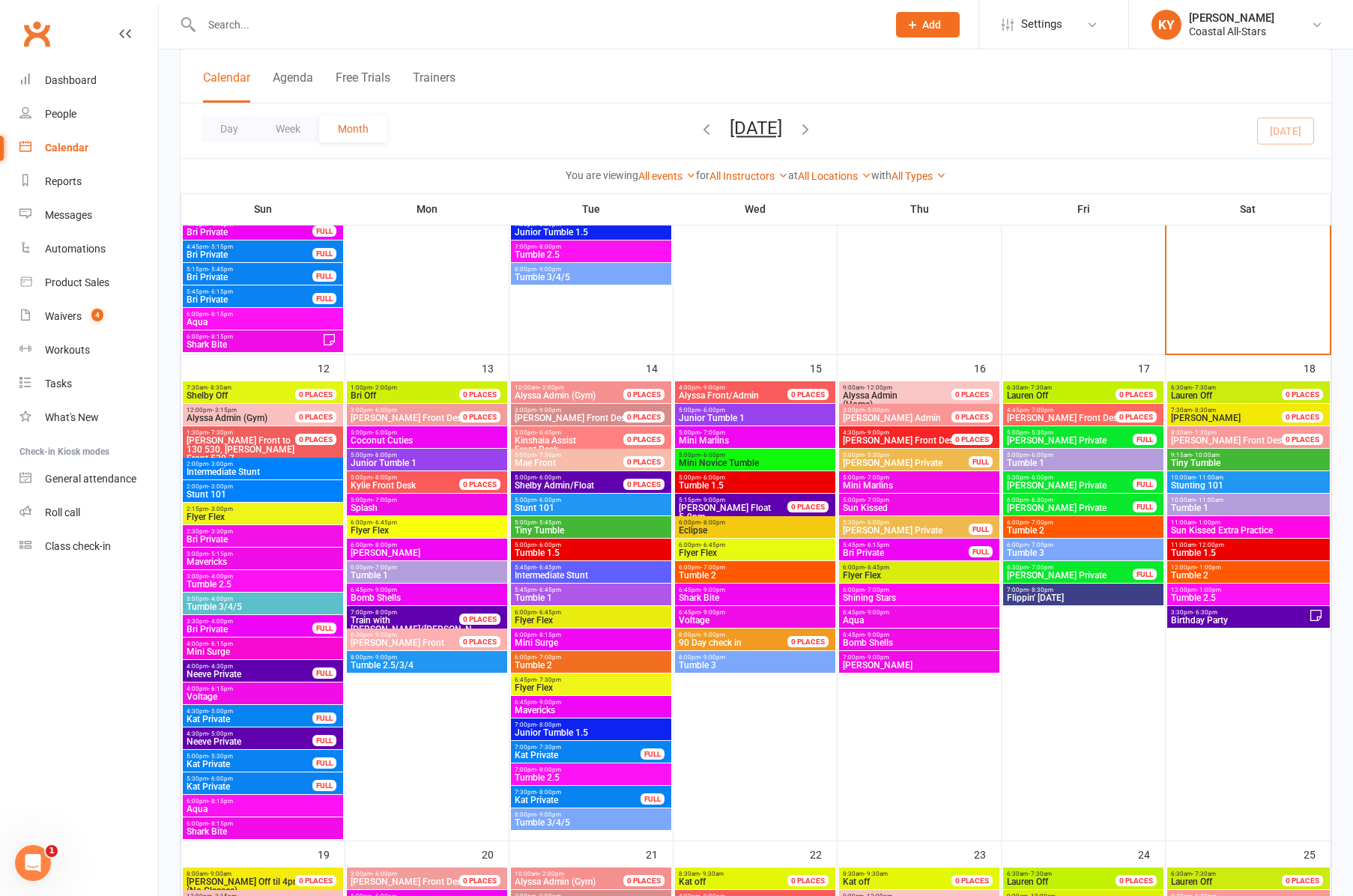
click at [1217, 481] on span "Stunting 101" at bounding box center [1249, 485] width 157 height 9
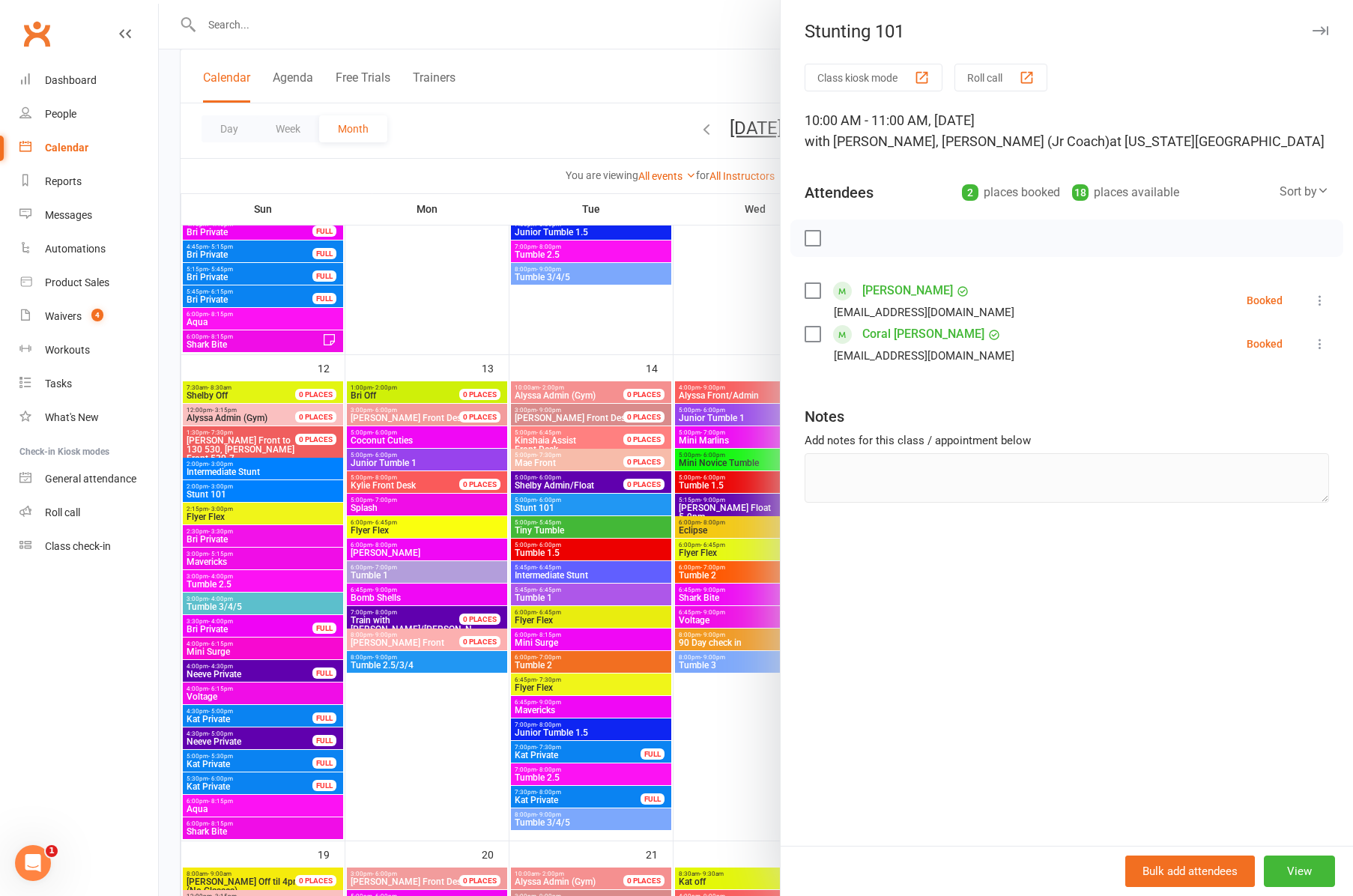
click at [711, 286] on div at bounding box center [755, 448] width 1194 height 896
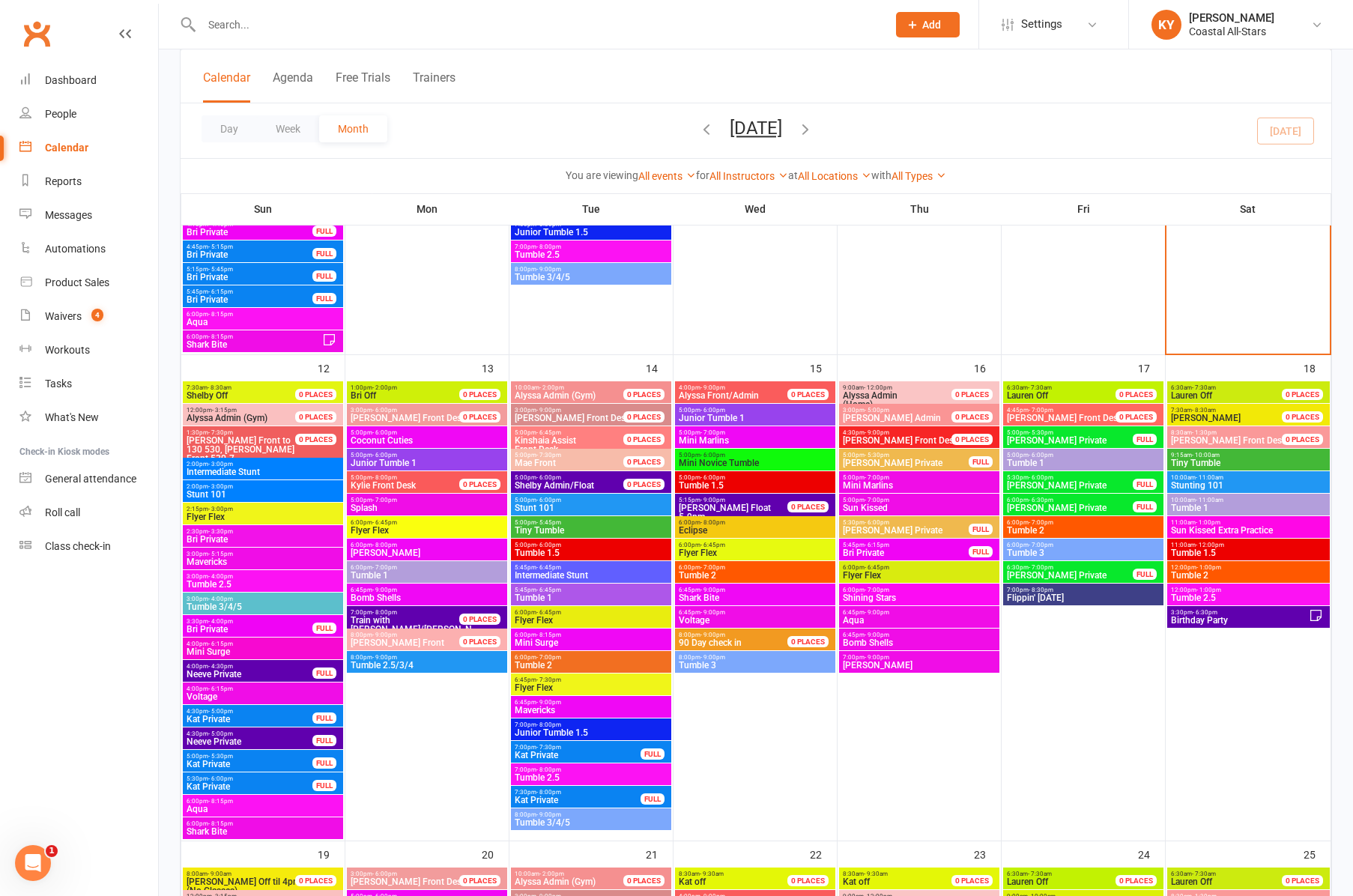
click at [1241, 504] on span "Tumble 1" at bounding box center [1249, 507] width 157 height 9
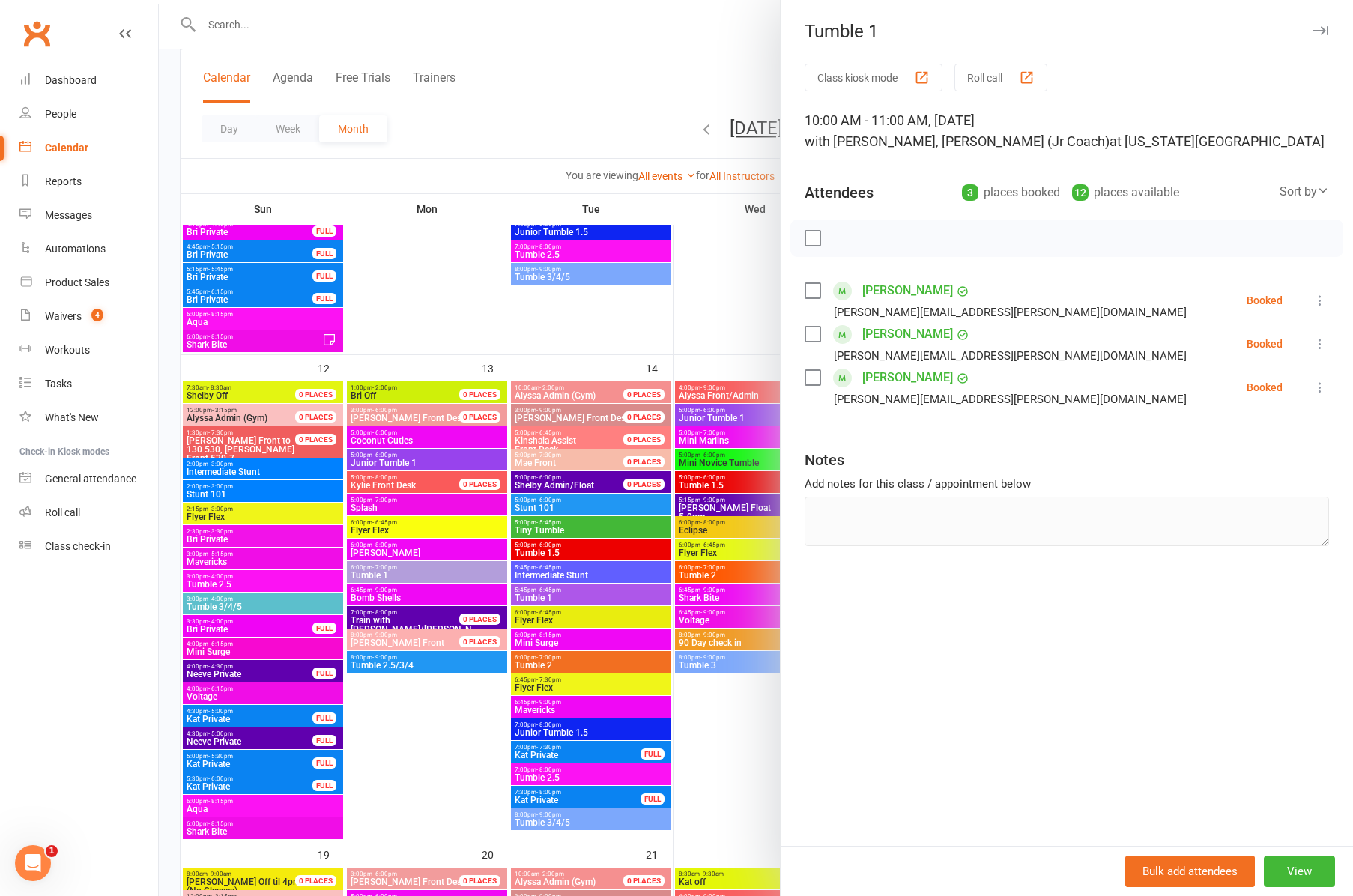
click at [1321, 29] on icon "button" at bounding box center [1321, 31] width 16 height 9
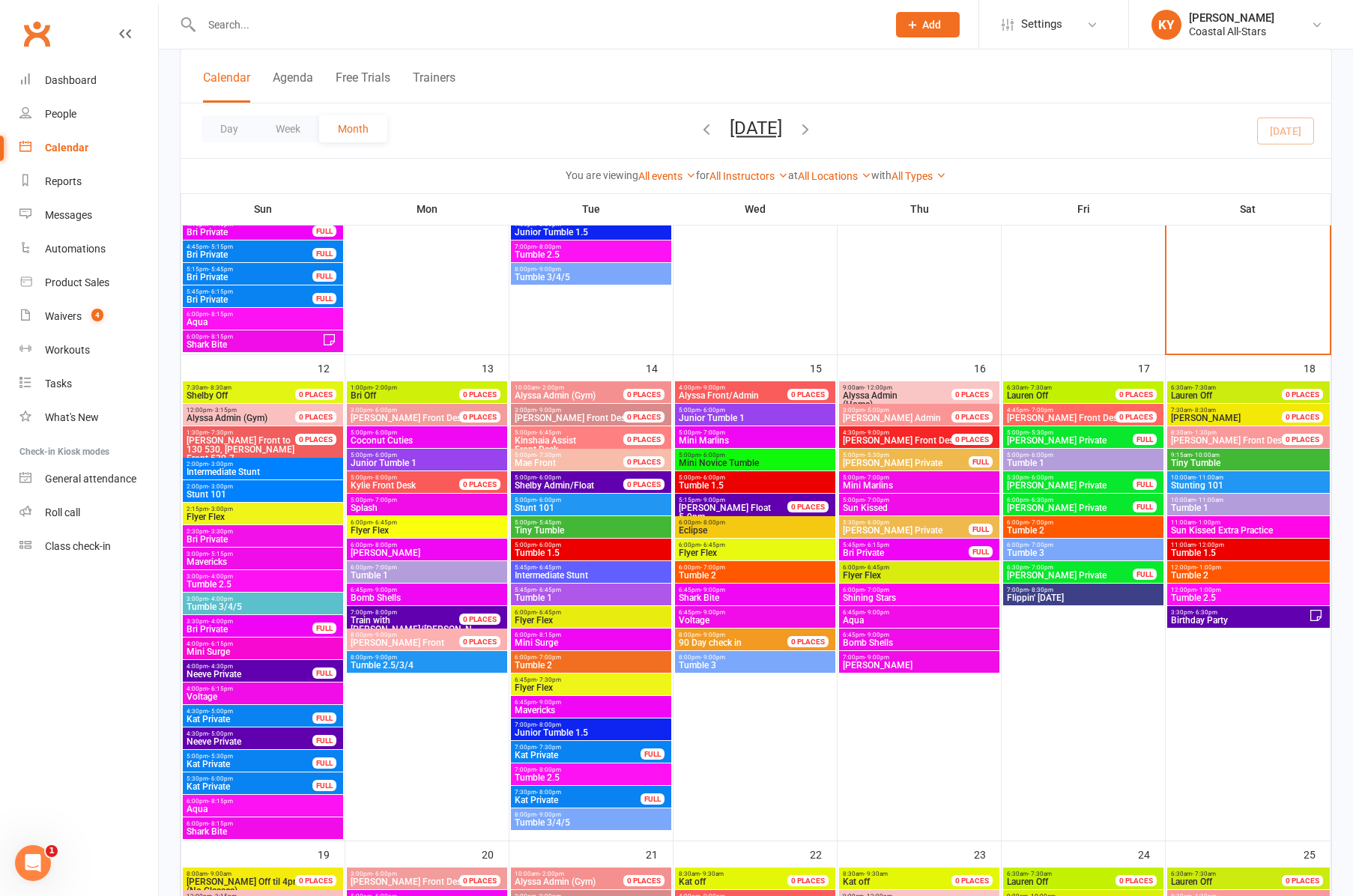
click at [1217, 531] on span "Sun Kissed Extra Practice" at bounding box center [1249, 530] width 157 height 9
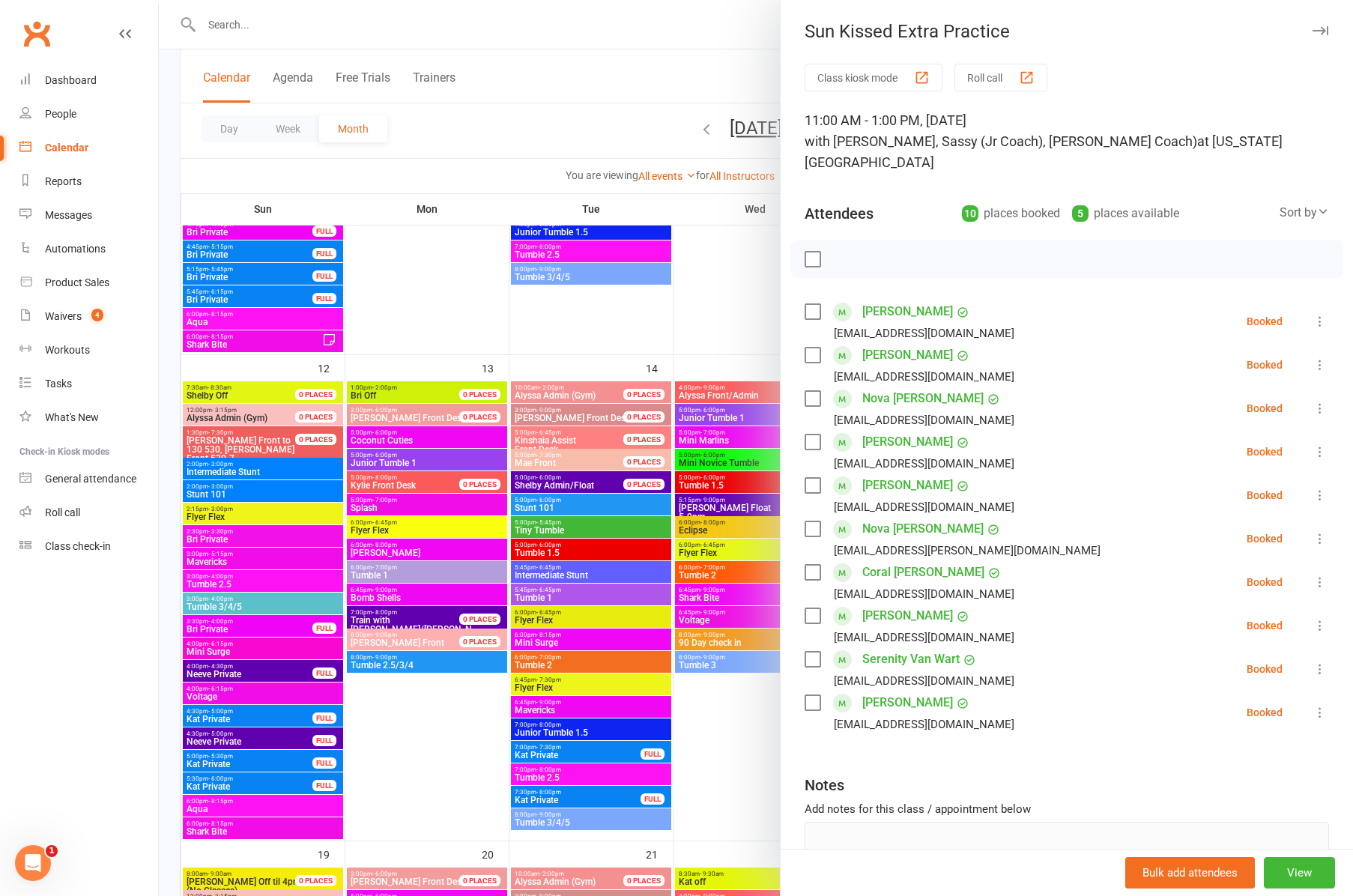
click at [739, 303] on div at bounding box center [755, 448] width 1194 height 896
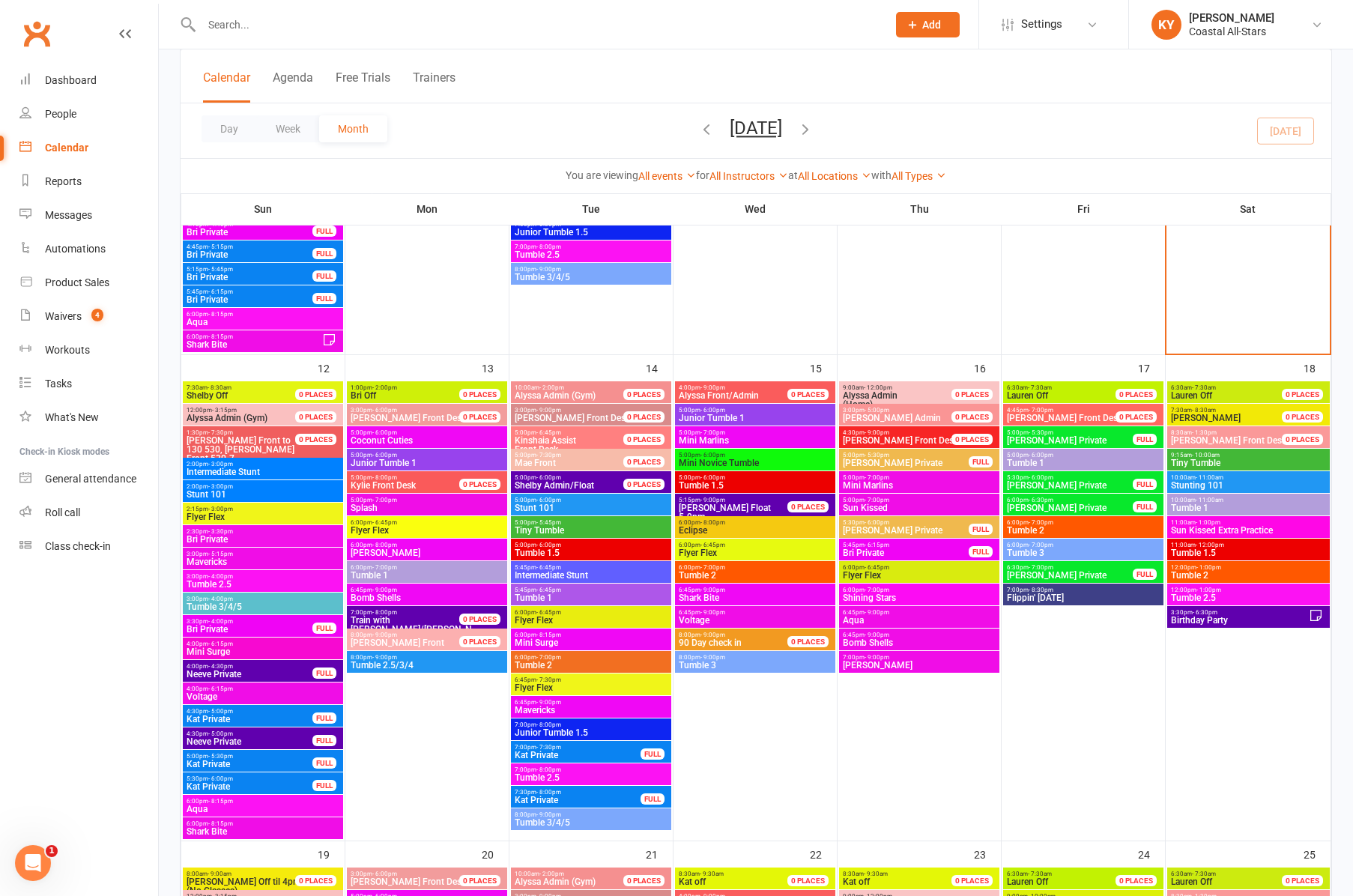
click at [1253, 544] on span "11:00am - 12:00pm" at bounding box center [1249, 544] width 157 height 7
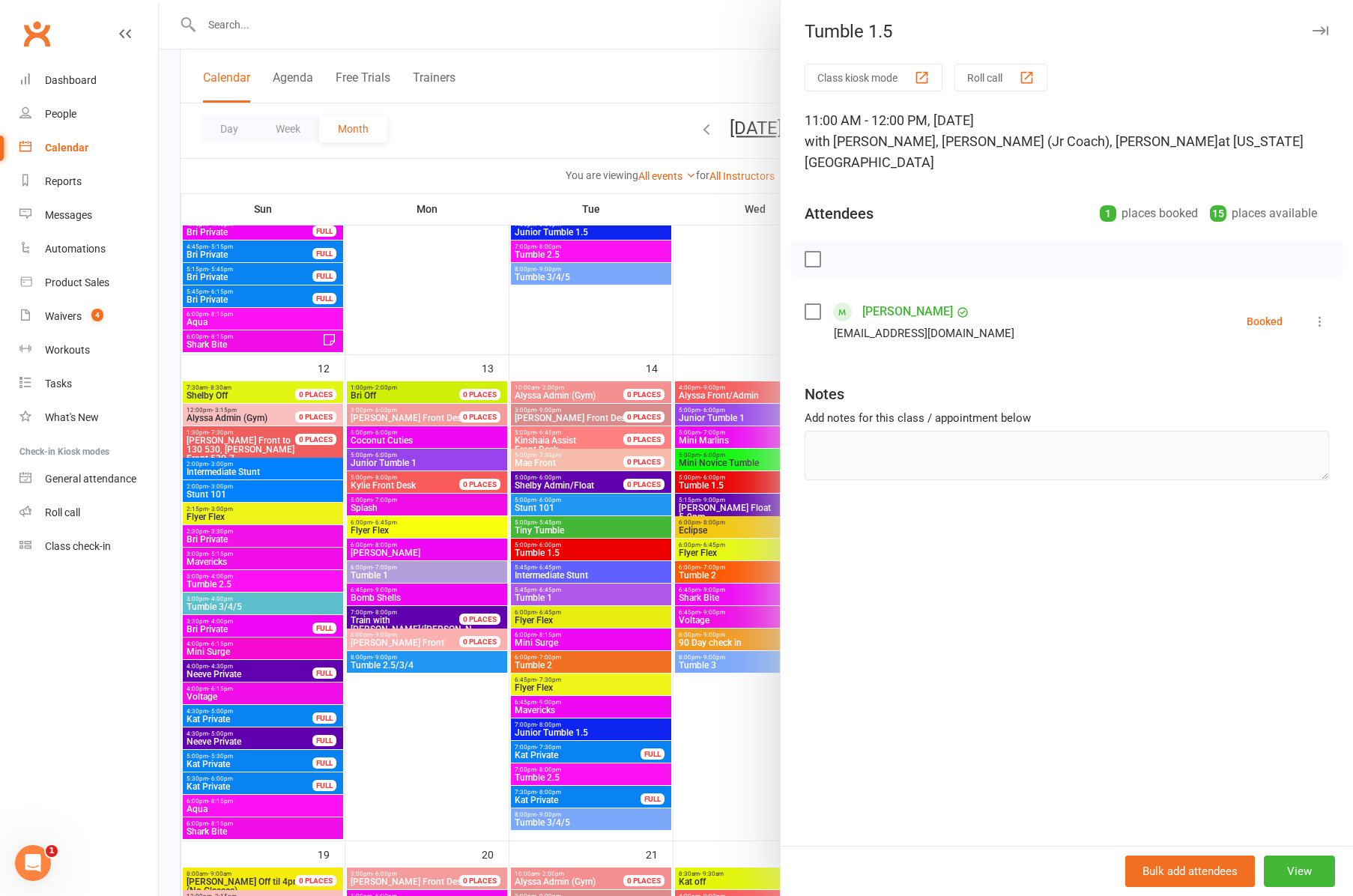
click at [750, 320] on div at bounding box center [755, 448] width 1194 height 896
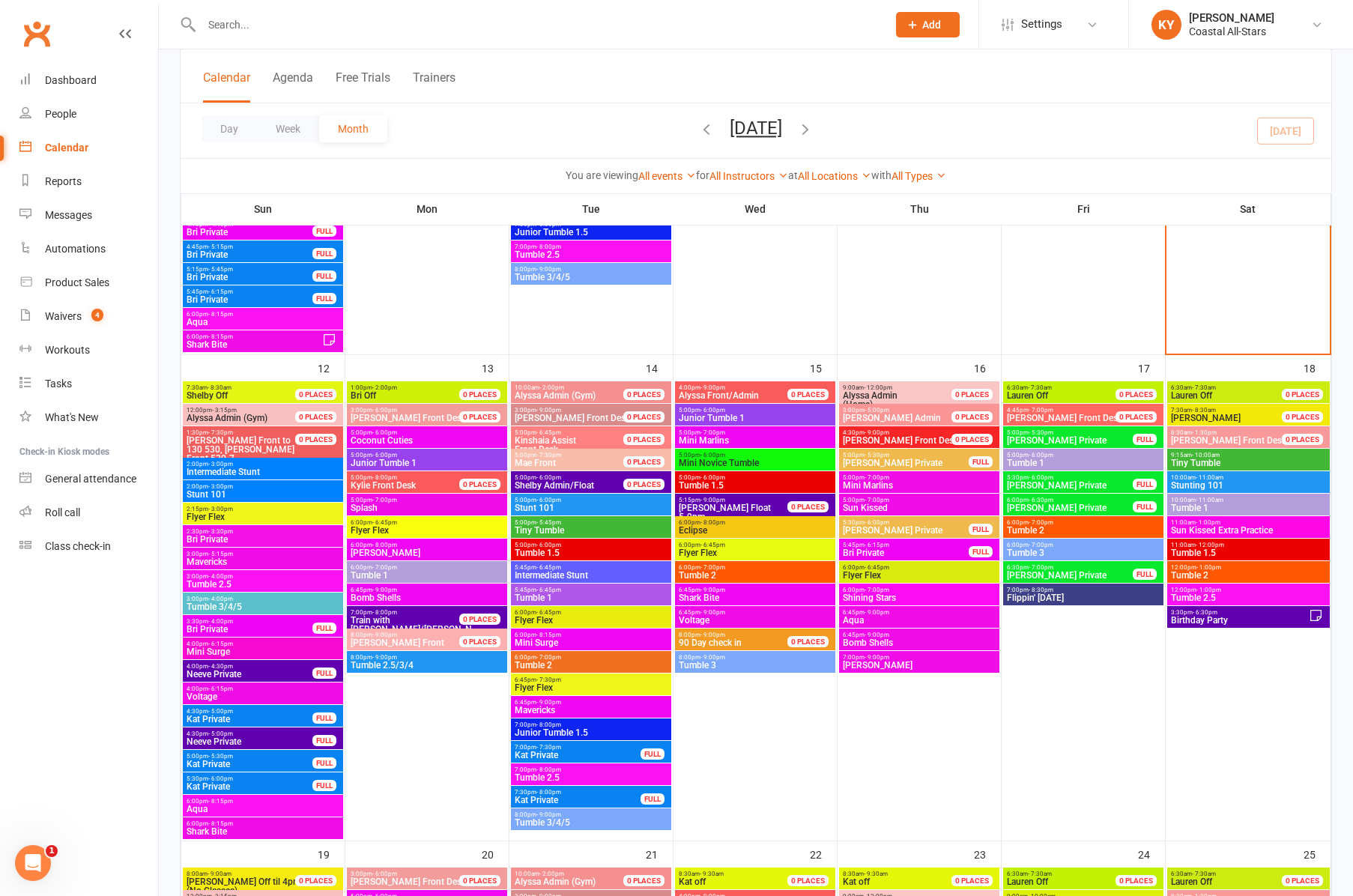
click at [1227, 575] on span "Tumble 2" at bounding box center [1249, 575] width 157 height 9
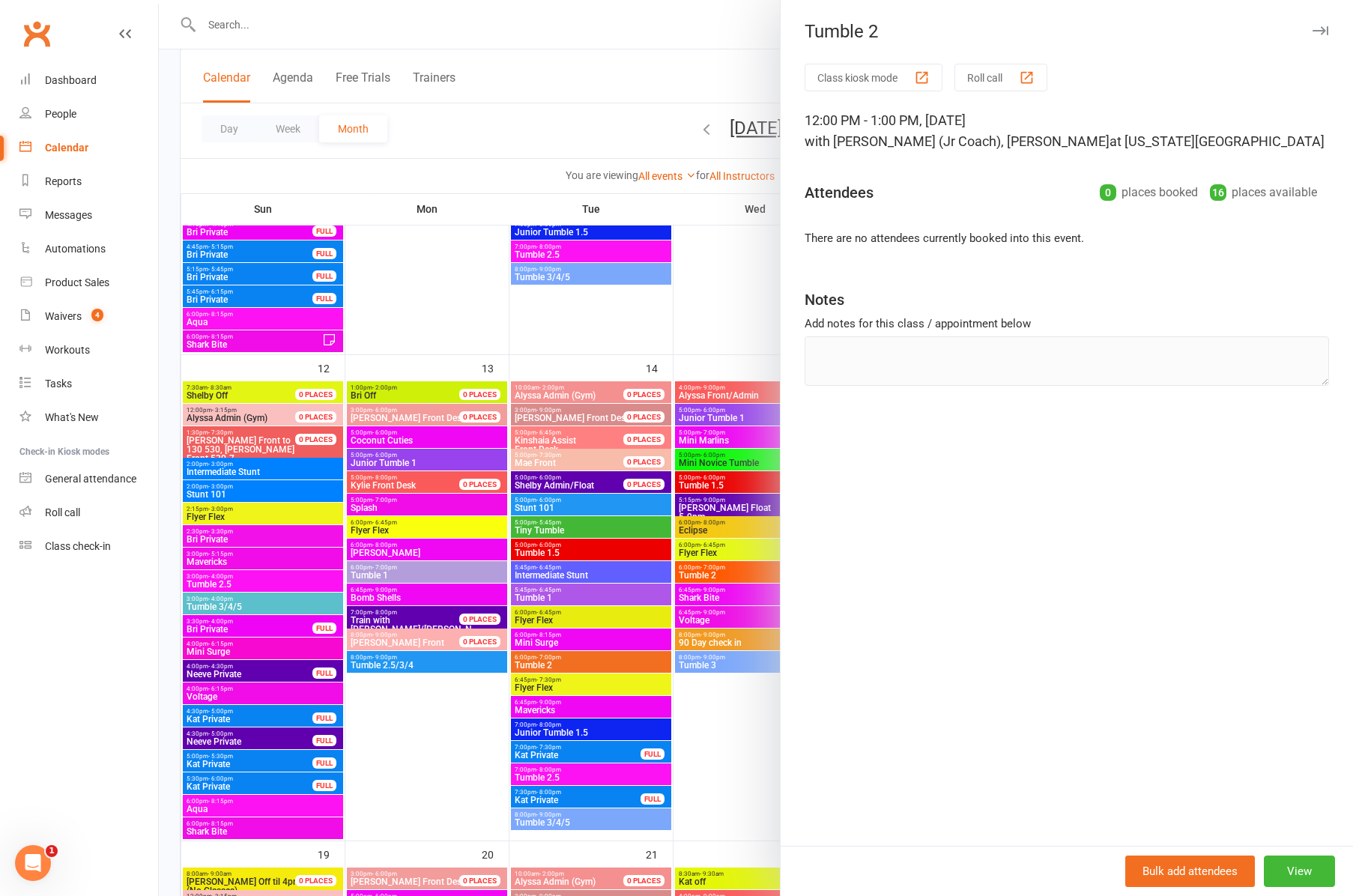
click at [741, 710] on div at bounding box center [755, 448] width 1194 height 896
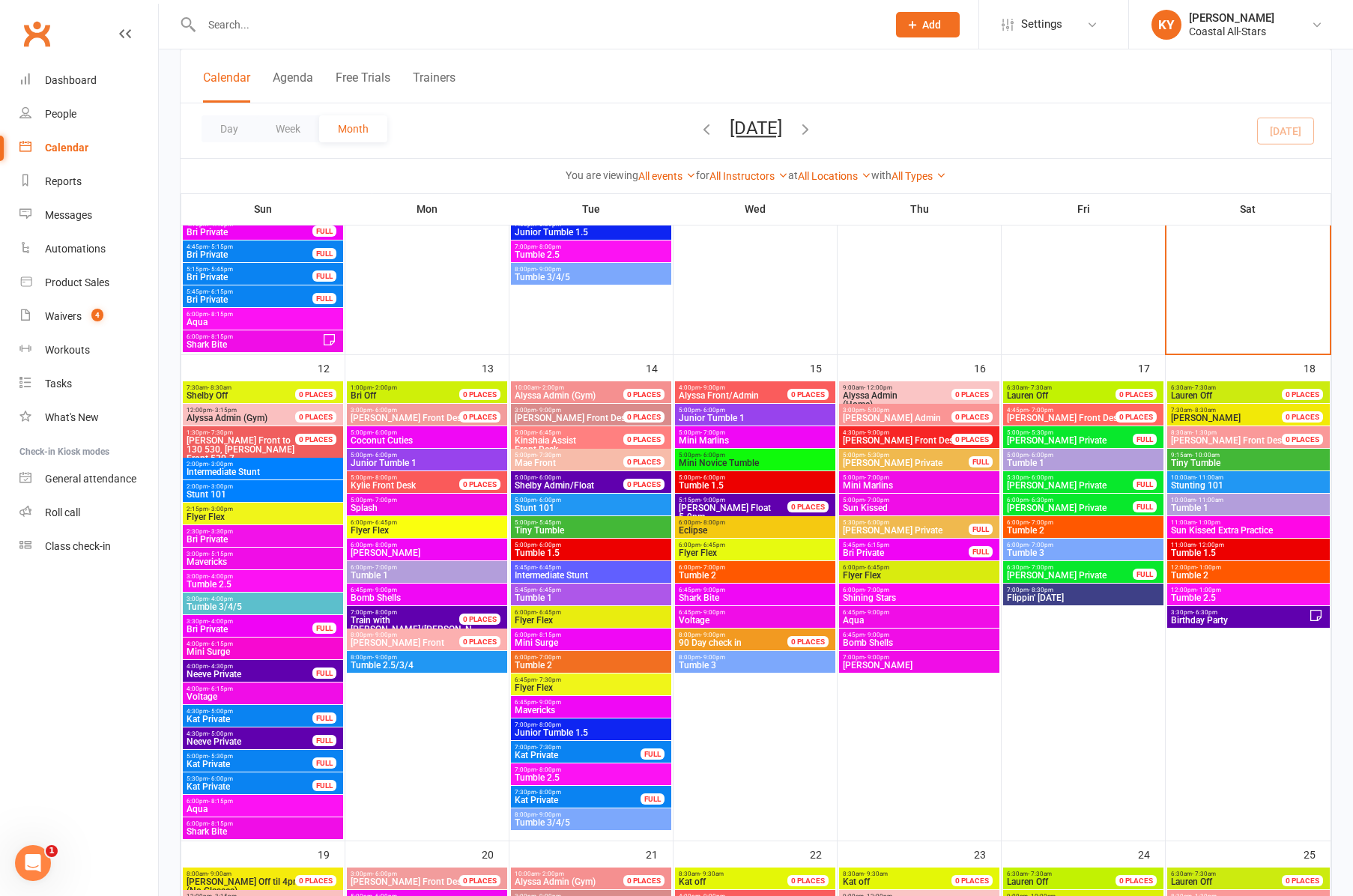
click at [1224, 591] on span "12:00pm - 1:00pm" at bounding box center [1249, 590] width 157 height 7
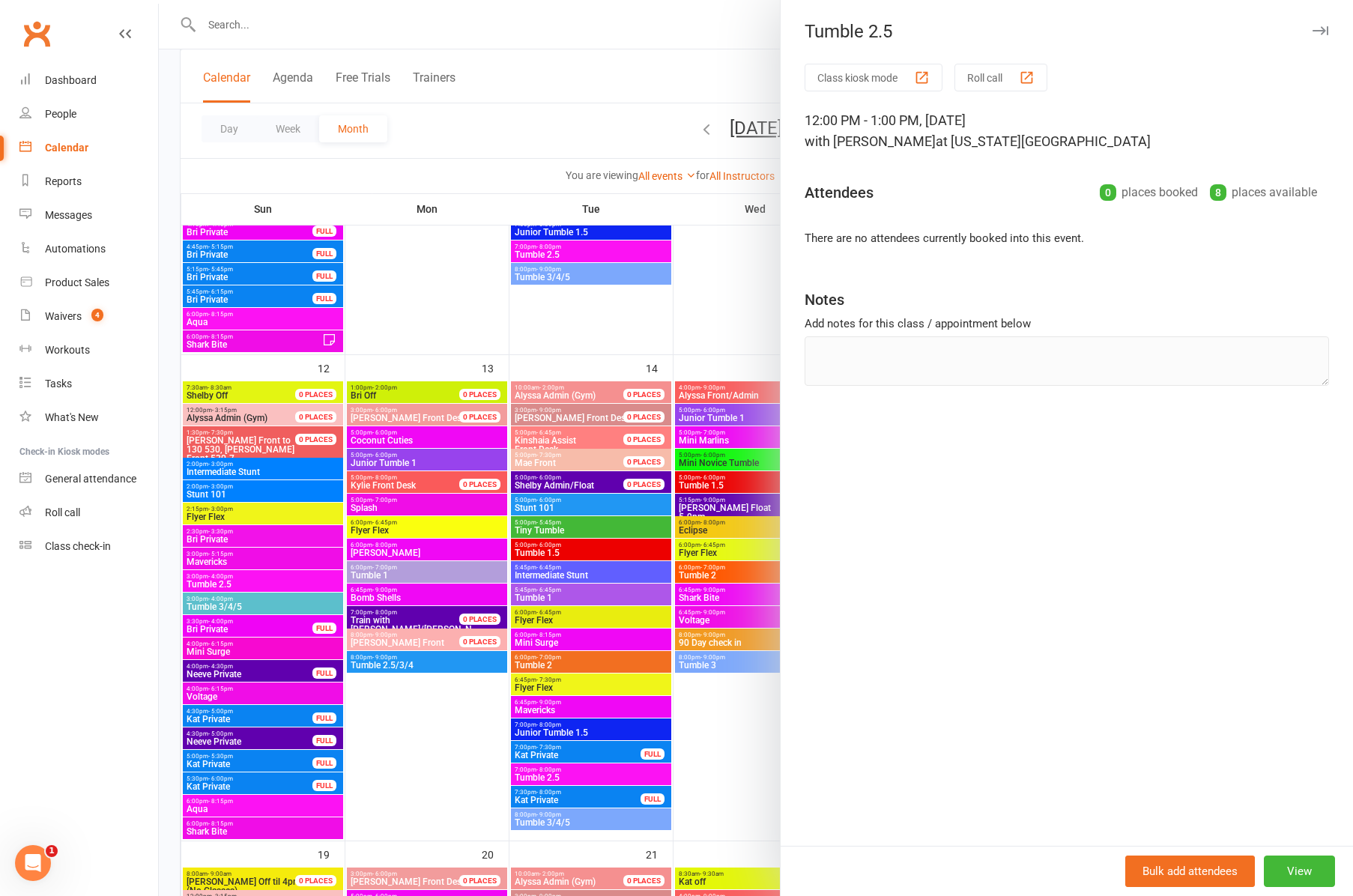
click at [723, 818] on div at bounding box center [755, 448] width 1194 height 896
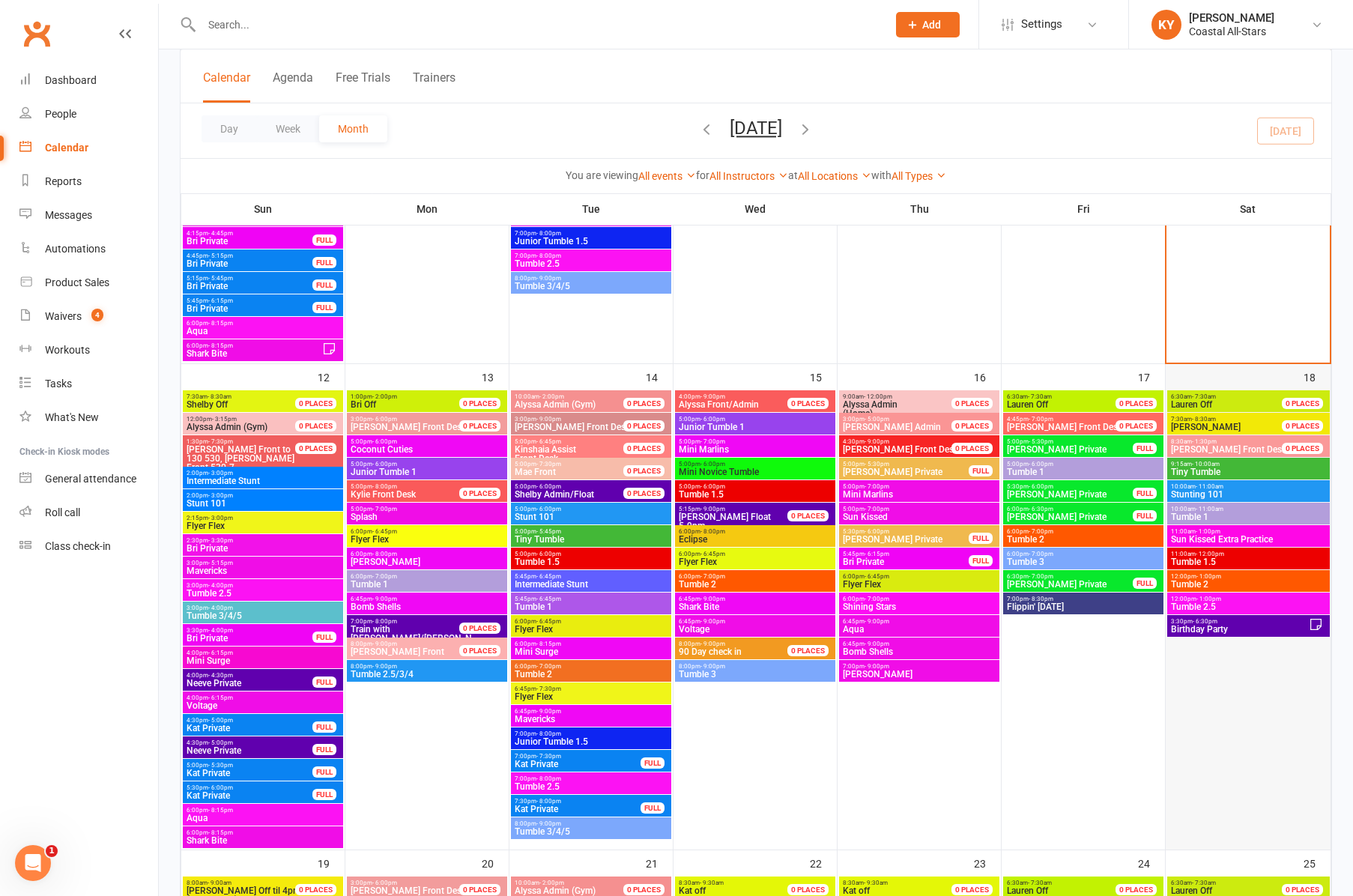
scroll to position [1067, 0]
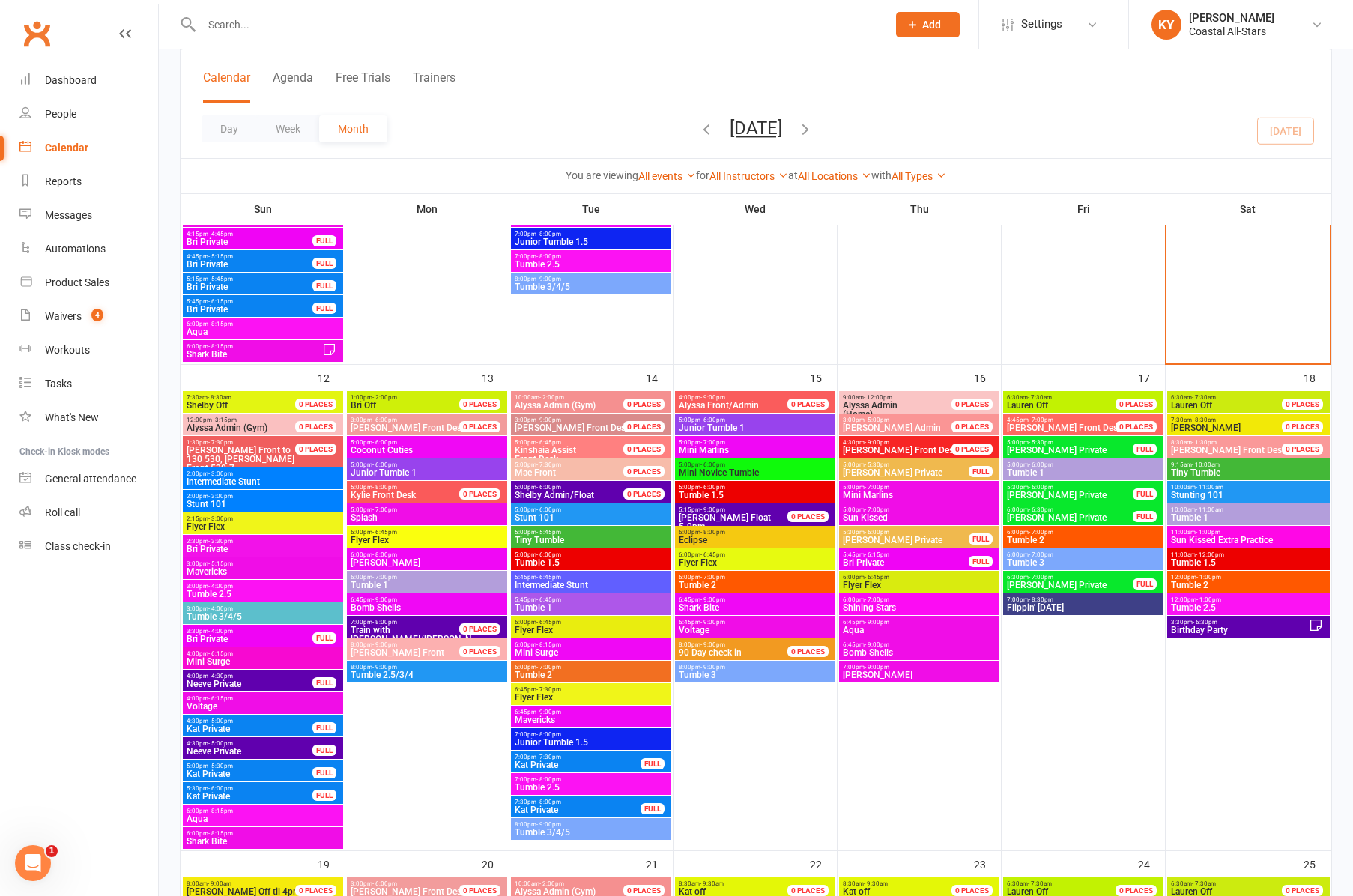
click at [1230, 605] on span "Tumble 2.5" at bounding box center [1249, 608] width 157 height 9
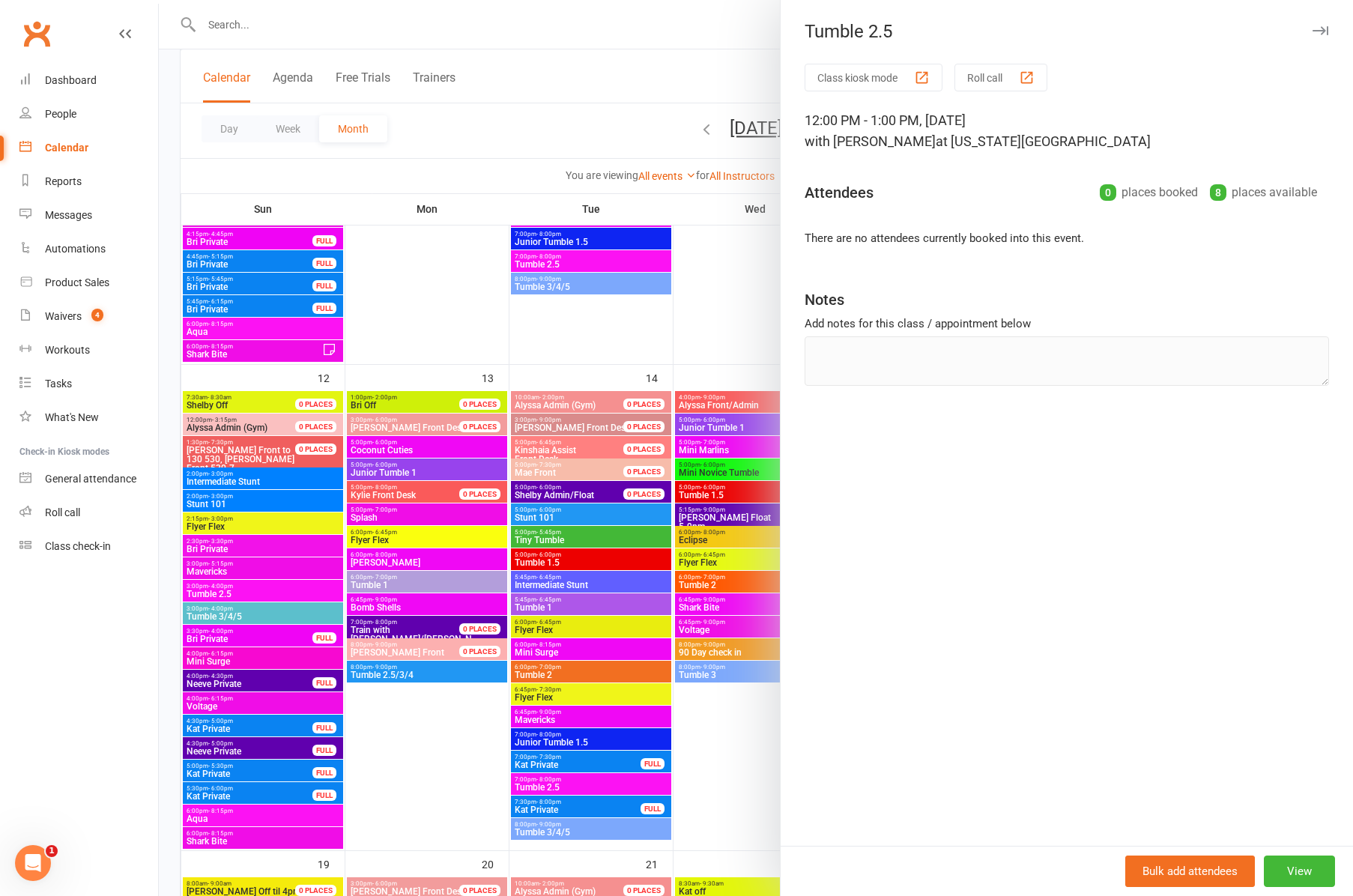
click at [744, 744] on div at bounding box center [755, 448] width 1194 height 896
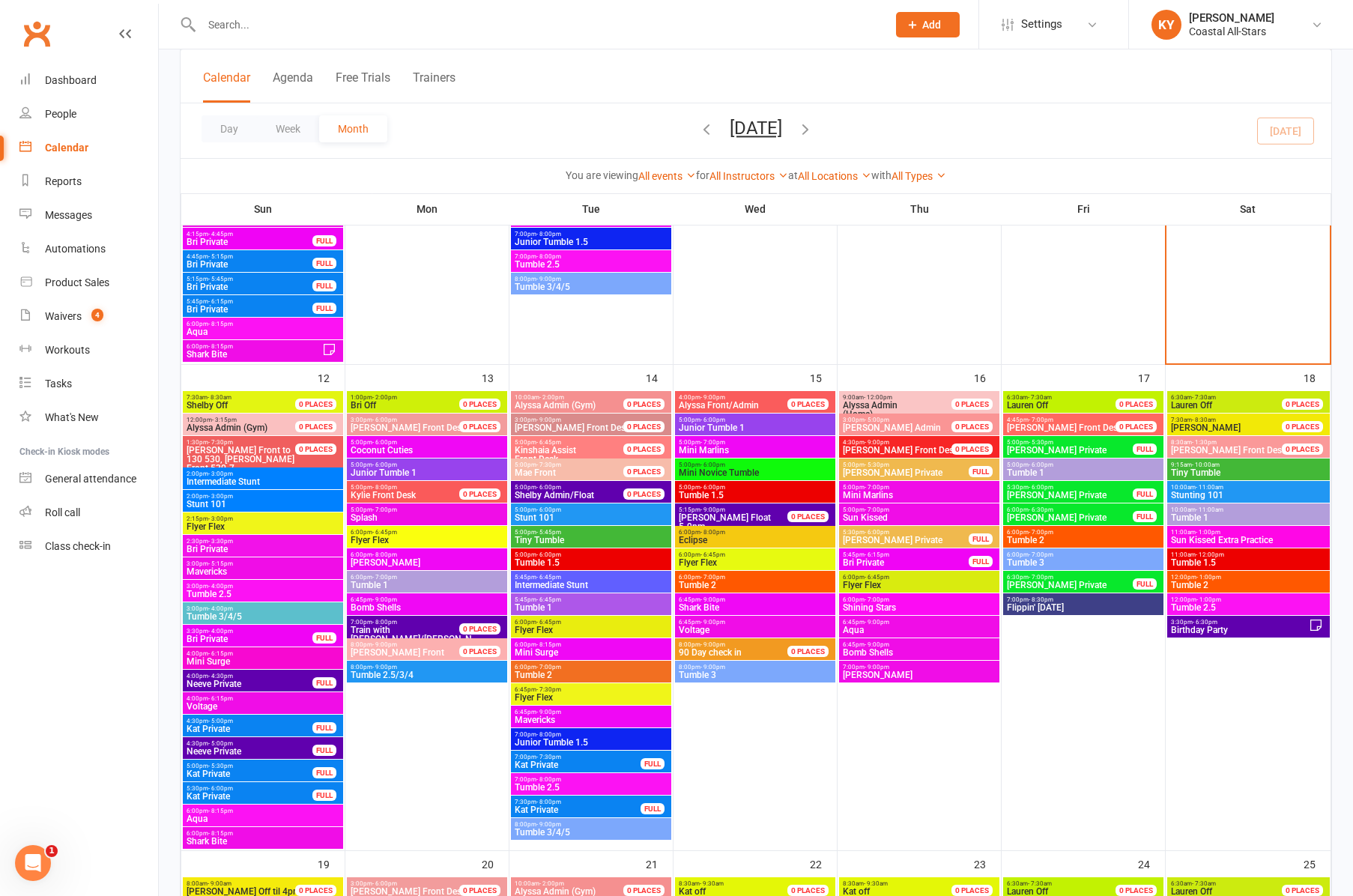
click at [1244, 579] on span "12:00pm - 1:00pm" at bounding box center [1249, 577] width 157 height 7
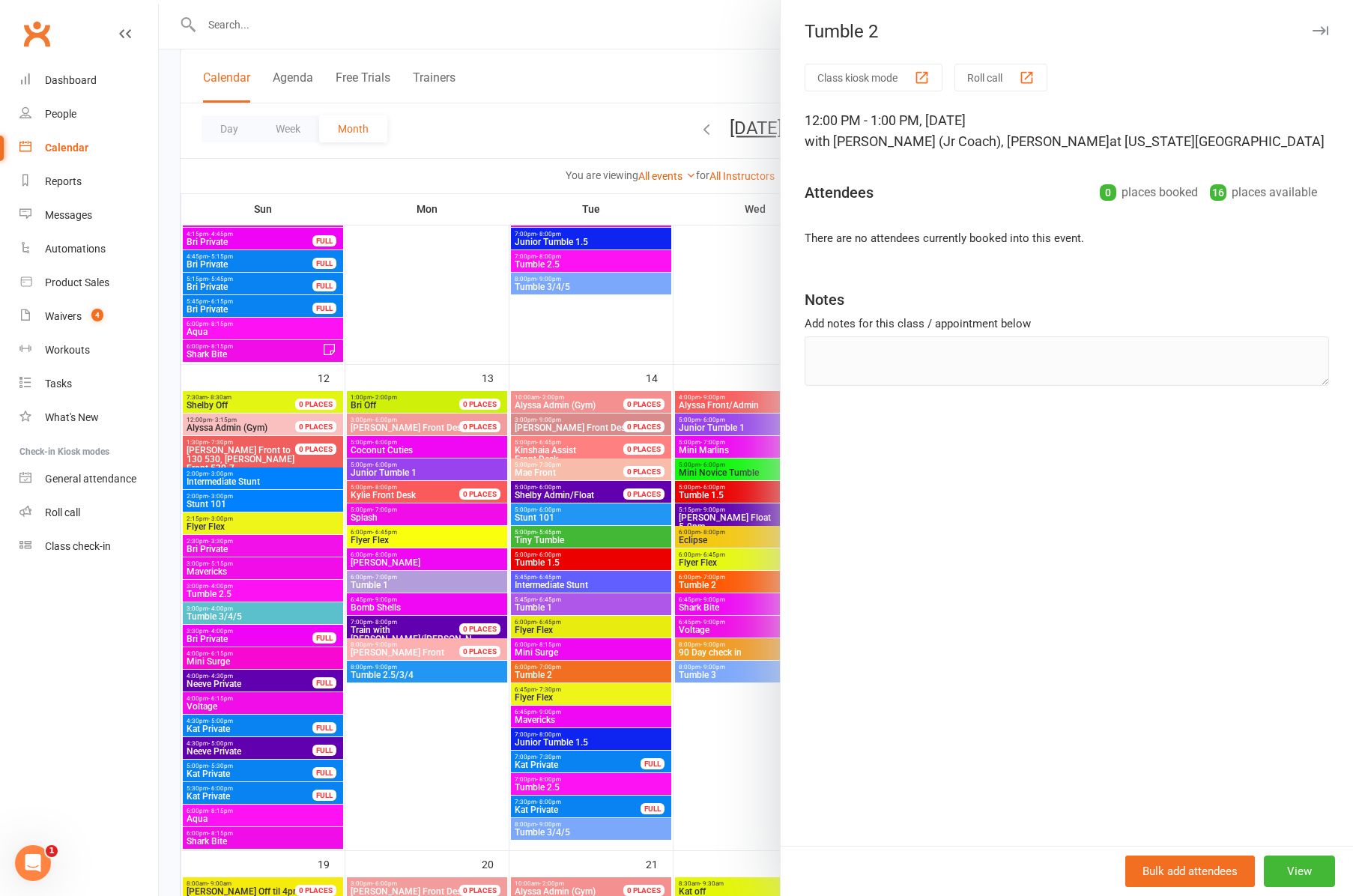
click at [732, 772] on div at bounding box center [755, 448] width 1194 height 896
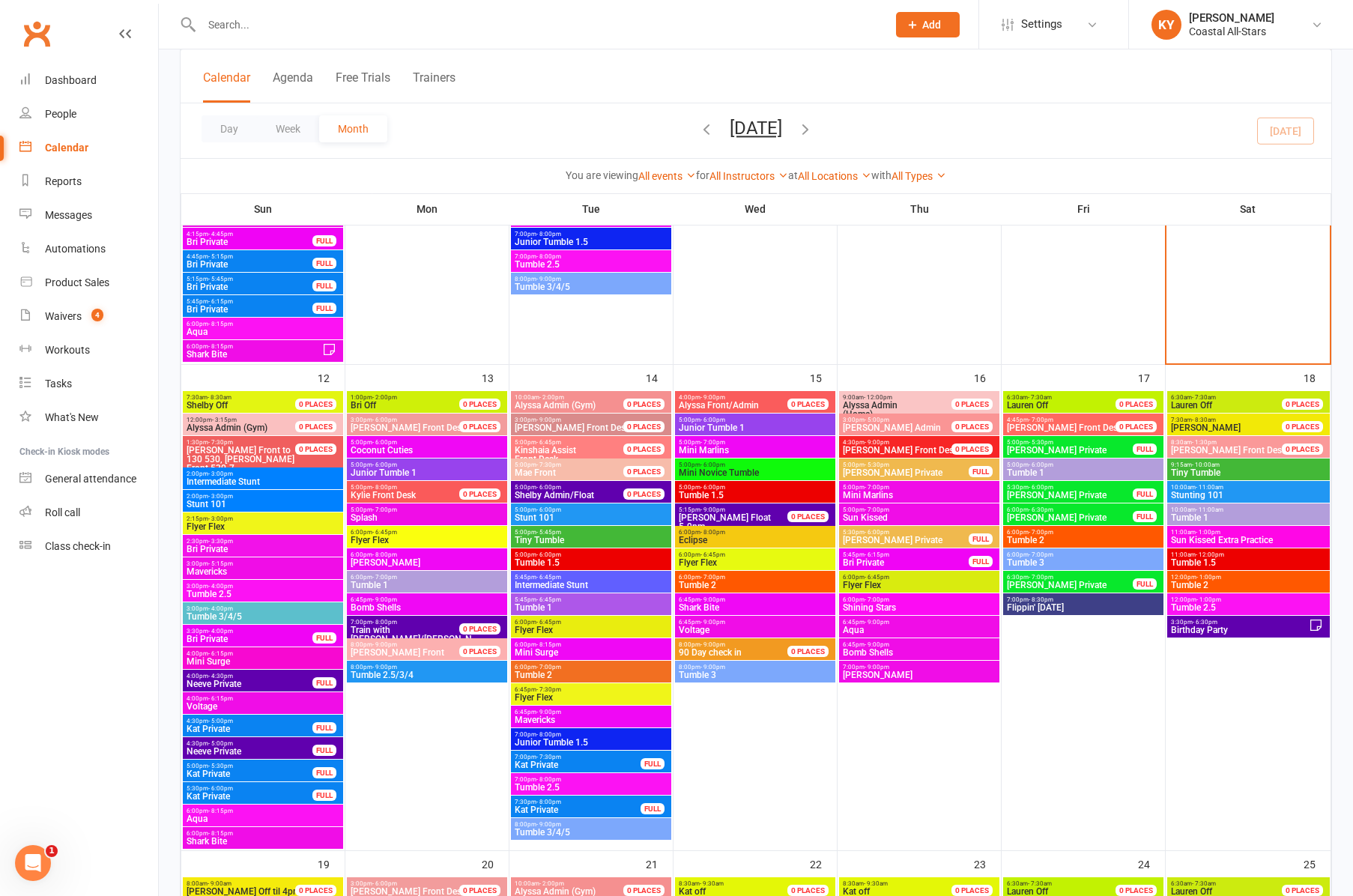
click at [553, 603] on span "- 6:45pm" at bounding box center [548, 600] width 25 height 7
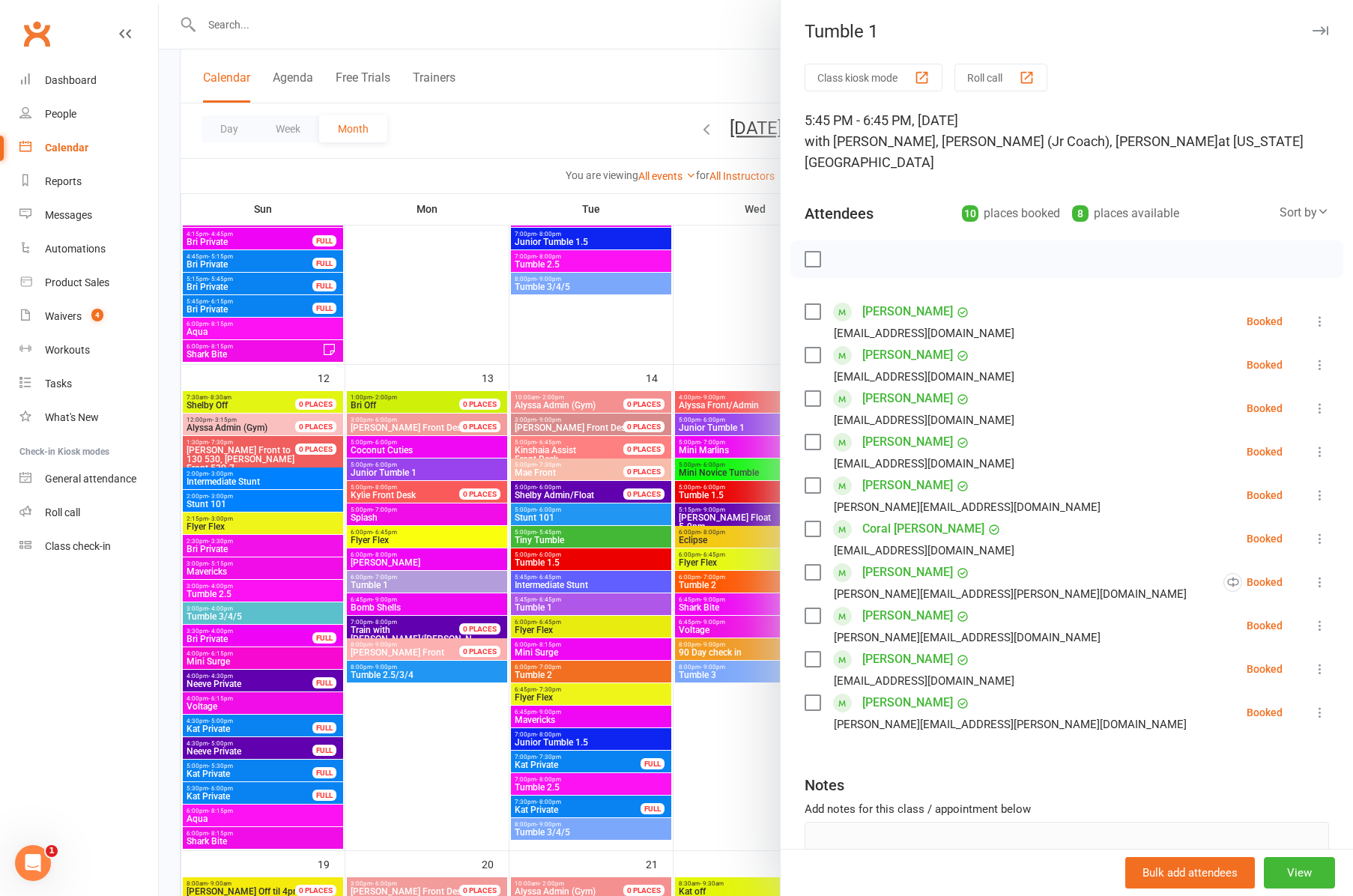
click at [547, 672] on div at bounding box center [755, 448] width 1194 height 896
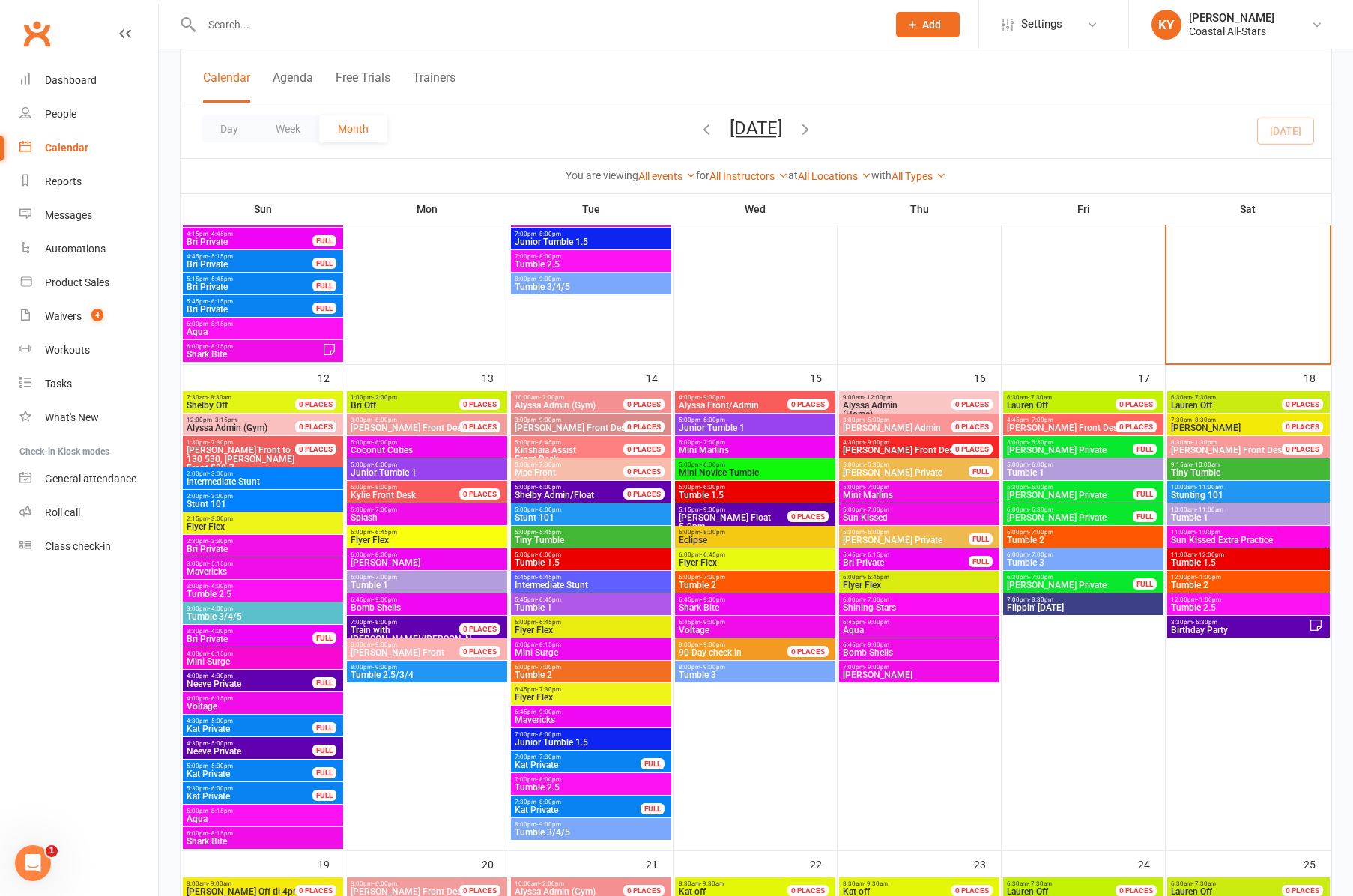
click at [547, 672] on span "Tumble 2" at bounding box center [591, 674] width 155 height 9
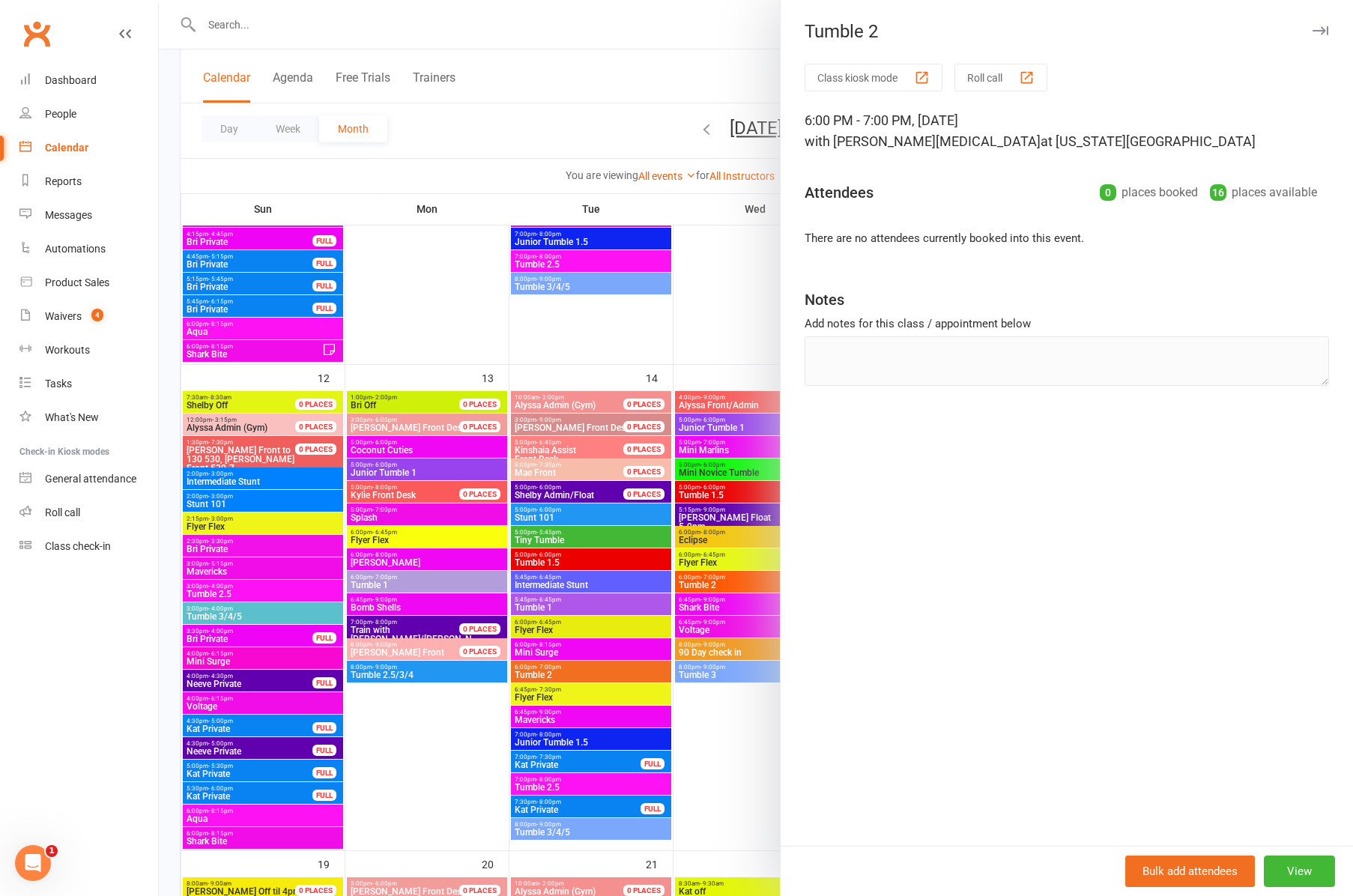
click at [540, 581] on div at bounding box center [755, 448] width 1194 height 896
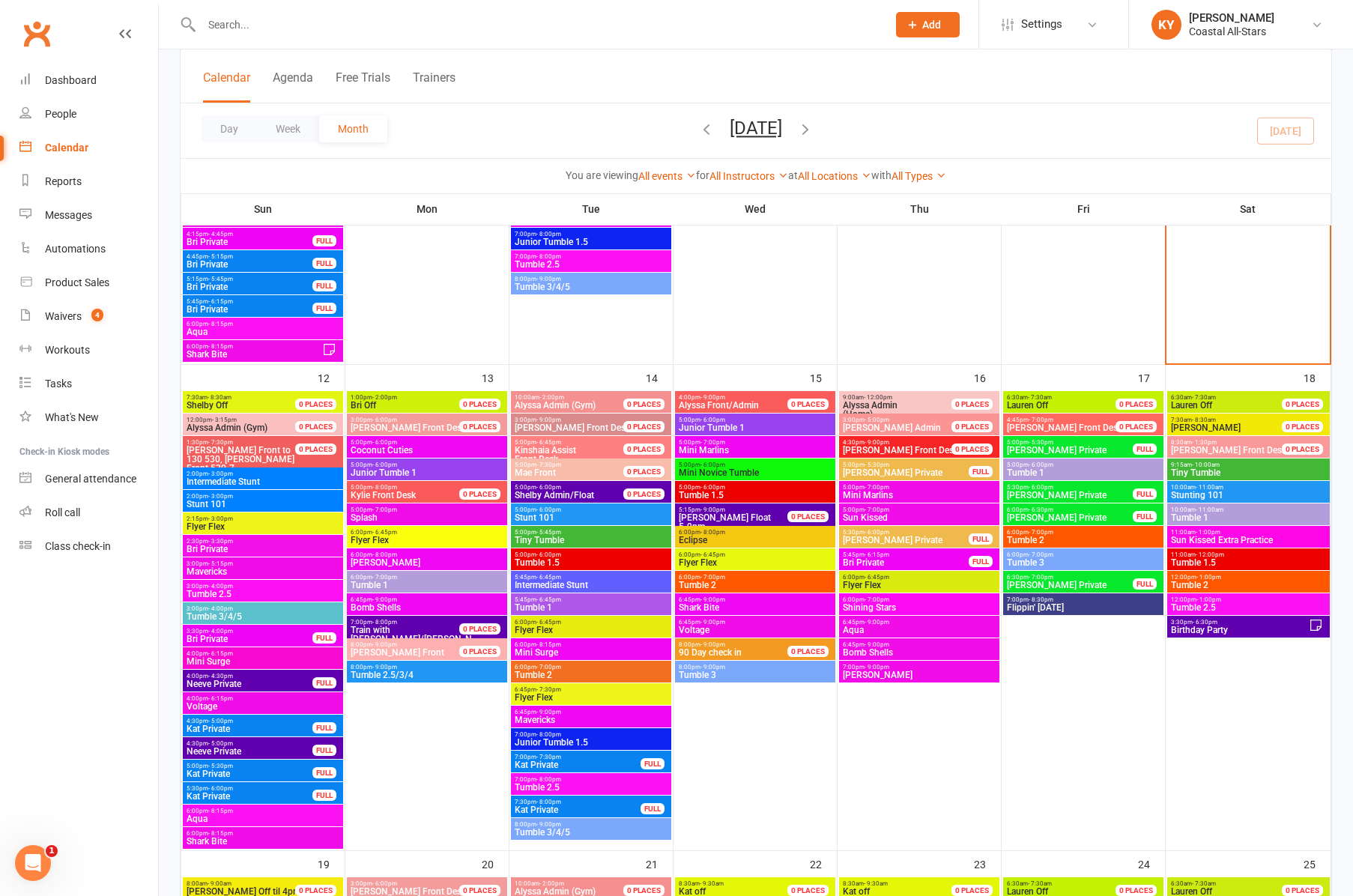
click at [540, 581] on span "Intermediate Stunt" at bounding box center [591, 585] width 155 height 9
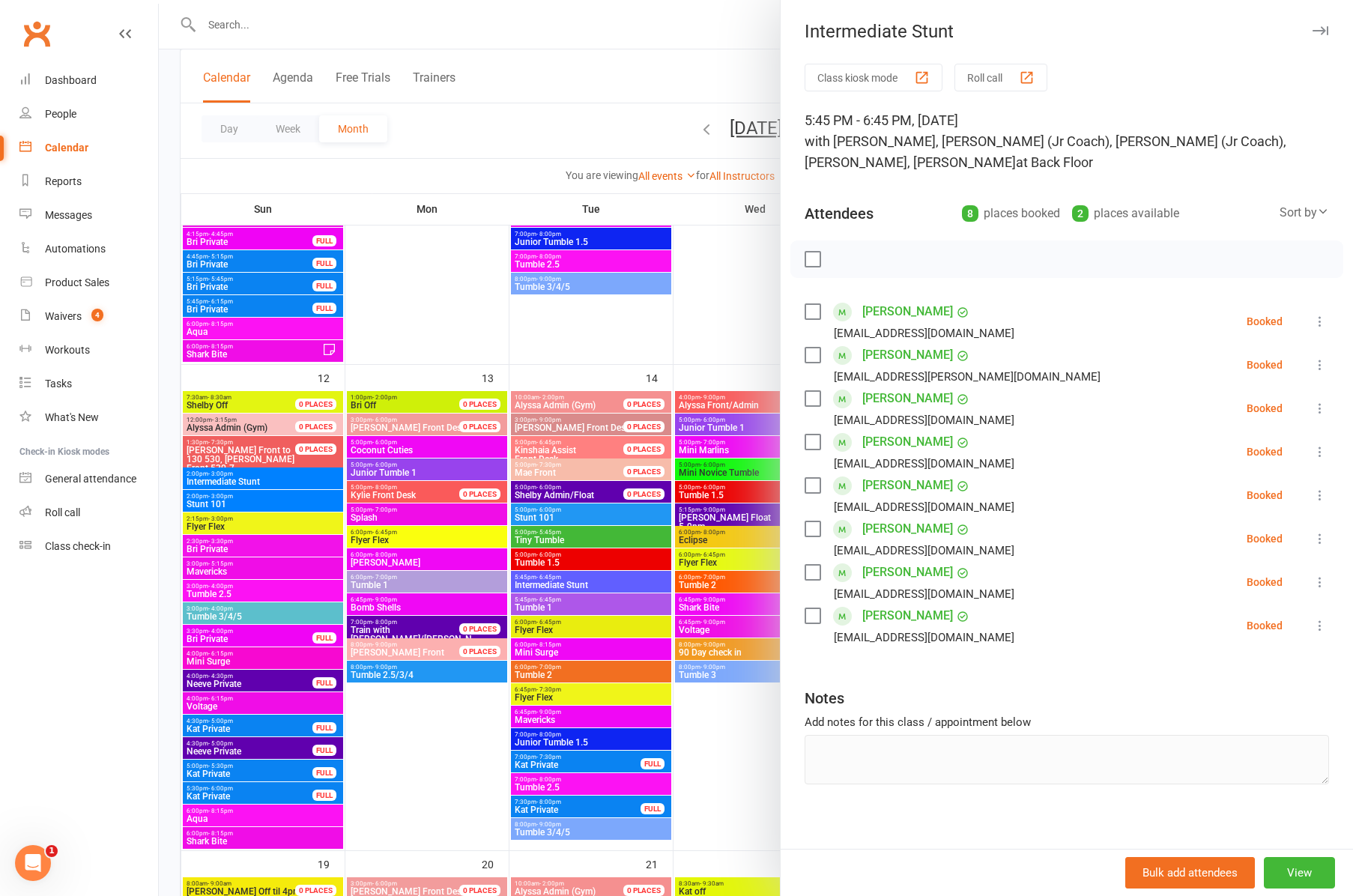
click at [1321, 24] on button "button" at bounding box center [1321, 31] width 18 height 18
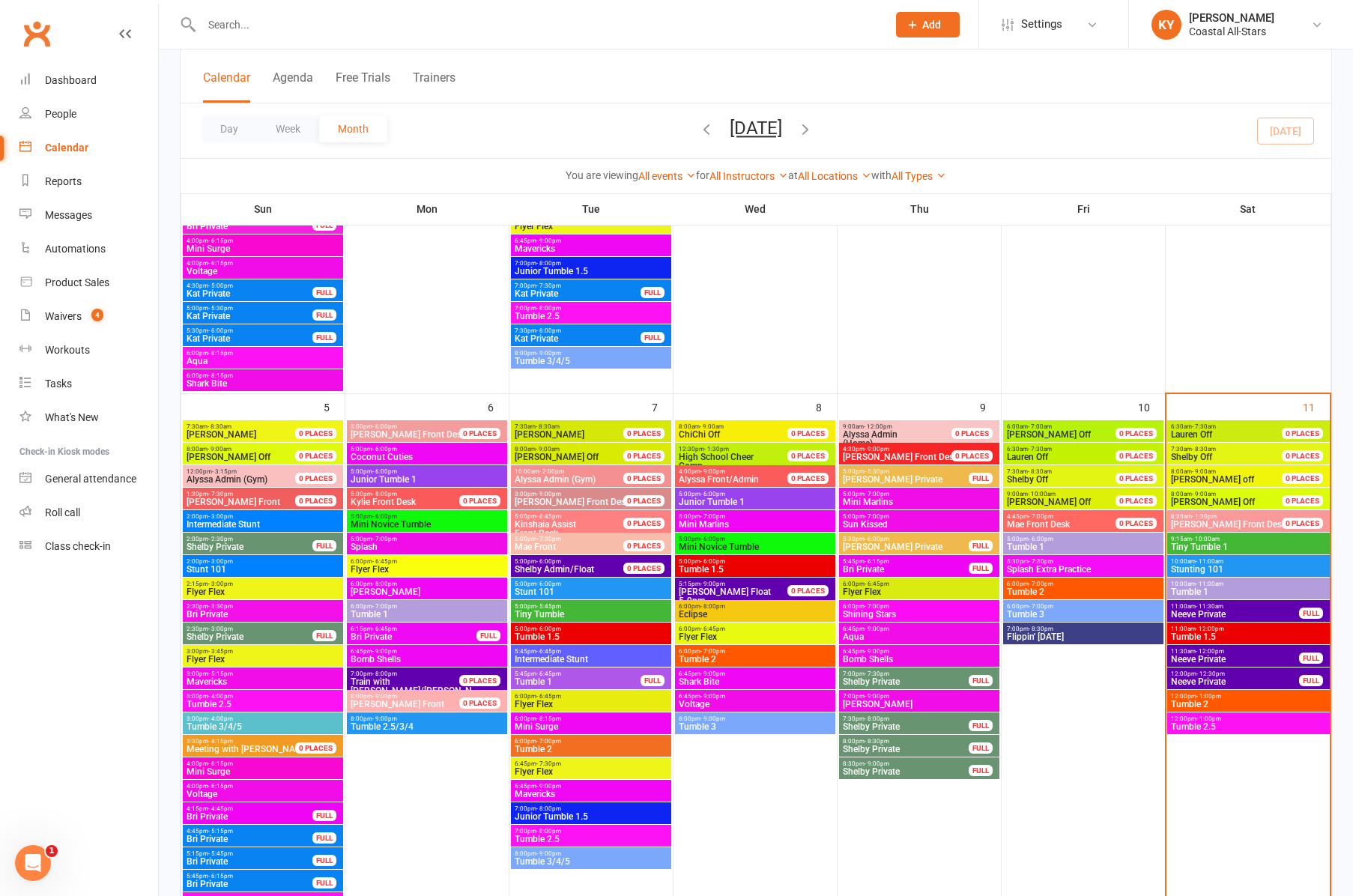
scroll to position [493, 0]
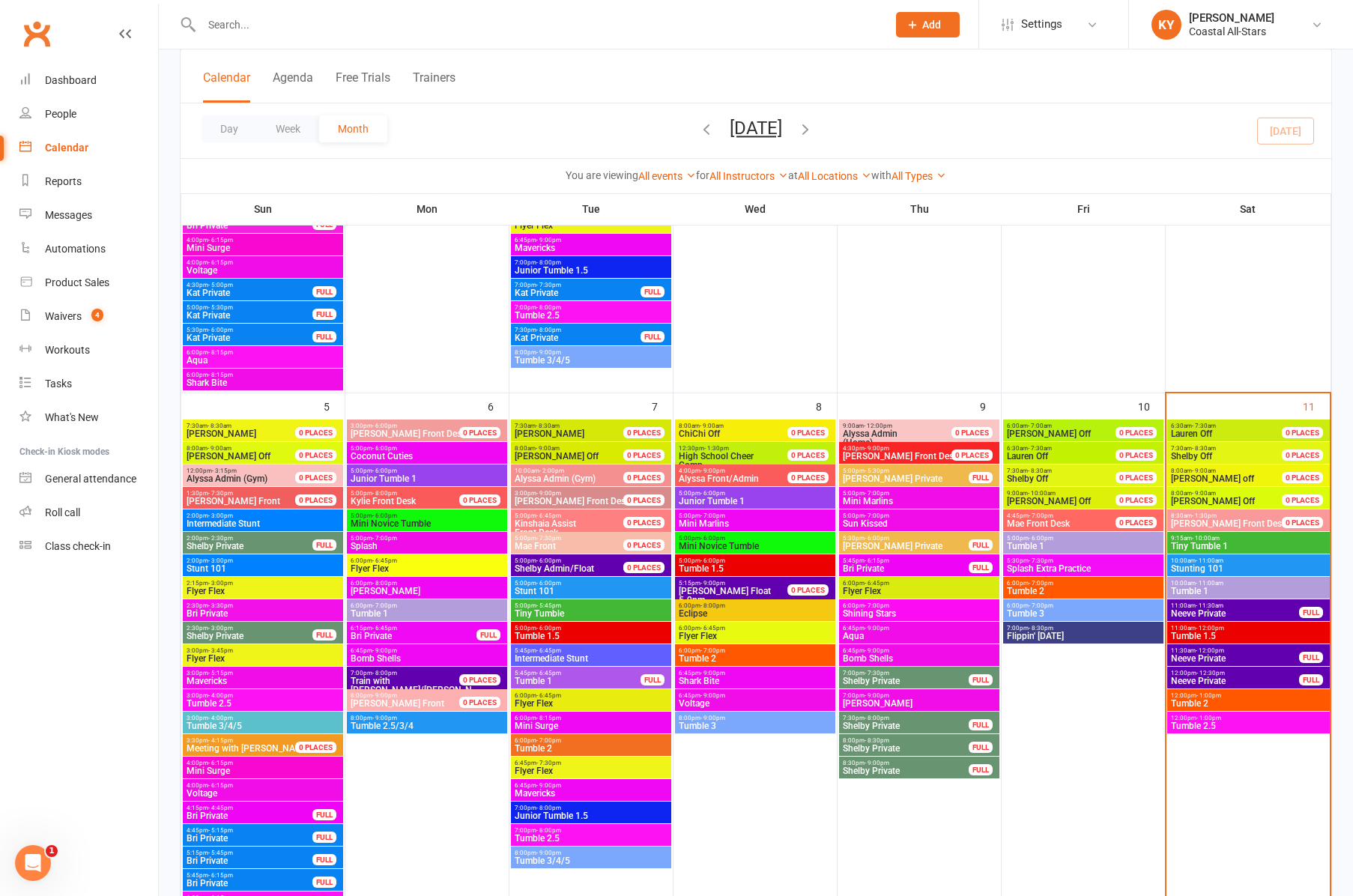
click at [1060, 546] on span "Tumble 1" at bounding box center [1083, 545] width 155 height 9
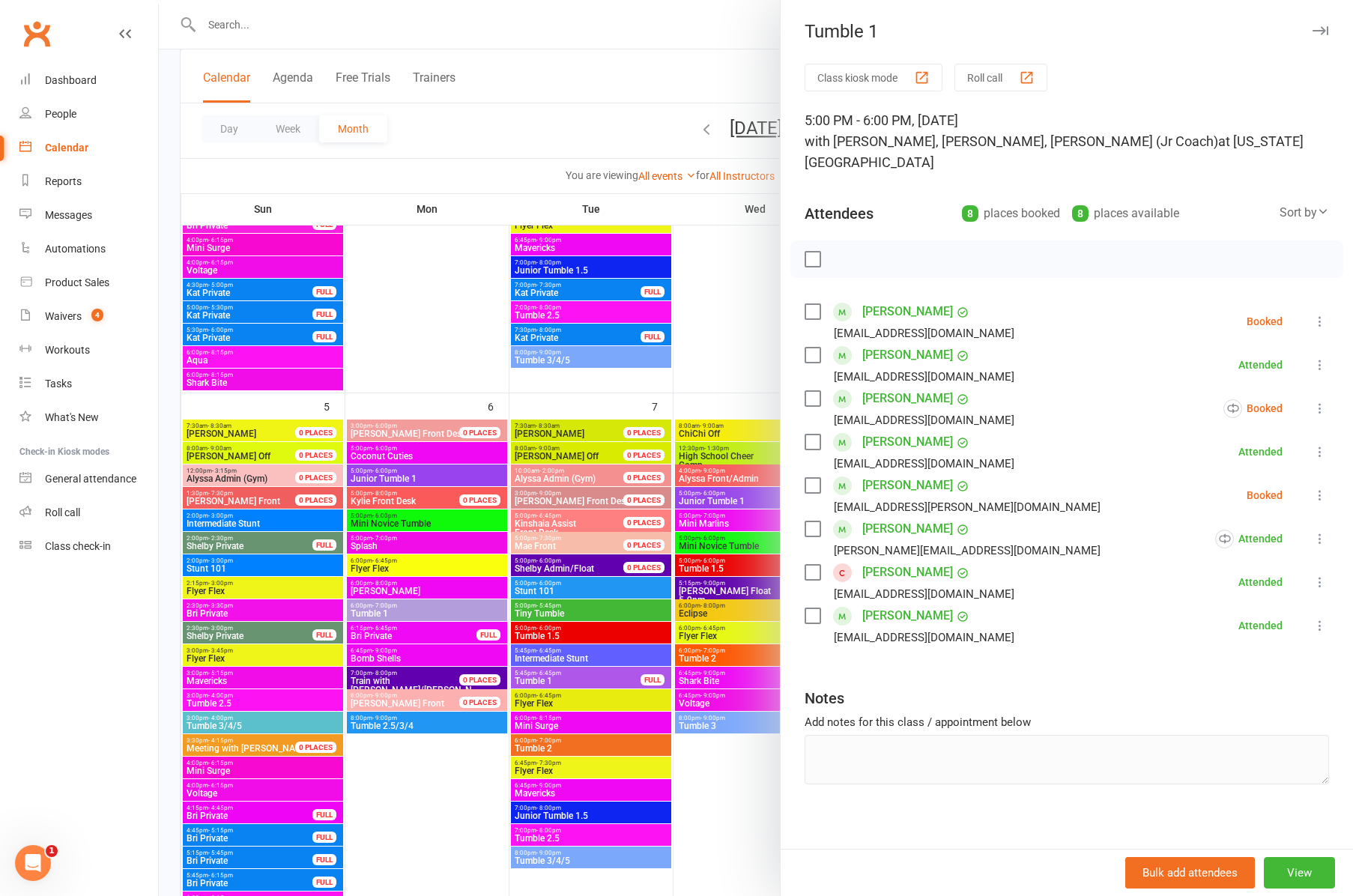
click at [713, 341] on div at bounding box center [755, 448] width 1194 height 896
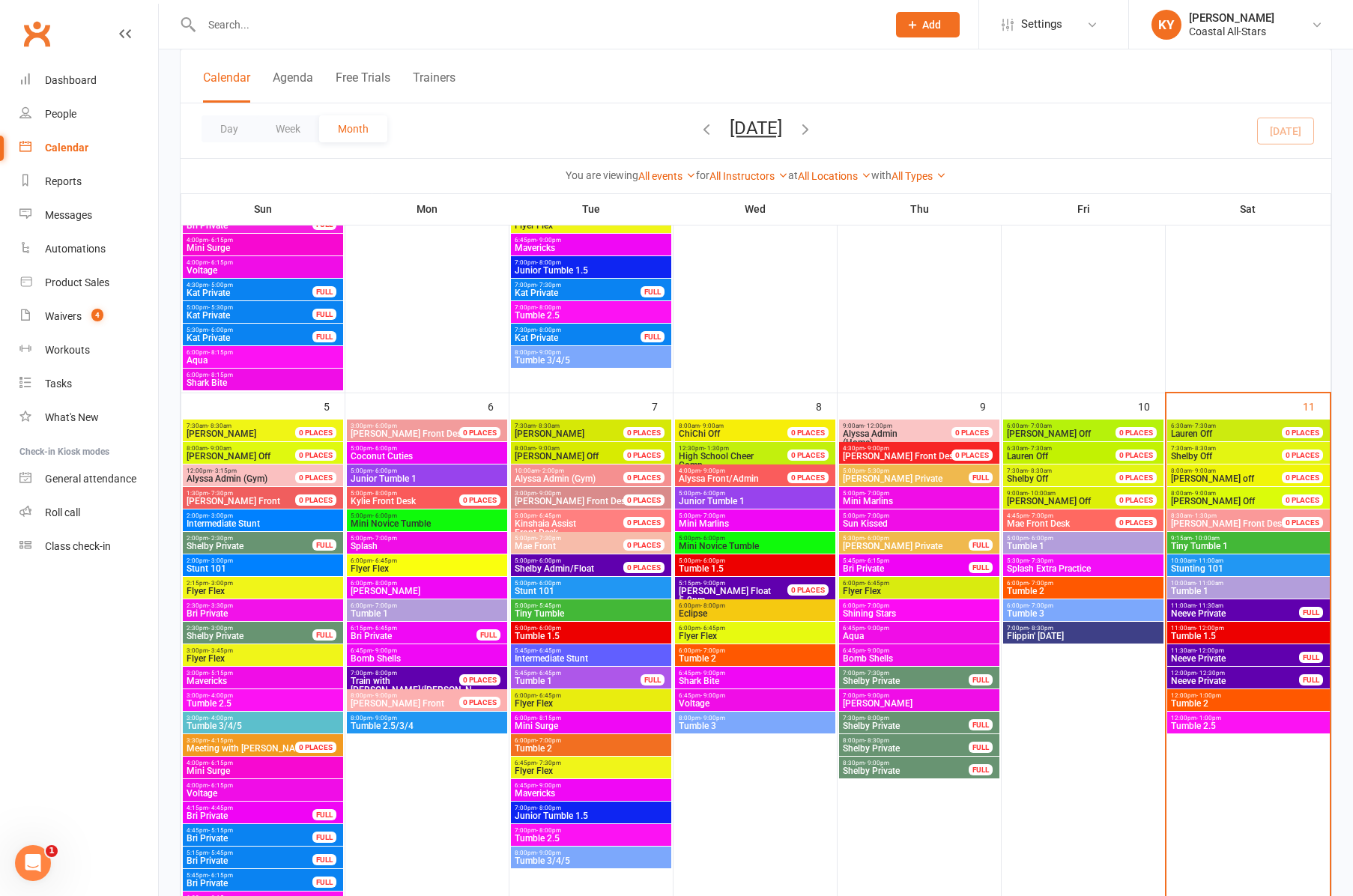
click at [1036, 585] on span "- 7:00pm" at bounding box center [1041, 583] width 25 height 7
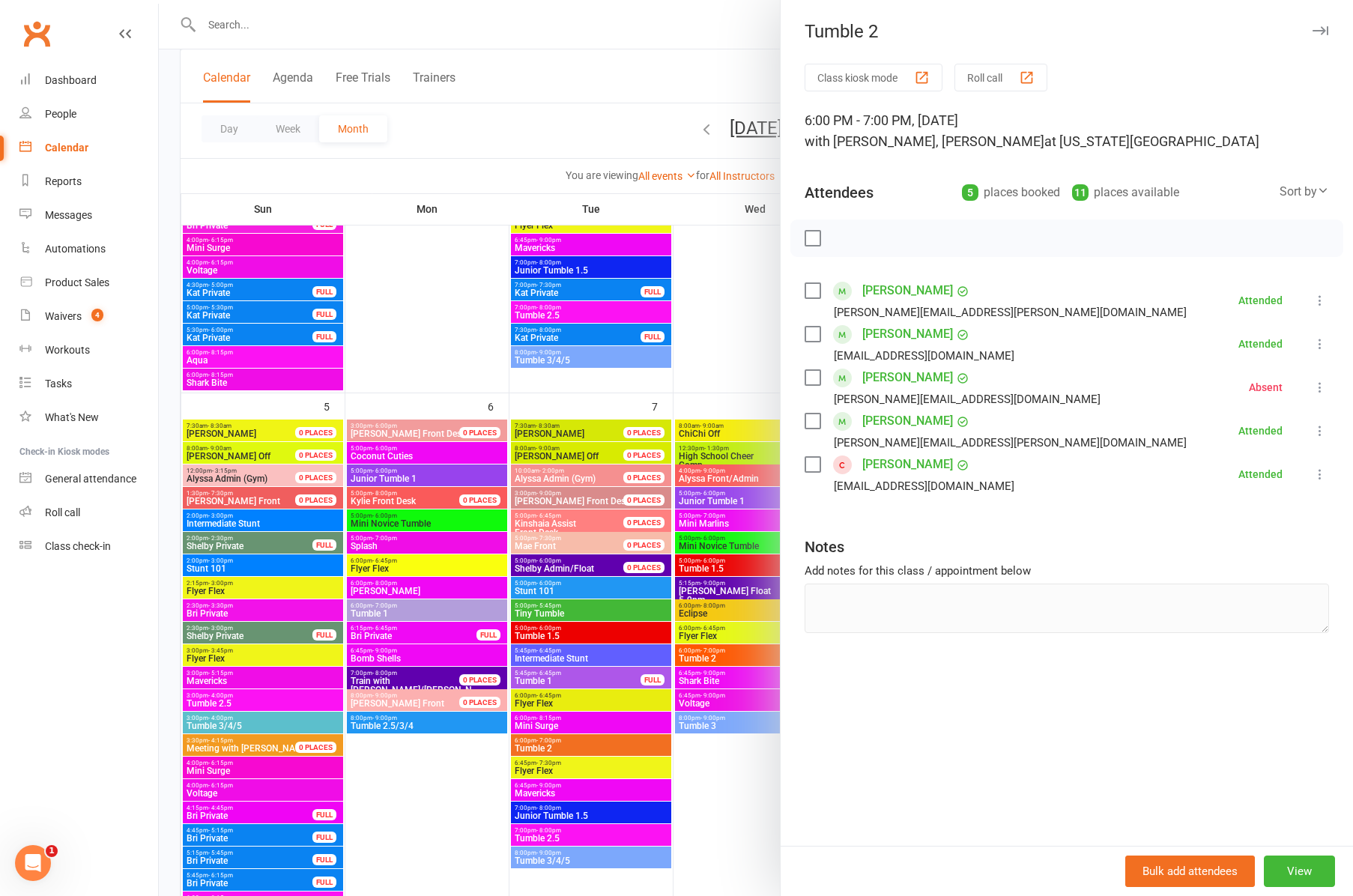
click at [738, 333] on div at bounding box center [755, 448] width 1194 height 896
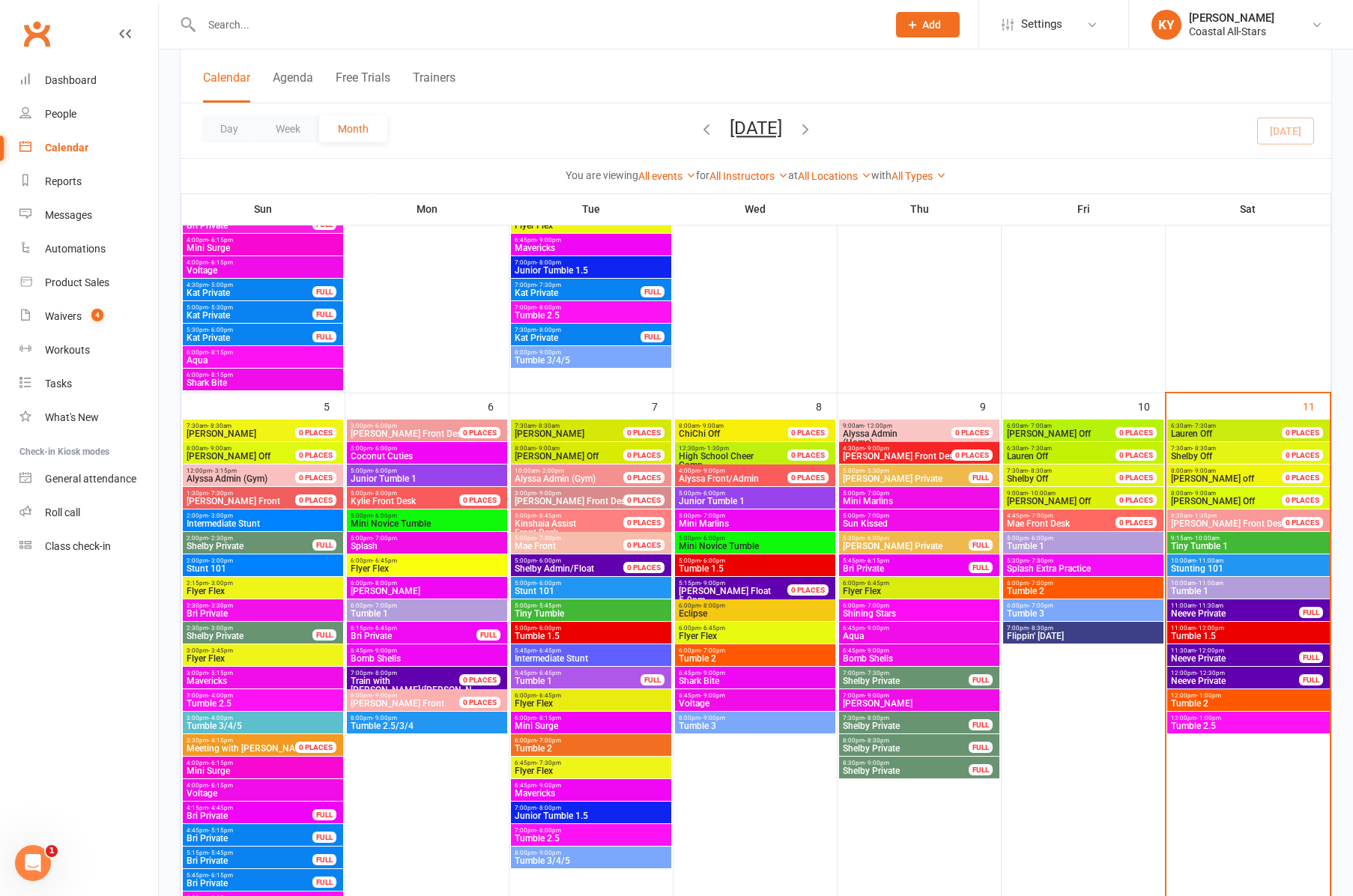
click at [1067, 611] on span "Tumble 3" at bounding box center [1083, 613] width 155 height 9
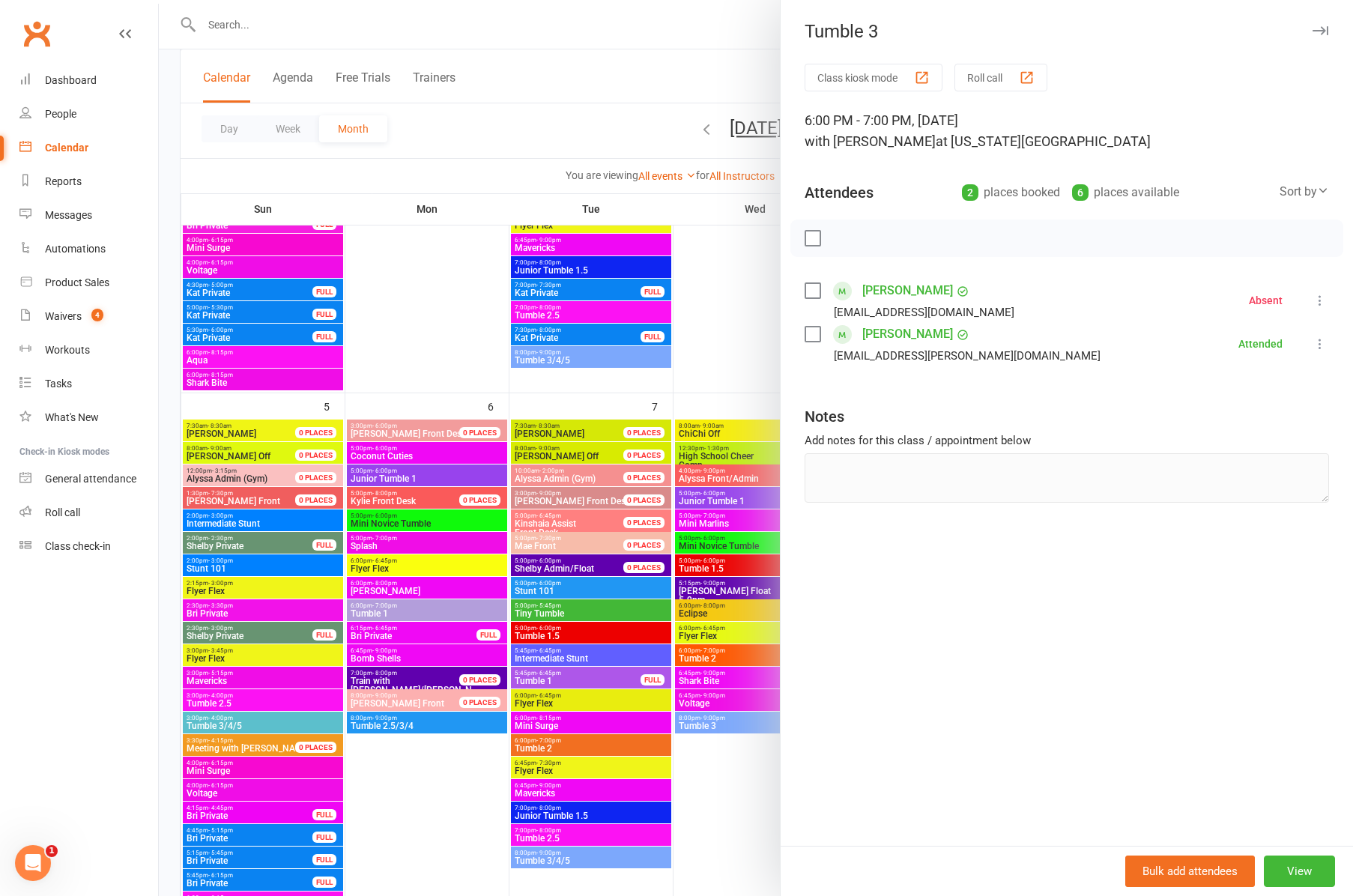
click at [739, 329] on div at bounding box center [755, 448] width 1194 height 896
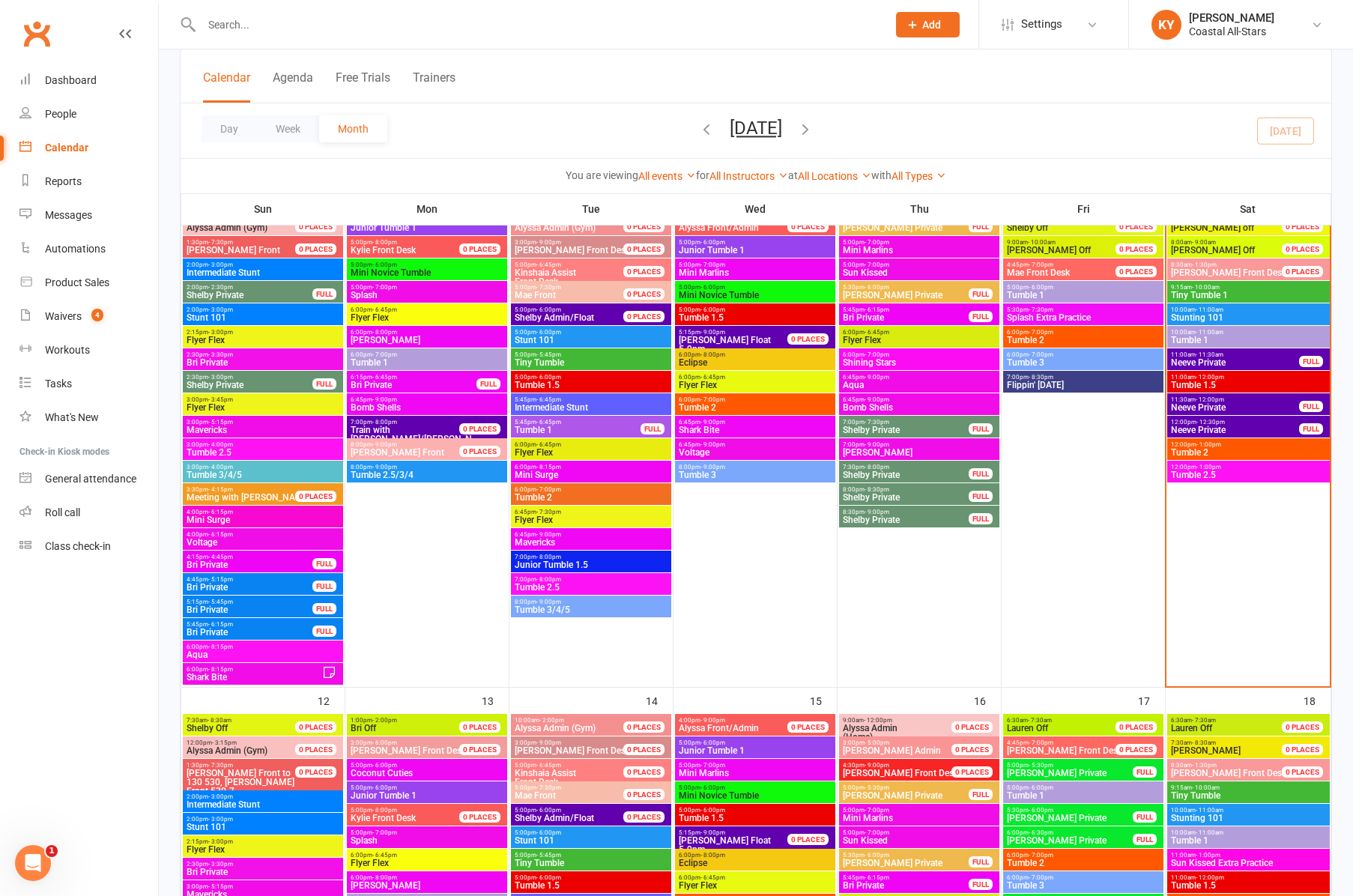
scroll to position [731, 0]
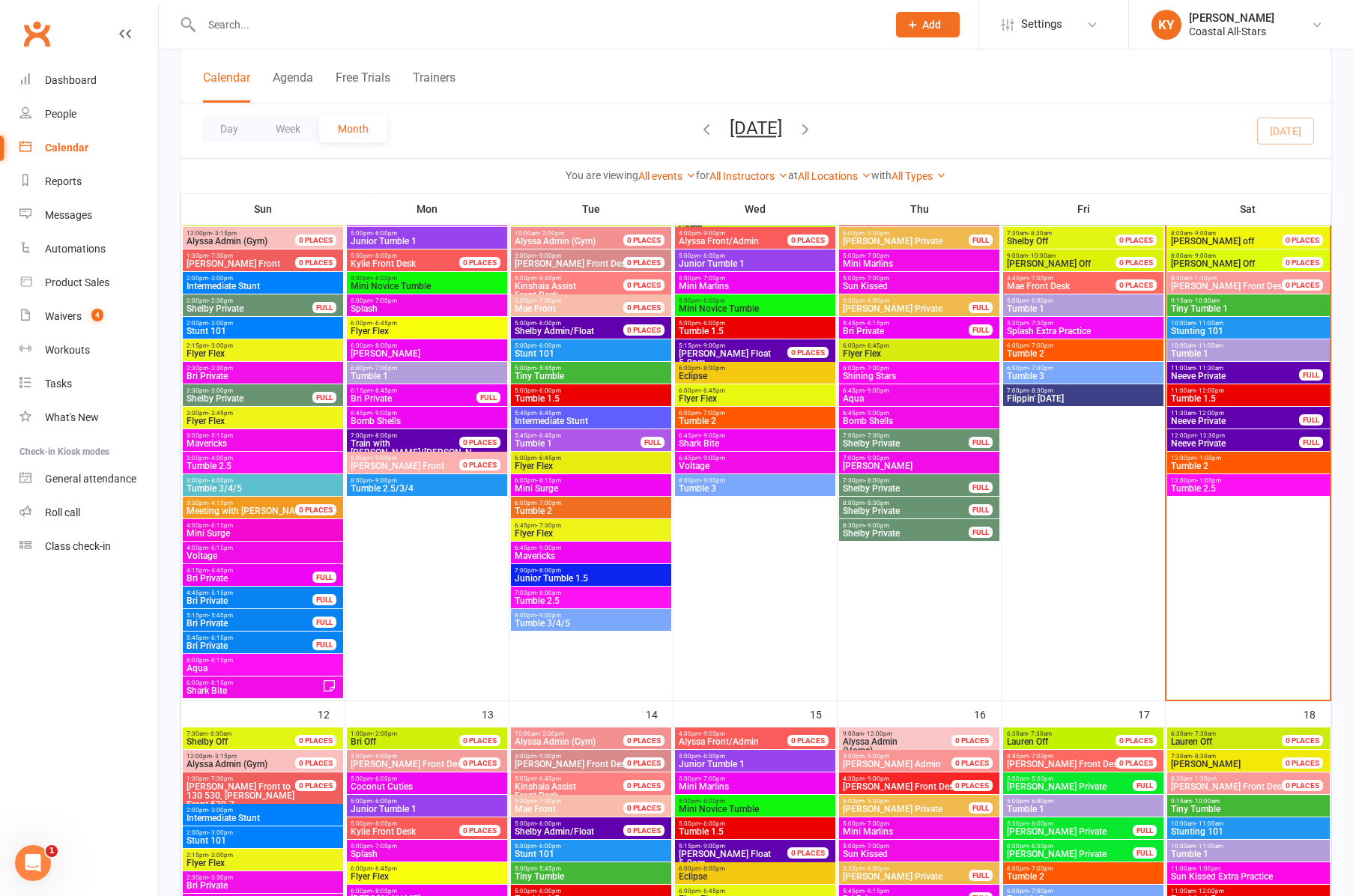
click at [1203, 304] on span "Tiny Tumble 1" at bounding box center [1249, 308] width 157 height 9
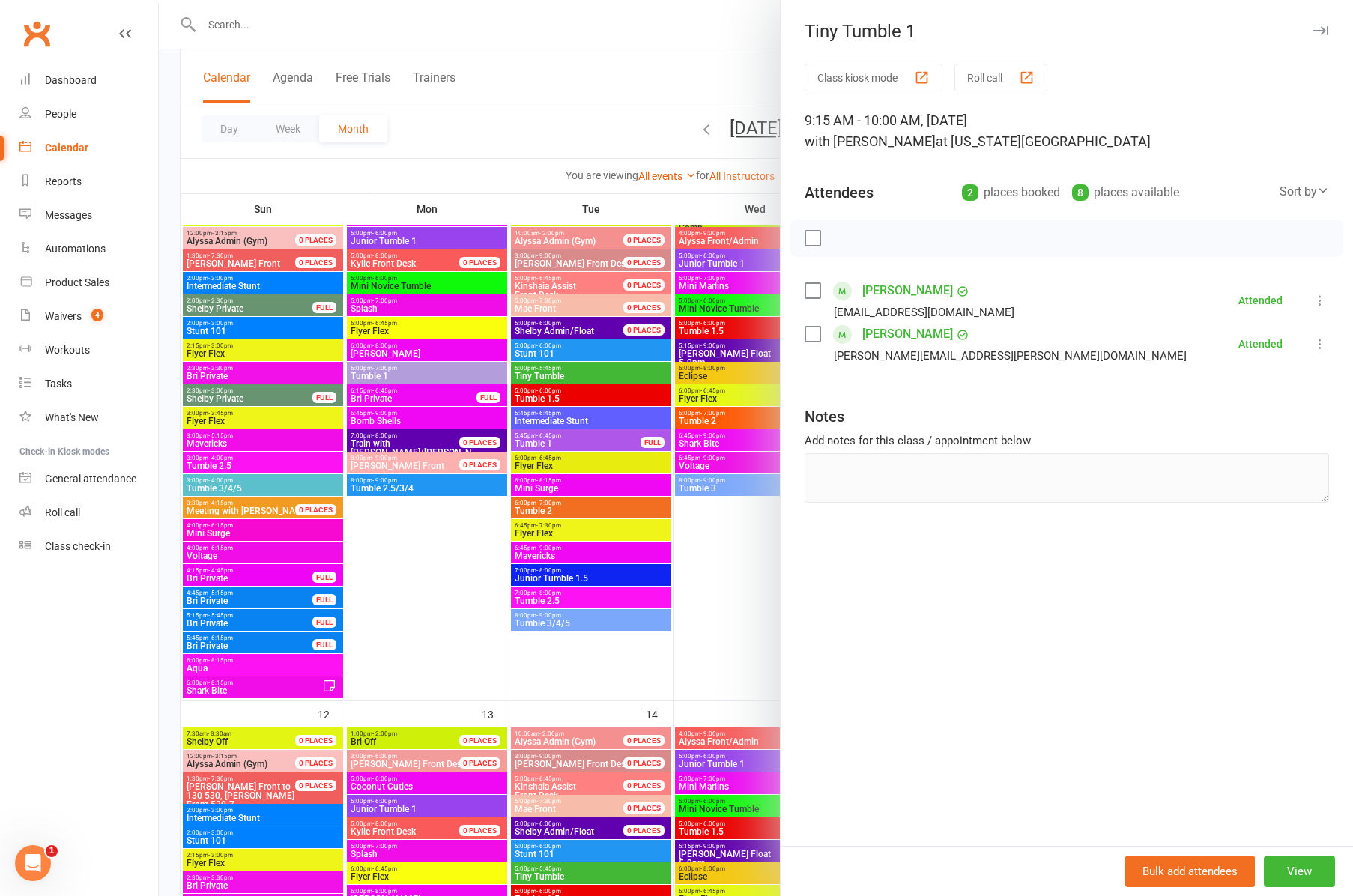
click at [755, 538] on div at bounding box center [755, 448] width 1194 height 896
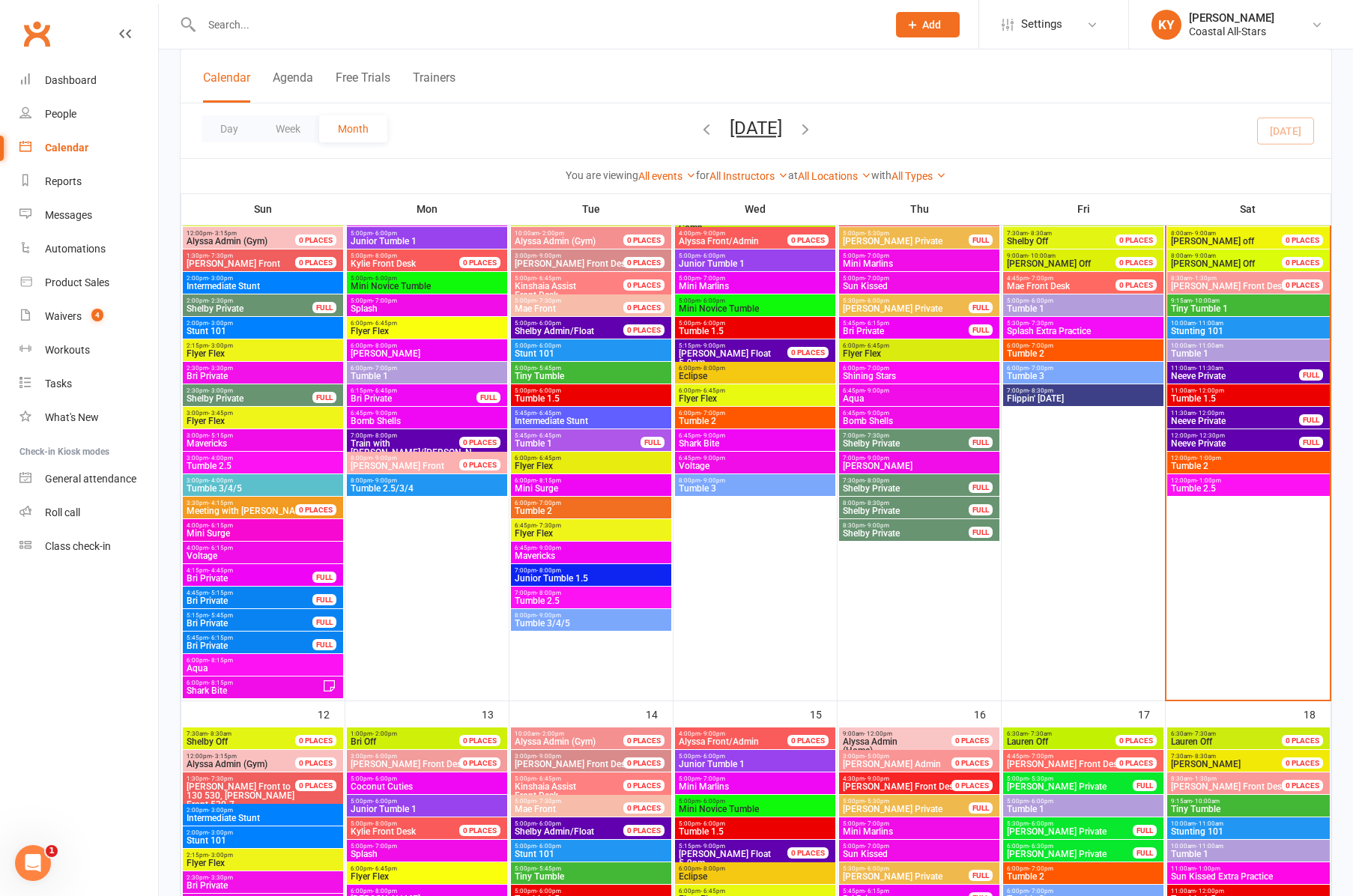
click at [1209, 347] on span "- 11:00am" at bounding box center [1209, 346] width 28 height 7
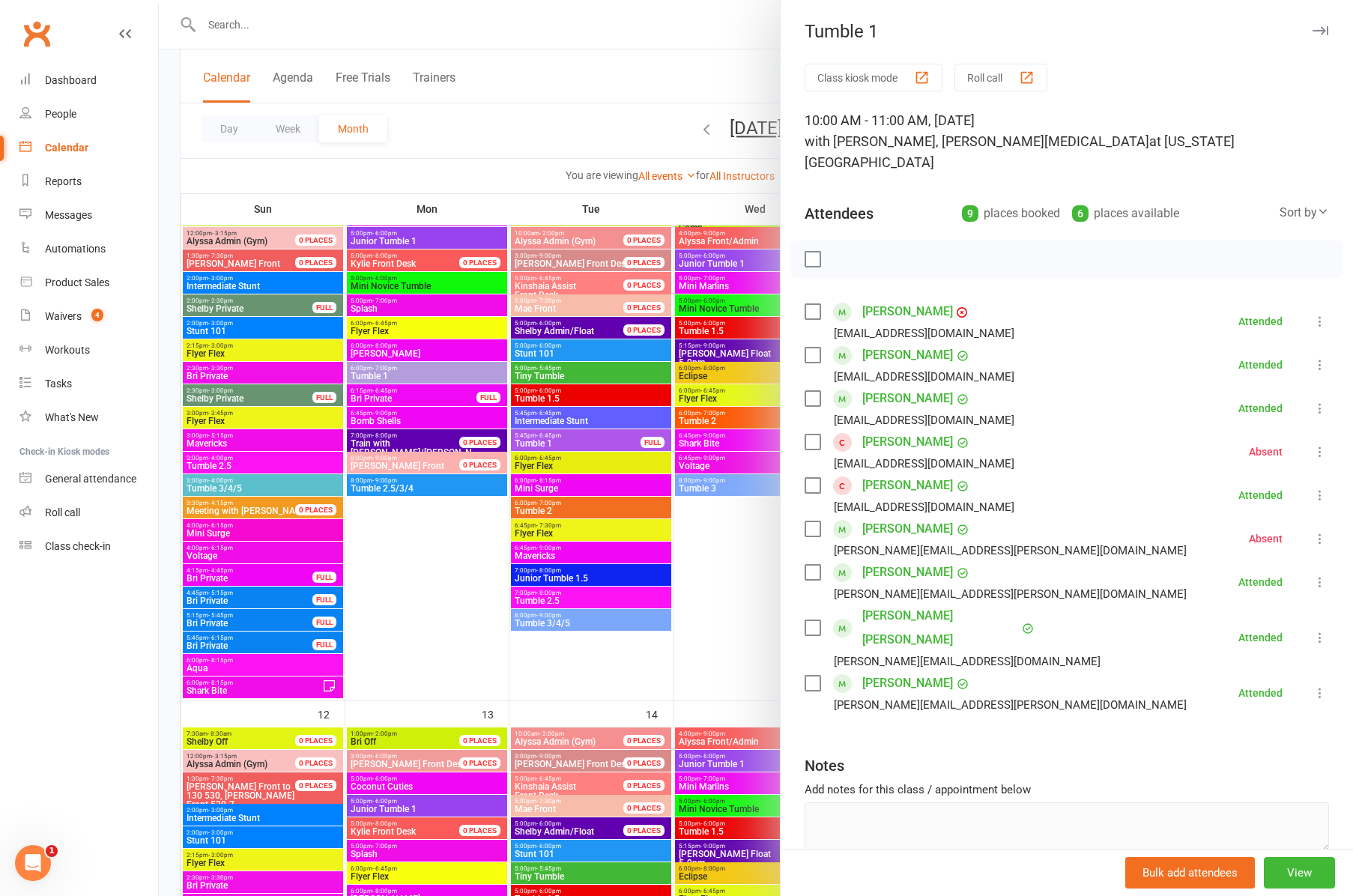
click at [753, 626] on div at bounding box center [755, 448] width 1194 height 896
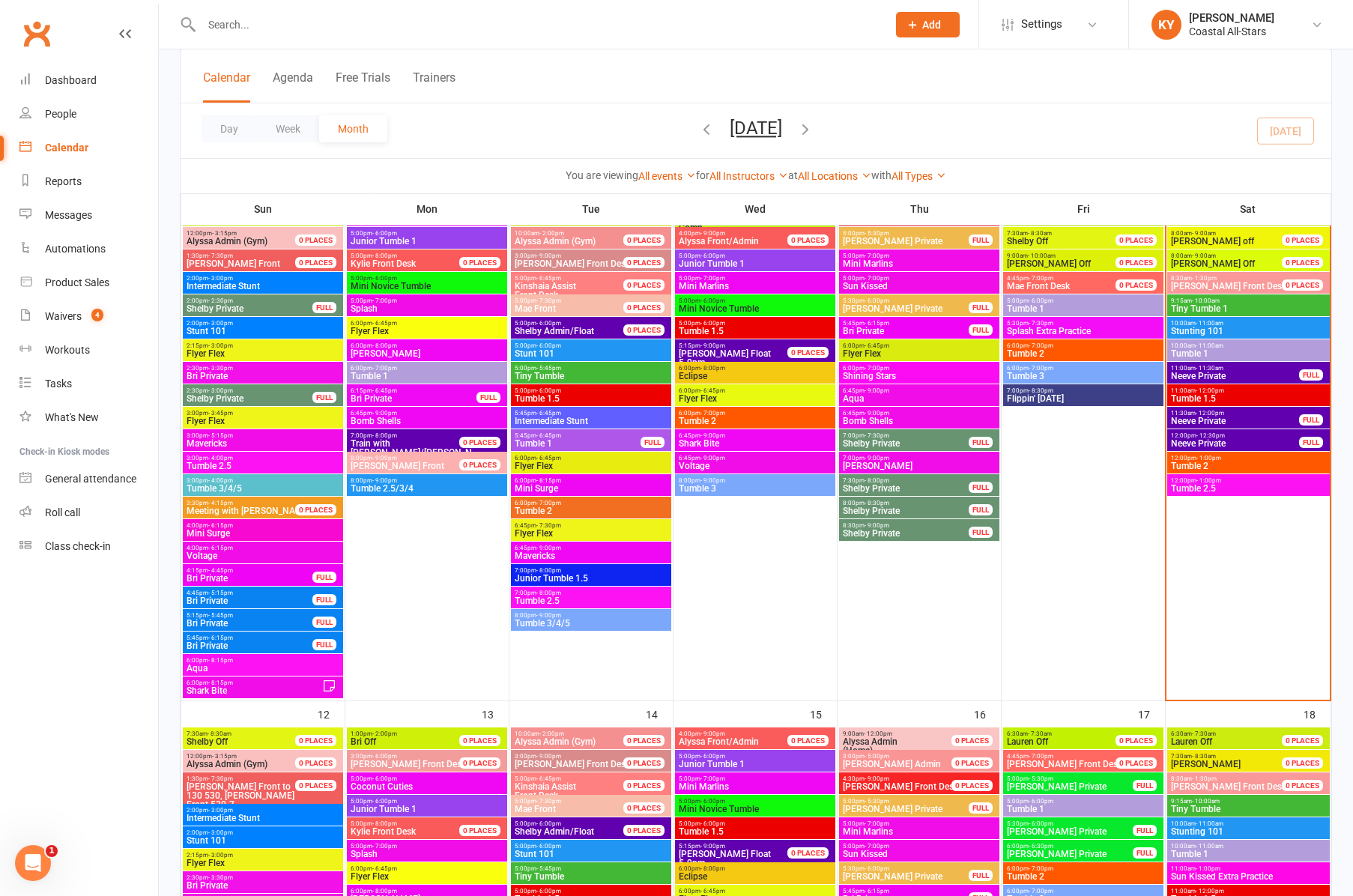
click at [1222, 395] on span "Tumble 1.5" at bounding box center [1249, 398] width 157 height 9
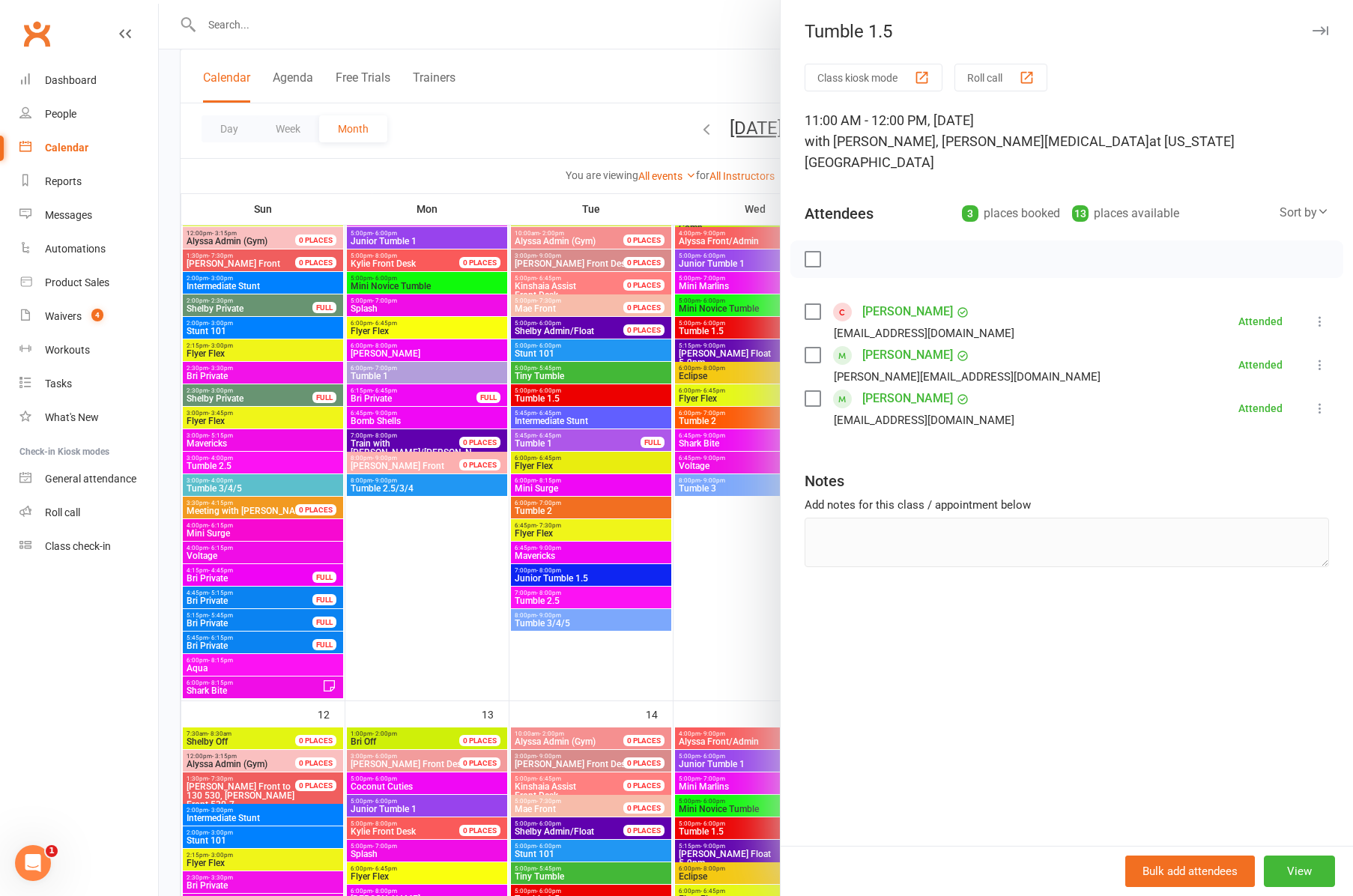
click at [736, 620] on div at bounding box center [755, 448] width 1194 height 896
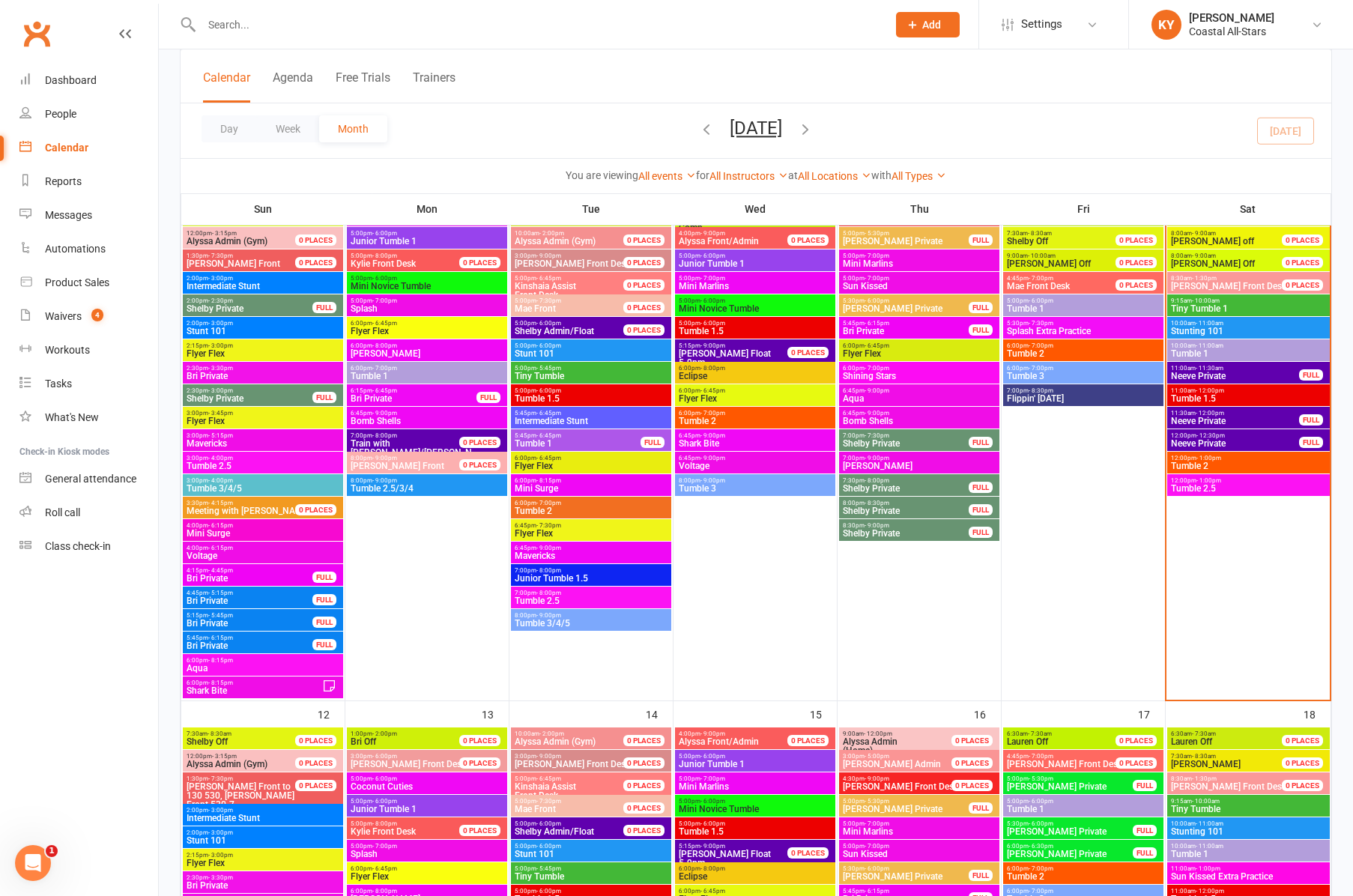
click at [1232, 459] on span "12:00pm - 1:00pm" at bounding box center [1249, 458] width 157 height 7
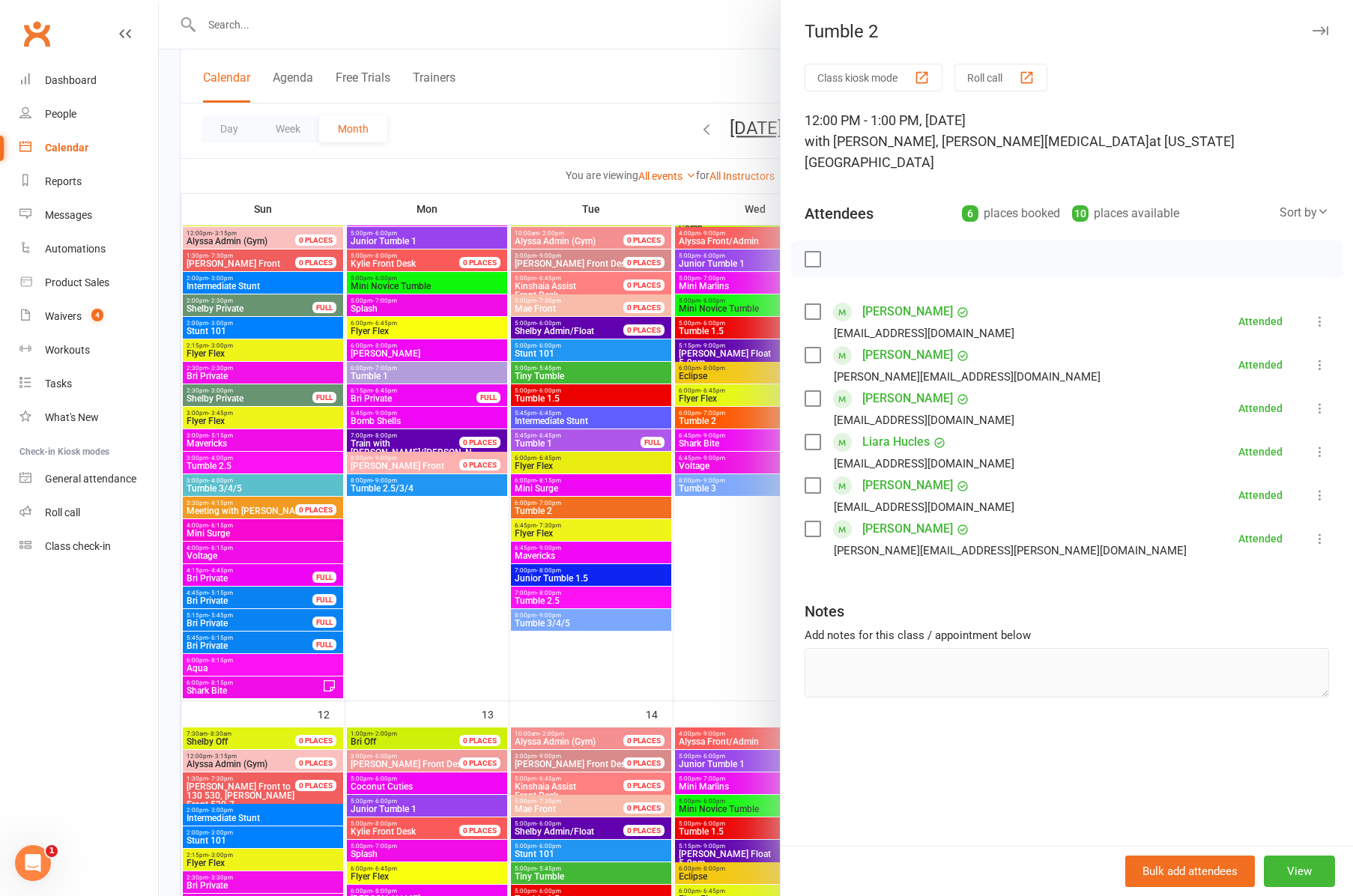
click at [706, 565] on div at bounding box center [755, 448] width 1194 height 896
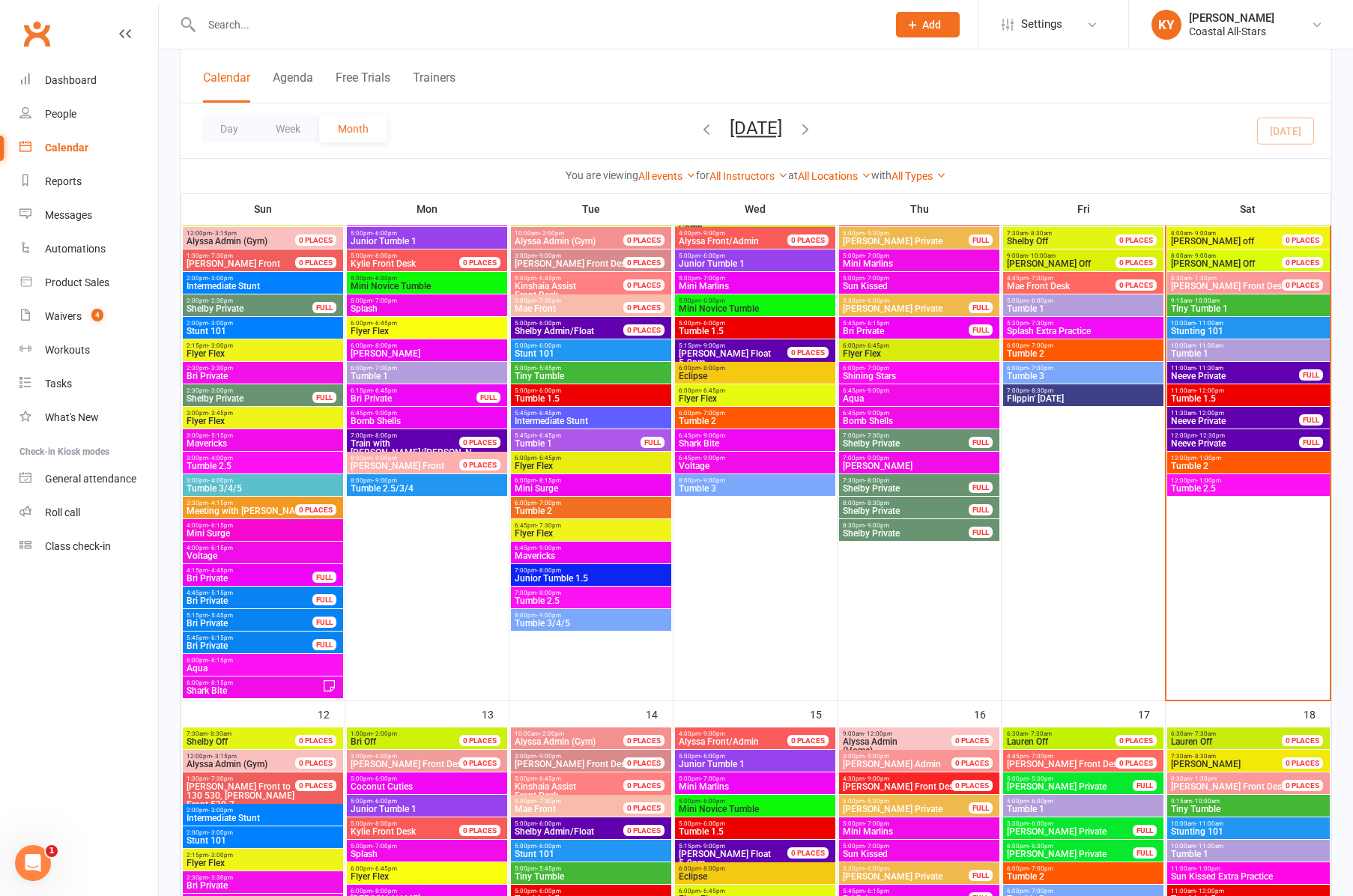
click at [1244, 481] on span "12:00pm - 1:00pm" at bounding box center [1249, 480] width 157 height 7
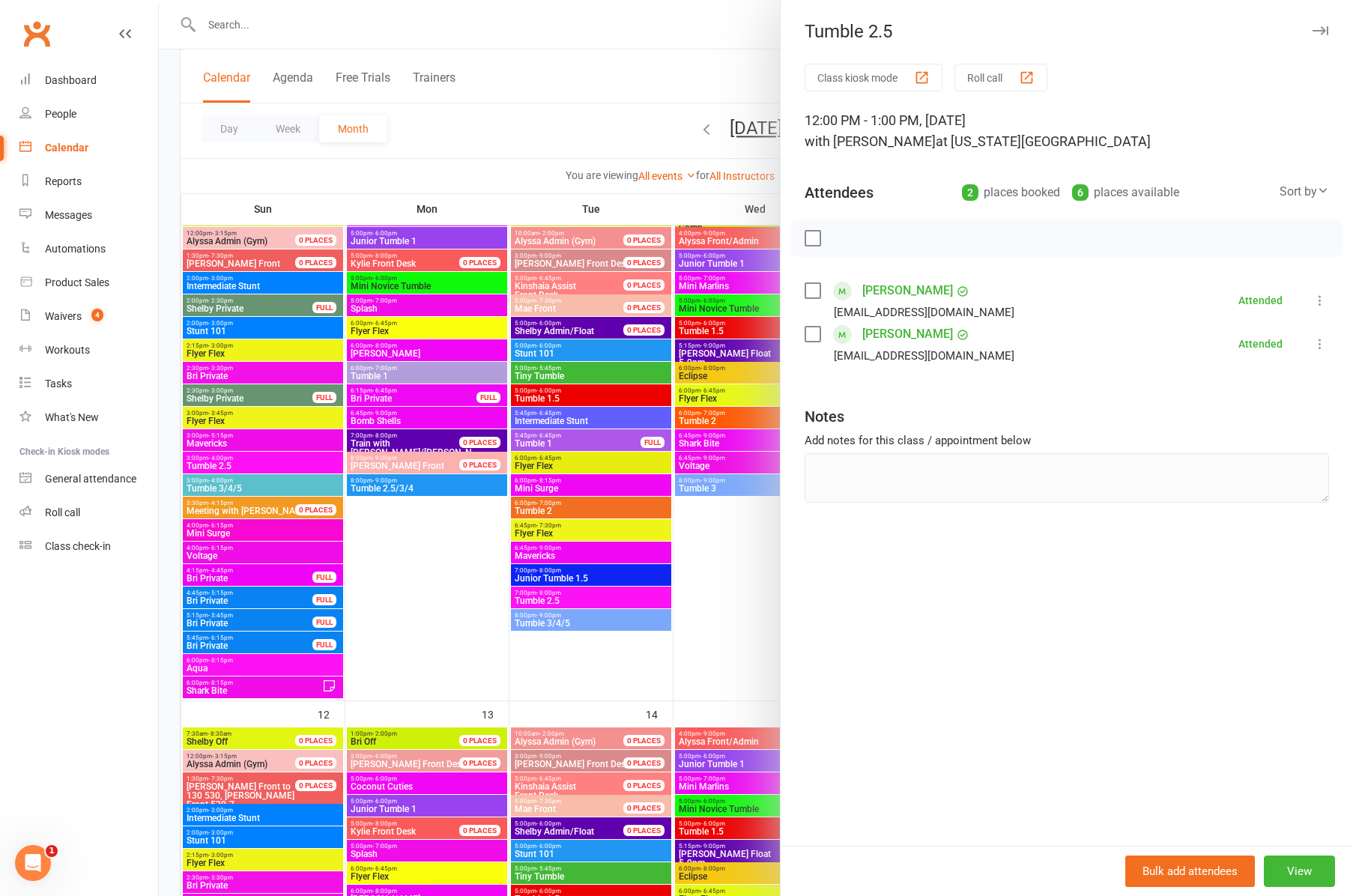
click at [739, 561] on div at bounding box center [755, 448] width 1194 height 896
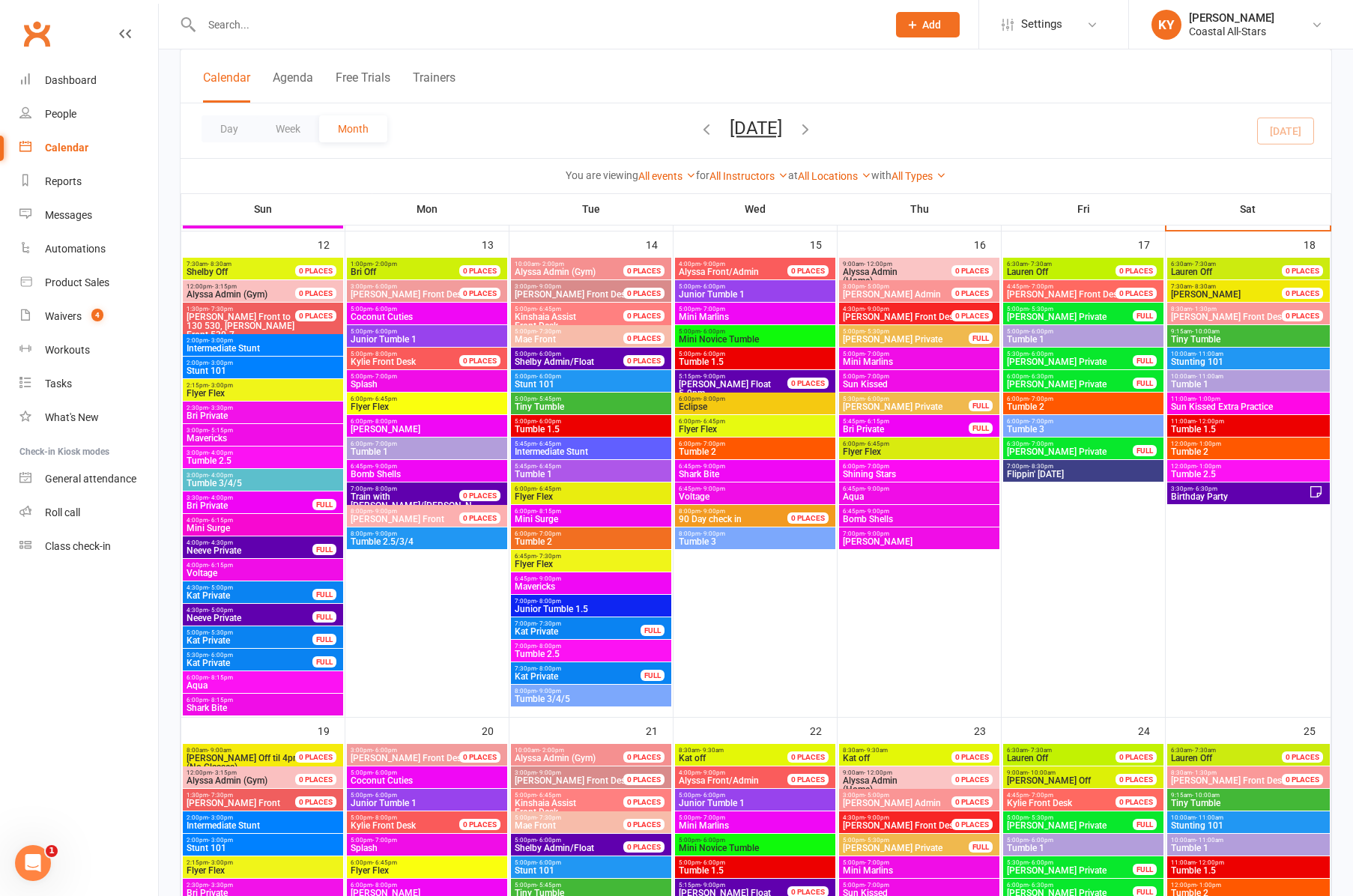
scroll to position [1202, 0]
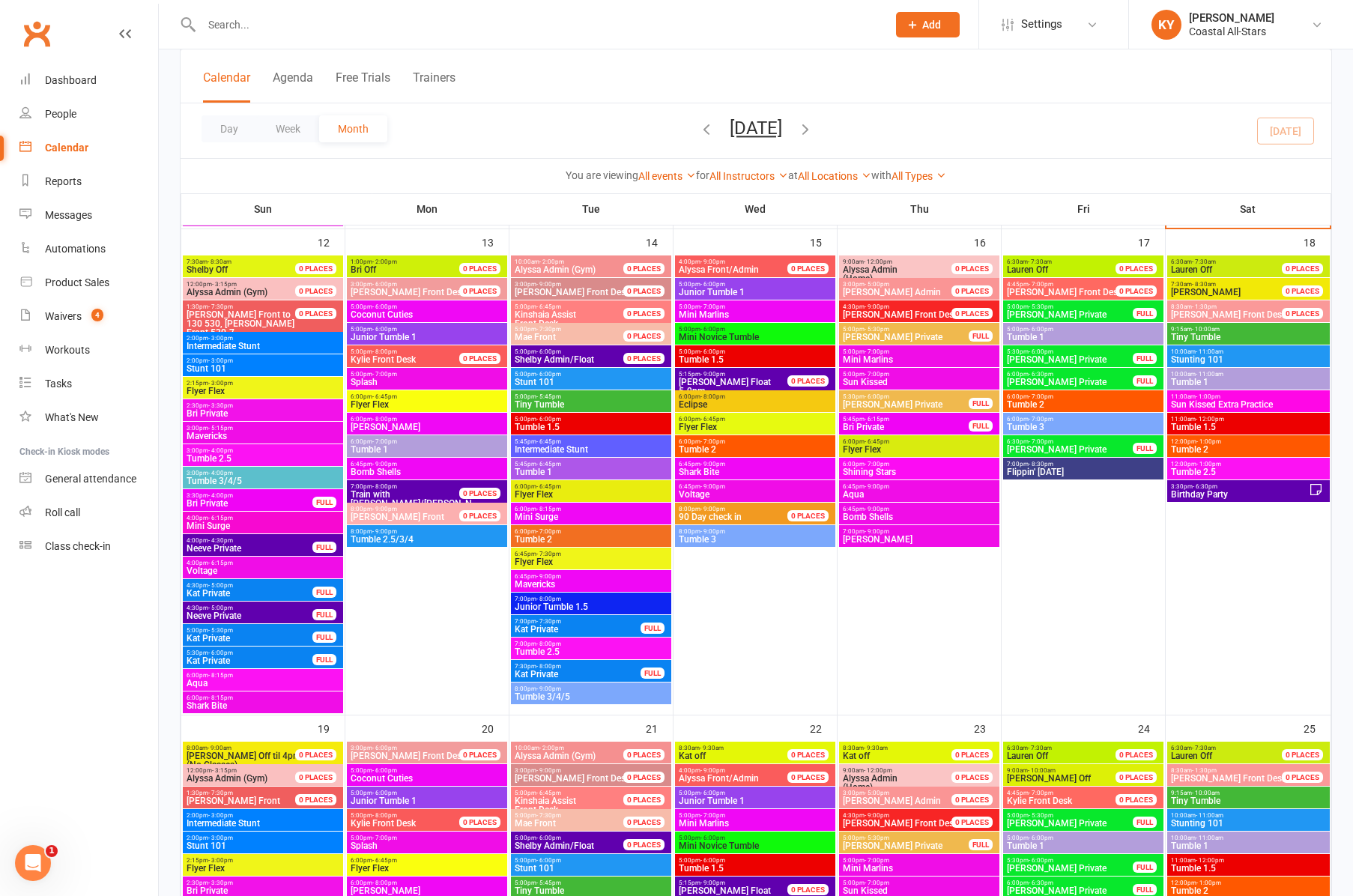
click at [227, 455] on span "Tumble 2.5" at bounding box center [263, 458] width 155 height 9
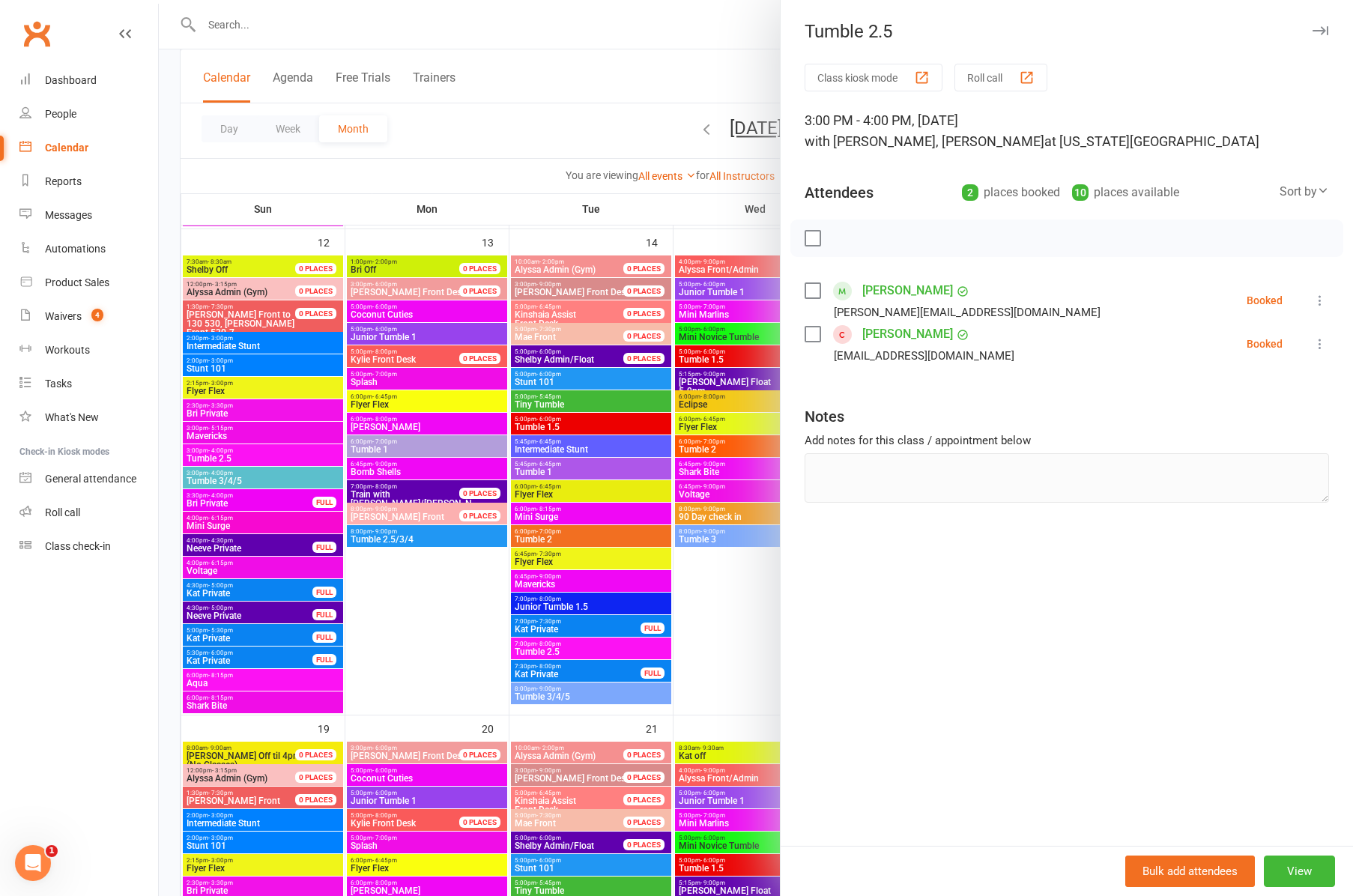
click at [238, 479] on div at bounding box center [755, 448] width 1194 height 896
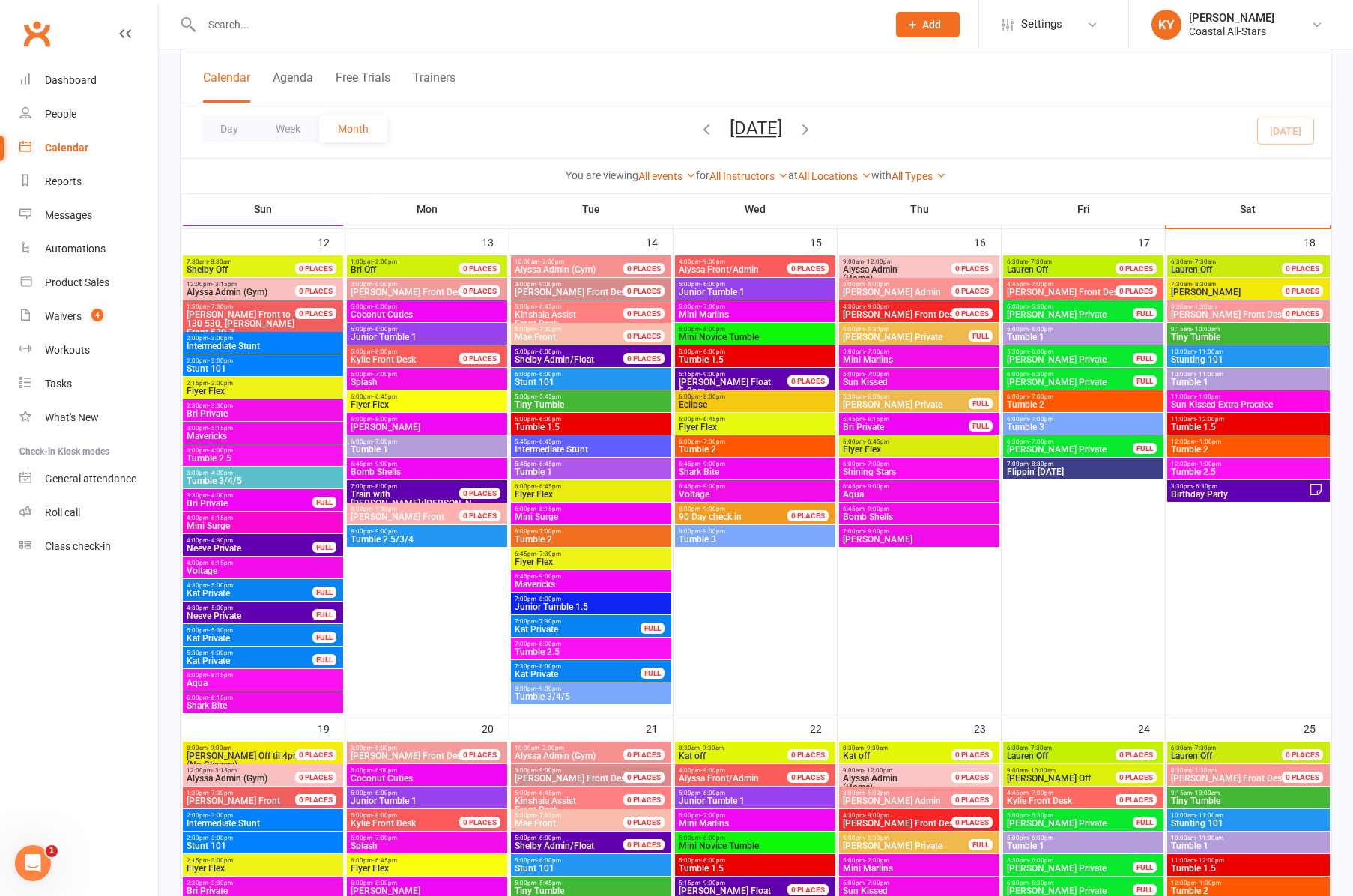
click at [238, 479] on span "Tumble 3/4/5" at bounding box center [263, 480] width 155 height 9
